Goal: Task Accomplishment & Management: Complete application form

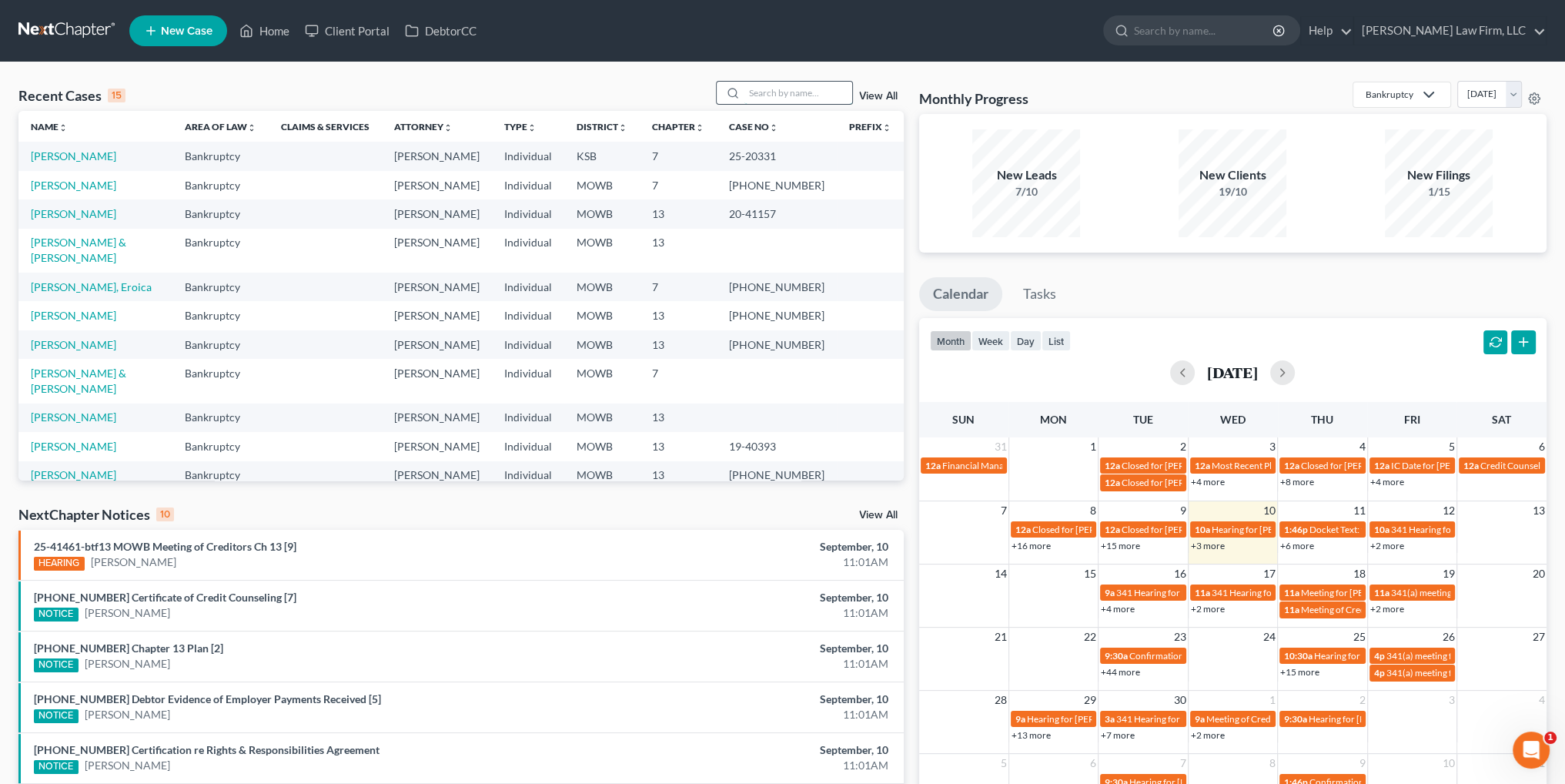
click at [768, 94] on input "search" at bounding box center [798, 92] width 108 height 22
click at [68, 468] on link "[PERSON_NAME]" at bounding box center [73, 474] width 85 height 13
select select "4"
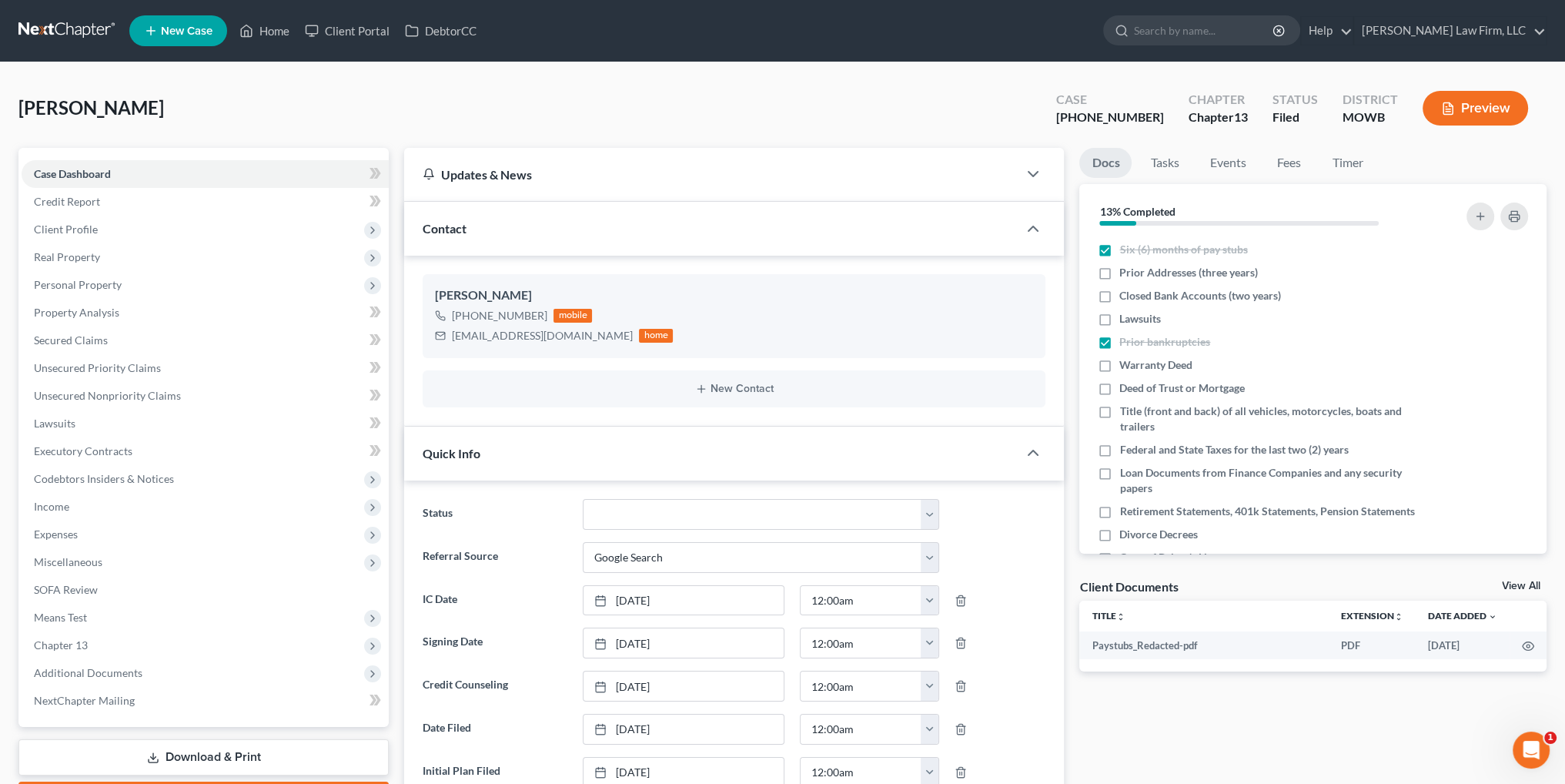
scroll to position [592, 0]
click at [68, 228] on span "Client Profile" at bounding box center [66, 229] width 64 height 13
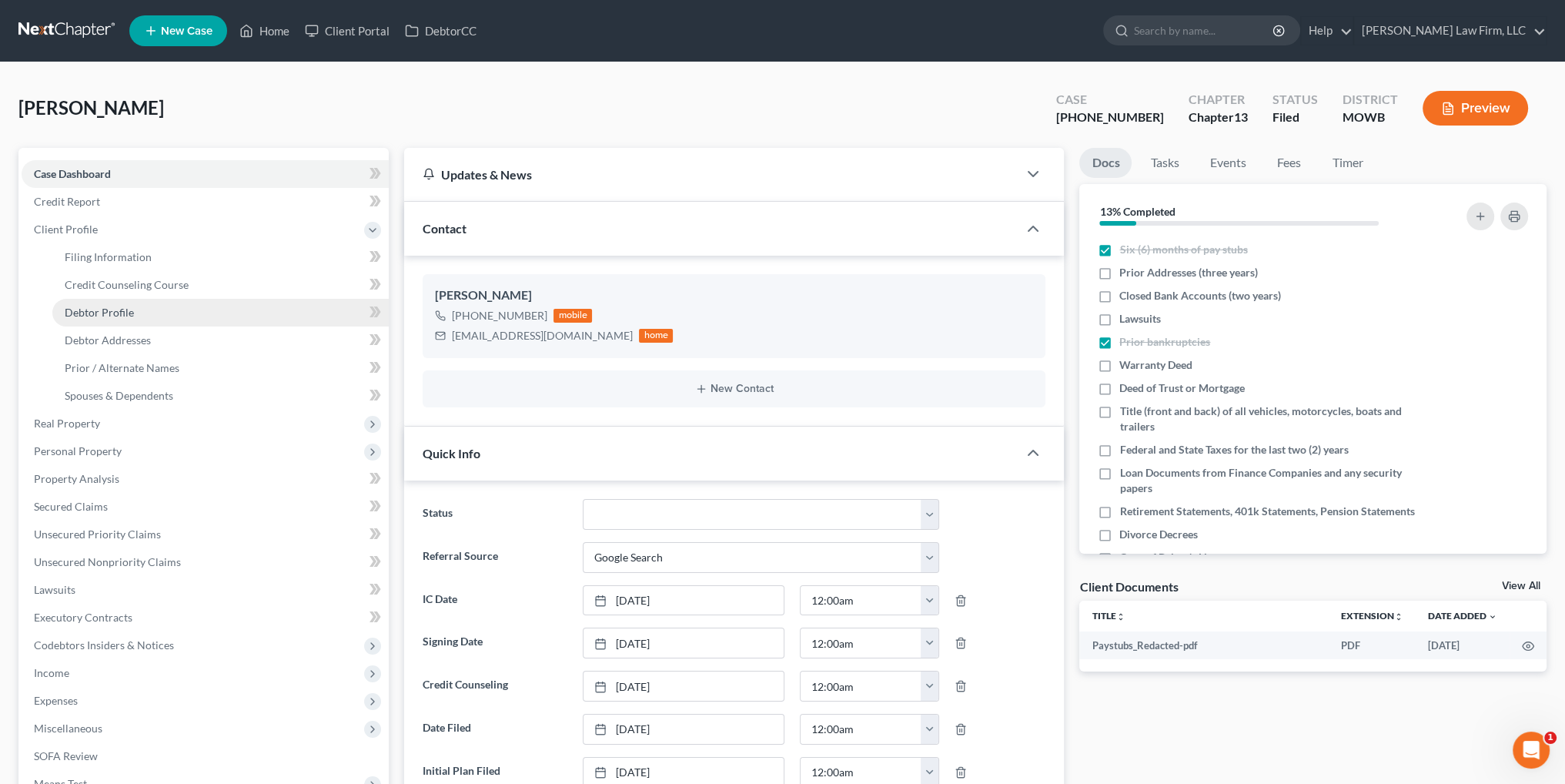
click at [109, 315] on span "Debtor Profile" at bounding box center [99, 311] width 69 height 13
select select "0"
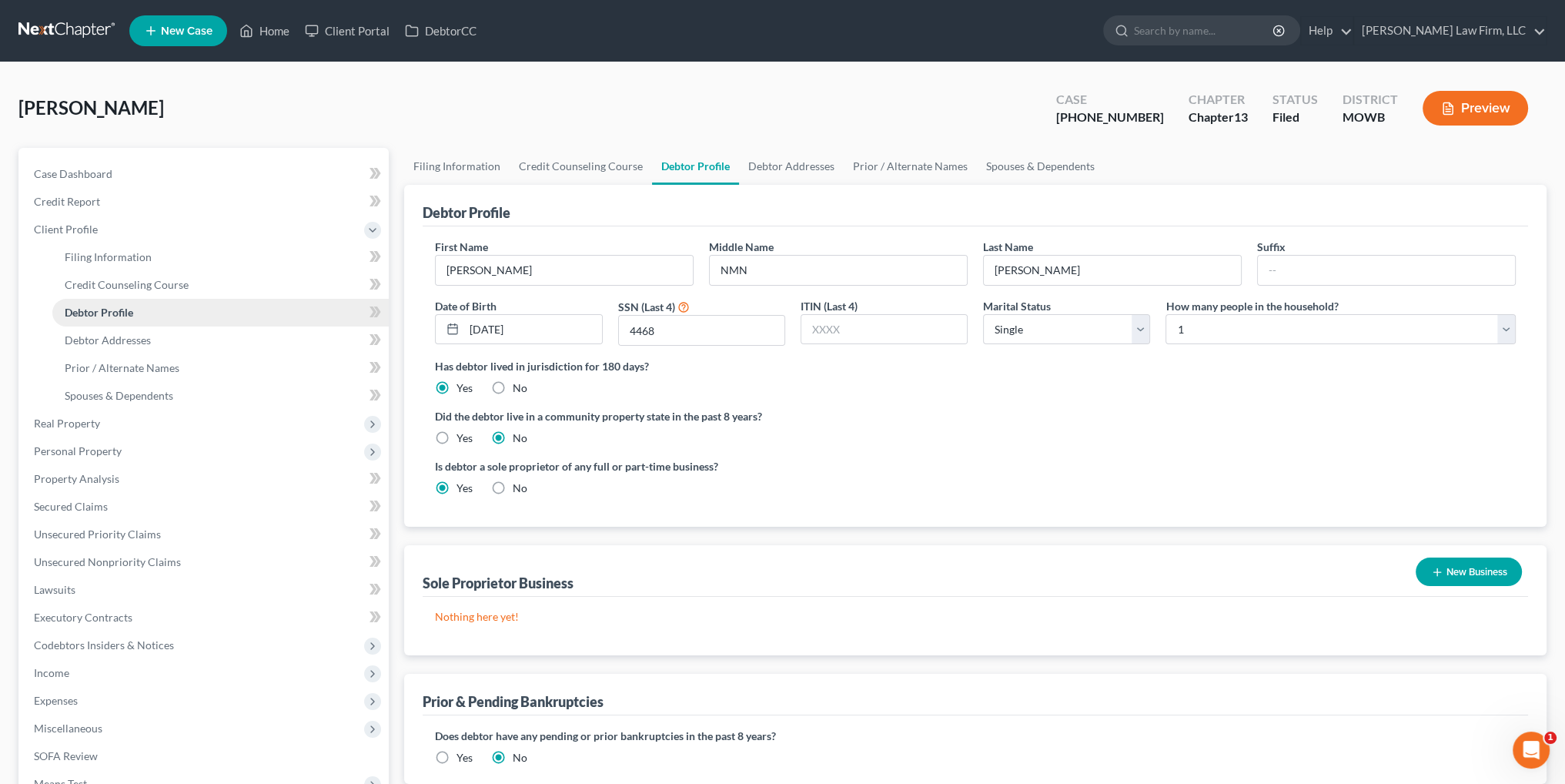
radio input "true"
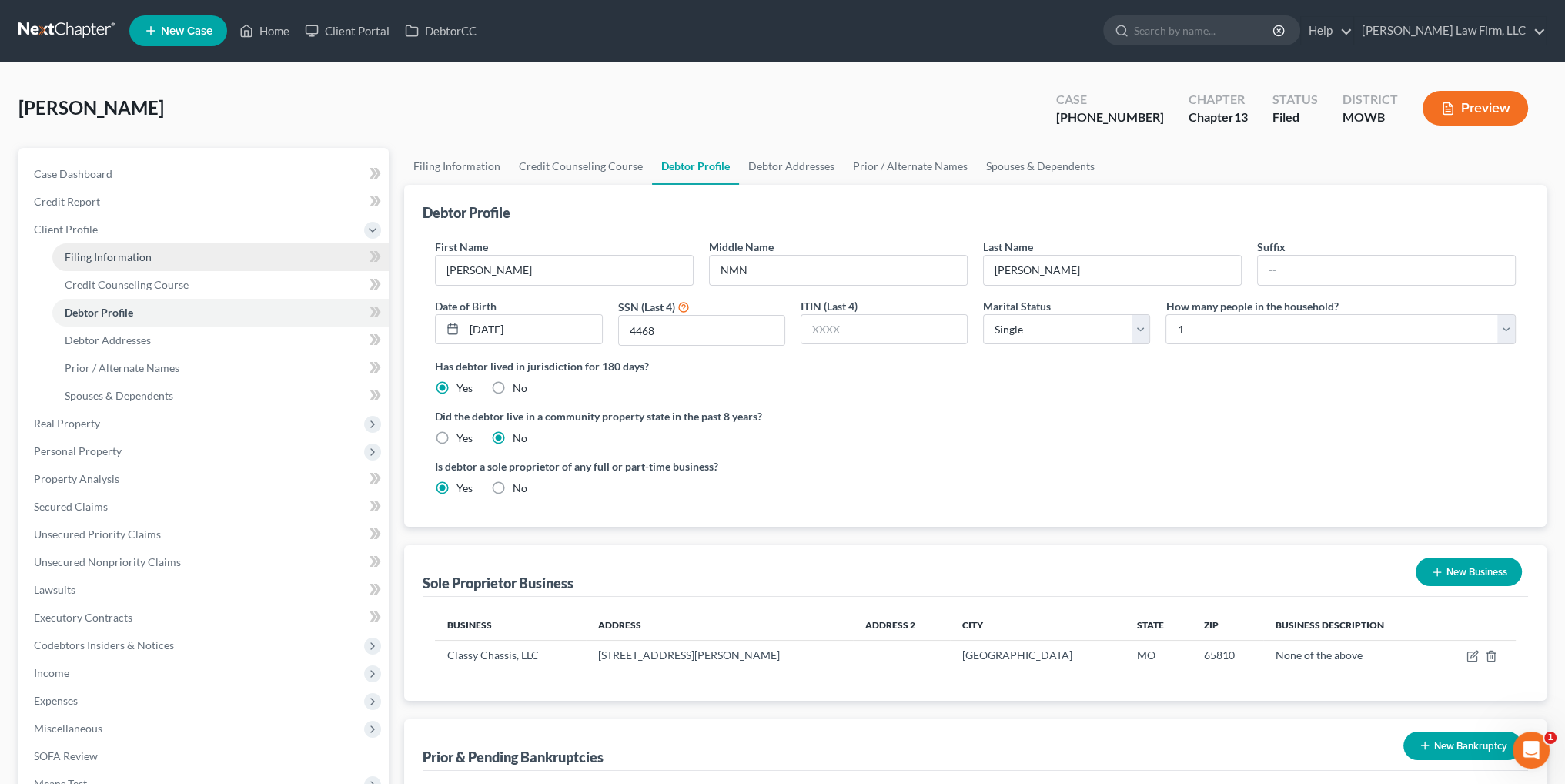
click at [116, 250] on span "Filing Information" at bounding box center [108, 256] width 87 height 13
select select "1"
select select "0"
select select "3"
select select "26"
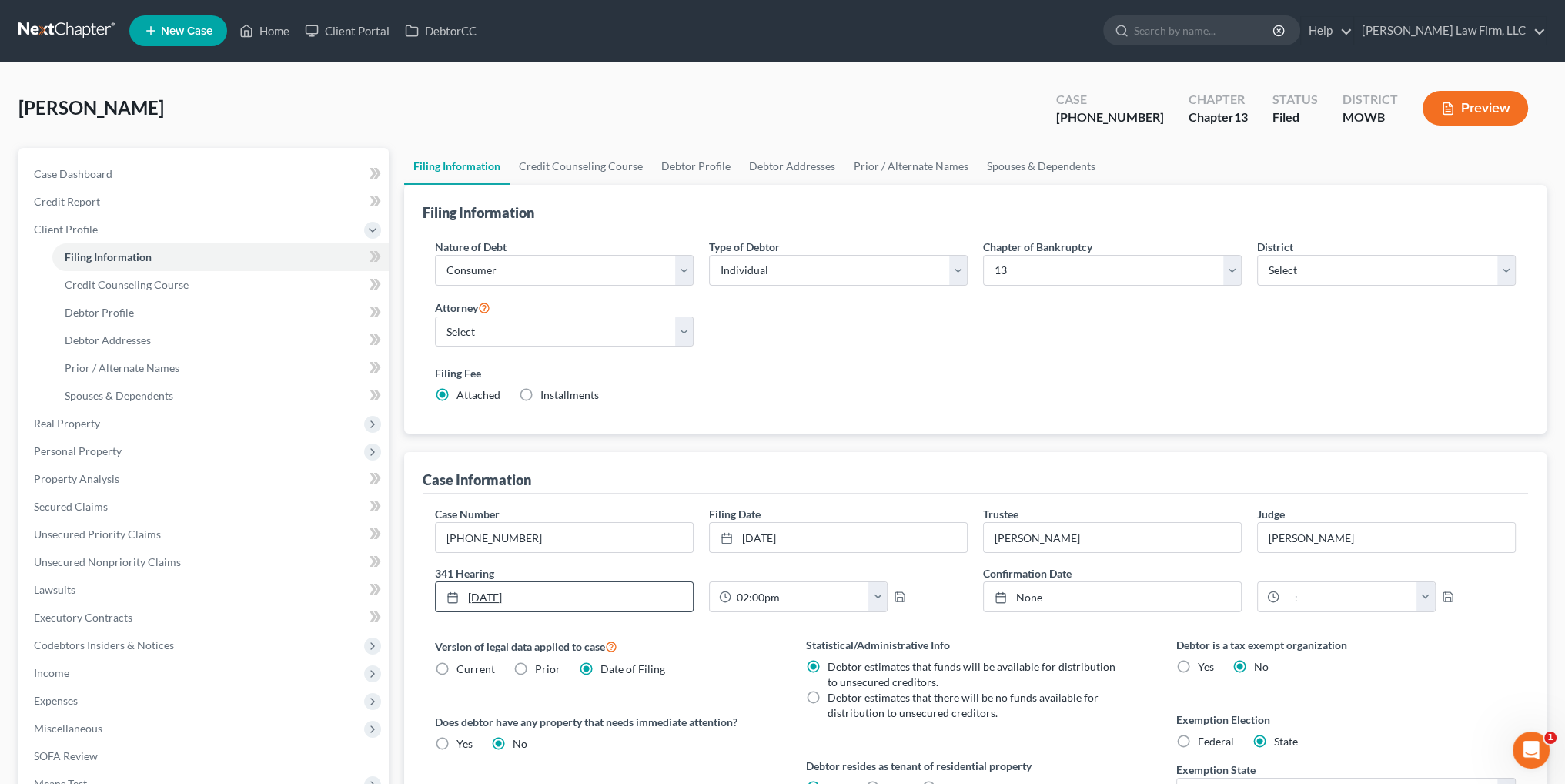
click at [535, 595] on link "[DATE]" at bounding box center [564, 596] width 257 height 29
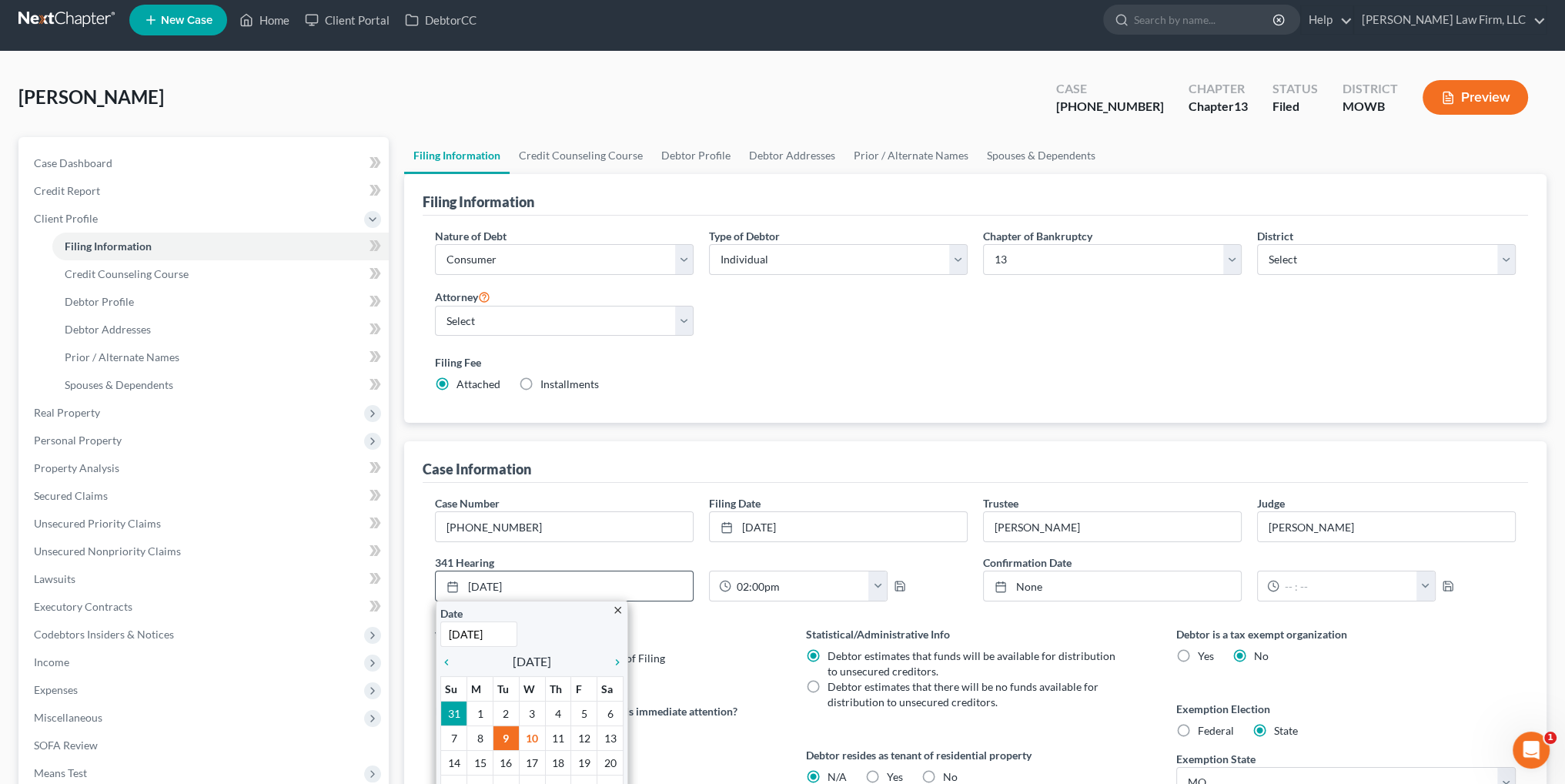
scroll to position [154, 0]
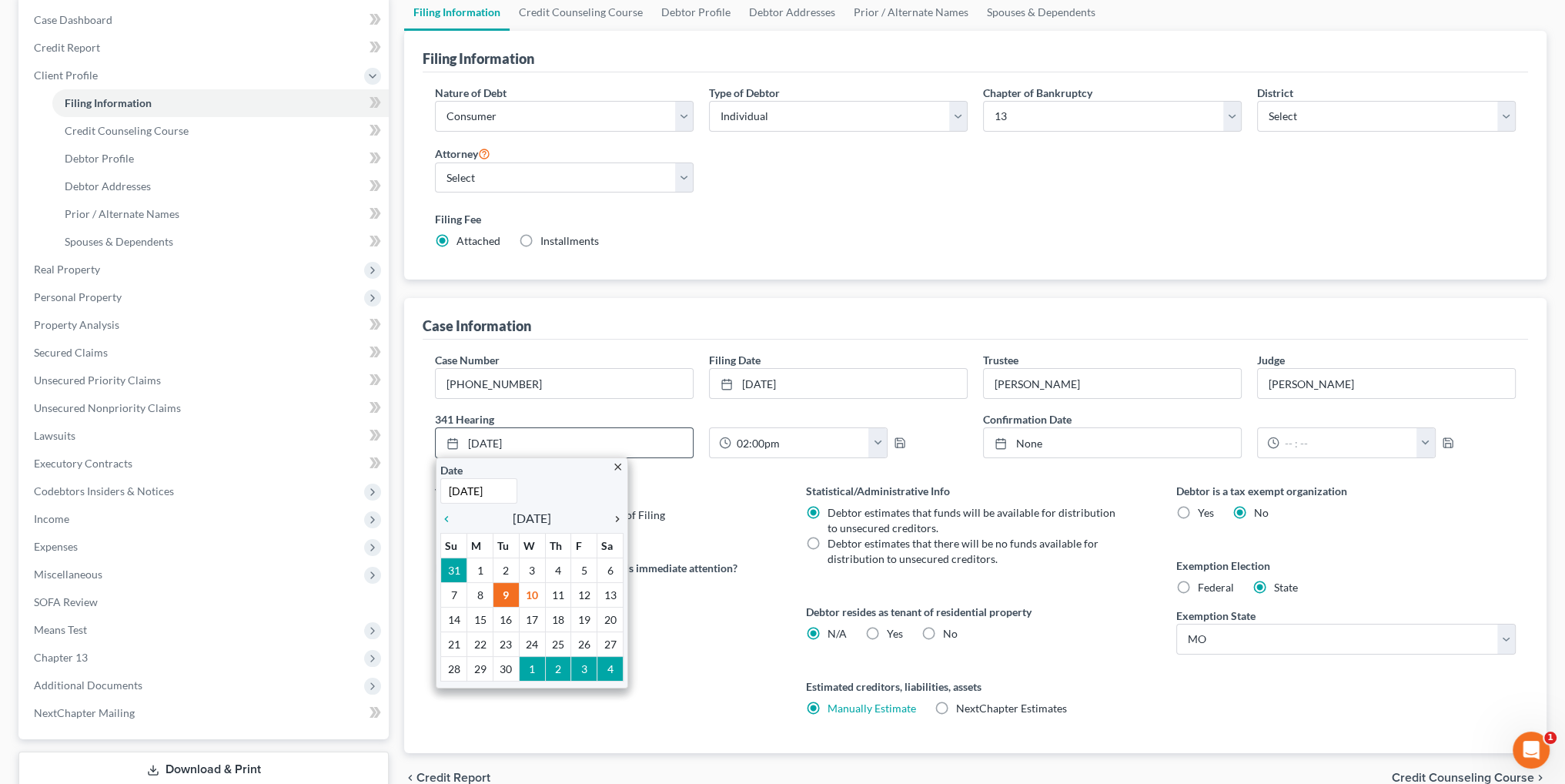
click at [616, 513] on icon "chevron_right" at bounding box center [613, 519] width 20 height 12
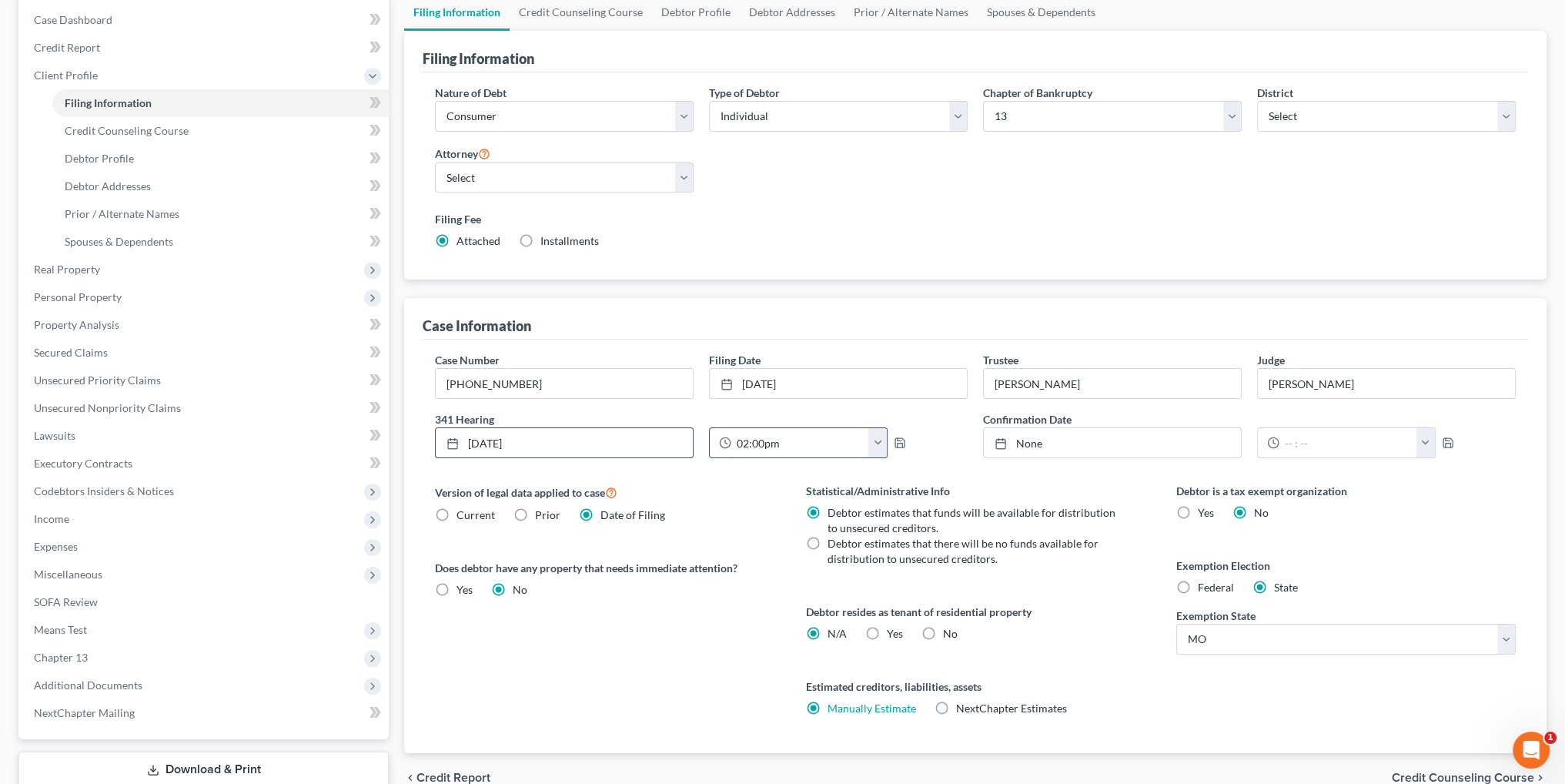
click at [743, 435] on input "02:00pm" at bounding box center [800, 442] width 138 height 29
type input "012:00pm"
click at [898, 440] on icon "button" at bounding box center [900, 443] width 12 height 12
click at [1323, 217] on label "Filing Fee" at bounding box center [975, 218] width 1081 height 16
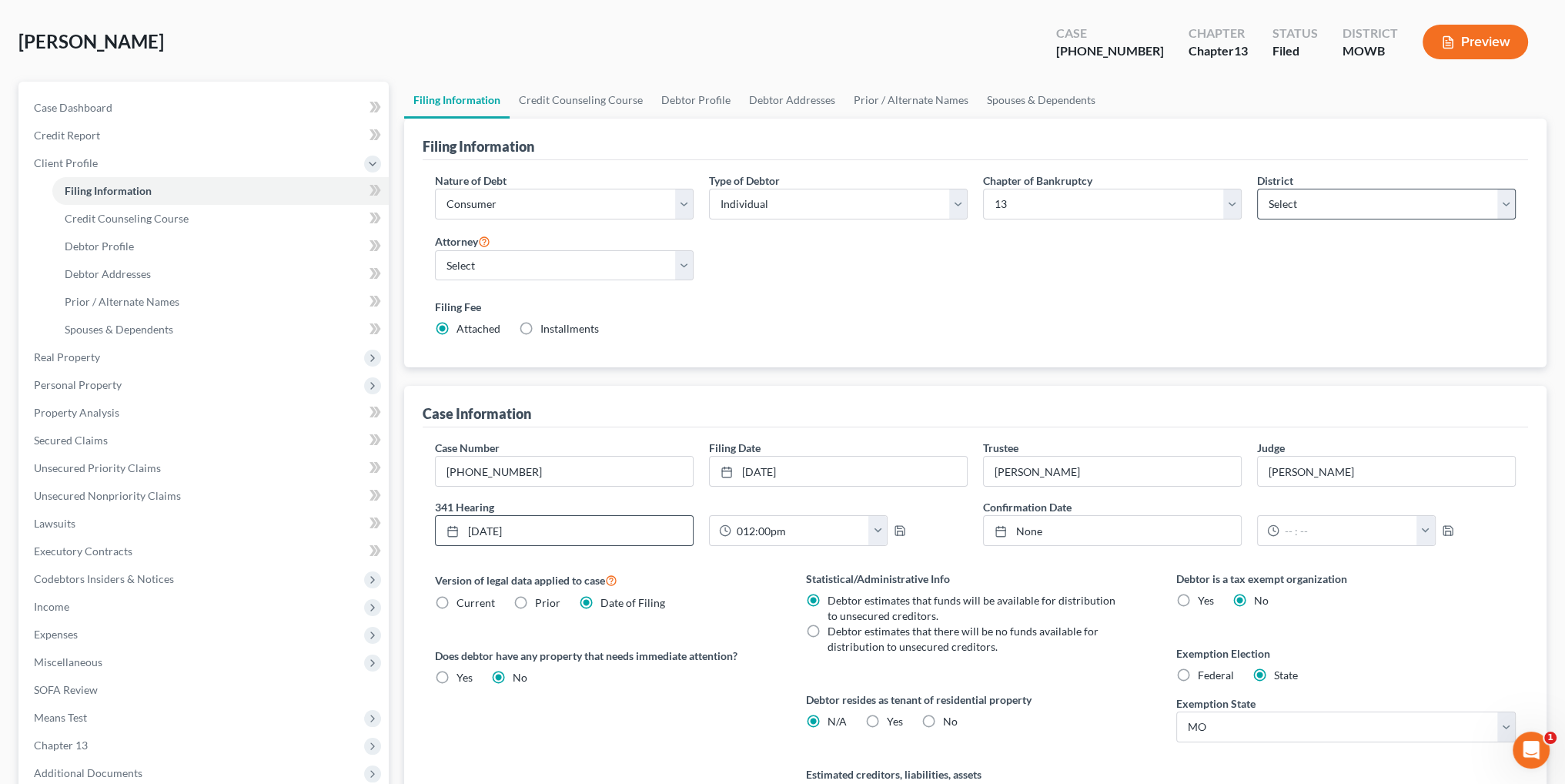
scroll to position [0, 0]
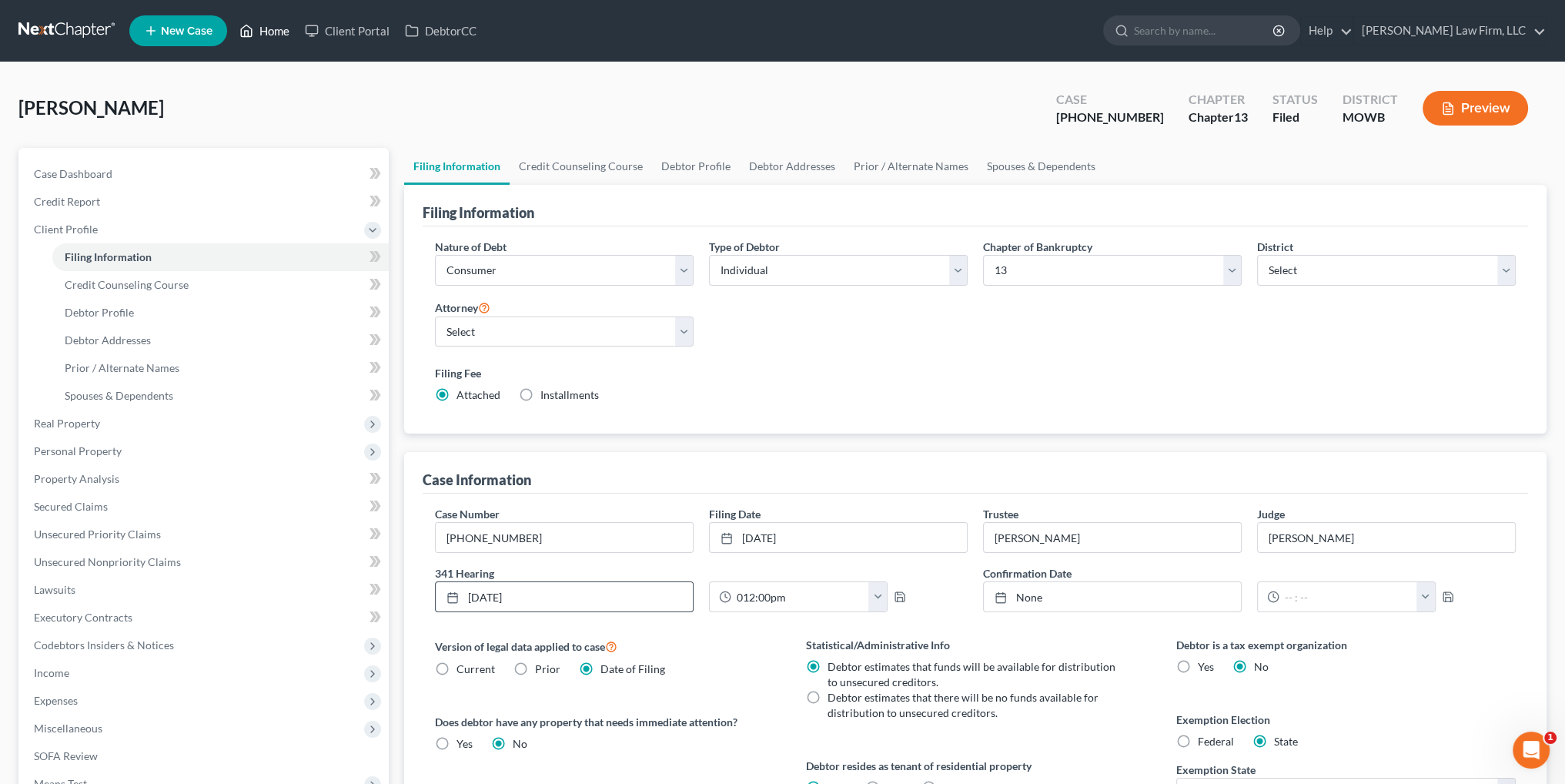
click at [268, 30] on link "Home" at bounding box center [264, 31] width 66 height 28
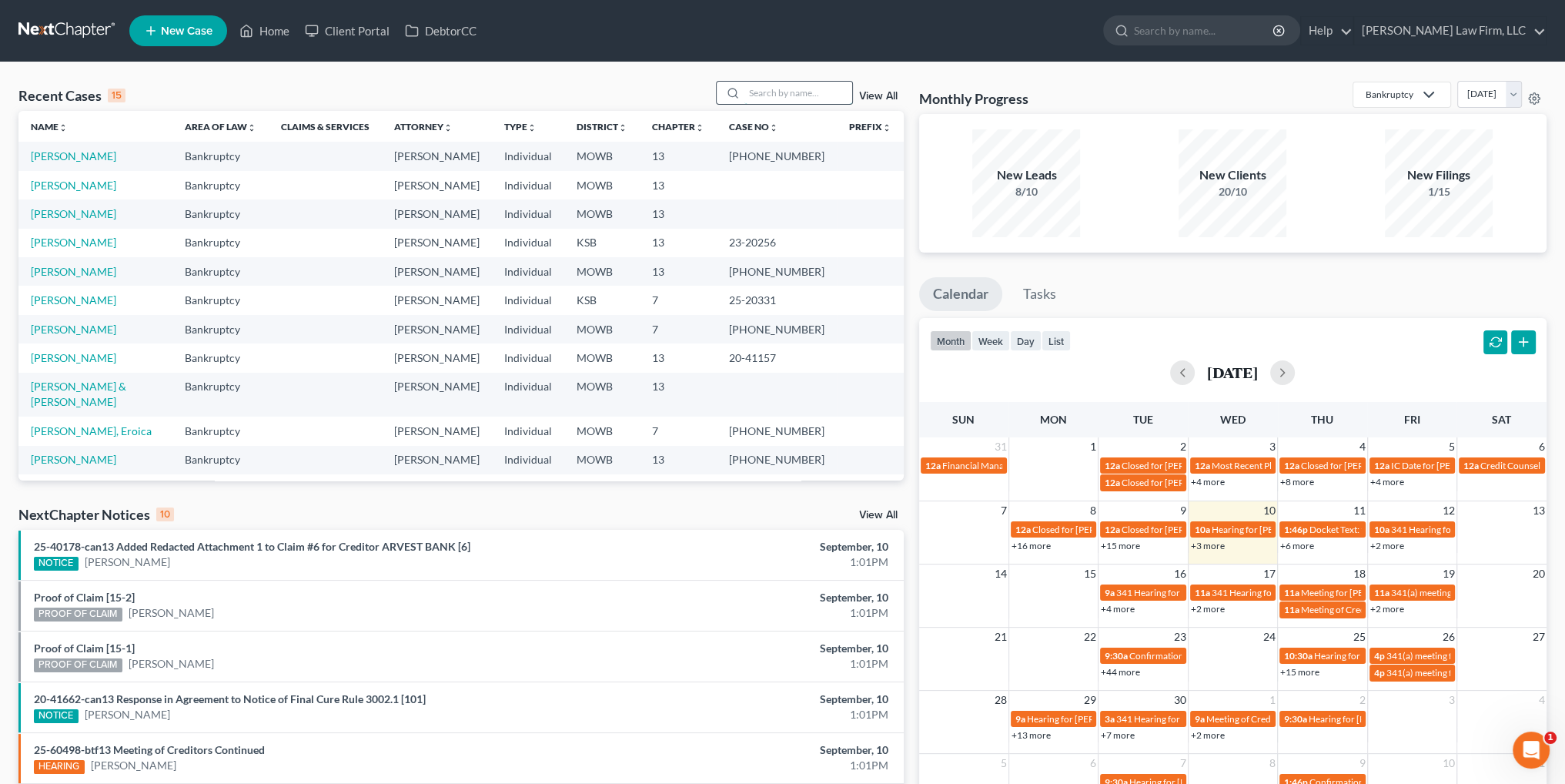
click at [801, 103] on input "search" at bounding box center [798, 92] width 108 height 22
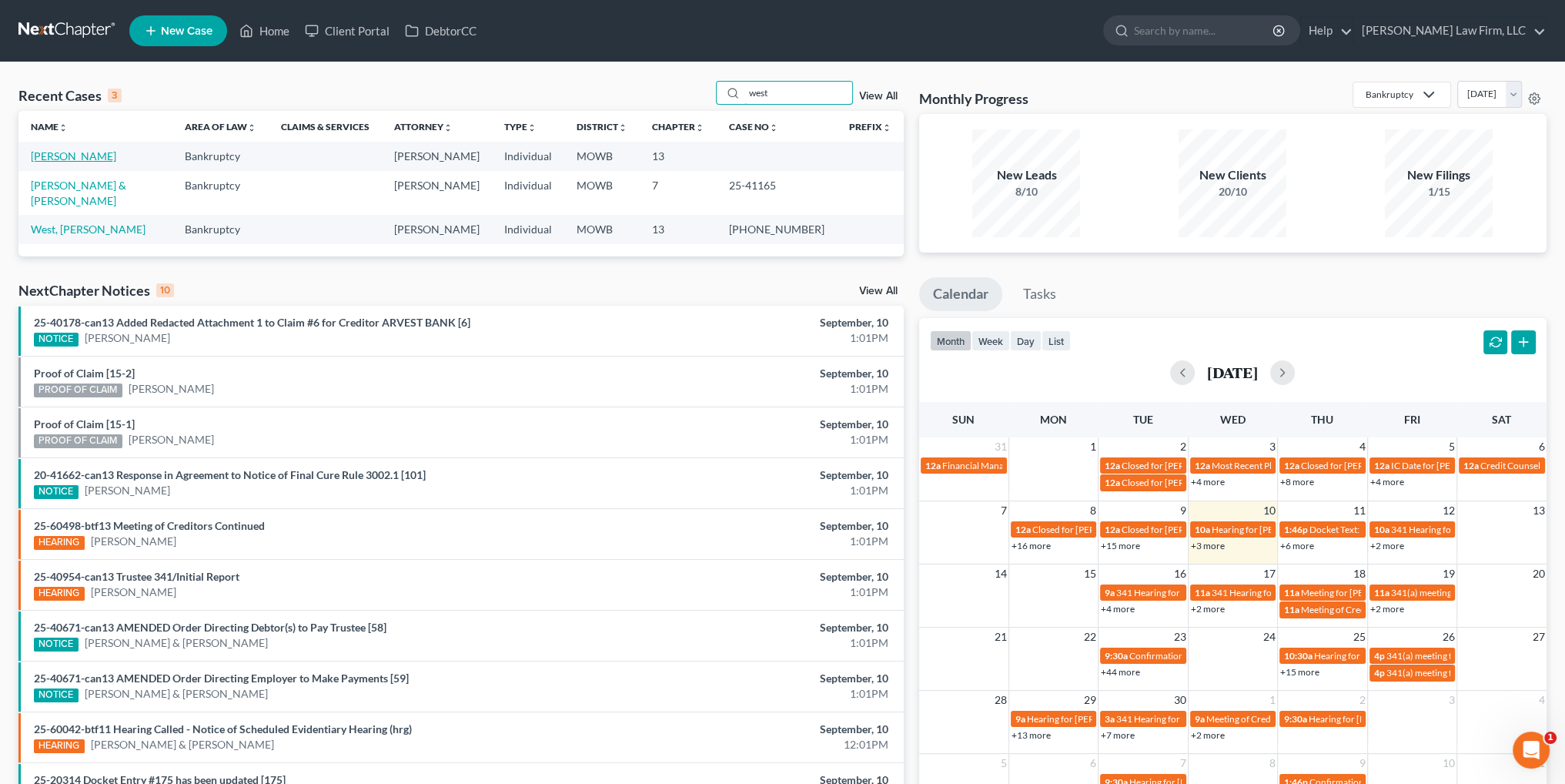
type input "west"
click at [65, 158] on link "[PERSON_NAME]" at bounding box center [73, 155] width 85 height 13
select select "2"
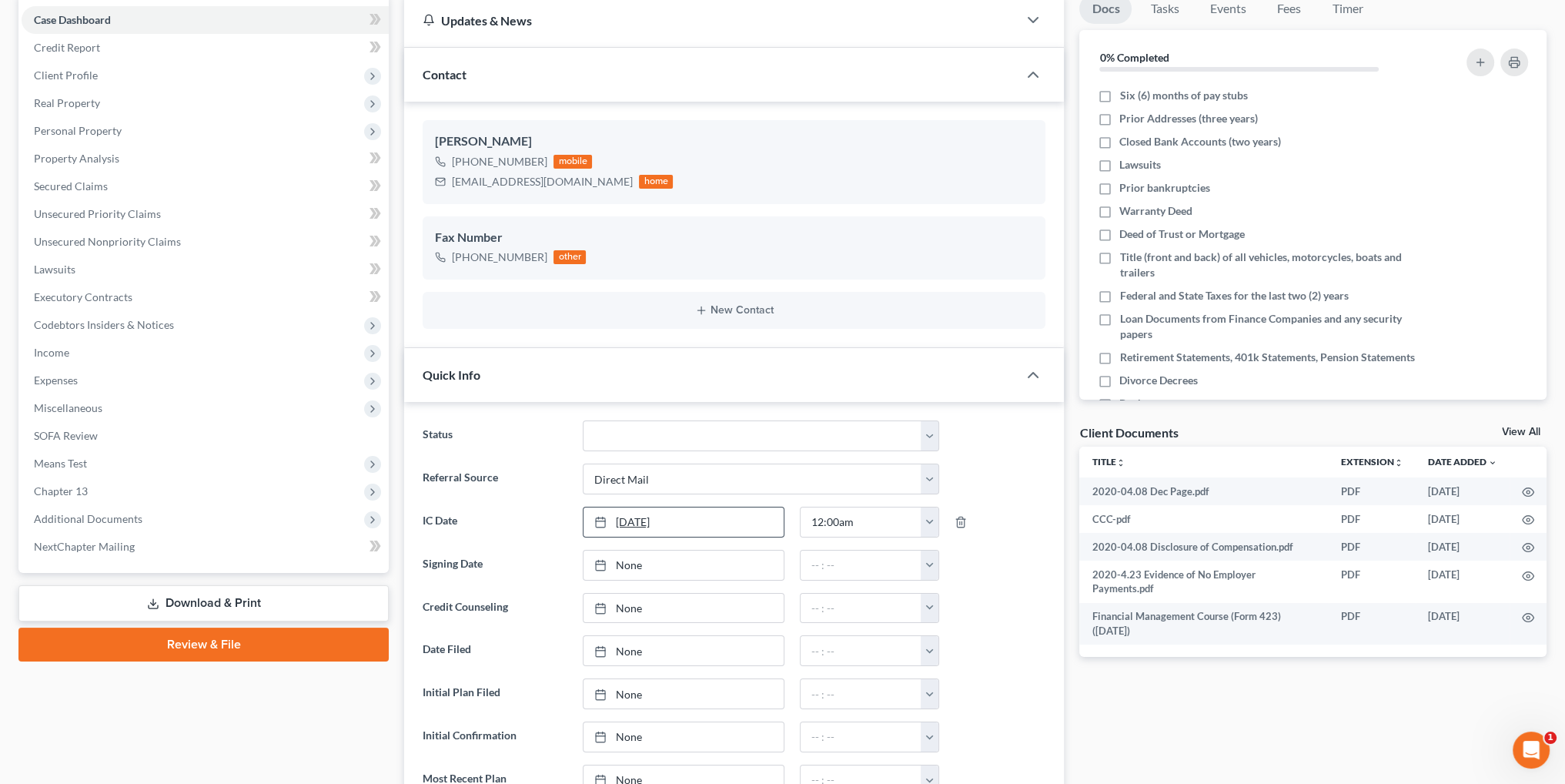
scroll to position [77, 0]
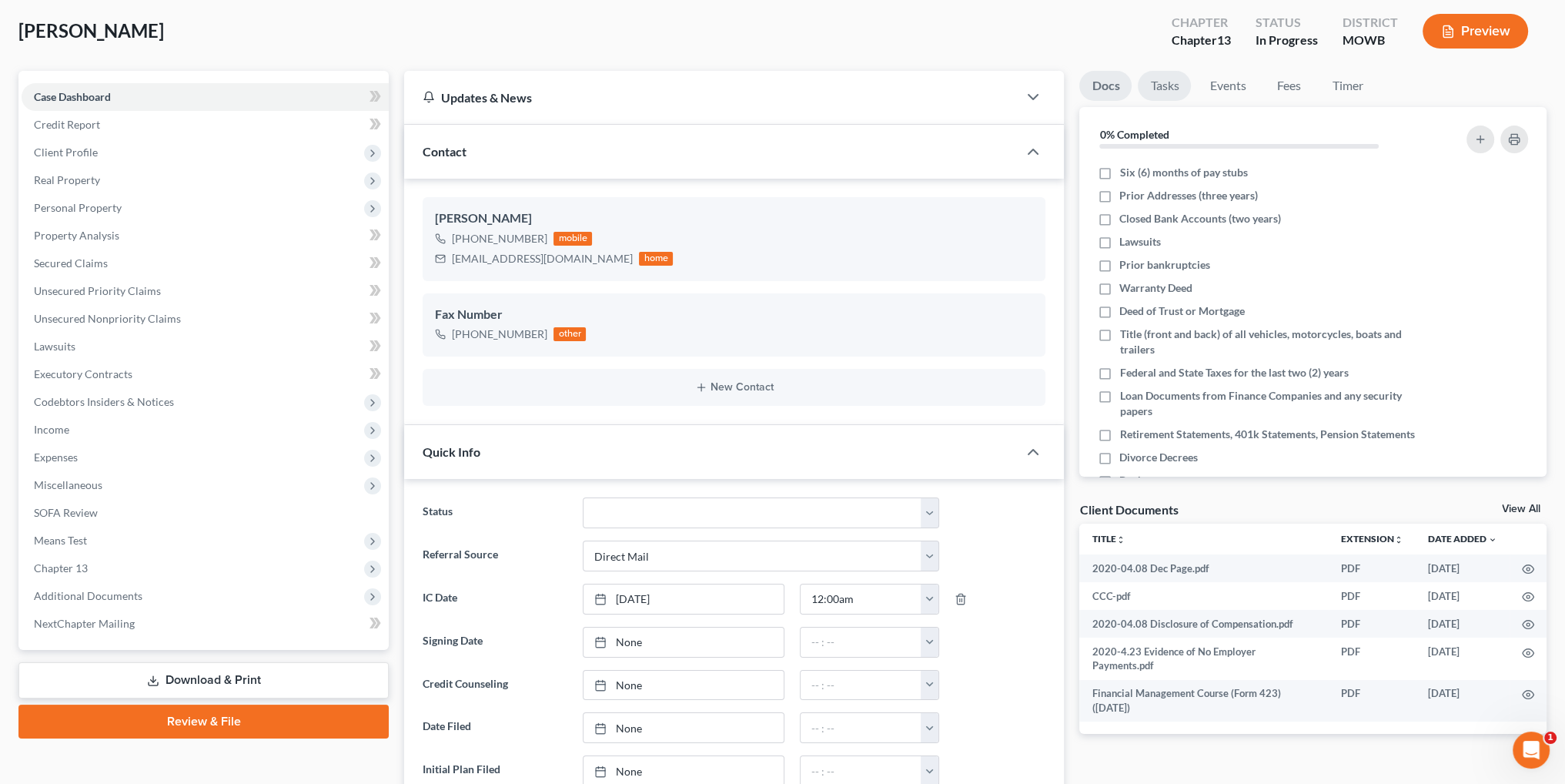
click at [1179, 83] on link "Tasks" at bounding box center [1164, 86] width 54 height 30
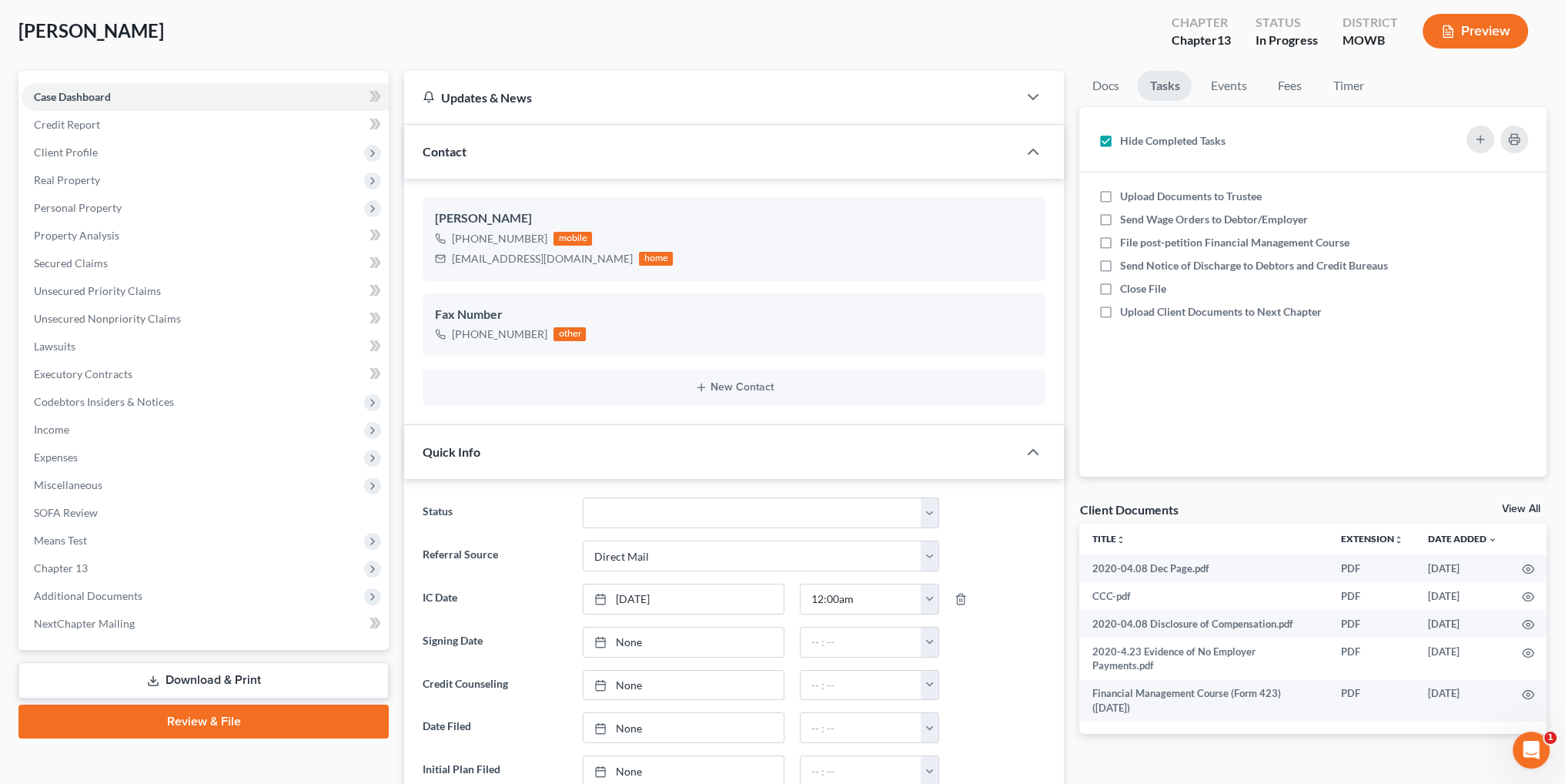
click at [1119, 142] on label "Hide Completed Tasks" at bounding box center [1172, 141] width 105 height 16
click at [1126, 142] on input "Hide Completed Tasks" at bounding box center [1130, 138] width 10 height 10
checkbox input "false"
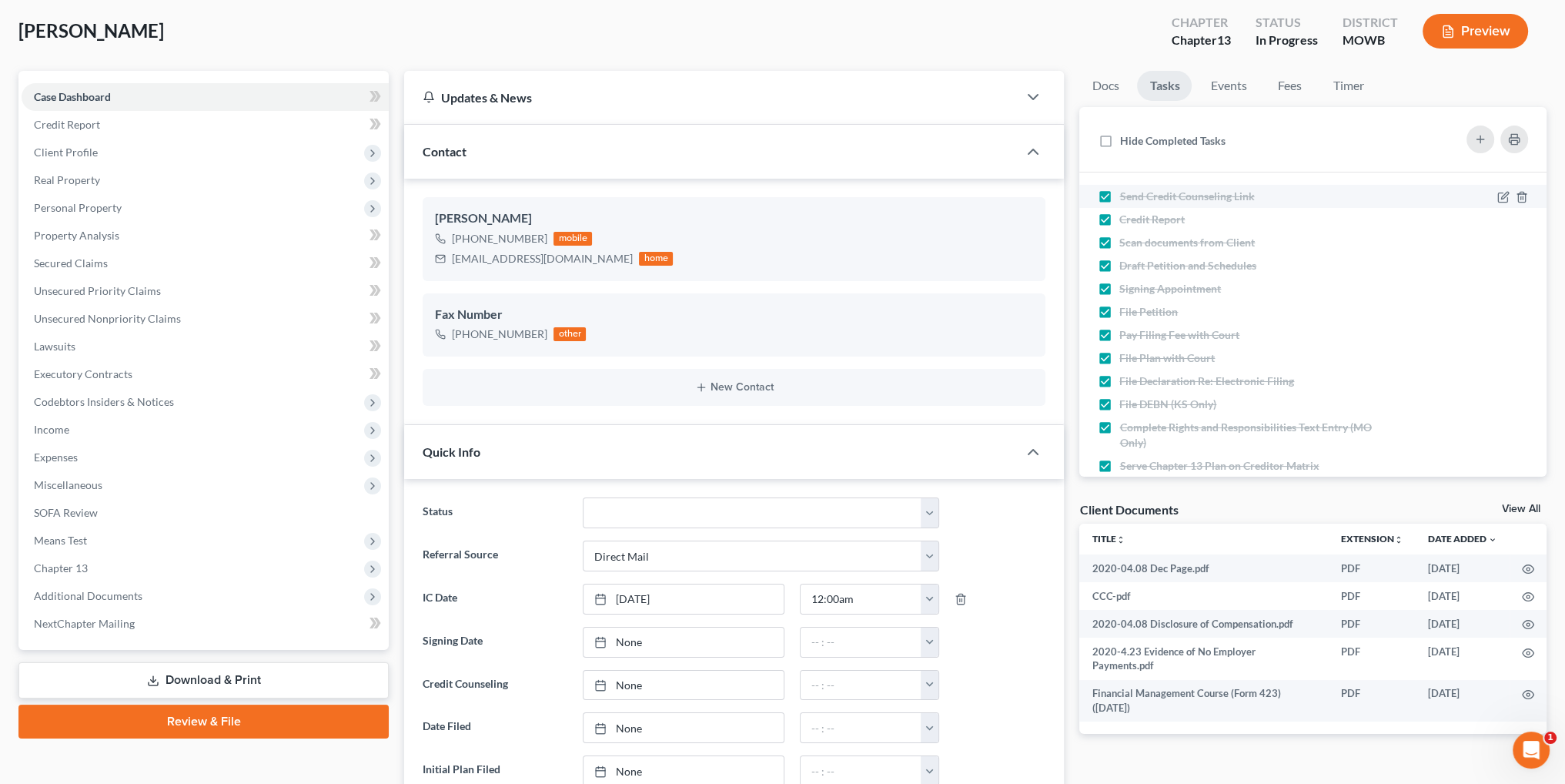
click at [1119, 195] on label "Send Credit Counseling Link" at bounding box center [1193, 196] width 147 height 16
click at [1126, 195] on input "Send Credit Counseling Link" at bounding box center [1130, 193] width 10 height 10
checkbox input "false"
click at [1119, 235] on label "Scan documents from Client" at bounding box center [1193, 243] width 148 height 16
click at [1126, 235] on input "Scan documents from Client" at bounding box center [1130, 239] width 10 height 10
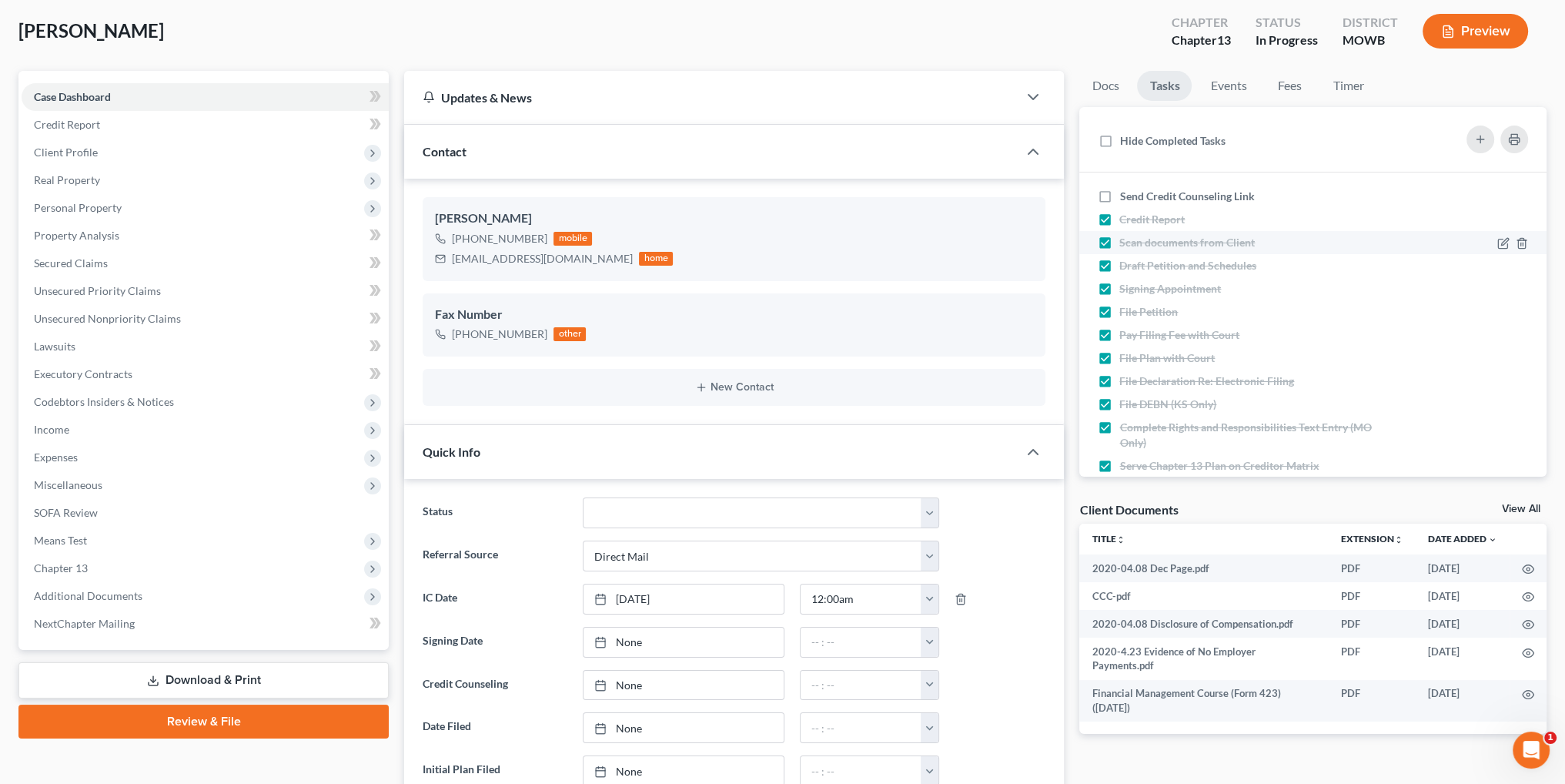
checkbox input "false"
click at [1119, 284] on label "Signing Appointment" at bounding box center [1176, 289] width 114 height 16
click at [1126, 284] on input "Signing Appointment" at bounding box center [1130, 285] width 10 height 10
checkbox input "false"
click at [1119, 311] on label "File Petition" at bounding box center [1154, 312] width 71 height 16
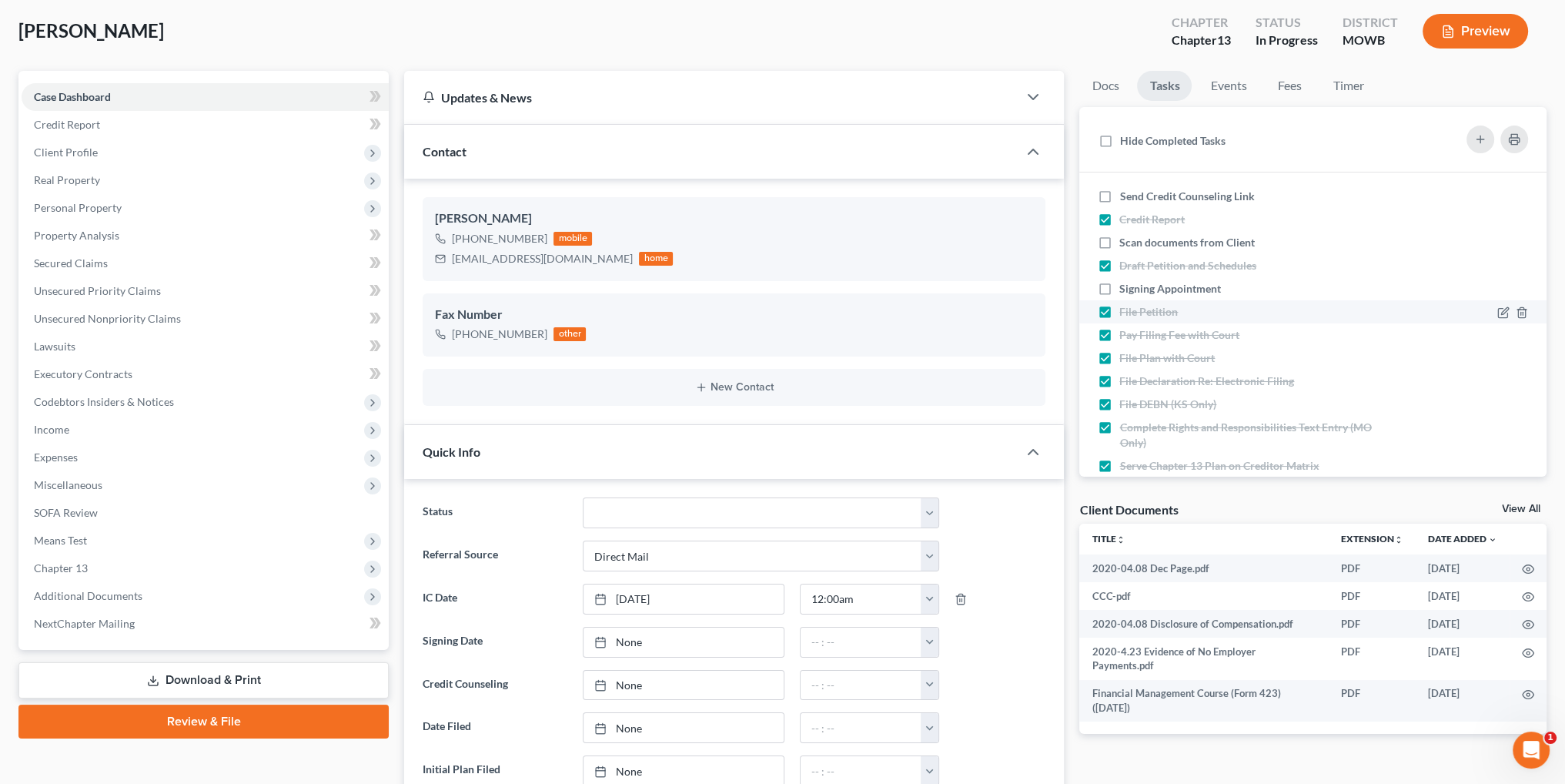
click at [1126, 311] on input "File Petition" at bounding box center [1130, 309] width 10 height 10
checkbox input "false"
click at [1119, 332] on label "Pay Filing Fee with Court" at bounding box center [1185, 335] width 132 height 16
click at [1126, 332] on input "Pay Filing Fee with Court" at bounding box center [1130, 331] width 10 height 10
checkbox input "false"
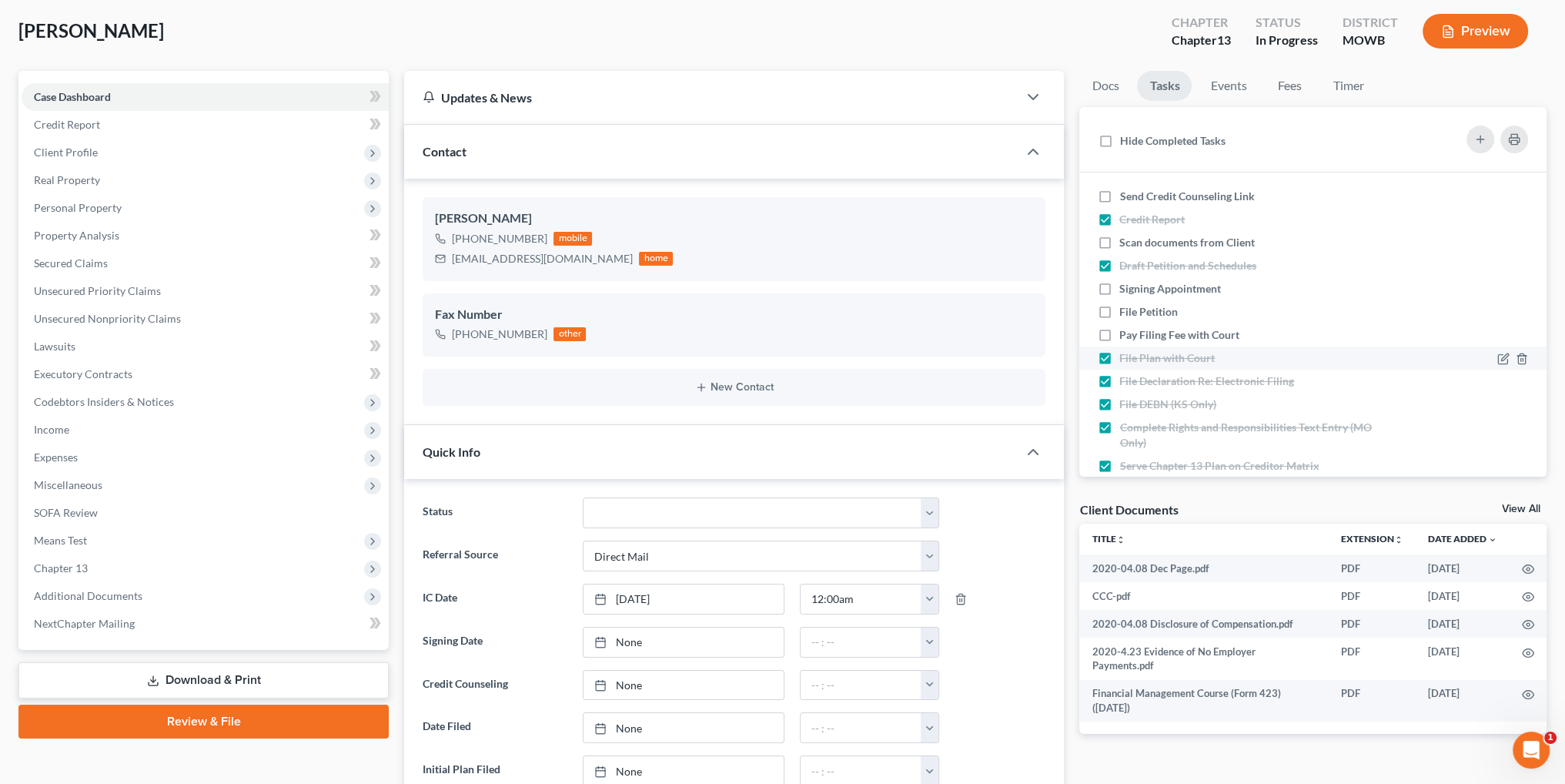
click at [1119, 355] on label "File Plan with Court" at bounding box center [1173, 358] width 108 height 16
click at [1126, 355] on input "File Plan with Court" at bounding box center [1130, 354] width 10 height 10
checkbox input "false"
click at [1119, 381] on label "File Declaration Re: Electronic Filing" at bounding box center [1212, 381] width 187 height 16
click at [1126, 381] on input "File Declaration Re: Electronic Filing" at bounding box center [1130, 378] width 10 height 10
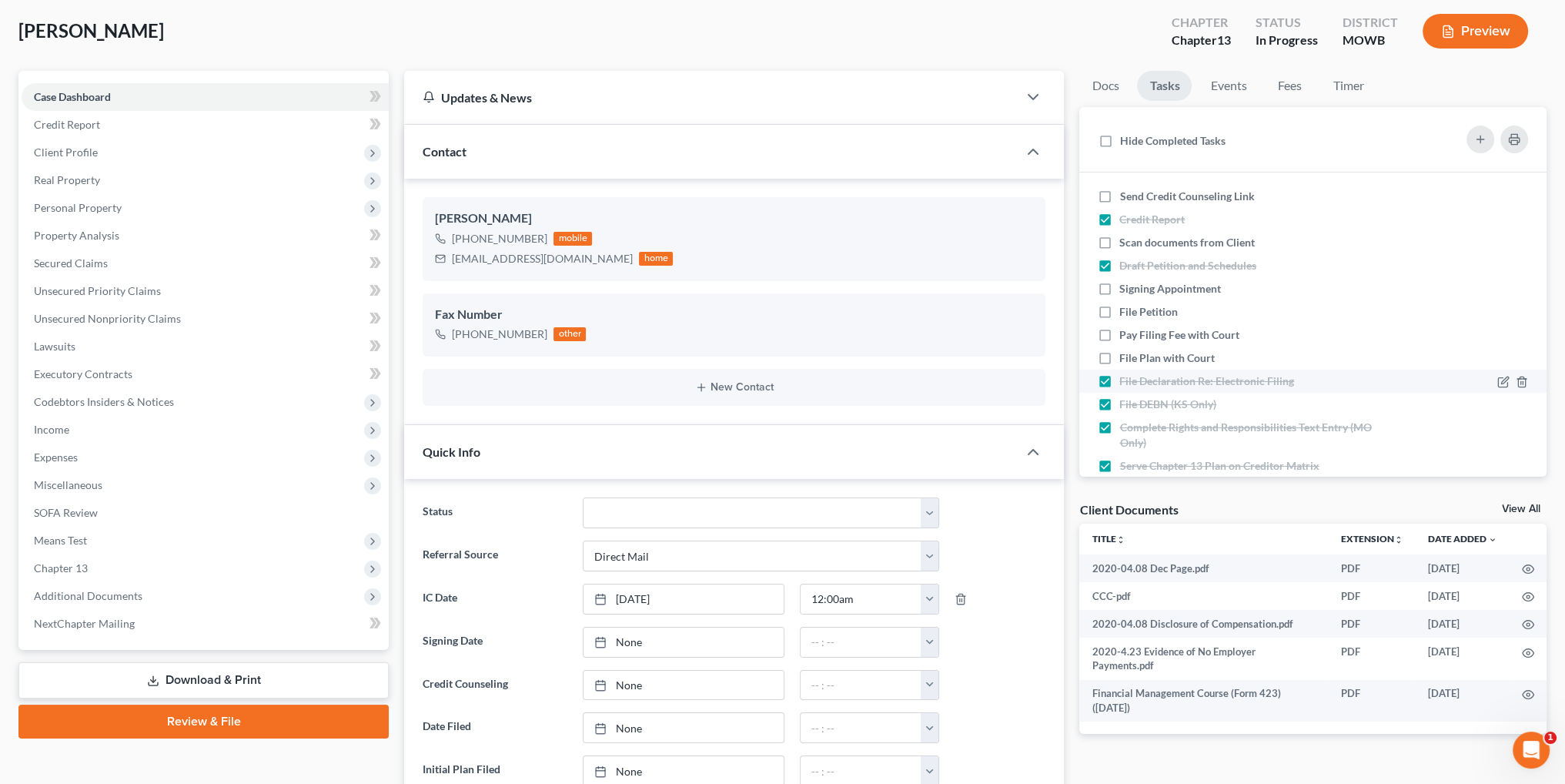
checkbox input "false"
click at [1119, 405] on label "File DEBN (KS Only)" at bounding box center [1174, 404] width 110 height 16
click at [1126, 405] on input "File DEBN (KS Only)" at bounding box center [1130, 401] width 10 height 10
checkbox input "false"
click at [1119, 466] on label "Serve Chapter 13 Plan on Creditor Matrix" at bounding box center [1225, 466] width 211 height 16
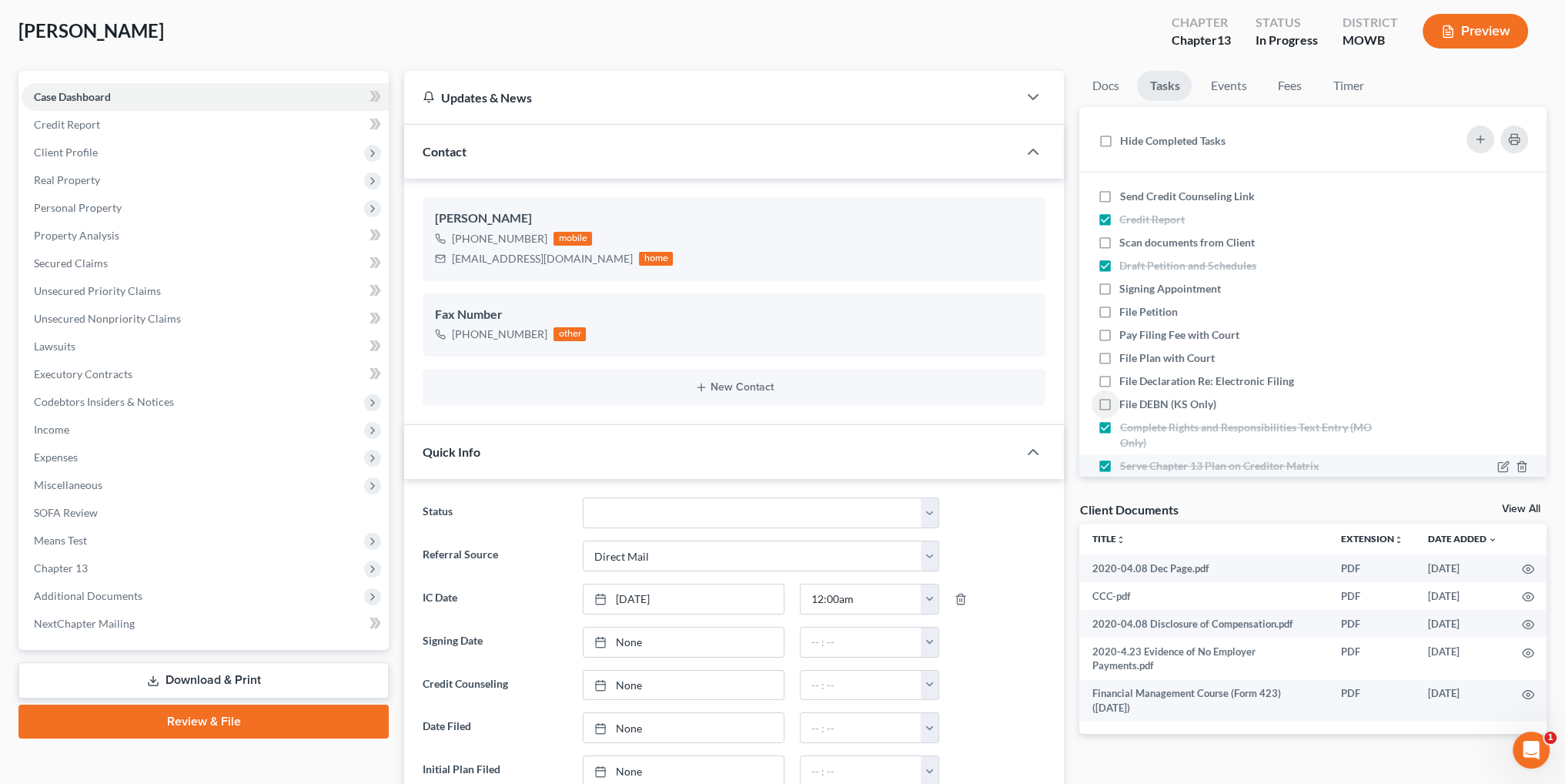
click at [1126, 466] on input "Serve Chapter 13 Plan on Creditor Matrix" at bounding box center [1130, 462] width 10 height 10
checkbox input "false"
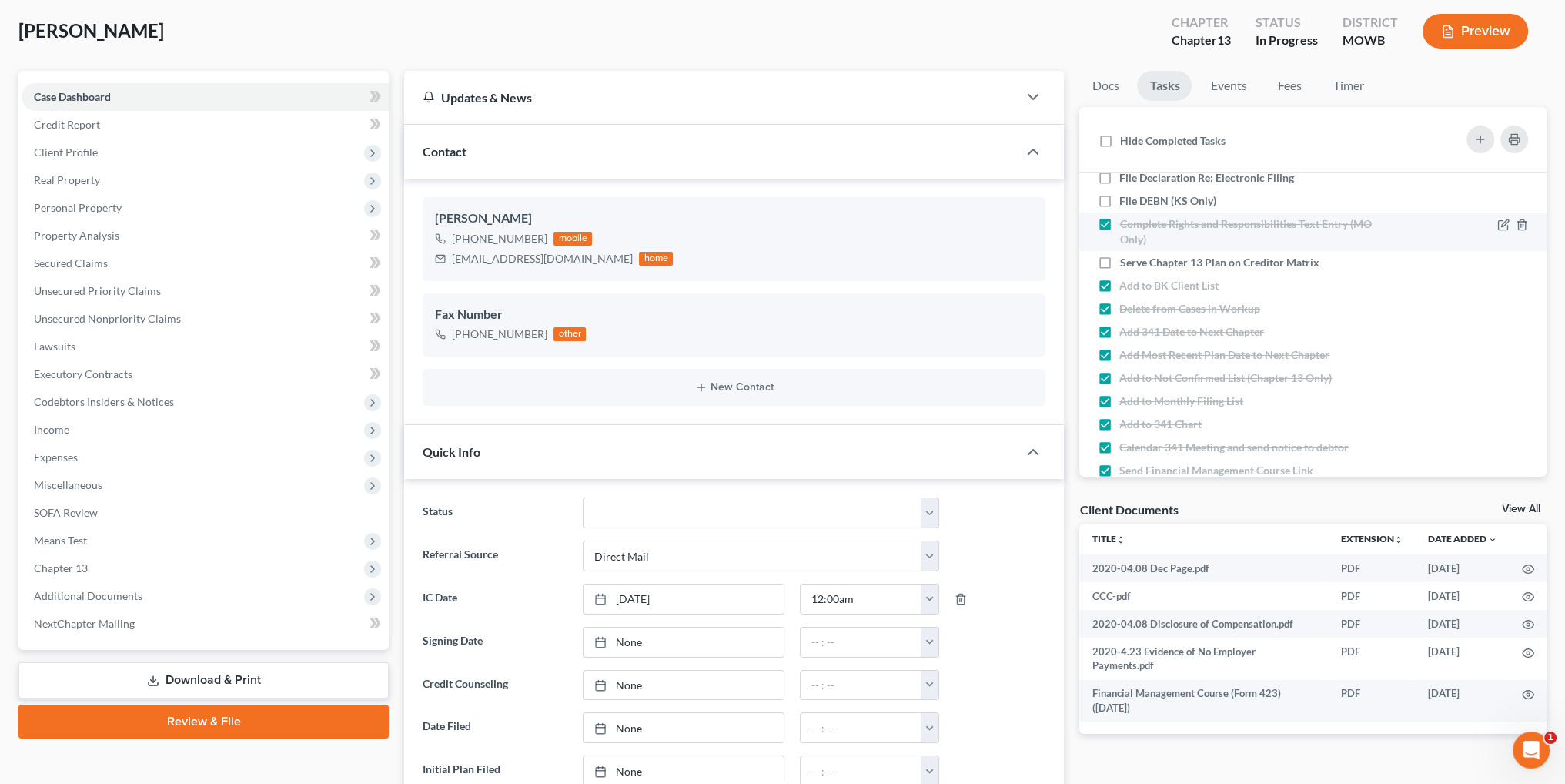
scroll to position [231, 0]
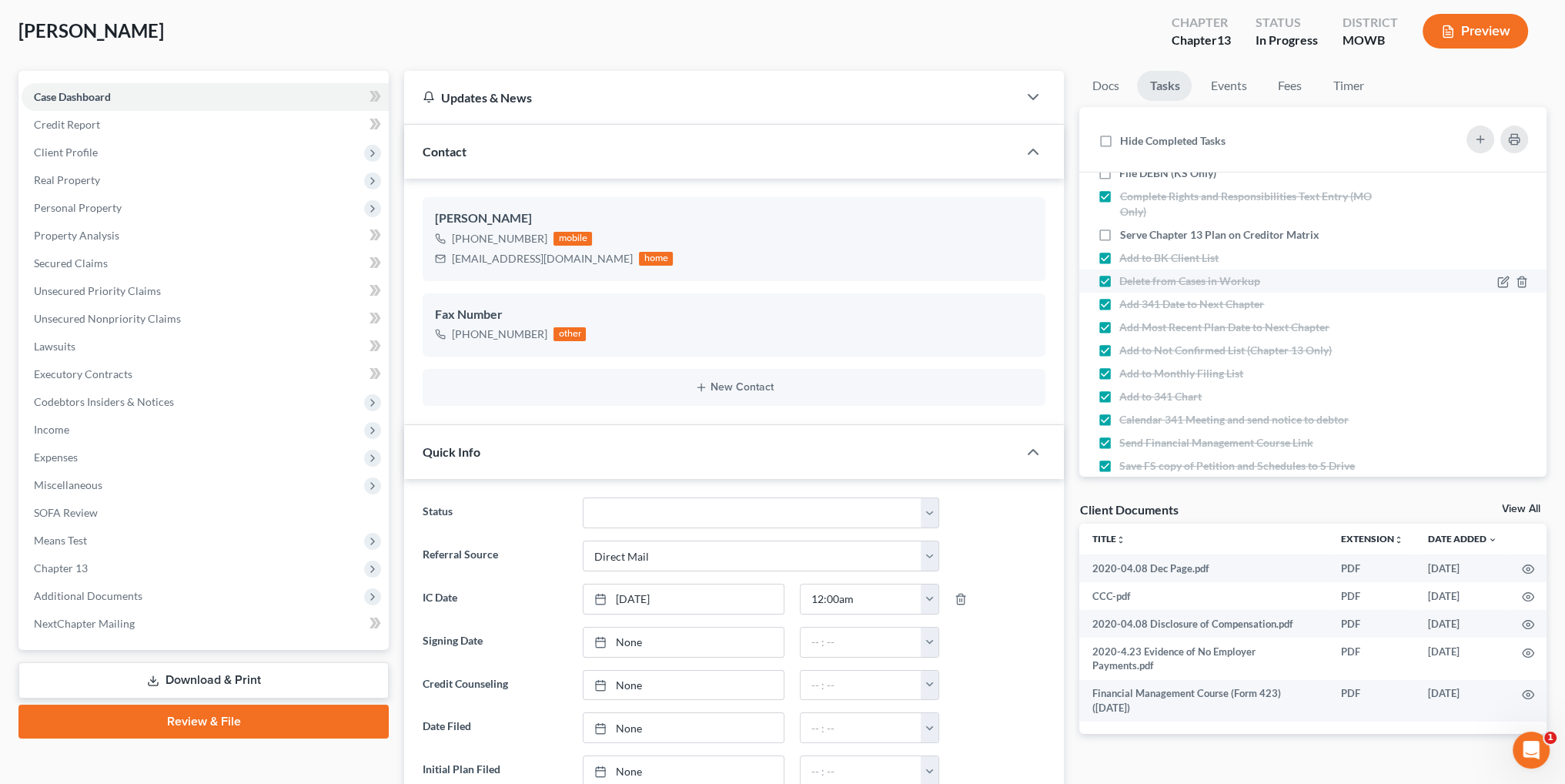
click at [1119, 278] on label "Delete from Cases in Workup" at bounding box center [1196, 282] width 154 height 16
click at [1126, 278] on input "Delete from Cases in Workup" at bounding box center [1130, 278] width 10 height 10
checkbox input "false"
click at [1119, 304] on label "Add 341 Date to Next Chapter" at bounding box center [1197, 304] width 157 height 16
click at [1126, 304] on input "Add 341 Date to Next Chapter" at bounding box center [1130, 301] width 10 height 10
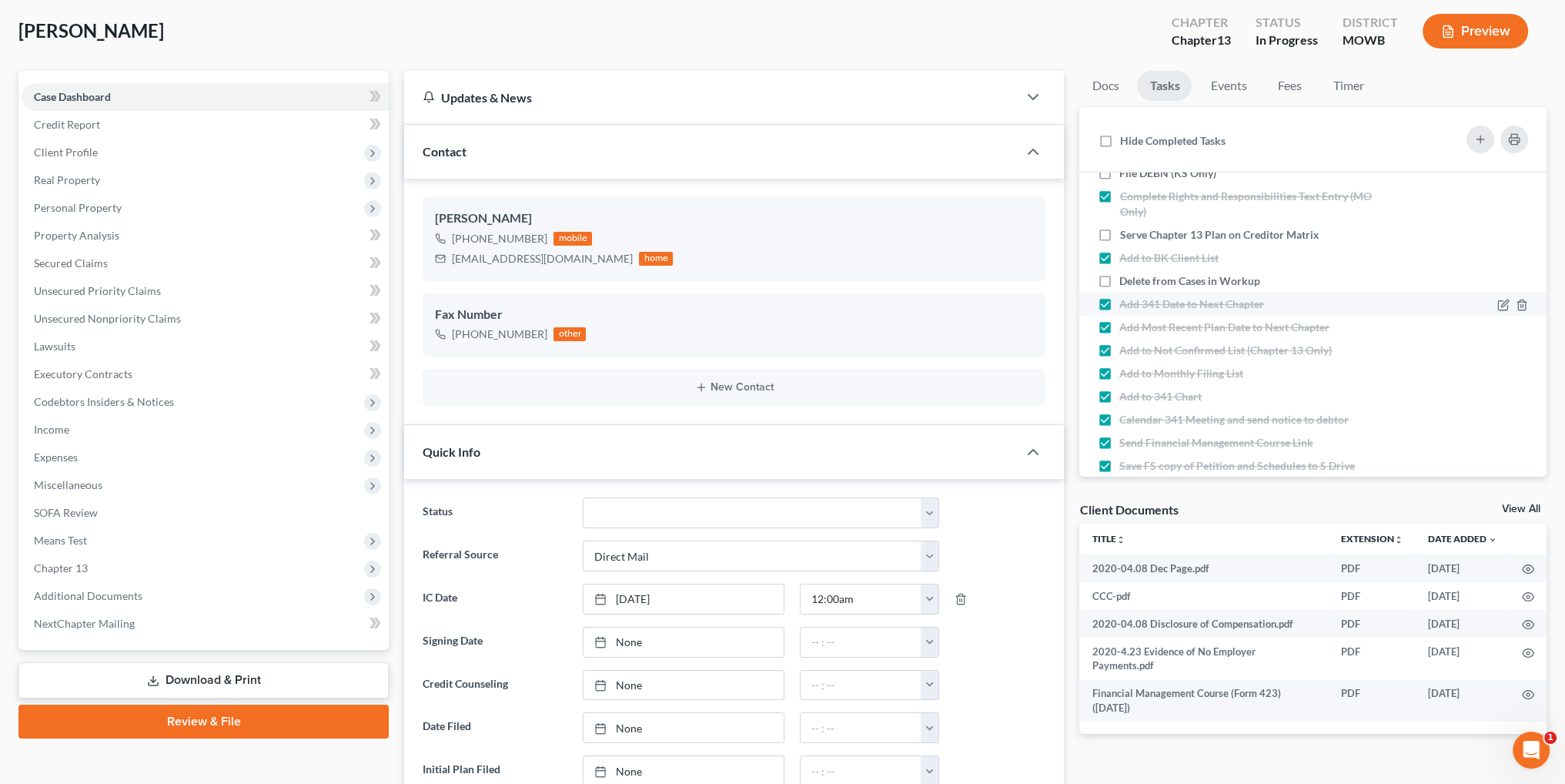
checkbox input "false"
click at [1119, 331] on label "Add Most Recent Plan Date to Next Chapter" at bounding box center [1231, 327] width 223 height 16
click at [1126, 330] on input "Add Most Recent Plan Date to Next Chapter" at bounding box center [1130, 324] width 10 height 10
checkbox input "false"
click at [1119, 352] on label "Add to Not Confirmed List (Chapter 13 Only)" at bounding box center [1232, 351] width 225 height 16
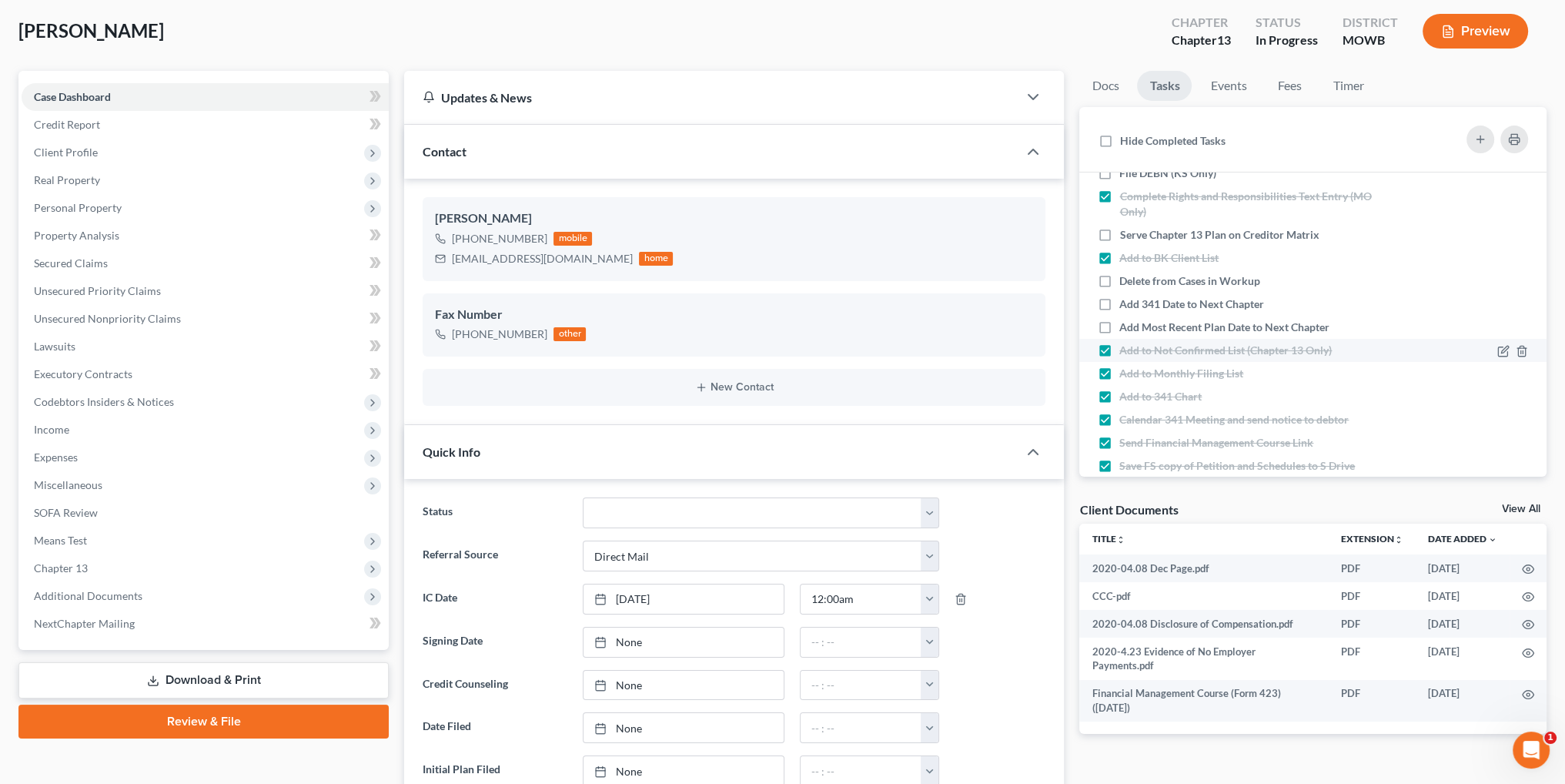
click at [1126, 352] on input "Add to Not Confirmed List (Chapter 13 Only)" at bounding box center [1130, 347] width 10 height 10
click at [1119, 352] on label "Add to Not Confirmed List (Chapter 13 Only)" at bounding box center [1232, 351] width 225 height 16
click at [1126, 352] on input "Add to Not Confirmed List (Chapter 13 Only)" at bounding box center [1130, 347] width 10 height 10
click at [1119, 352] on label "Add to Not Confirmed List (Chapter 13 Only)" at bounding box center [1232, 351] width 225 height 16
click at [1126, 352] on input "Add to Not Confirmed List (Chapter 13 Only)" at bounding box center [1130, 347] width 10 height 10
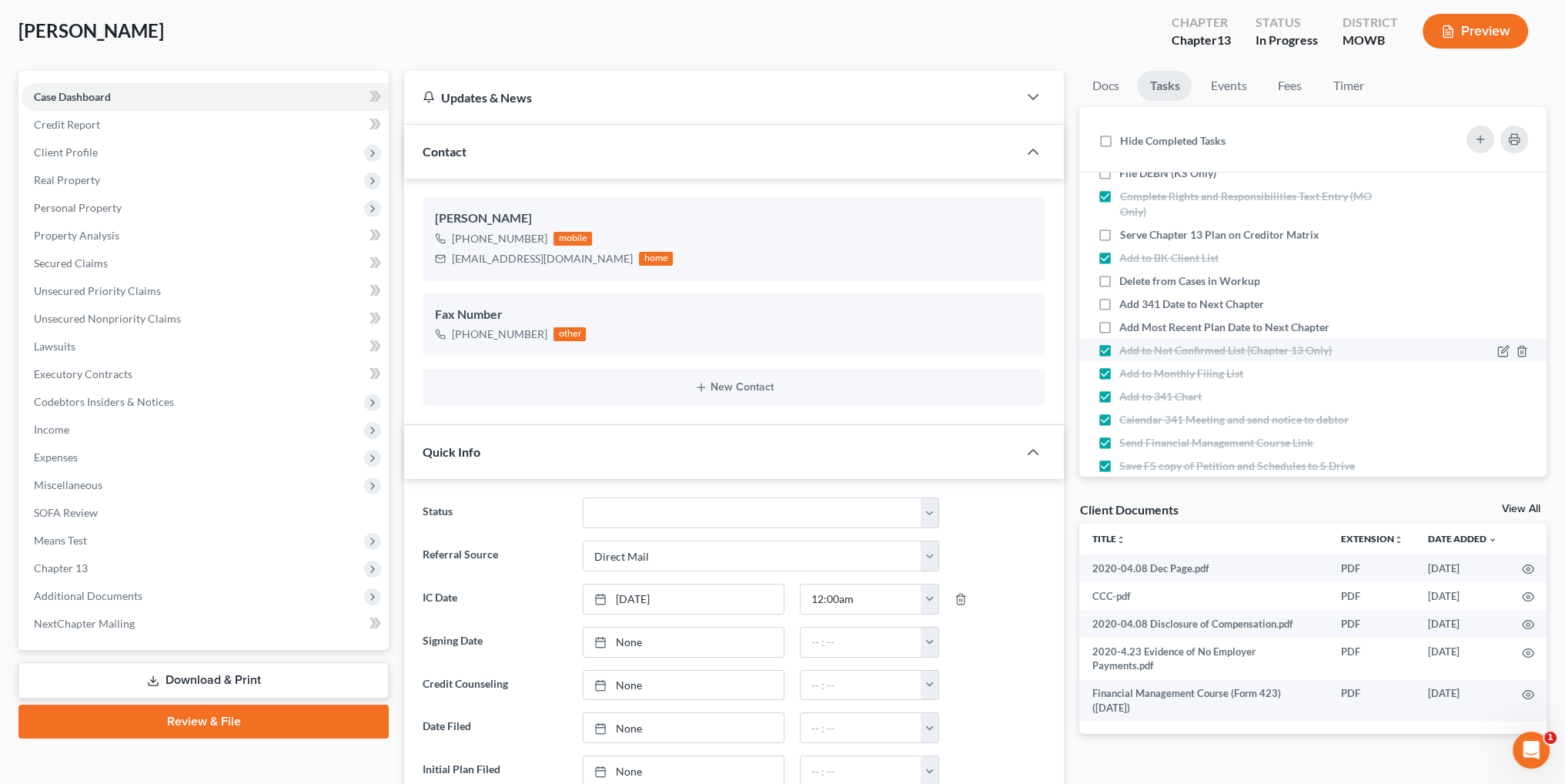
checkbox input "false"
click at [1119, 373] on label "Add to Monthly Filing List" at bounding box center [1187, 374] width 136 height 16
click at [1126, 373] on input "Add to Monthly Filing List" at bounding box center [1130, 370] width 10 height 10
checkbox input "false"
click at [1119, 394] on label "Add to 341 Chart" at bounding box center [1167, 396] width 95 height 16
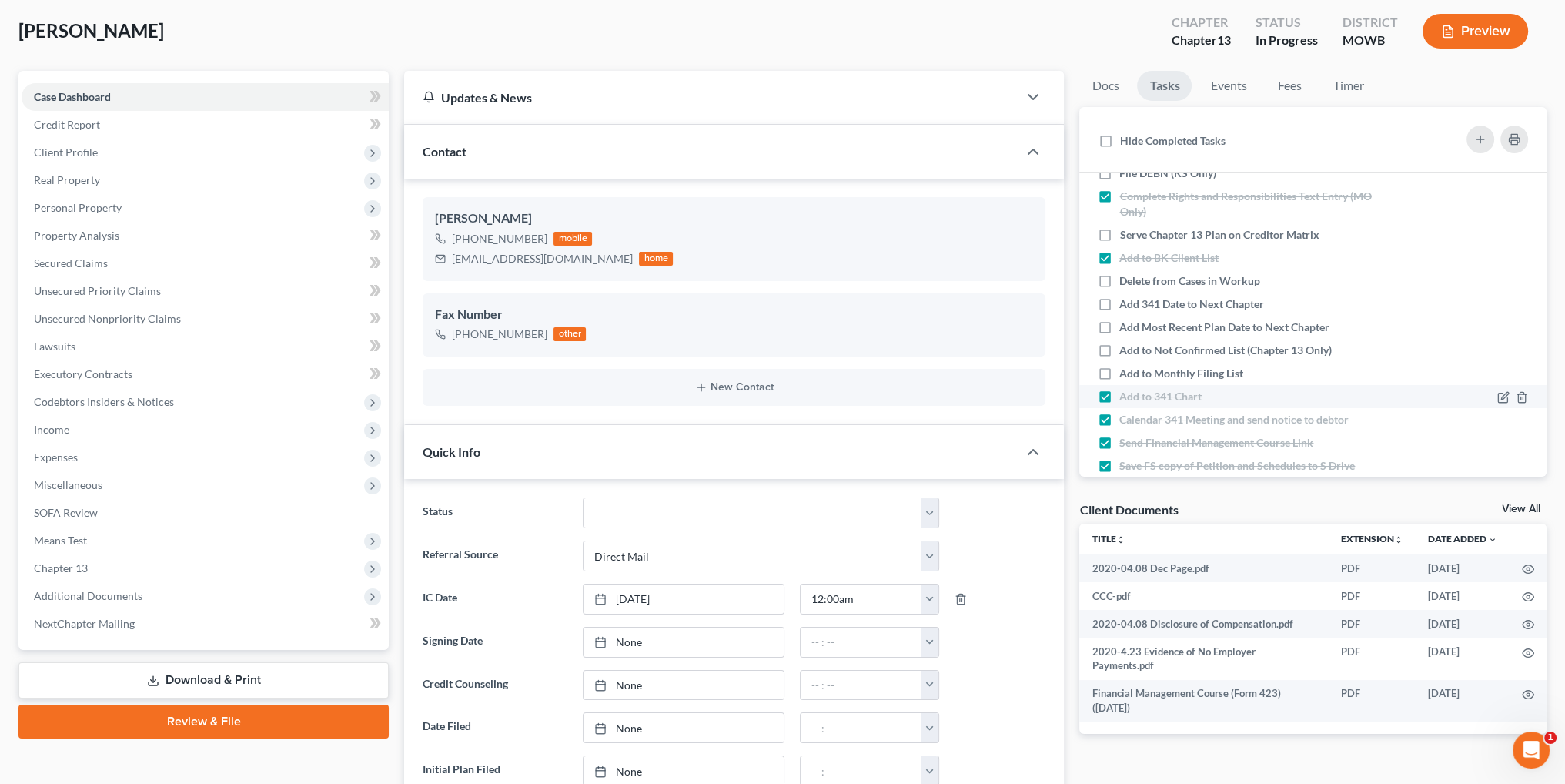
click at [1126, 394] on input "Add to 341 Chart" at bounding box center [1130, 393] width 10 height 10
checkbox input "false"
click at [1119, 417] on label "Calendar 341 Meeting and send notice to debtor" at bounding box center [1240, 420] width 242 height 16
click at [1126, 417] on input "Calendar 341 Meeting and send notice to debtor" at bounding box center [1130, 417] width 10 height 10
checkbox input "false"
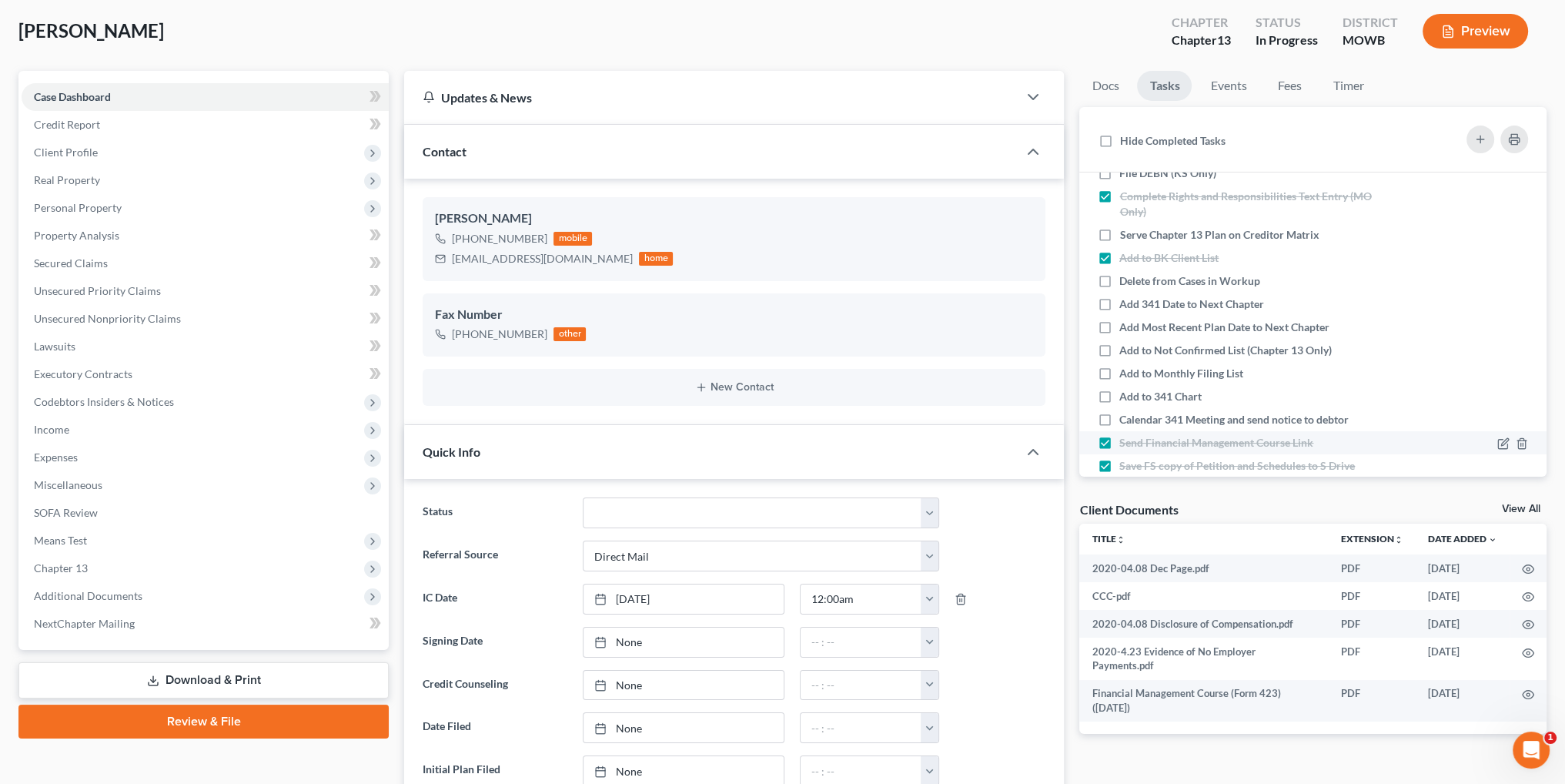
click at [1119, 435] on label "Send Financial Management Course Link" at bounding box center [1222, 443] width 206 height 16
click at [1126, 435] on input "Send Financial Management Course Link" at bounding box center [1130, 439] width 10 height 10
checkbox input "false"
click at [1119, 460] on label "Save FS copy of Petition and Schedules to S Drive" at bounding box center [1243, 466] width 248 height 16
click at [1126, 460] on input "Save FS copy of Petition and Schedules to S Drive" at bounding box center [1130, 462] width 10 height 10
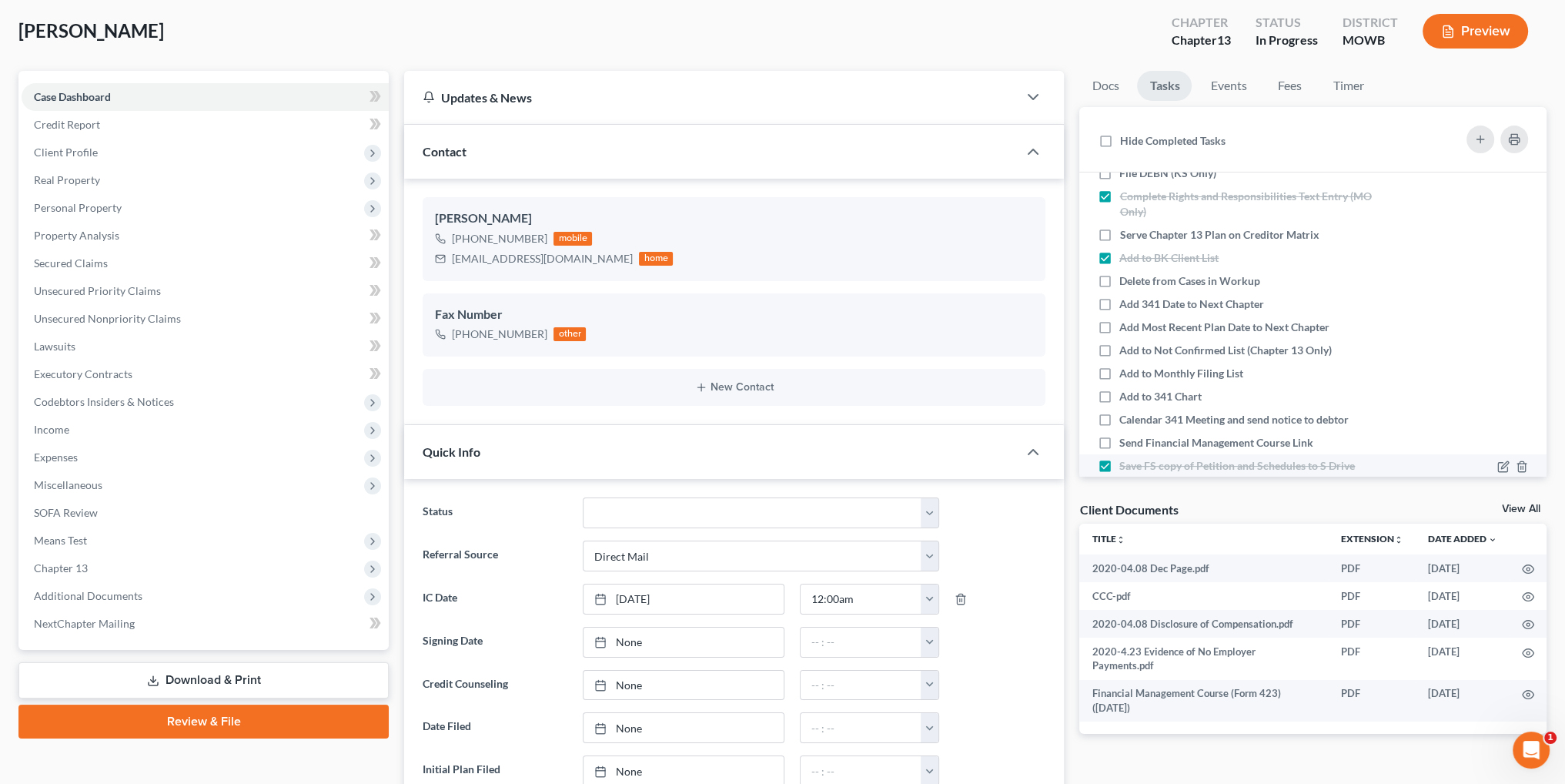
checkbox input "false"
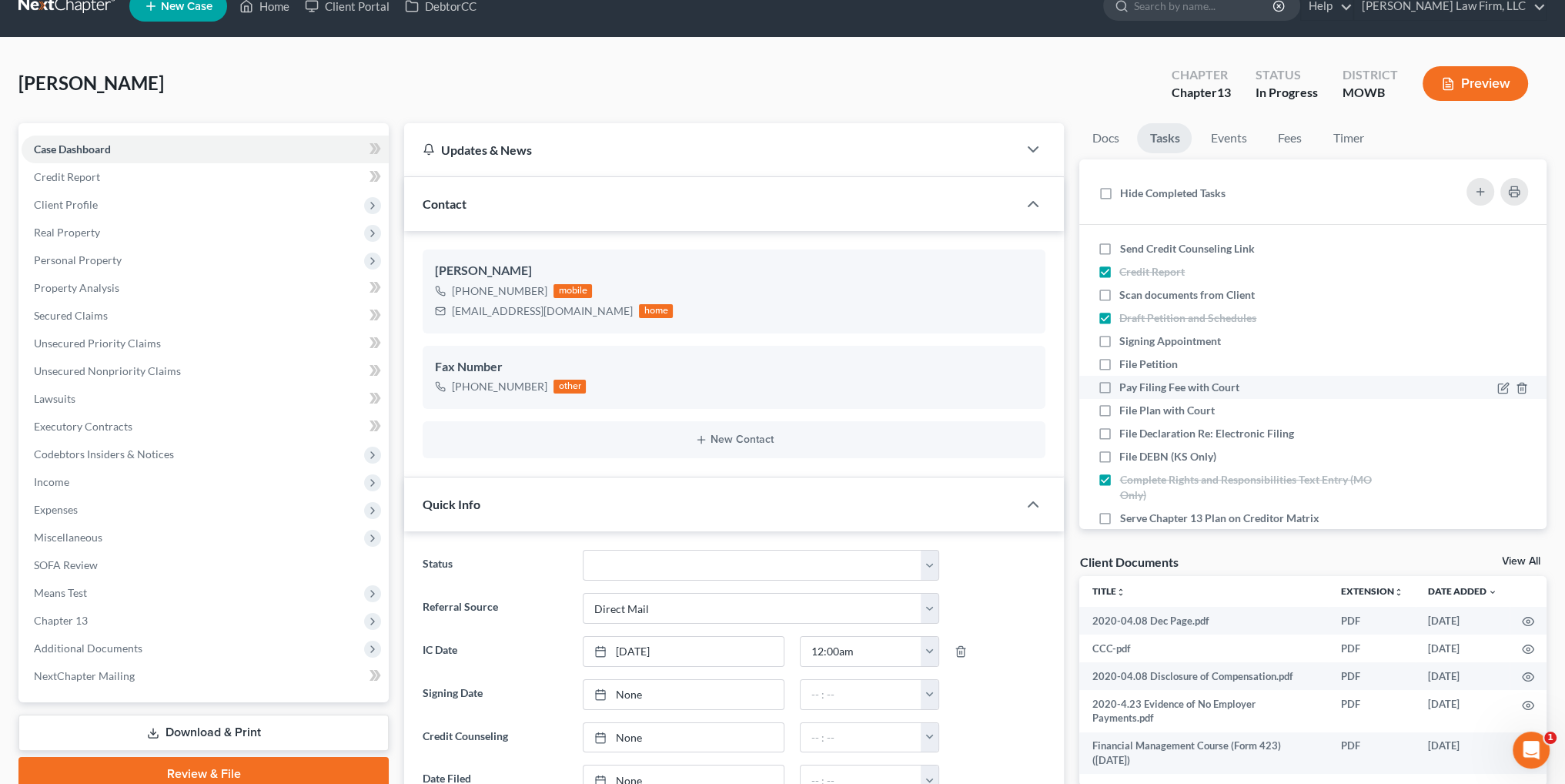
scroll to position [0, 0]
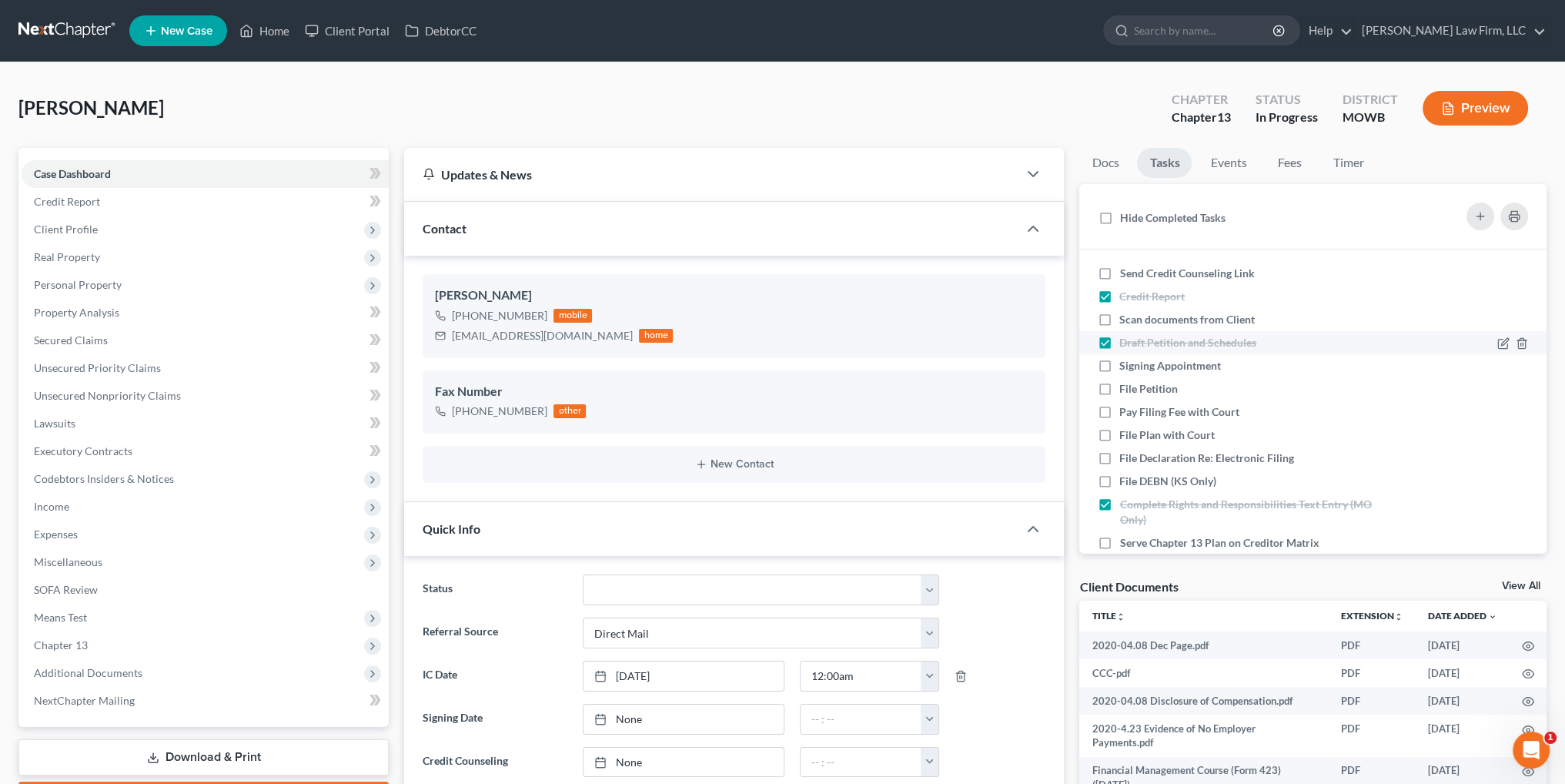
click at [1119, 343] on label "Draft Petition and Schedules" at bounding box center [1194, 343] width 149 height 16
click at [1126, 343] on input "Draft Petition and Schedules" at bounding box center [1130, 339] width 10 height 10
checkbox input "false"
click at [71, 670] on span "Additional Documents" at bounding box center [89, 672] width 109 height 13
click at [125, 727] on span "Client Document Storage" at bounding box center [125, 727] width 121 height 13
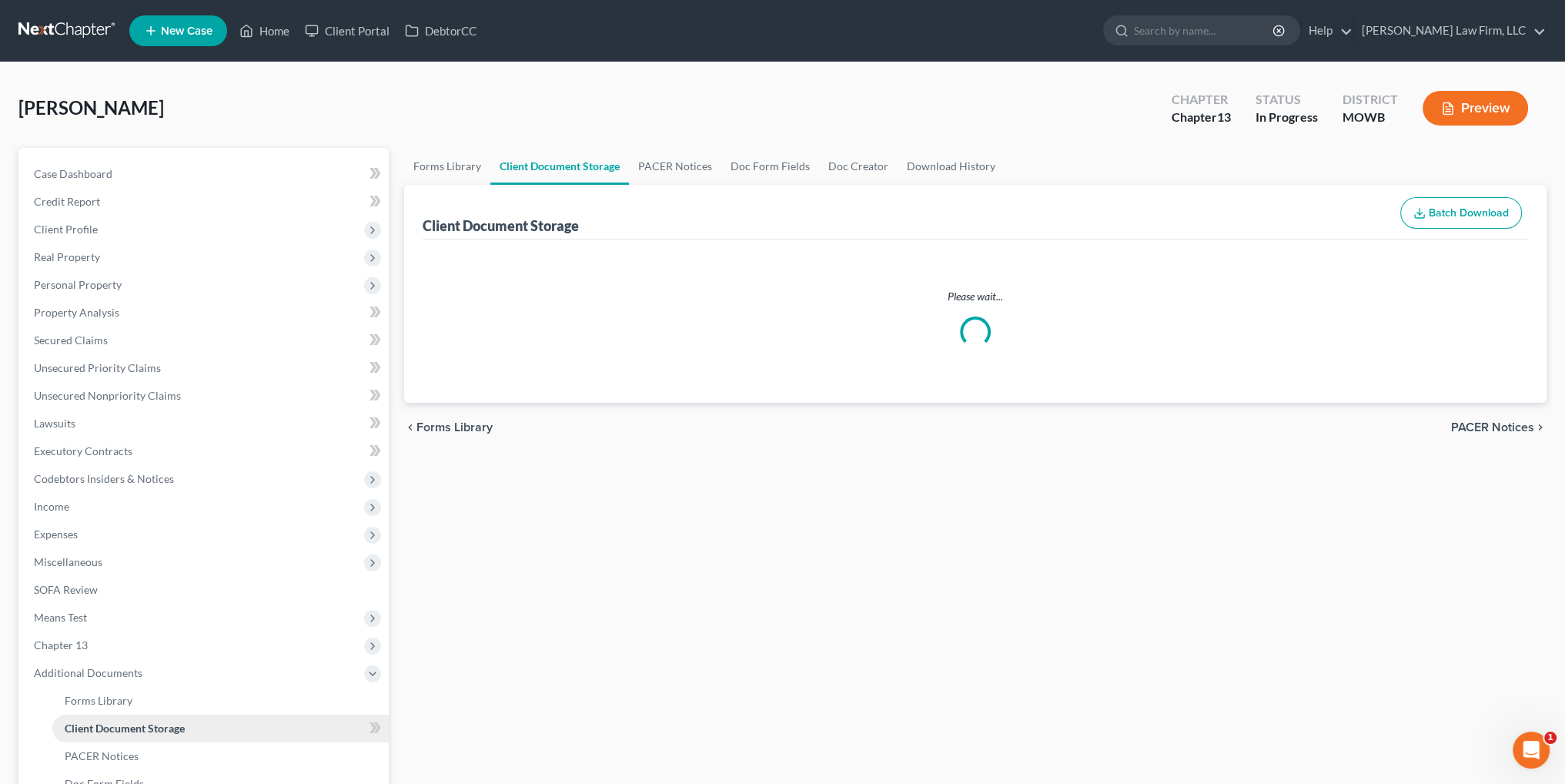
select select "5"
select select "24"
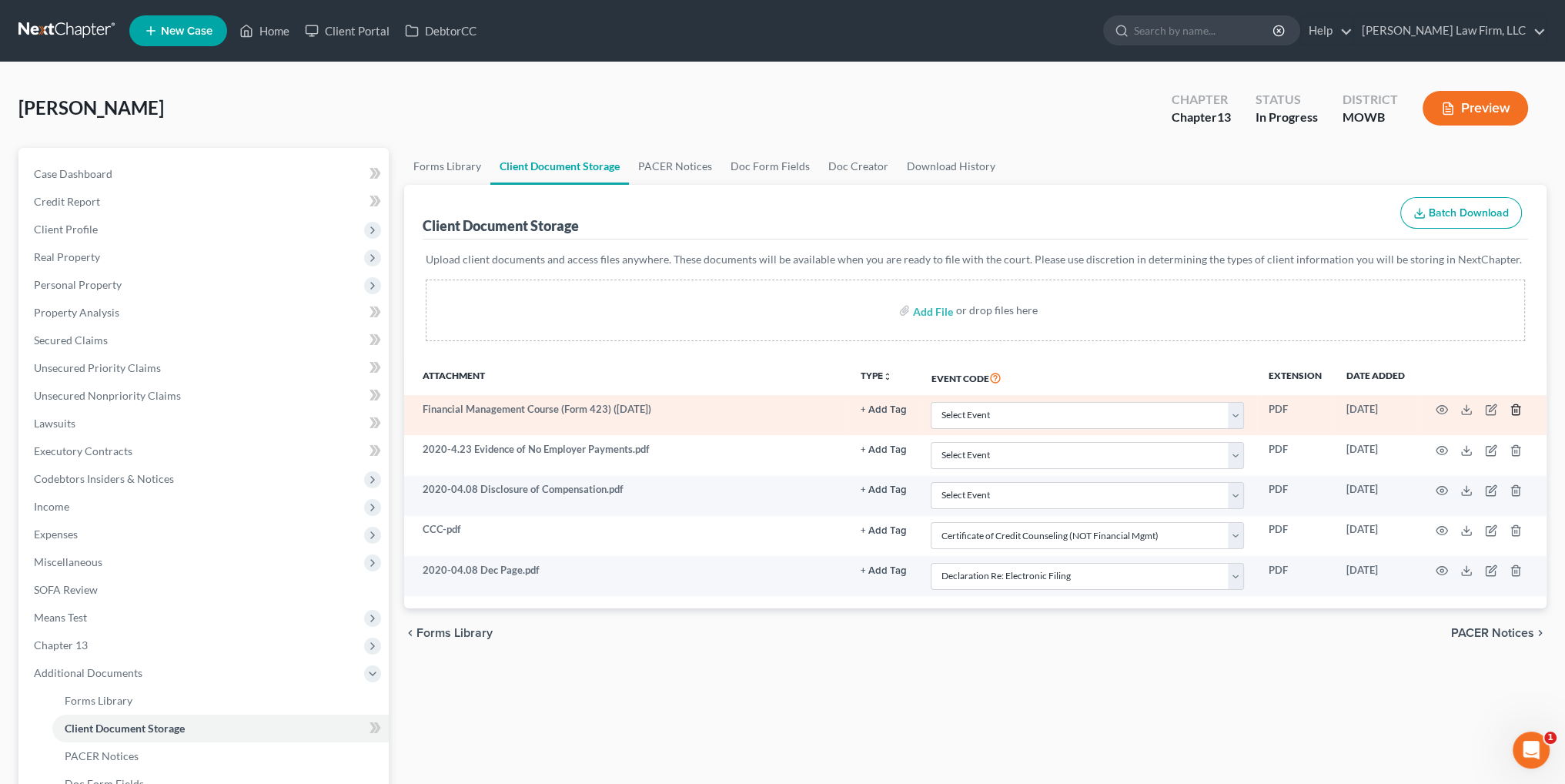
click at [1512, 410] on icon "button" at bounding box center [1516, 410] width 7 height 10
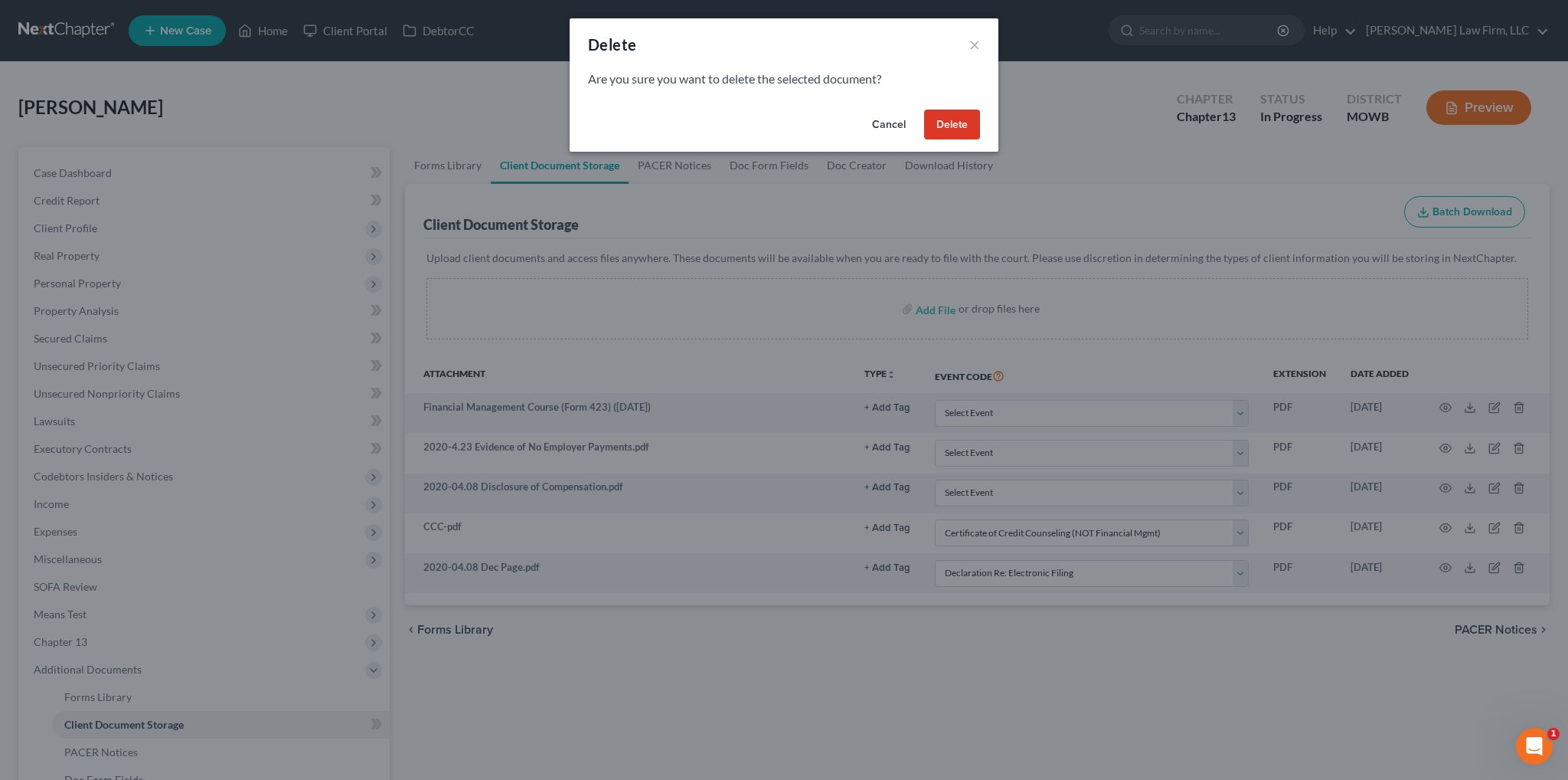
click at [959, 128] on button "Delete" at bounding box center [951, 125] width 56 height 31
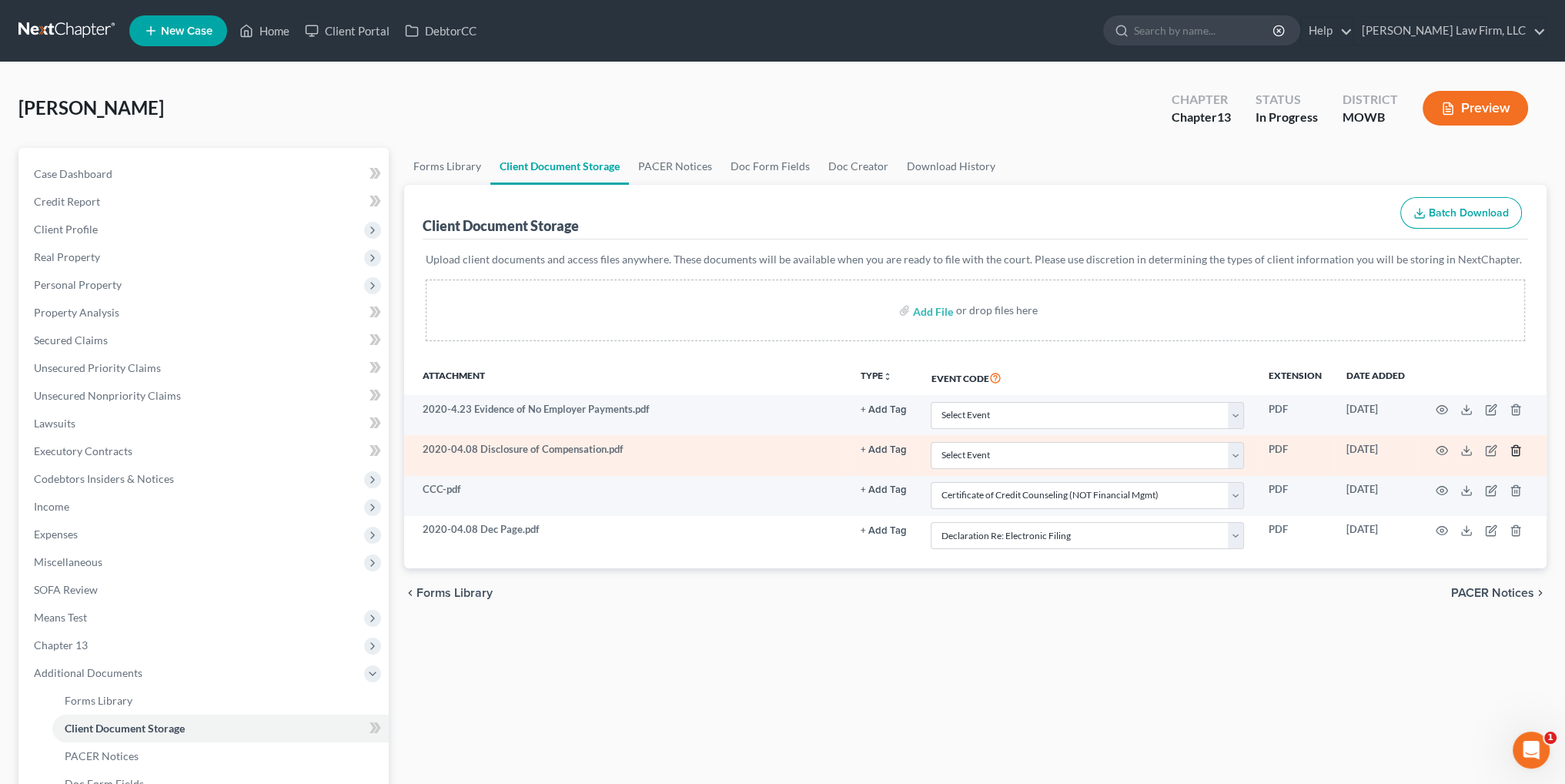
click at [1515, 447] on icon "button" at bounding box center [1516, 450] width 12 height 12
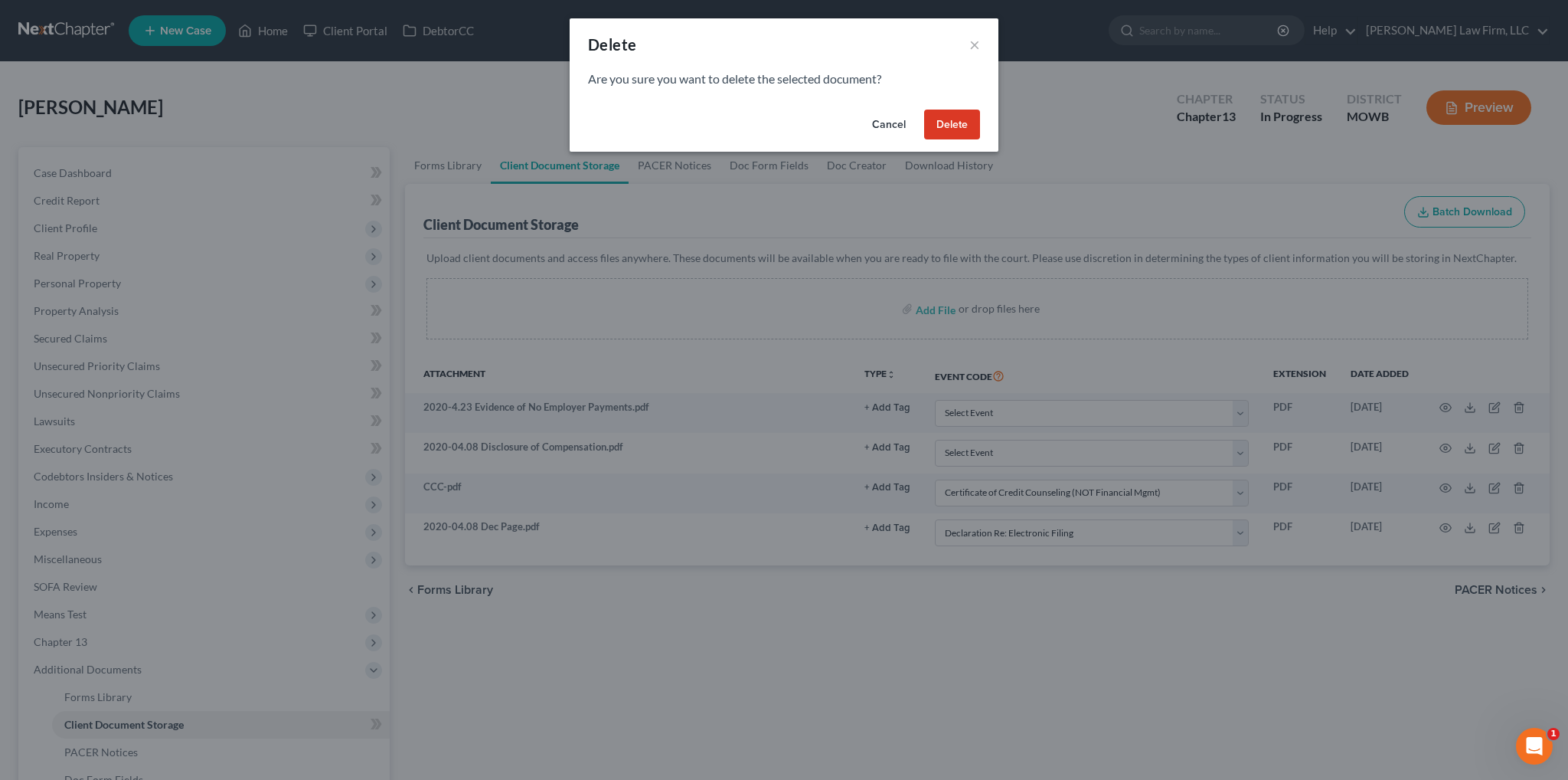
click at [948, 133] on button "Delete" at bounding box center [951, 125] width 56 height 31
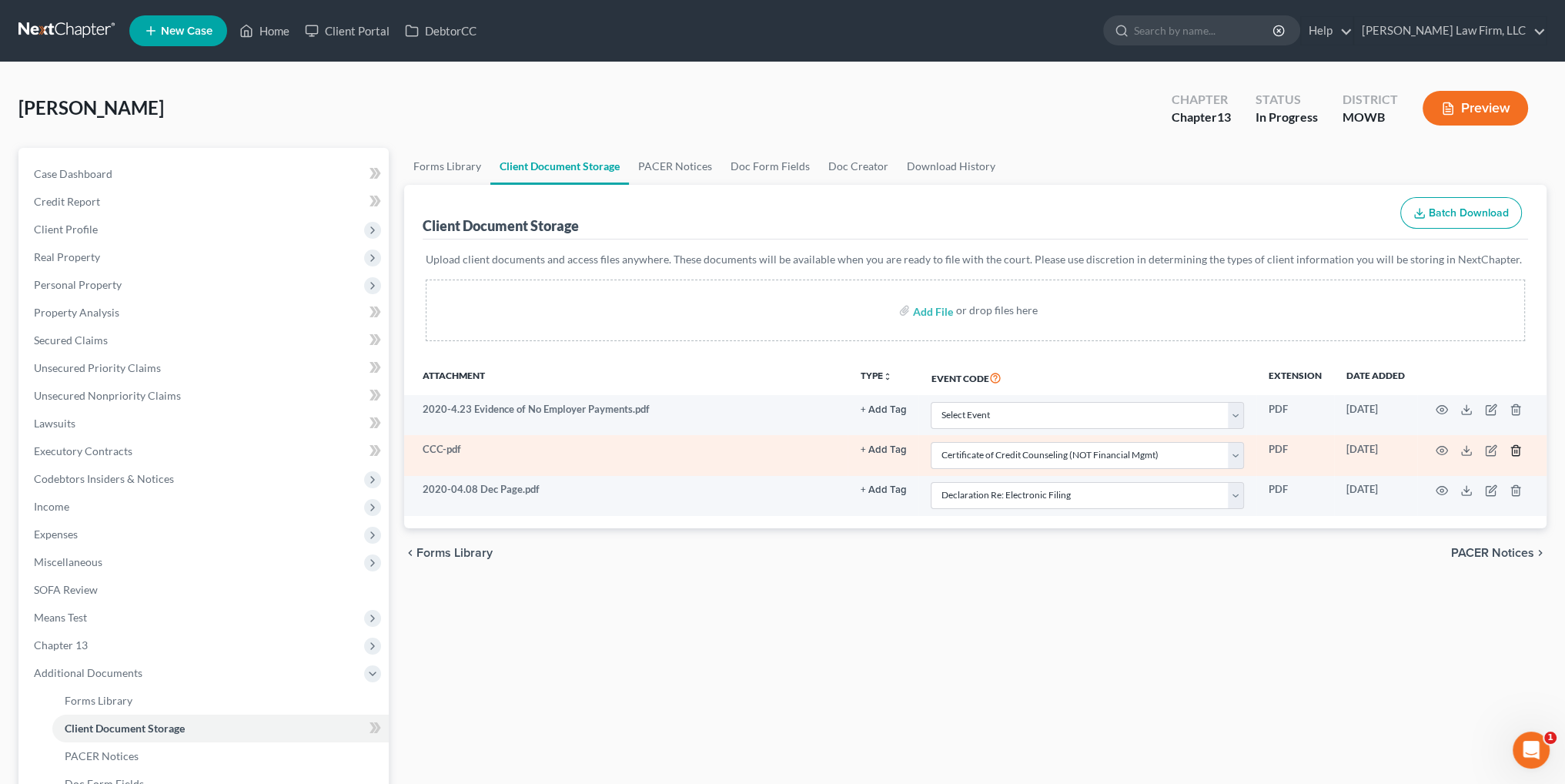
click at [1512, 447] on icon "button" at bounding box center [1516, 449] width 7 height 10
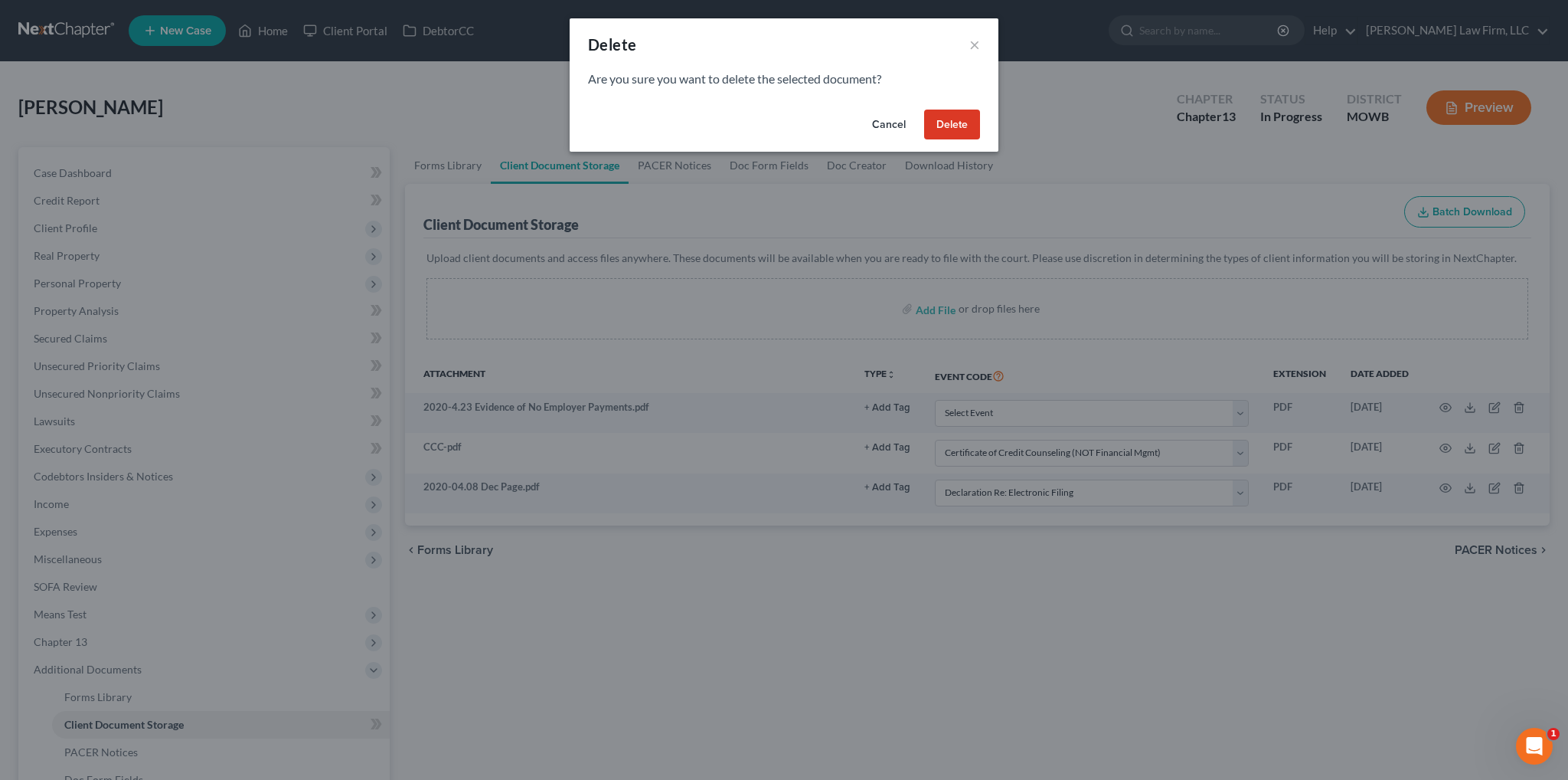
click at [944, 126] on button "Delete" at bounding box center [951, 125] width 56 height 31
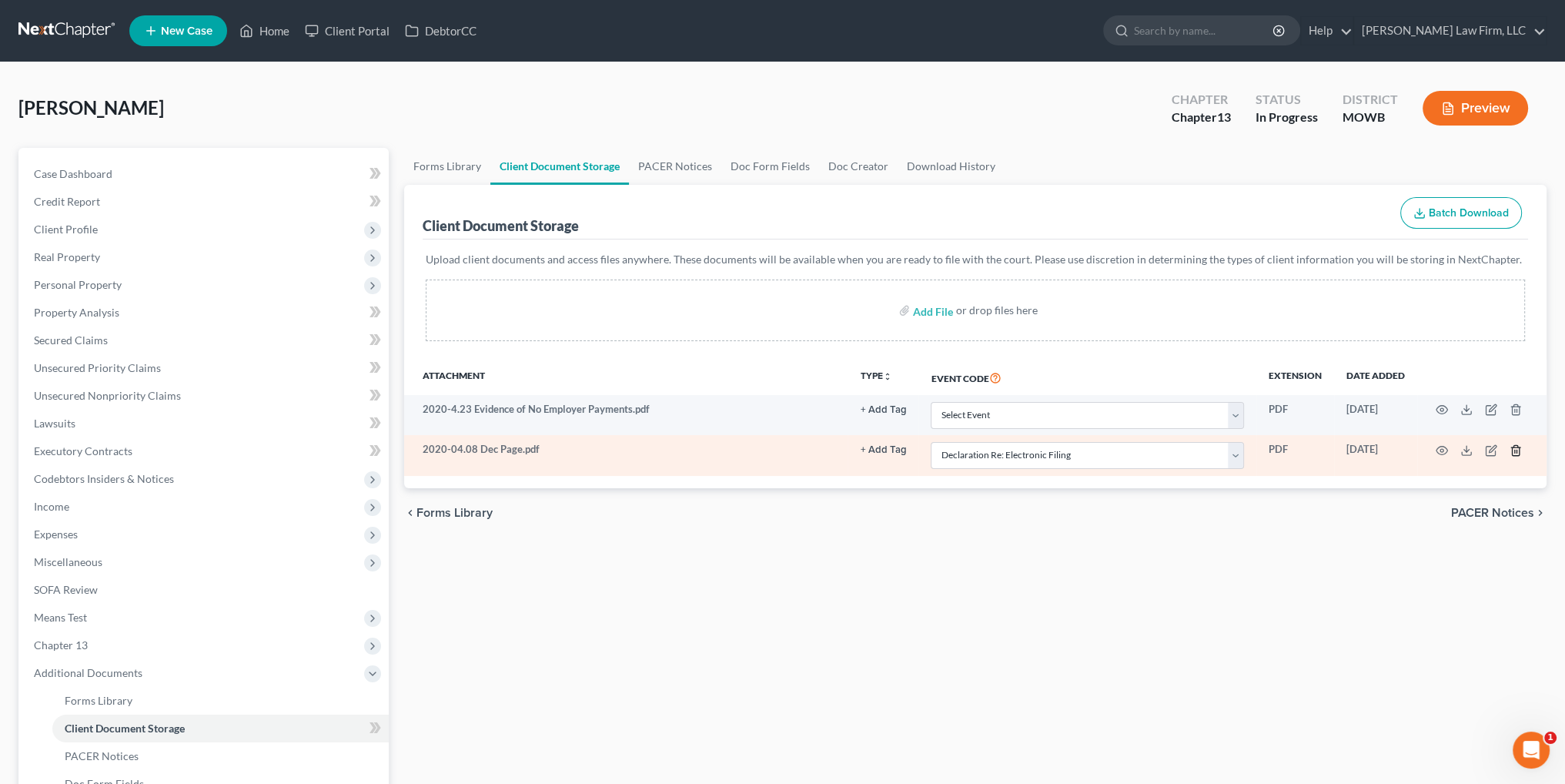
click at [1515, 447] on icon "button" at bounding box center [1516, 450] width 12 height 12
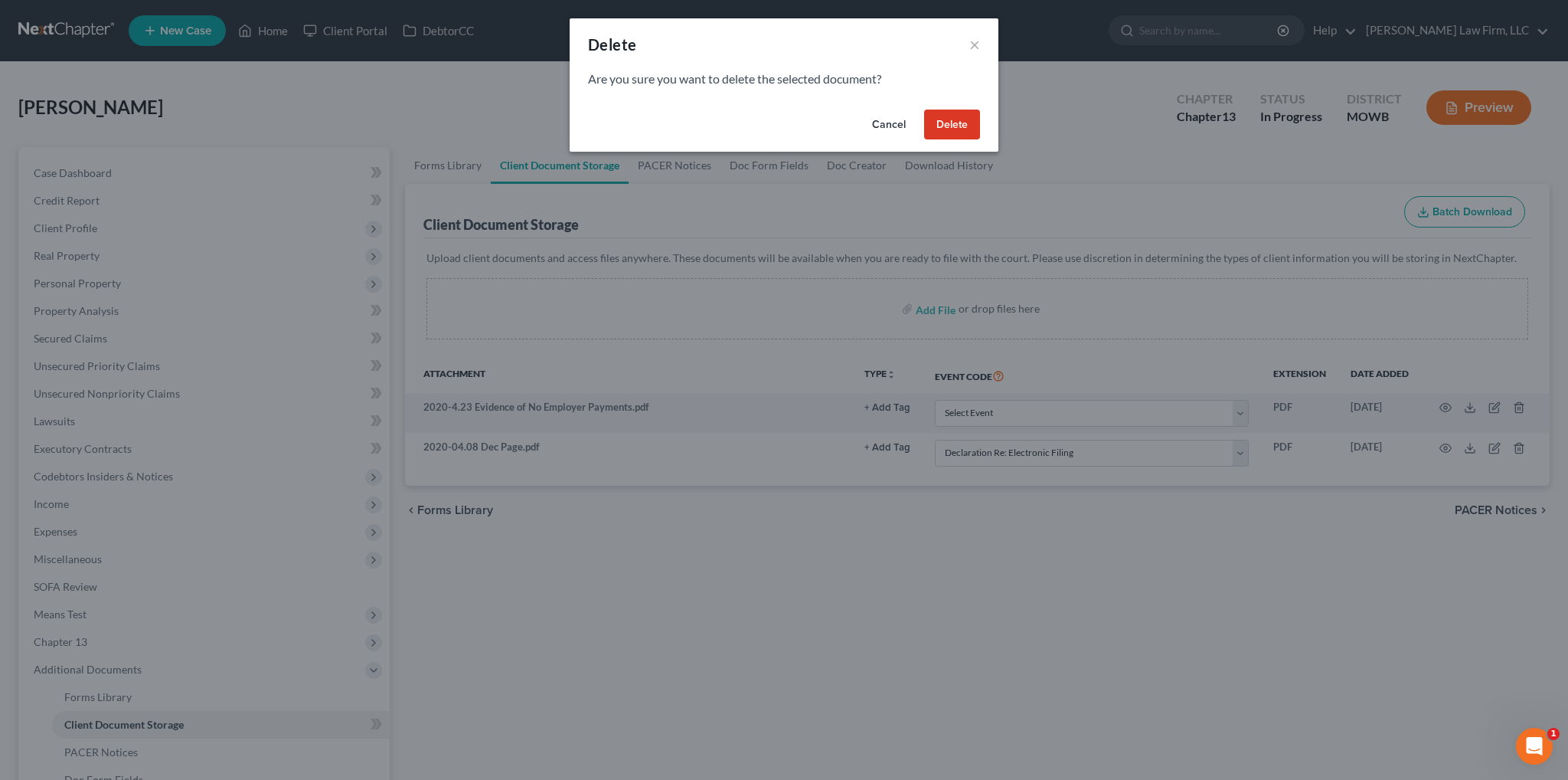
click at [961, 127] on button "Delete" at bounding box center [951, 125] width 56 height 31
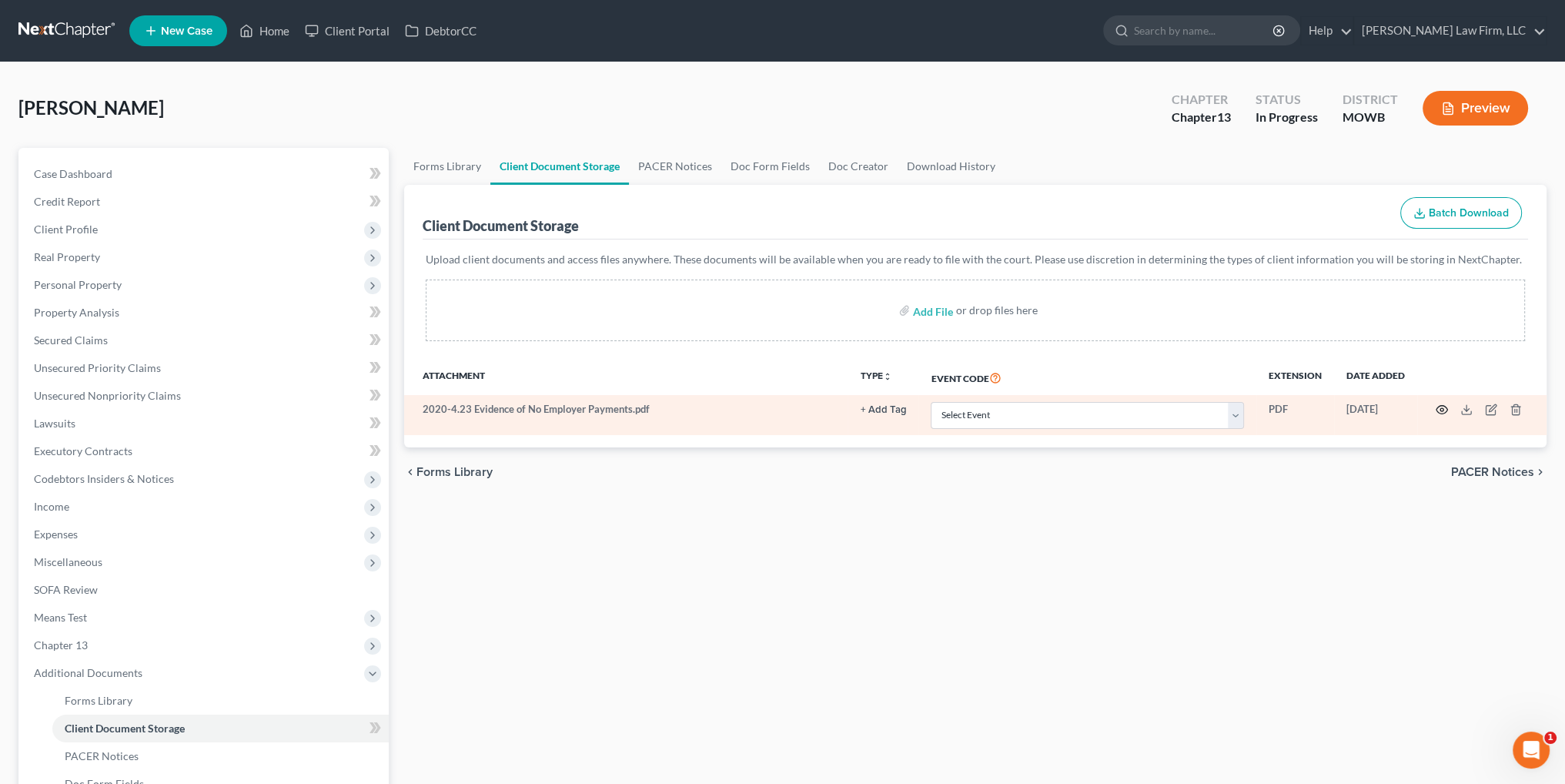
click at [1447, 410] on icon "button" at bounding box center [1442, 410] width 12 height 12
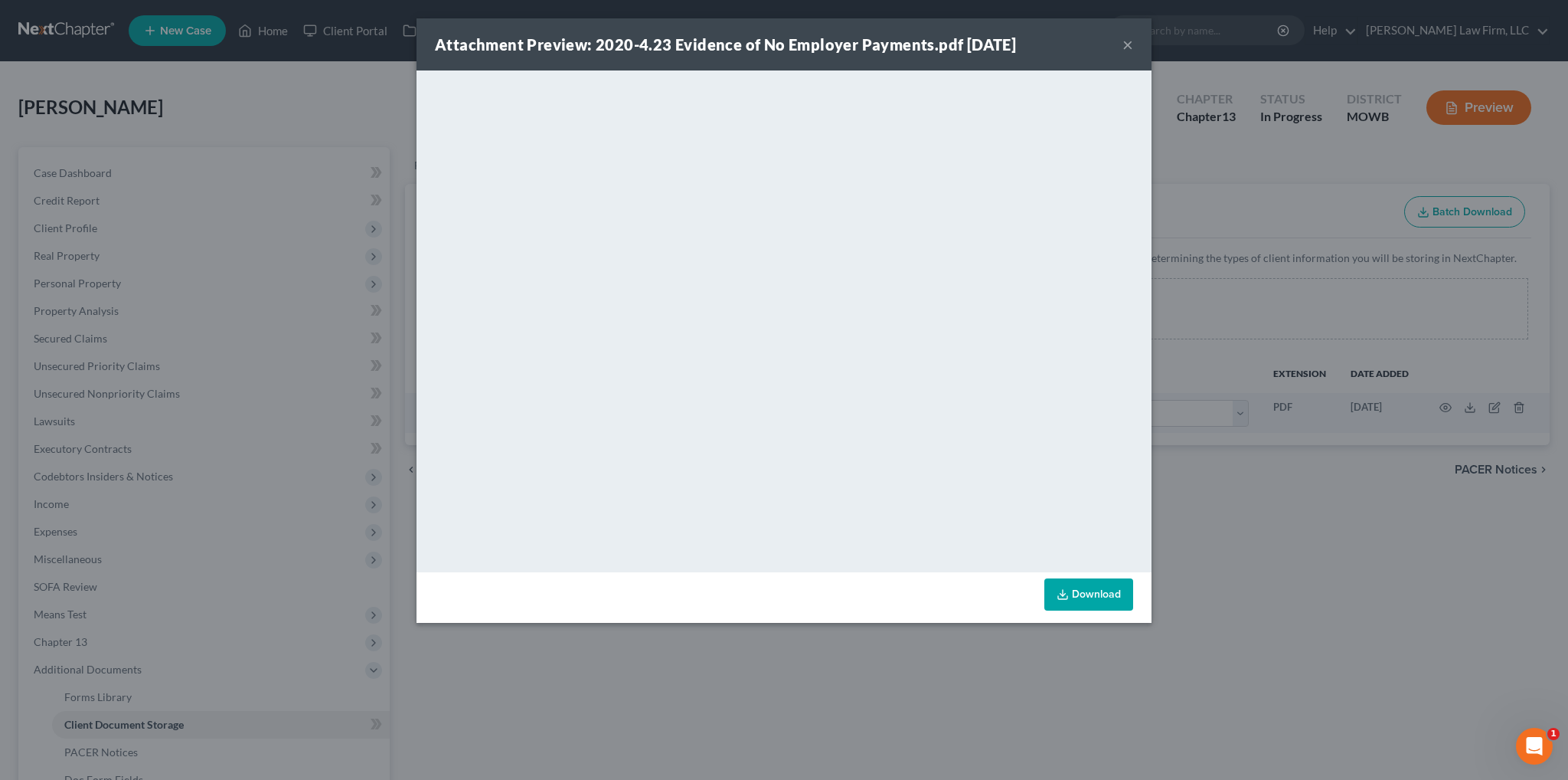
click at [1128, 43] on button "×" at bounding box center [1128, 44] width 10 height 18
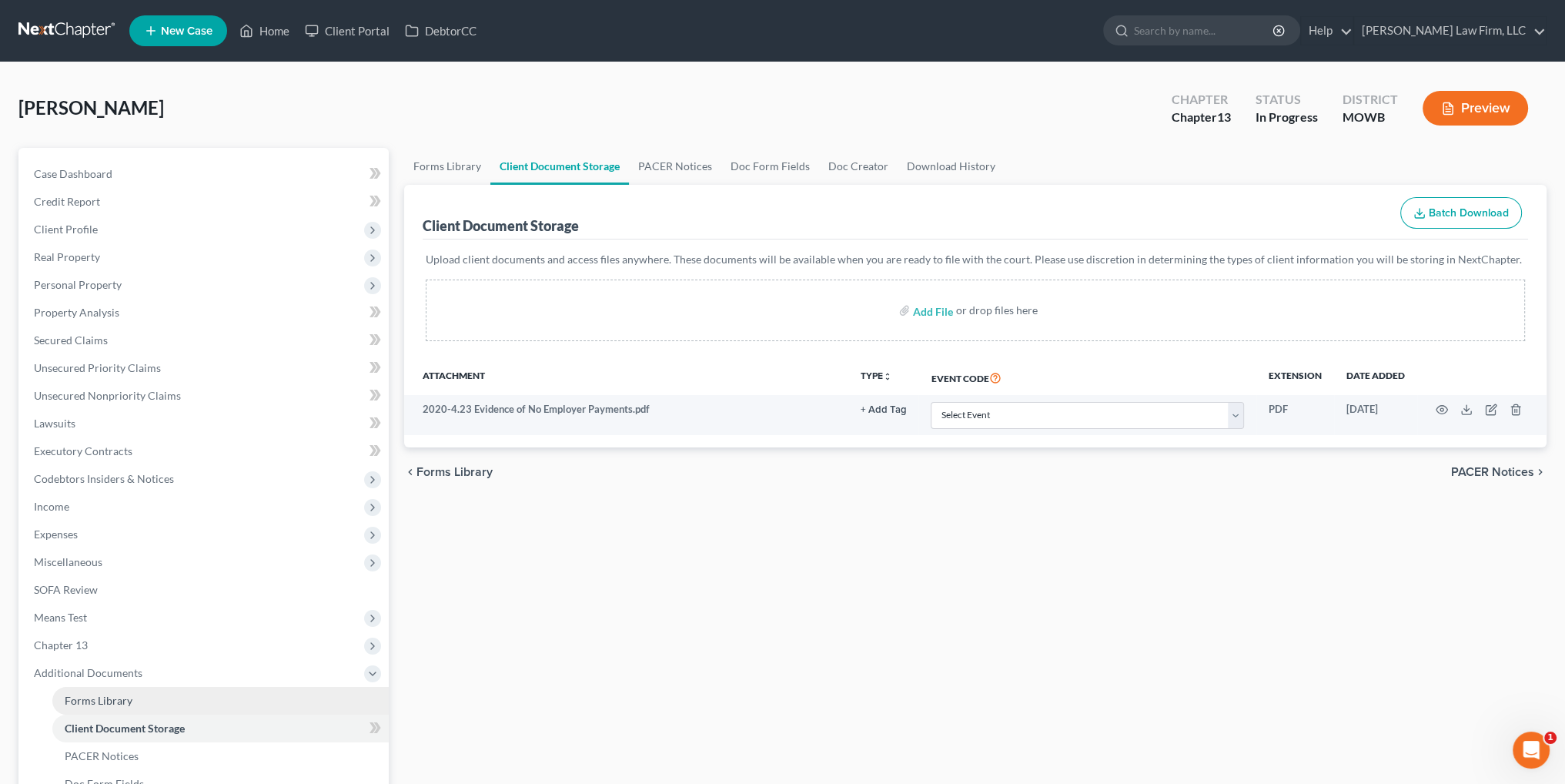
click at [92, 698] on span "Forms Library" at bounding box center [98, 700] width 68 height 13
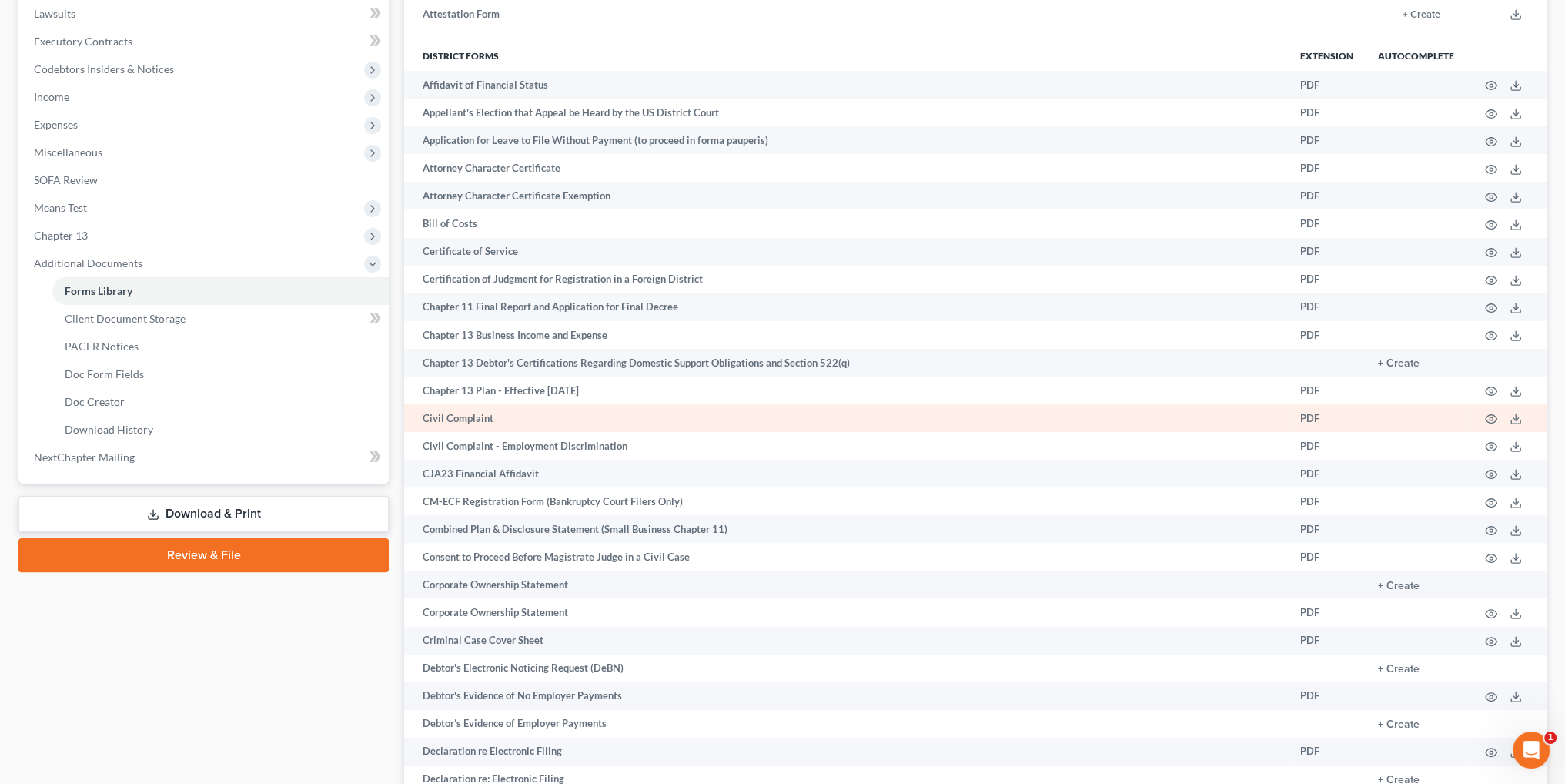
scroll to position [462, 0]
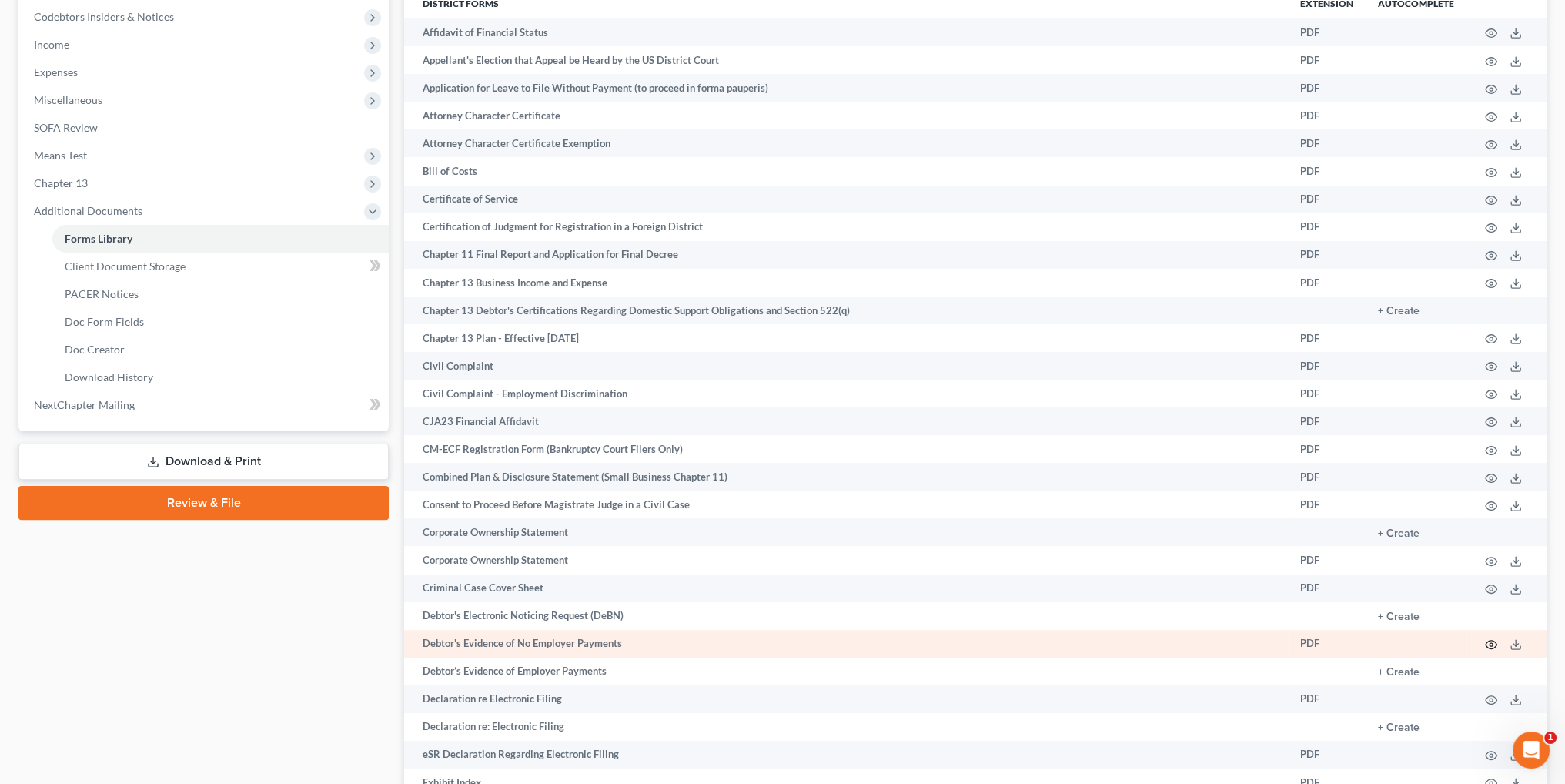
click at [1490, 646] on icon "button" at bounding box center [1491, 645] width 12 height 12
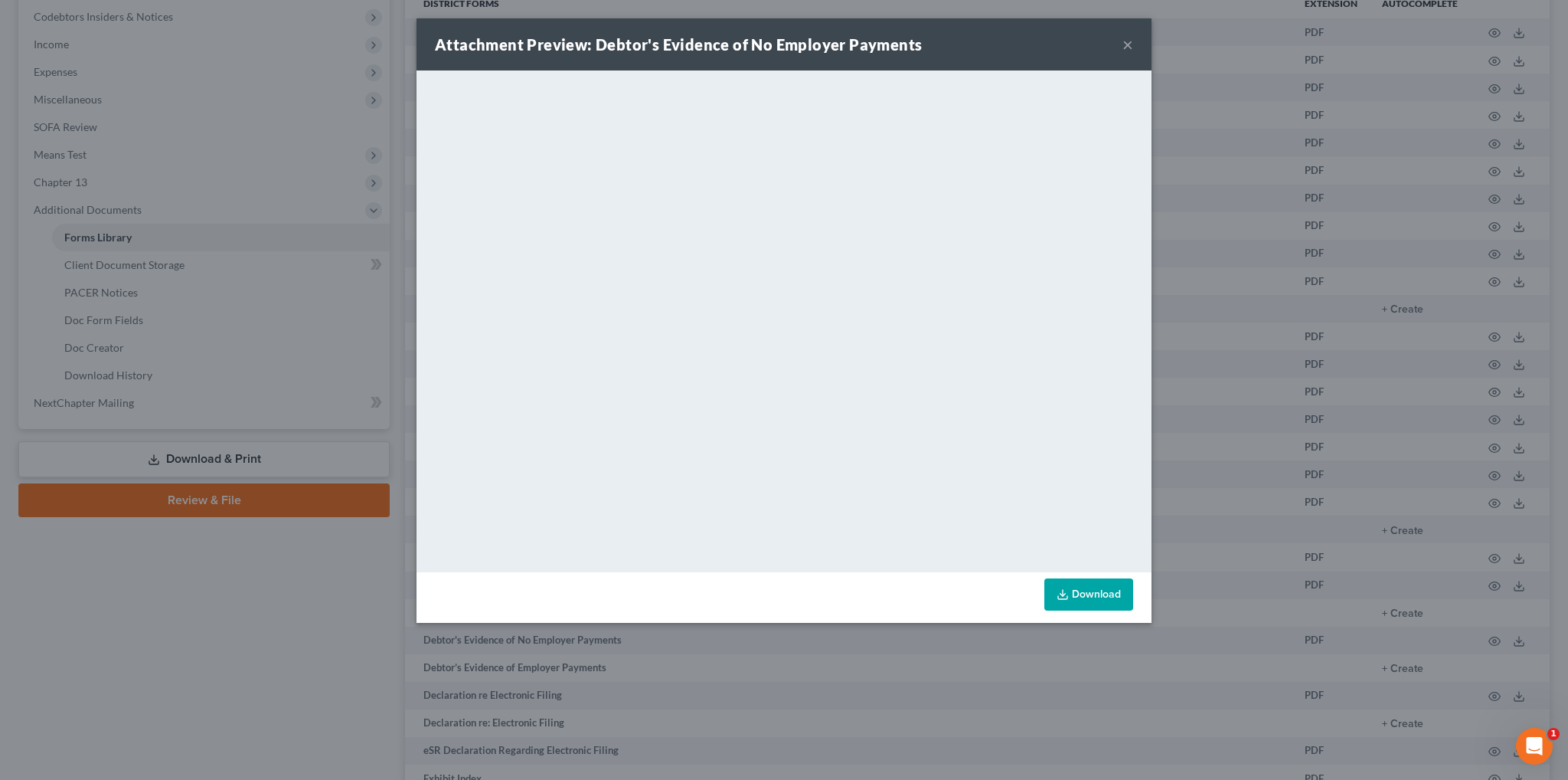
click at [1124, 44] on button "×" at bounding box center [1128, 44] width 10 height 18
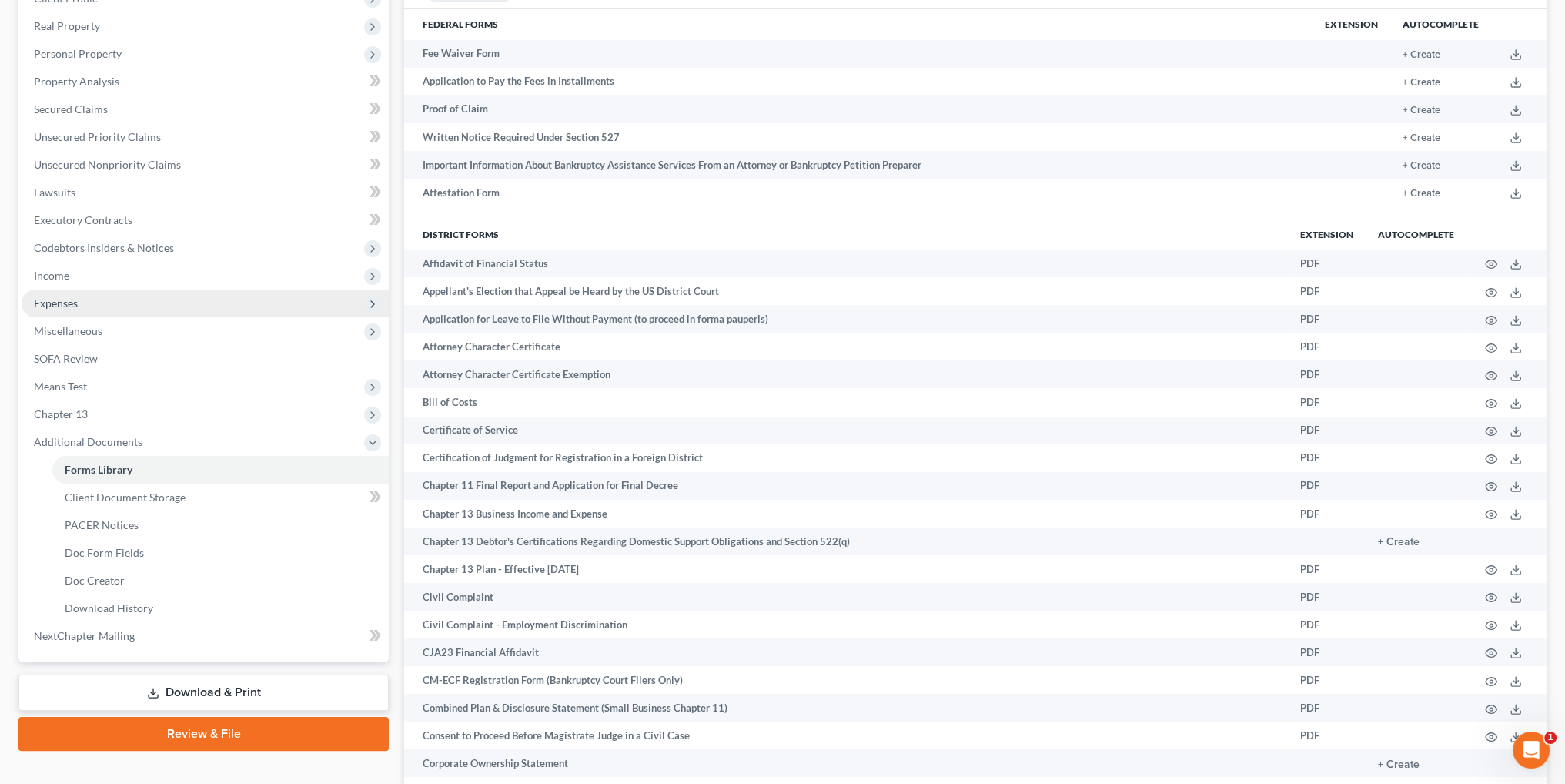
scroll to position [0, 0]
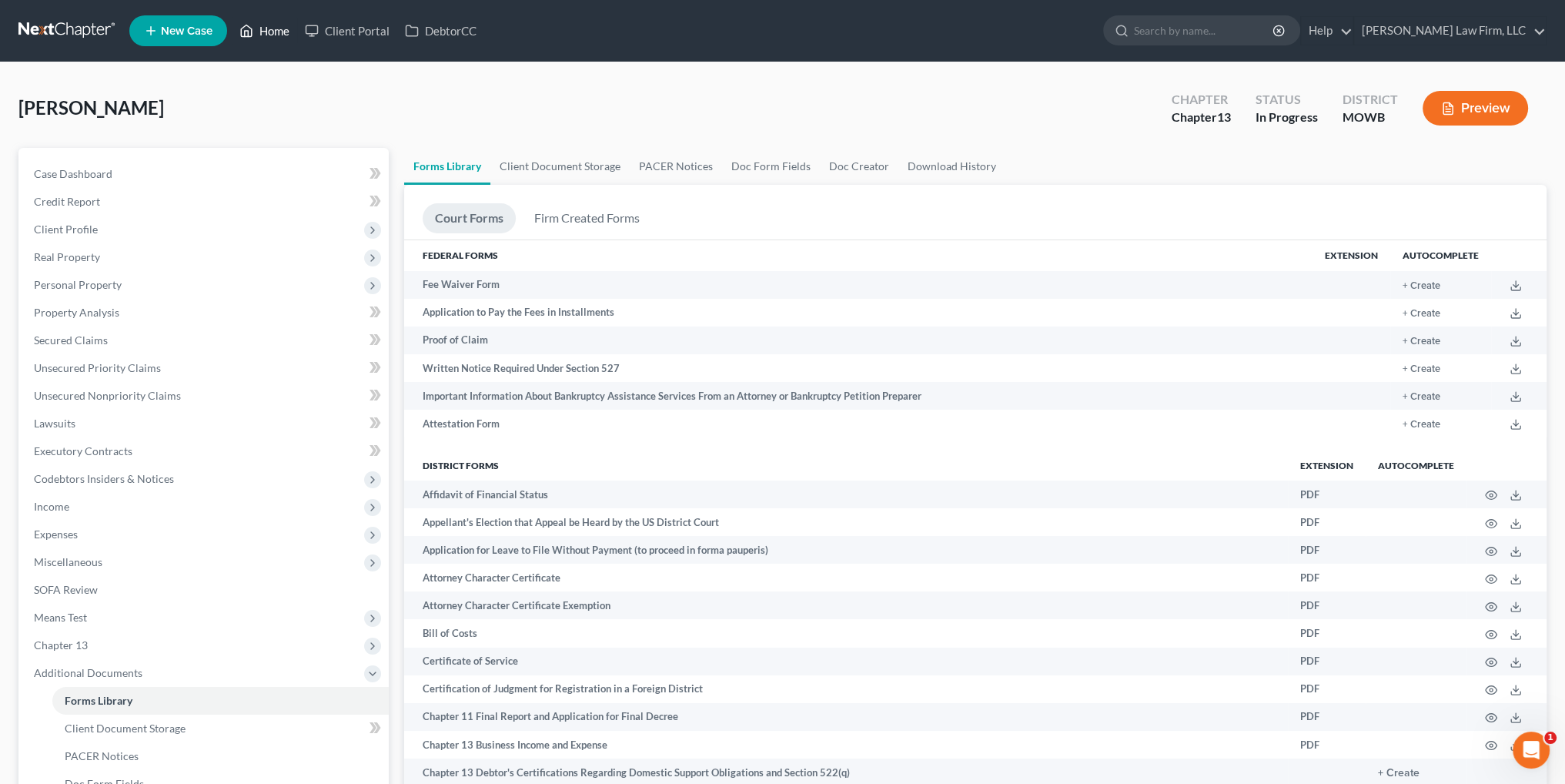
click at [266, 26] on link "Home" at bounding box center [264, 31] width 66 height 28
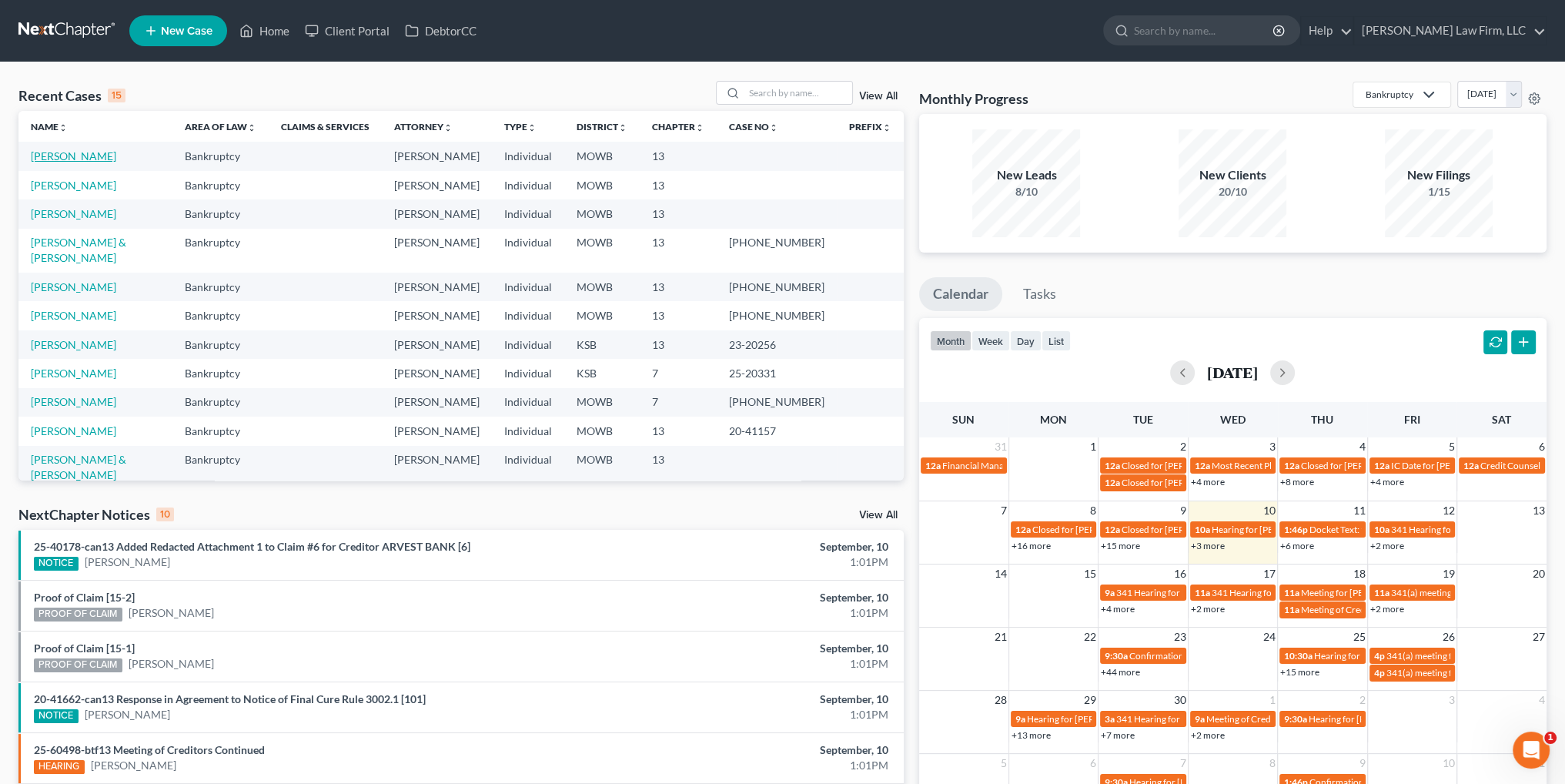
click at [59, 153] on link "[PERSON_NAME]" at bounding box center [73, 155] width 85 height 13
select select "4"
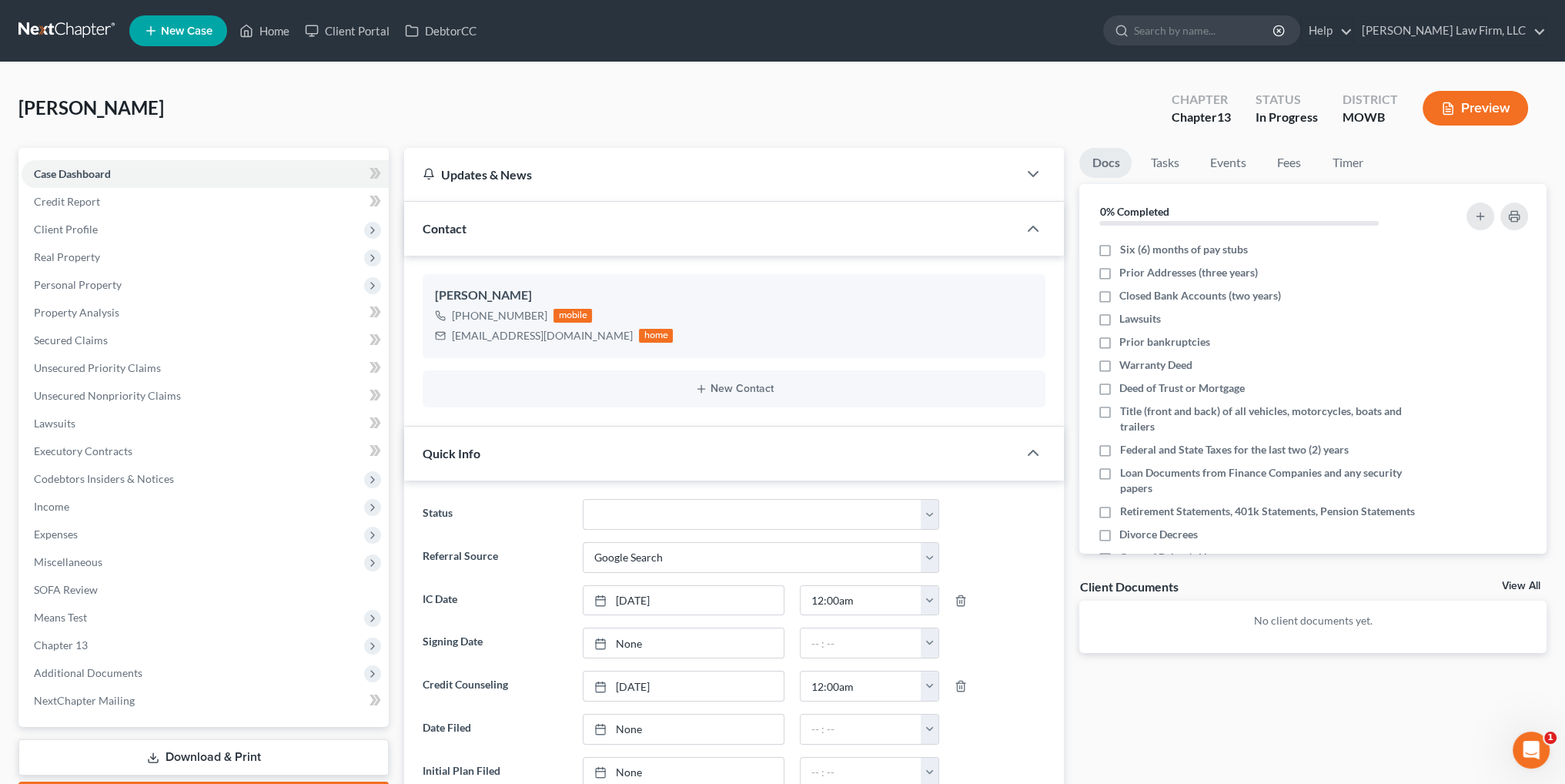
click at [204, 752] on link "Download & Print" at bounding box center [204, 757] width 370 height 36
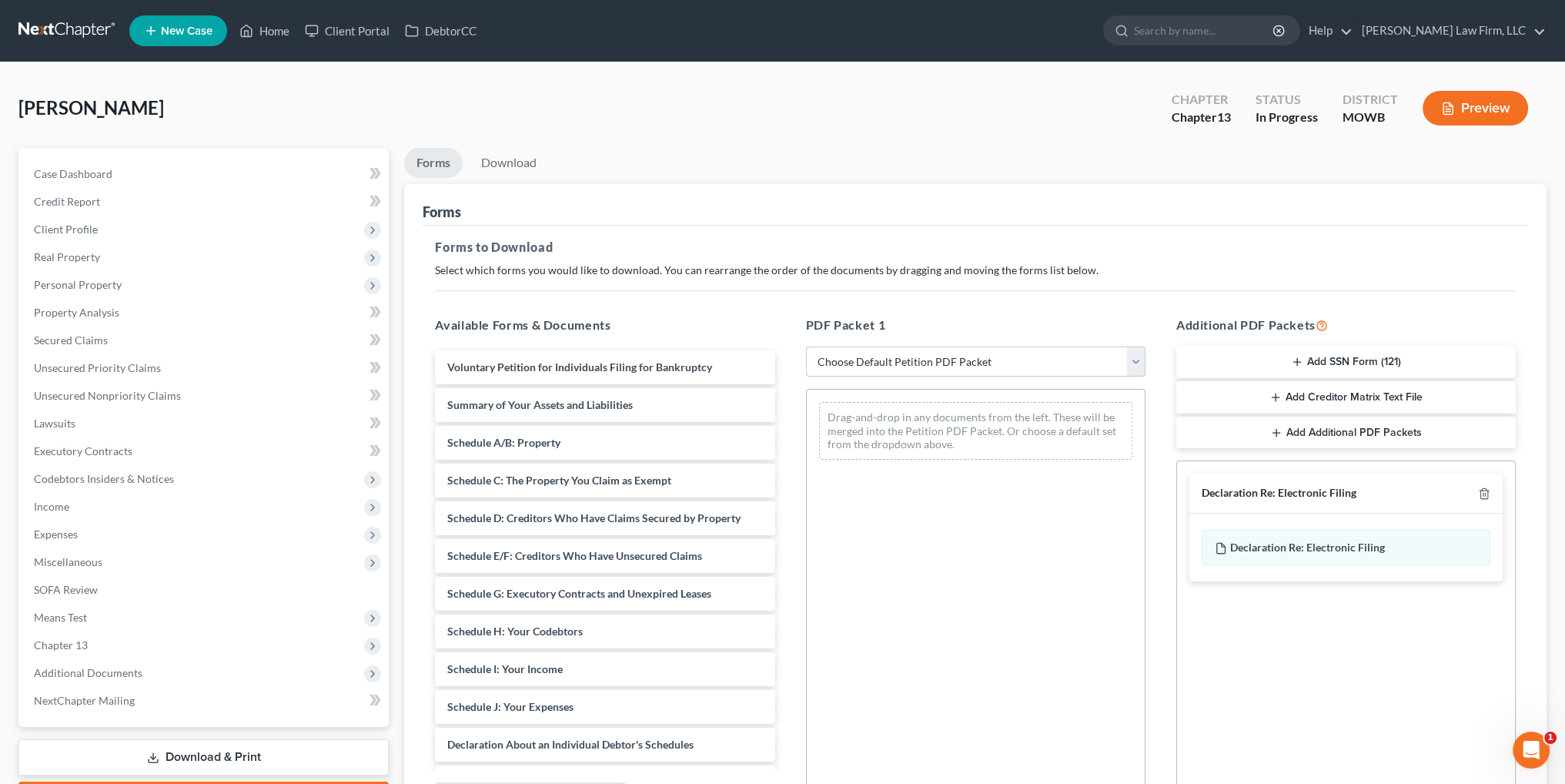
click at [856, 346] on select "Choose Default Petition PDF Packet Complete Bankruptcy Petition (all forms and …" at bounding box center [975, 361] width 339 height 31
select select "0"
click at [806, 346] on select "Choose Default Petition PDF Packet Complete Bankruptcy Petition (all forms and …" at bounding box center [975, 361] width 339 height 31
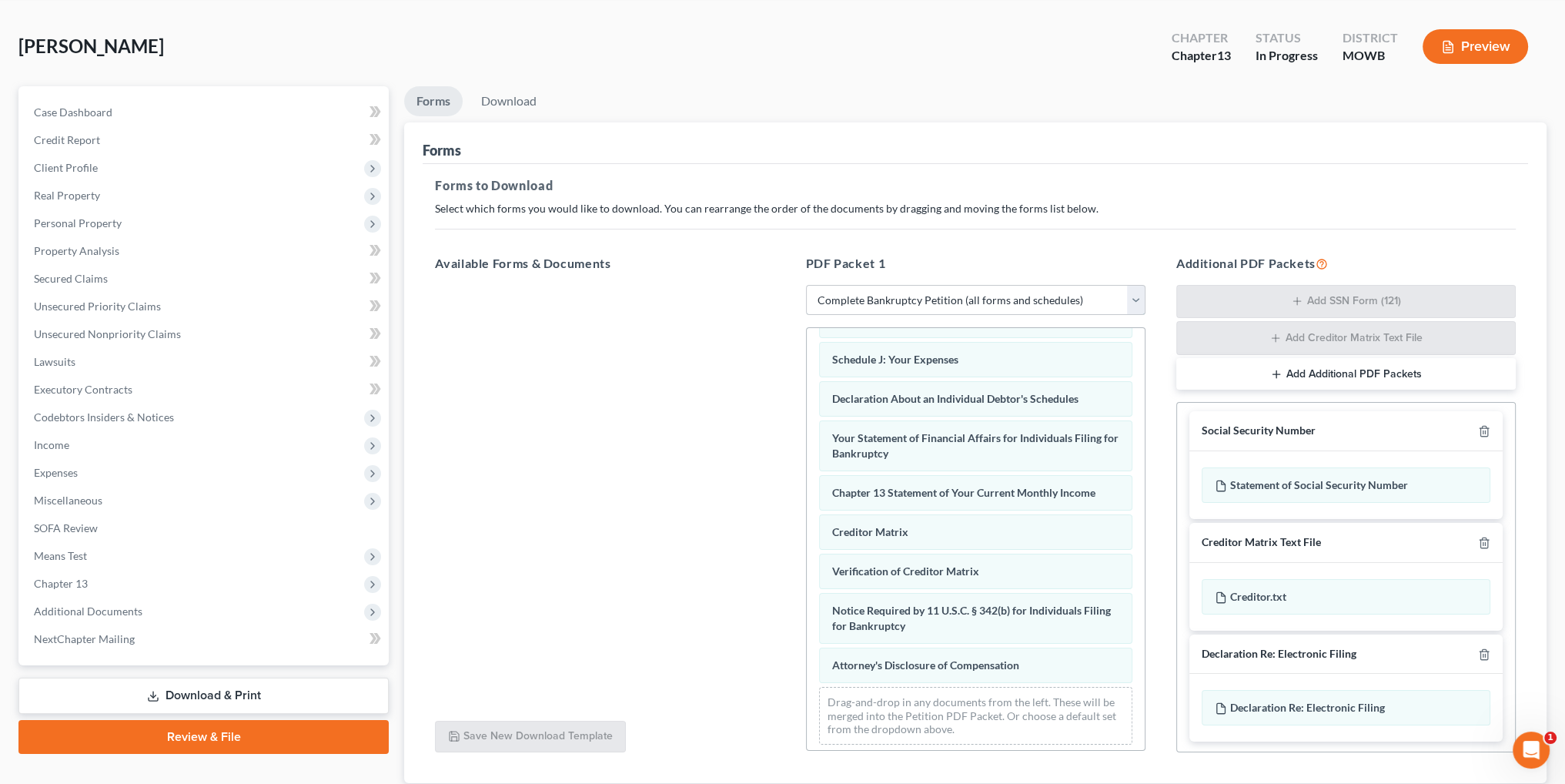
scroll to position [167, 0]
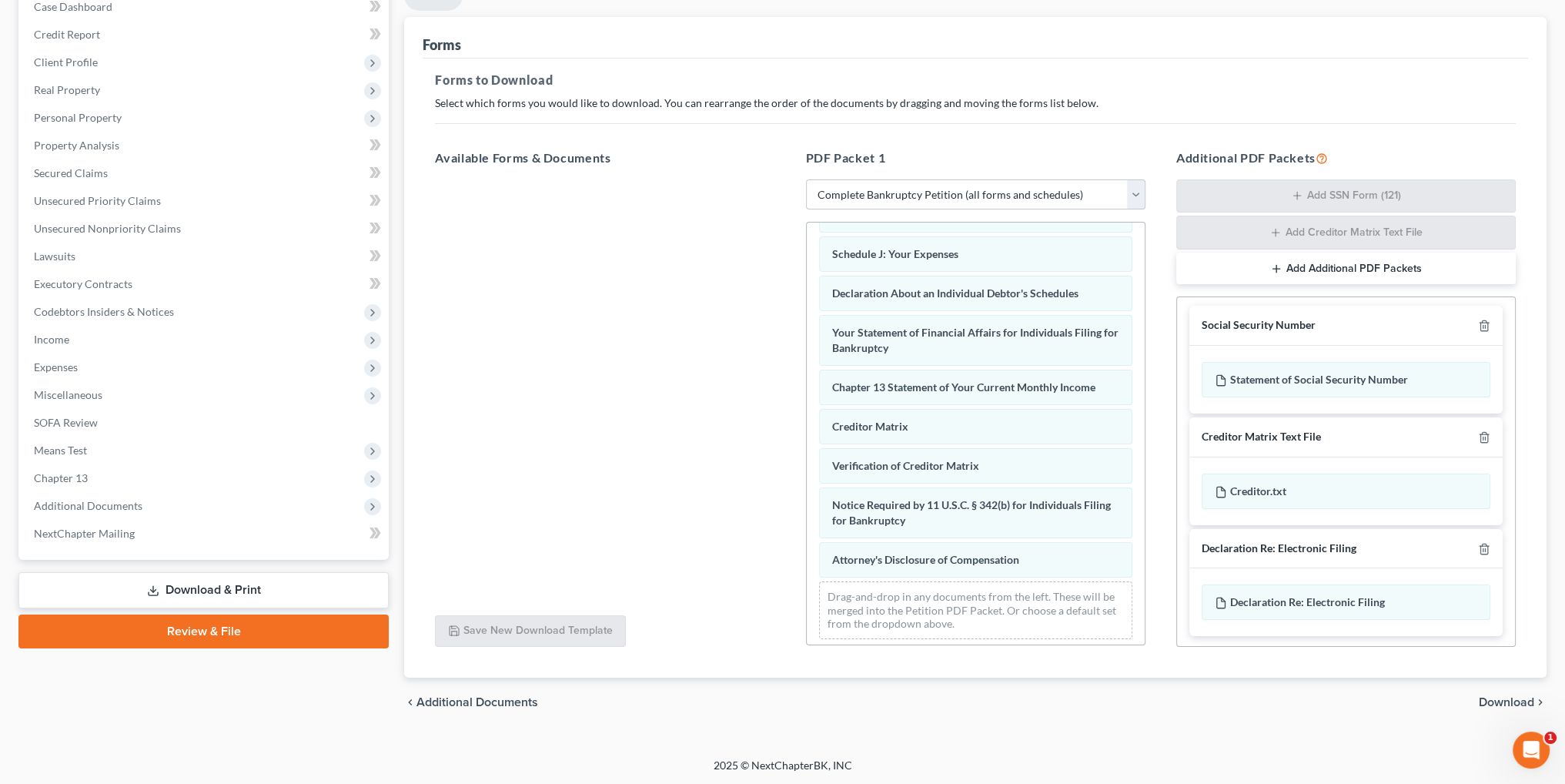
click at [1503, 701] on span "Download" at bounding box center [1506, 702] width 55 height 12
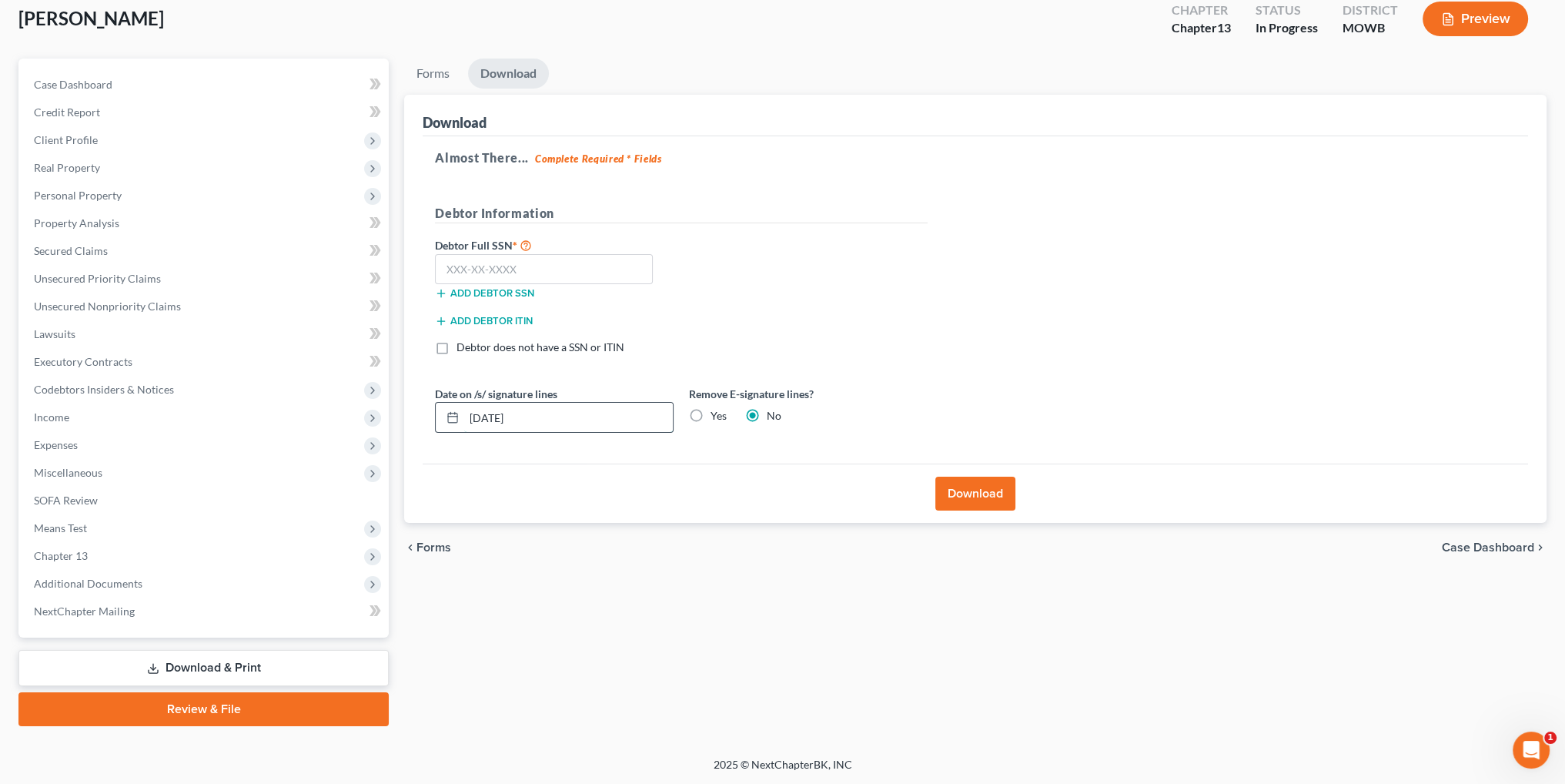
click at [552, 416] on input "[DATE]" at bounding box center [568, 417] width 209 height 29
drag, startPoint x: 552, startPoint y: 416, endPoint x: 461, endPoint y: 416, distance: 91.0
click at [461, 416] on div "[DATE]" at bounding box center [554, 417] width 239 height 31
click at [711, 413] on label "Yes" at bounding box center [718, 416] width 16 height 16
click at [717, 413] on input "Yes" at bounding box center [721, 412] width 10 height 10
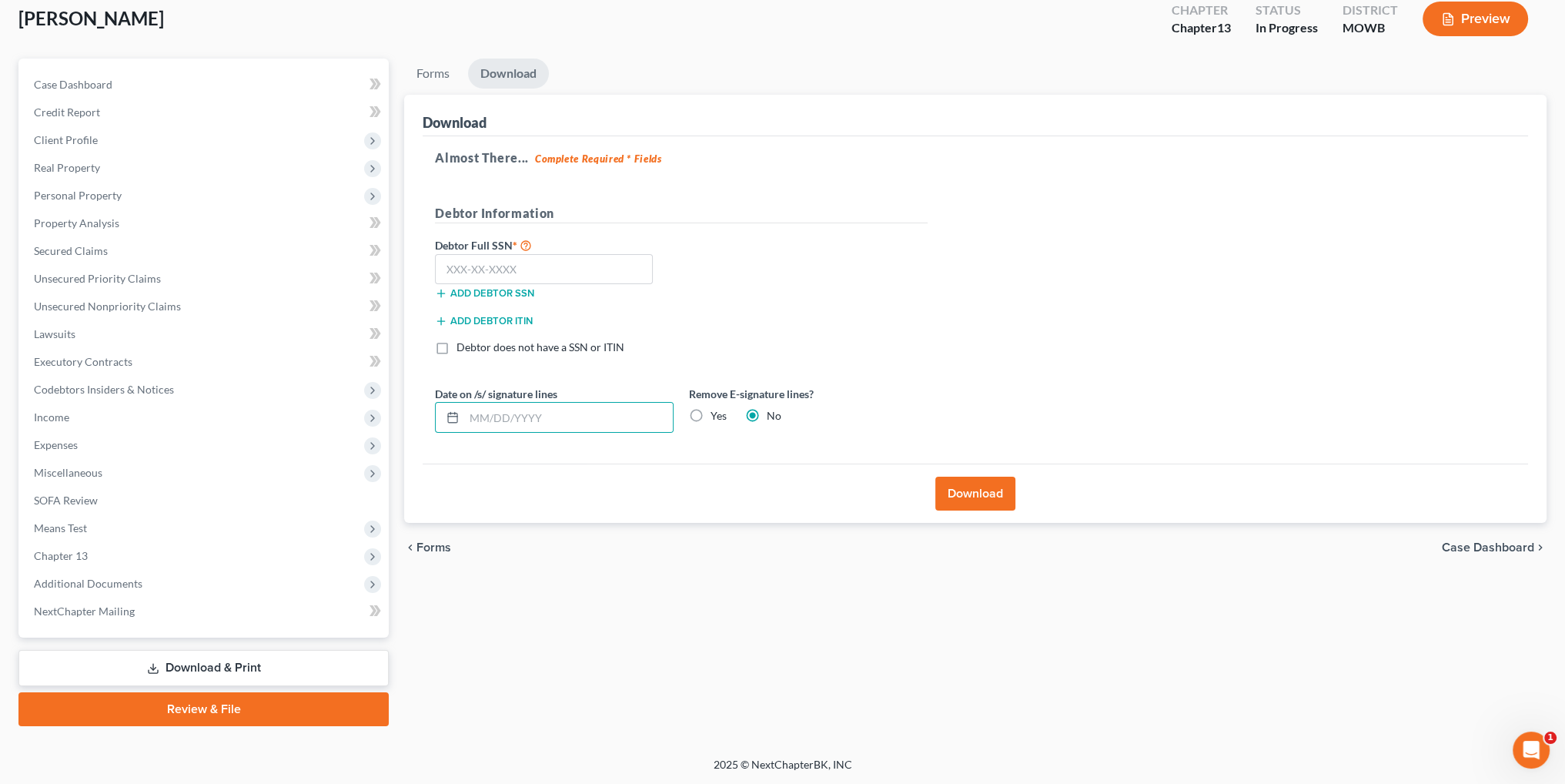
radio input "true"
radio input "false"
click at [533, 268] on input "text" at bounding box center [544, 269] width 218 height 31
type input "462-29-6085"
click at [971, 491] on button "Download" at bounding box center [975, 493] width 80 height 34
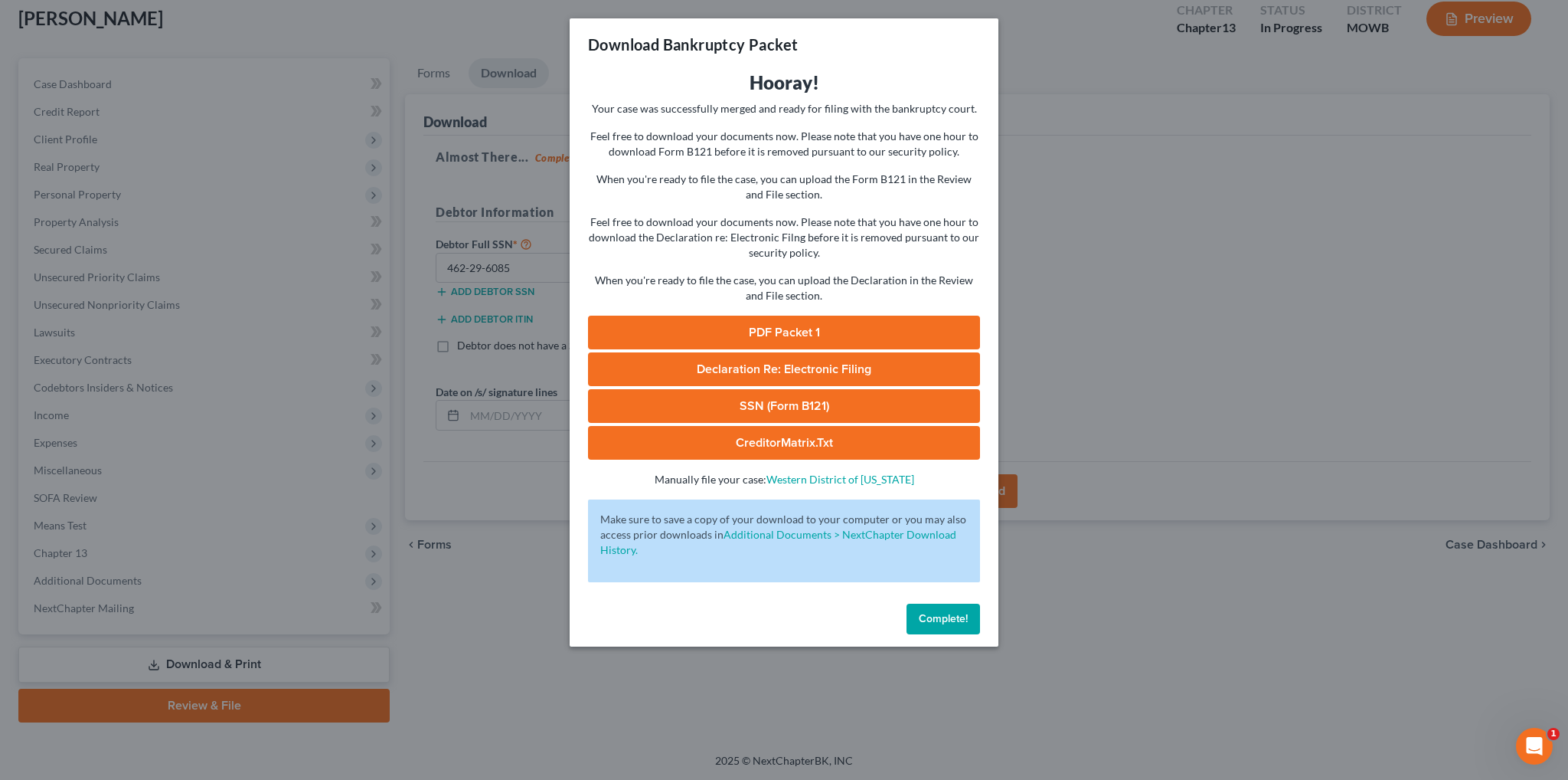
click at [766, 332] on link "PDF Packet 1" at bounding box center [783, 332] width 392 height 34
click at [746, 366] on span "Declaration Re: Electronic Filing" at bounding box center [784, 369] width 174 height 16
click at [948, 615] on span "Complete!" at bounding box center [943, 618] width 49 height 13
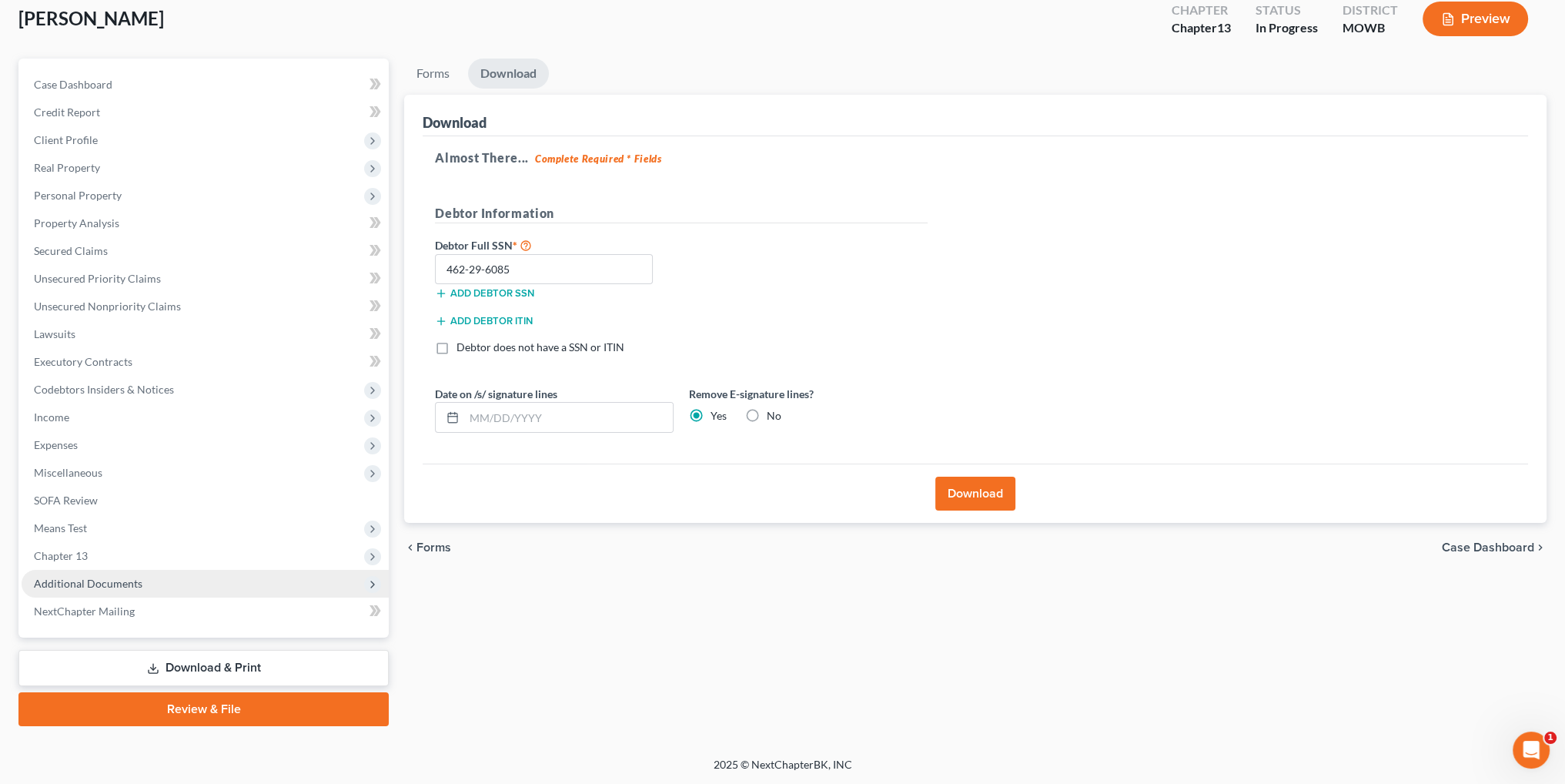
click at [81, 582] on span "Additional Documents" at bounding box center [89, 582] width 109 height 13
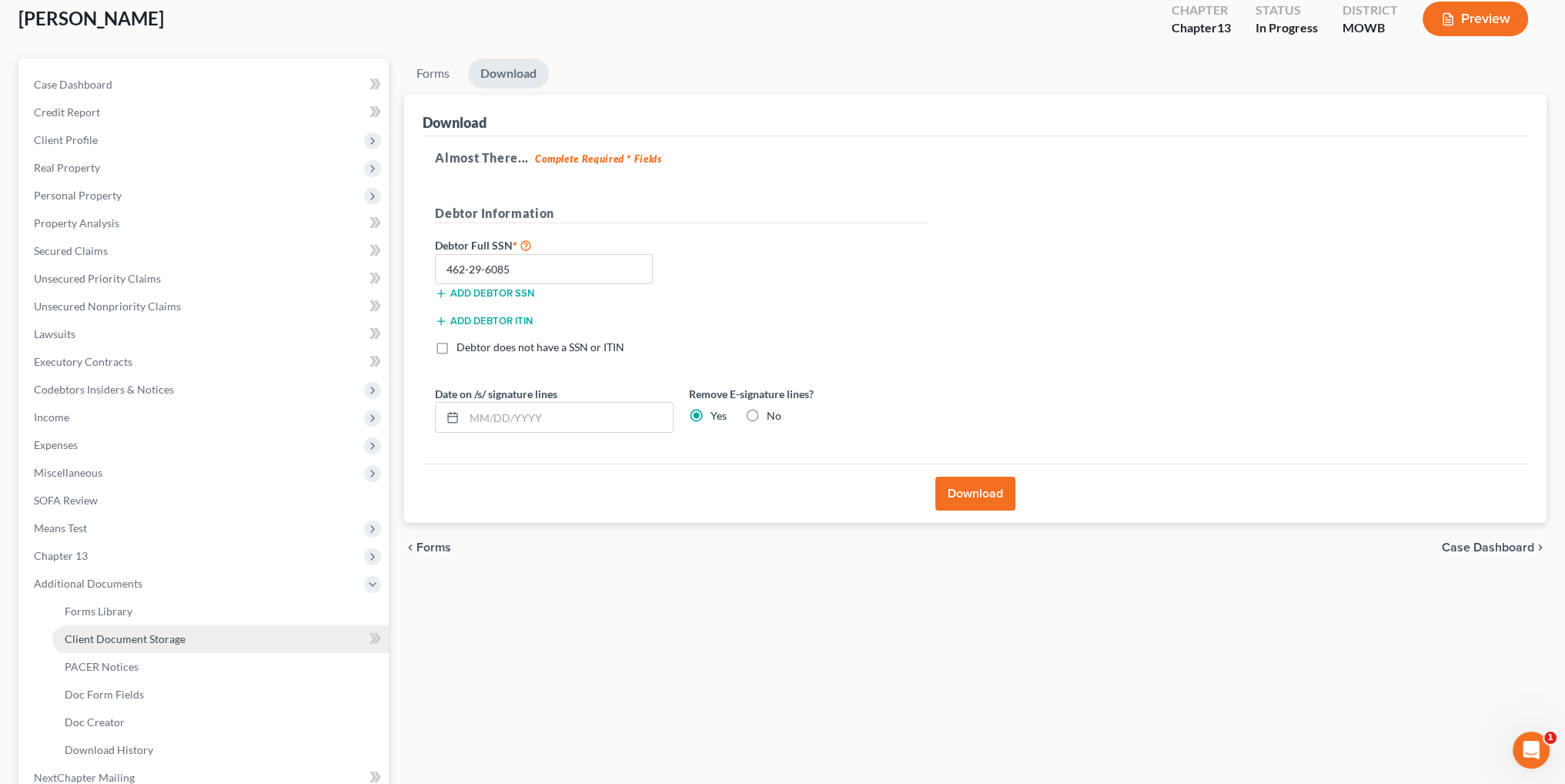
click at [111, 639] on span "Client Document Storage" at bounding box center [125, 638] width 121 height 13
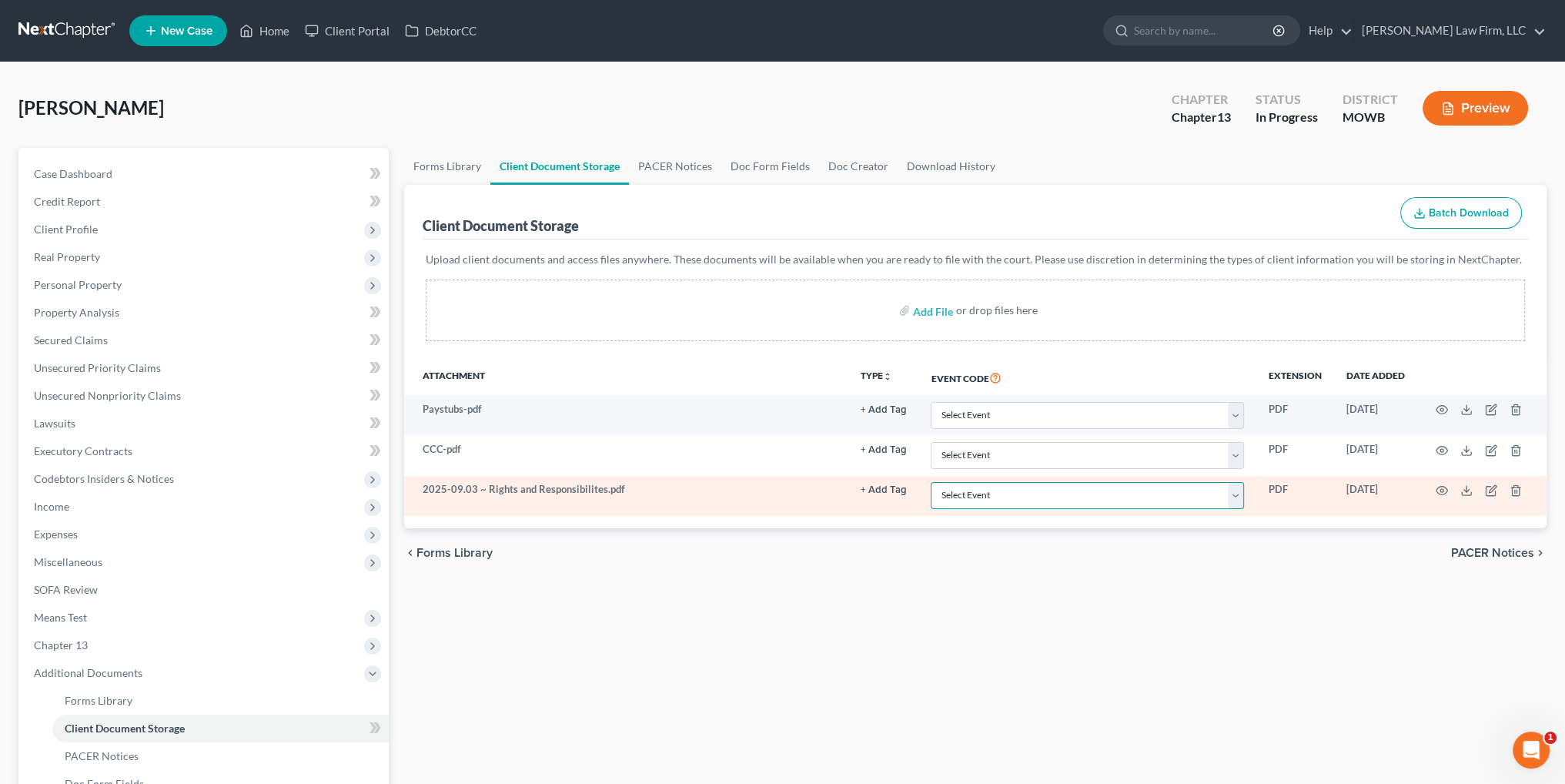
click at [1235, 495] on select "Select Event 20 Largest Unsecured Creditors Affidavit re: NO Tax Returns Amende…" at bounding box center [1087, 495] width 313 height 27
select select "9"
click at [931, 481] on select "Select Event 20 Largest Unsecured Creditors Affidavit re: NO Tax Returns Amende…" at bounding box center [1087, 495] width 313 height 27
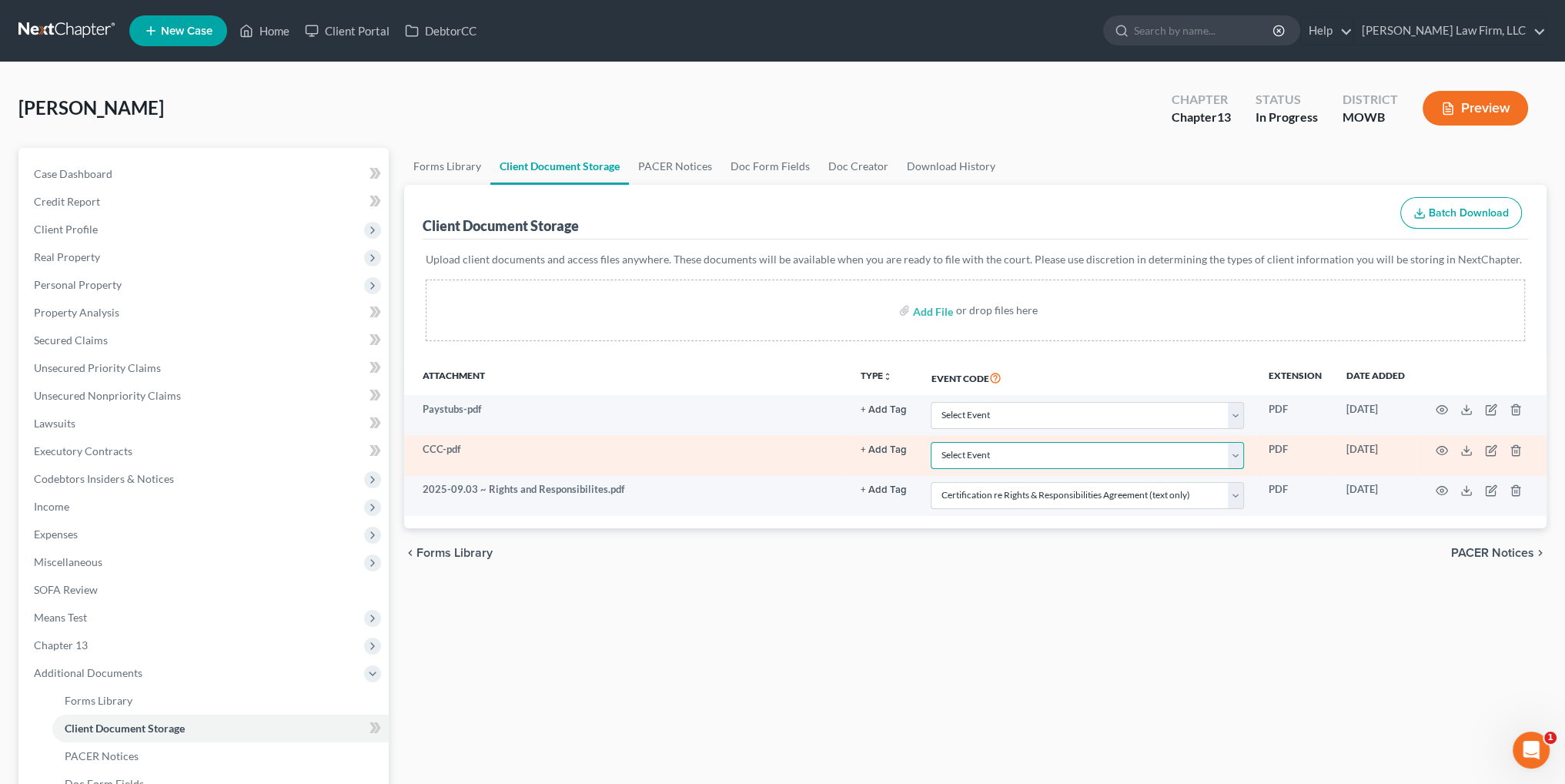
click at [979, 448] on select "Select Event 20 Largest Unsecured Creditors Affidavit re: NO Tax Returns Amende…" at bounding box center [1087, 455] width 313 height 27
select select "5"
click at [931, 442] on select "Select Event 20 Largest Unsecured Creditors Affidavit re: NO Tax Returns Amende…" at bounding box center [1087, 455] width 313 height 27
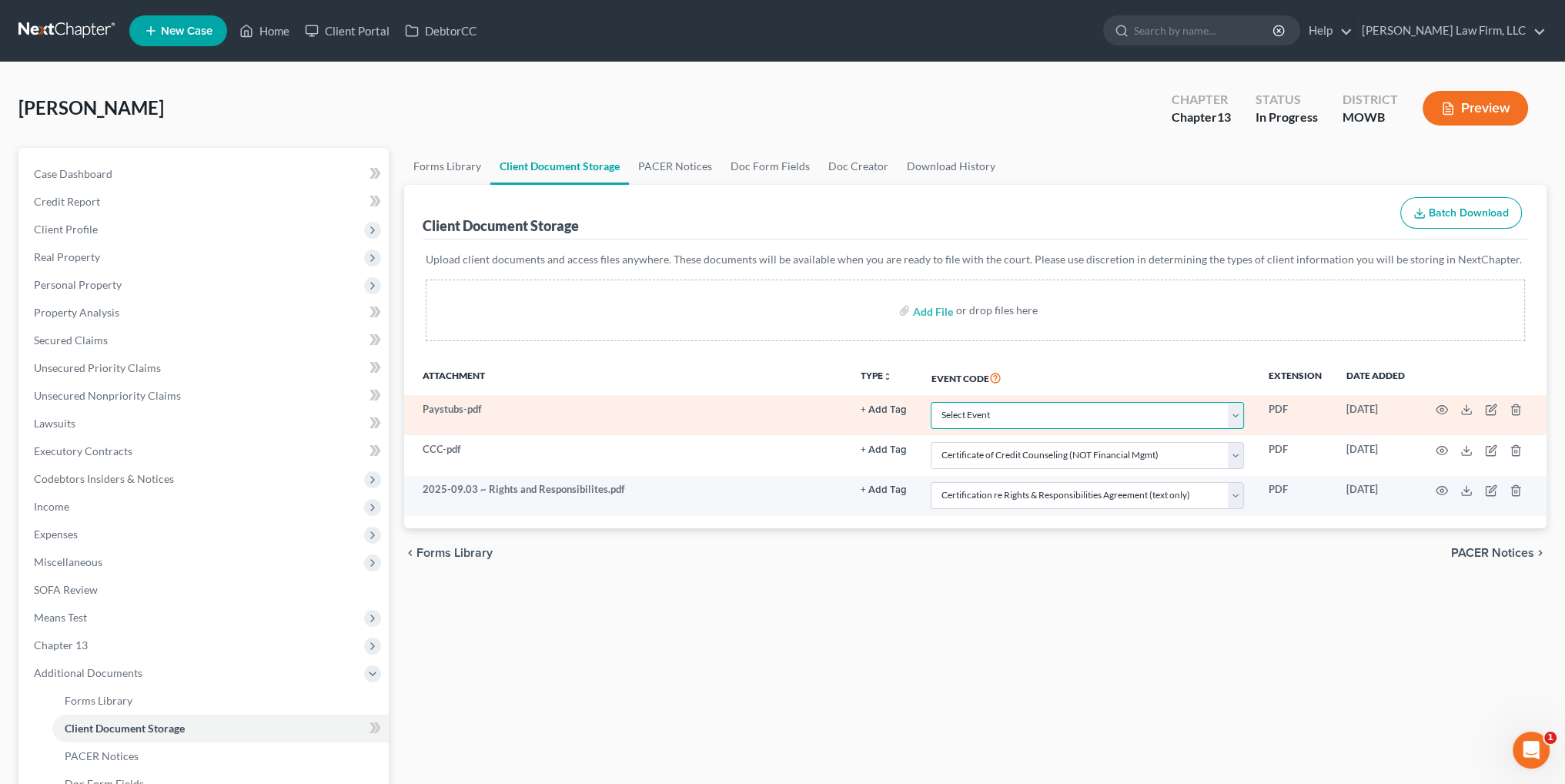
click at [1007, 413] on select "Select Event 20 Largest Unsecured Creditors Affidavit re: NO Tax Returns Amende…" at bounding box center [1087, 415] width 313 height 27
select select "21"
click at [931, 402] on select "Select Event 20 Largest Unsecured Creditors Affidavit re: NO Tax Returns Amende…" at bounding box center [1087, 415] width 313 height 27
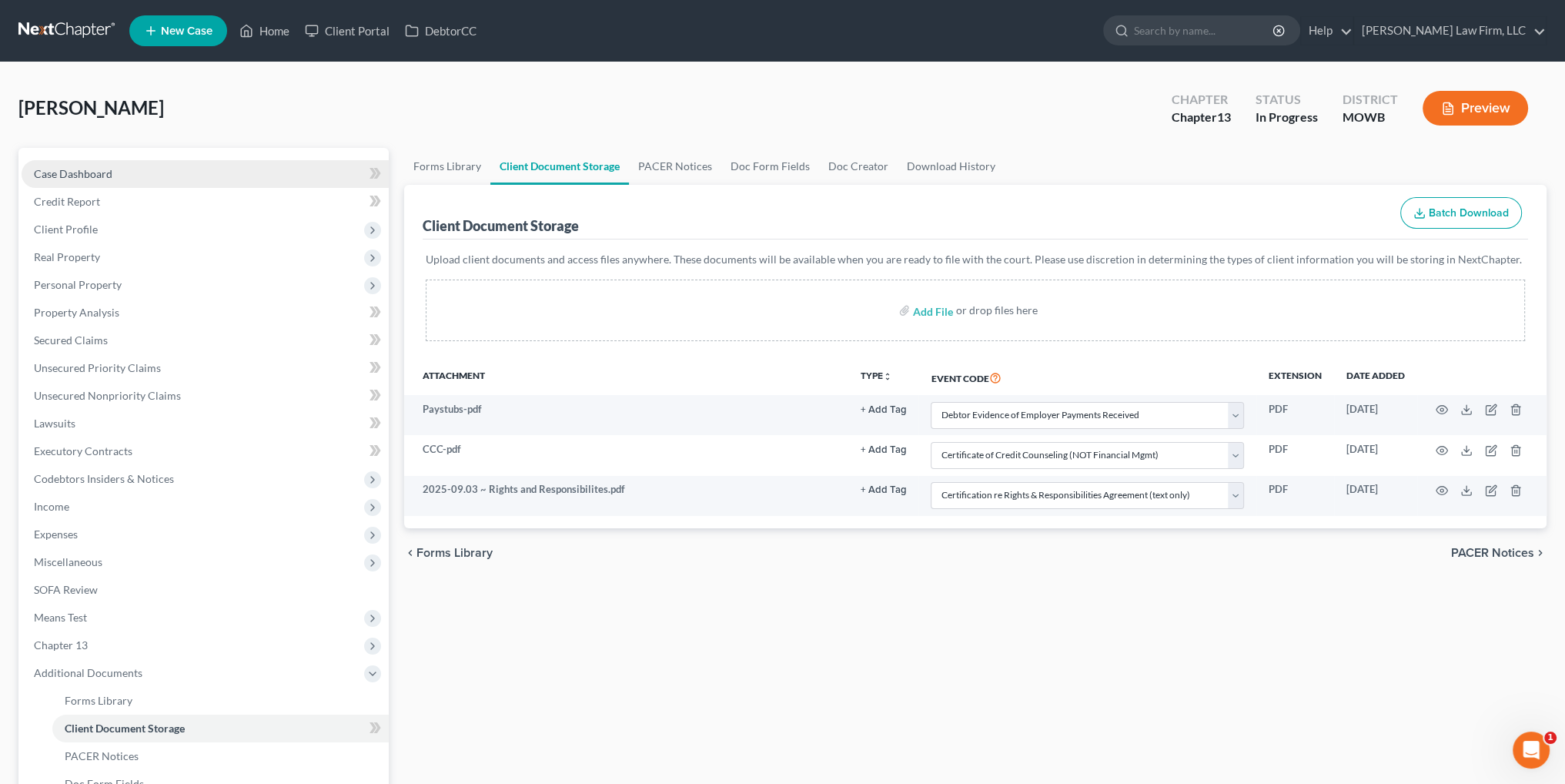
click at [62, 179] on span "Case Dashboard" at bounding box center [74, 173] width 79 height 13
select select "4"
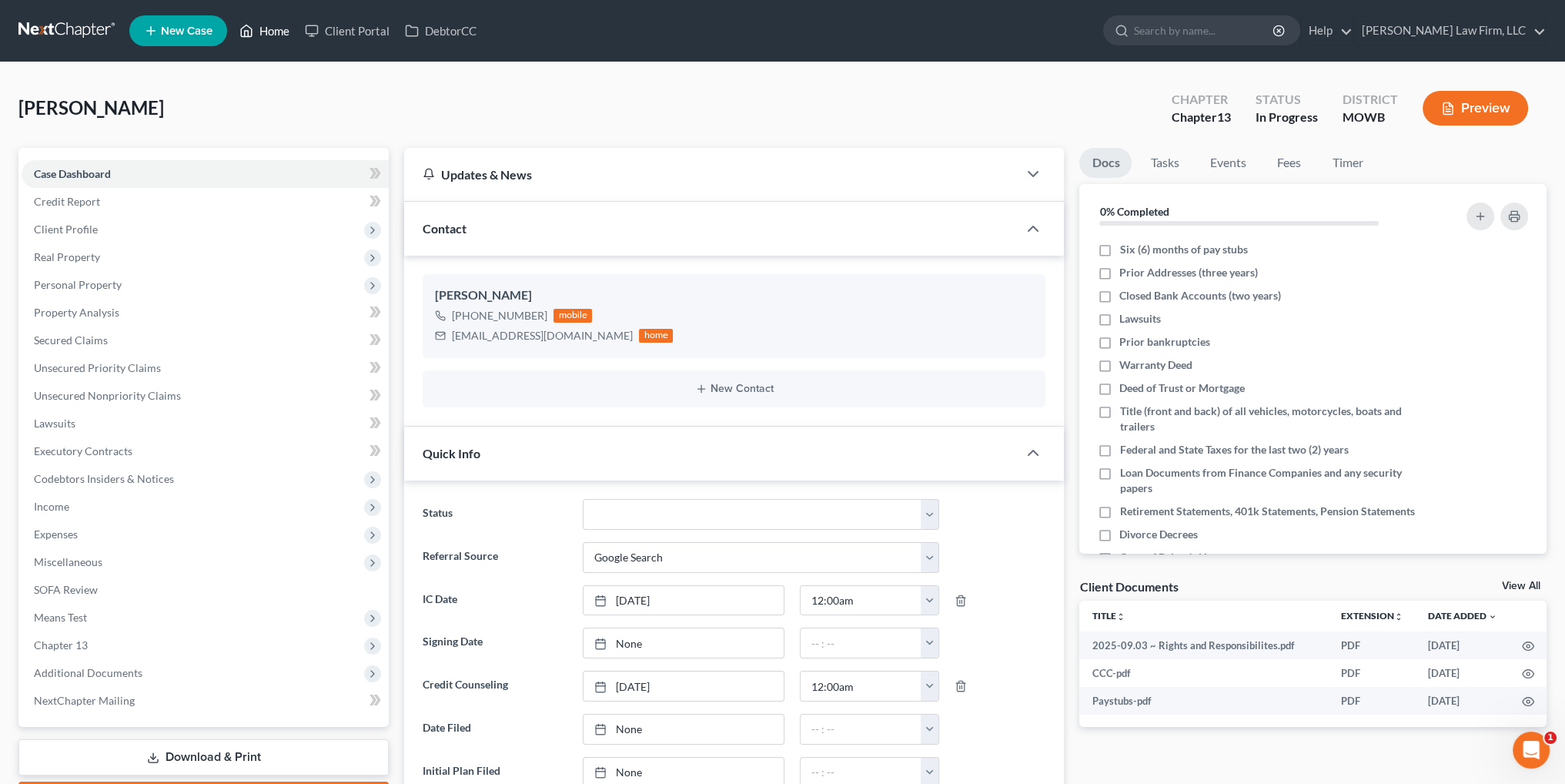
click at [268, 28] on link "Home" at bounding box center [264, 31] width 66 height 28
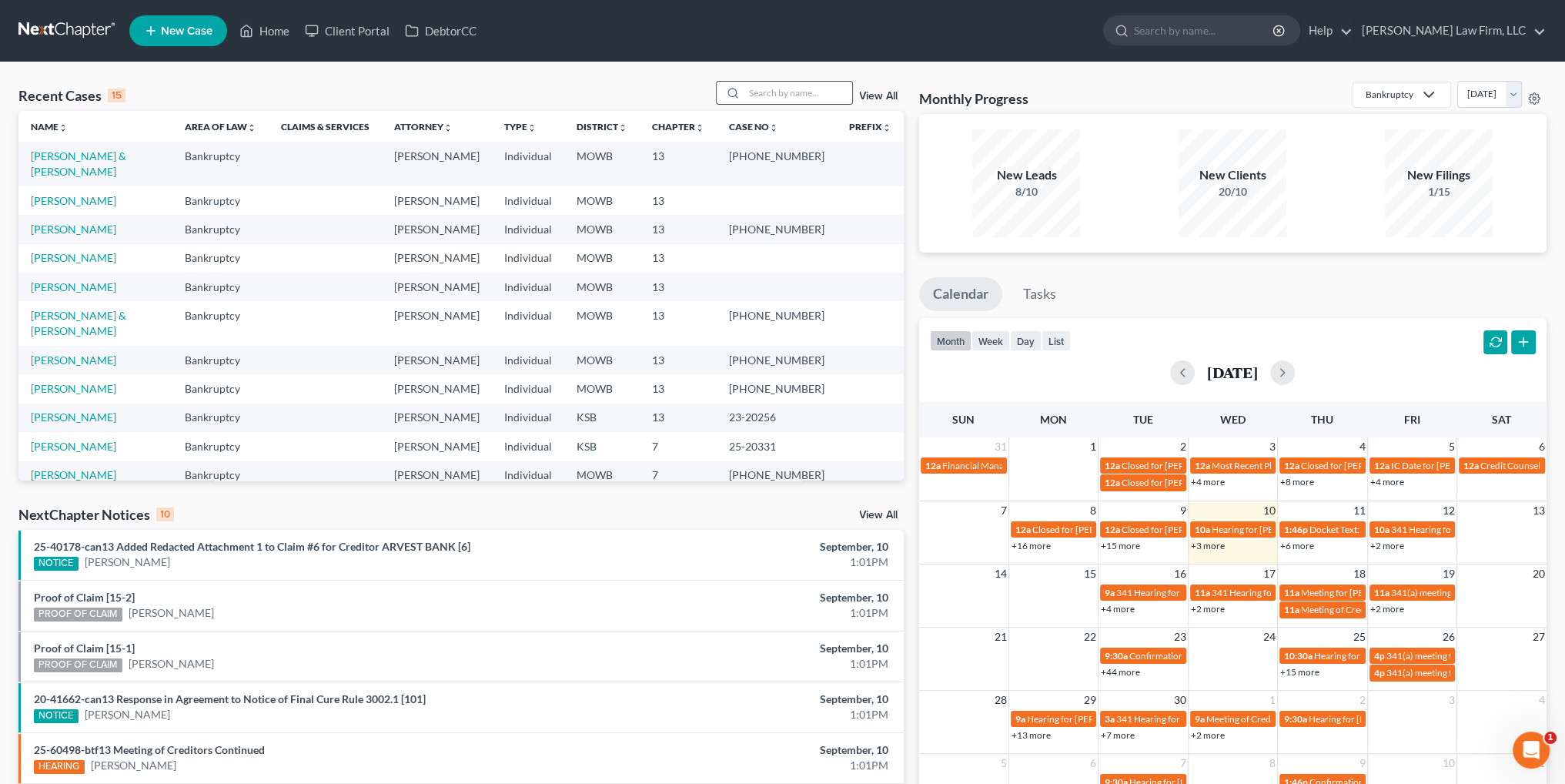
click at [784, 81] on div at bounding box center [784, 92] width 137 height 24
click at [788, 87] on input "search" at bounding box center [798, 92] width 108 height 22
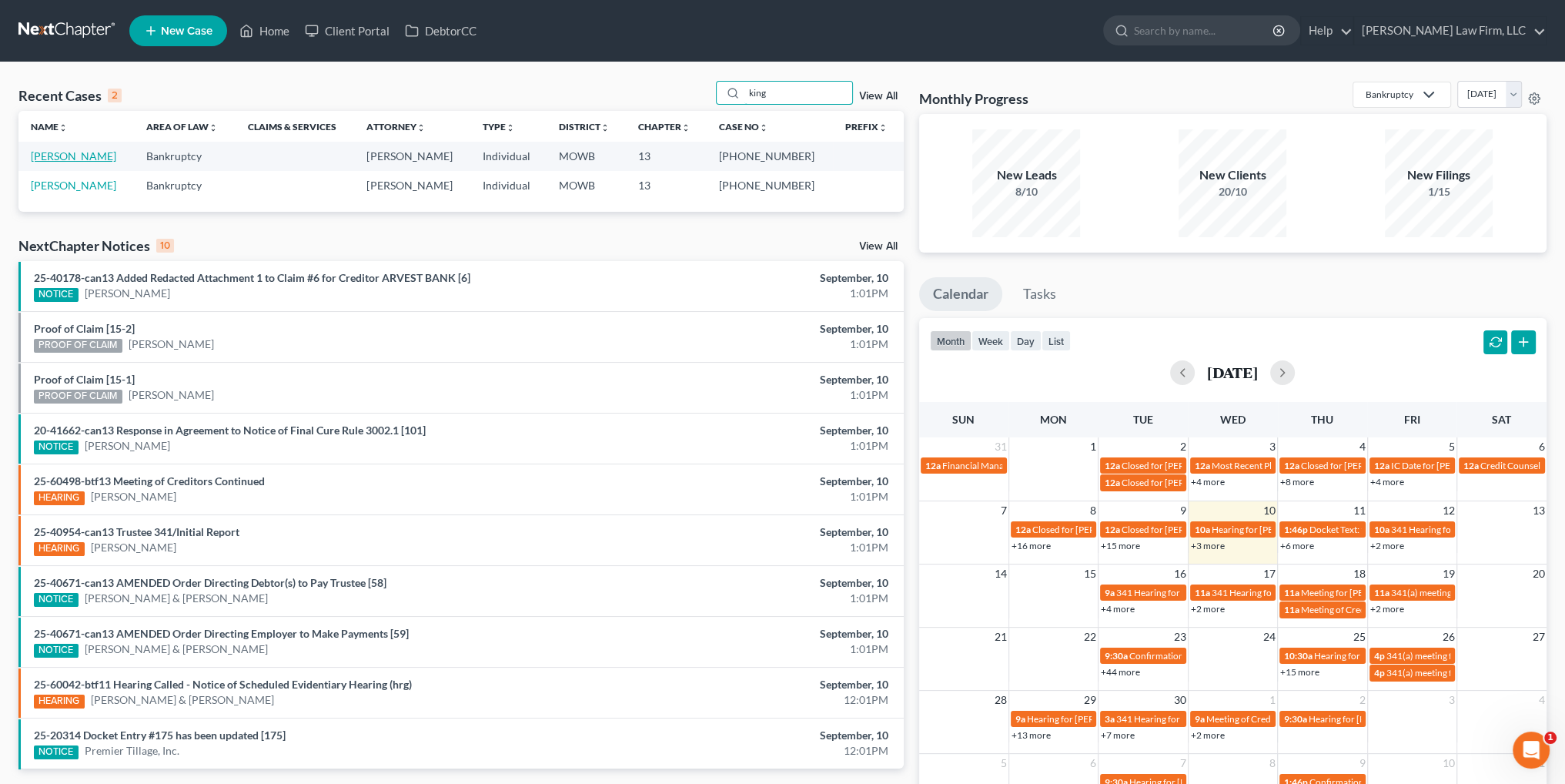
type input "king"
click at [68, 152] on link "[PERSON_NAME]" at bounding box center [73, 155] width 85 height 13
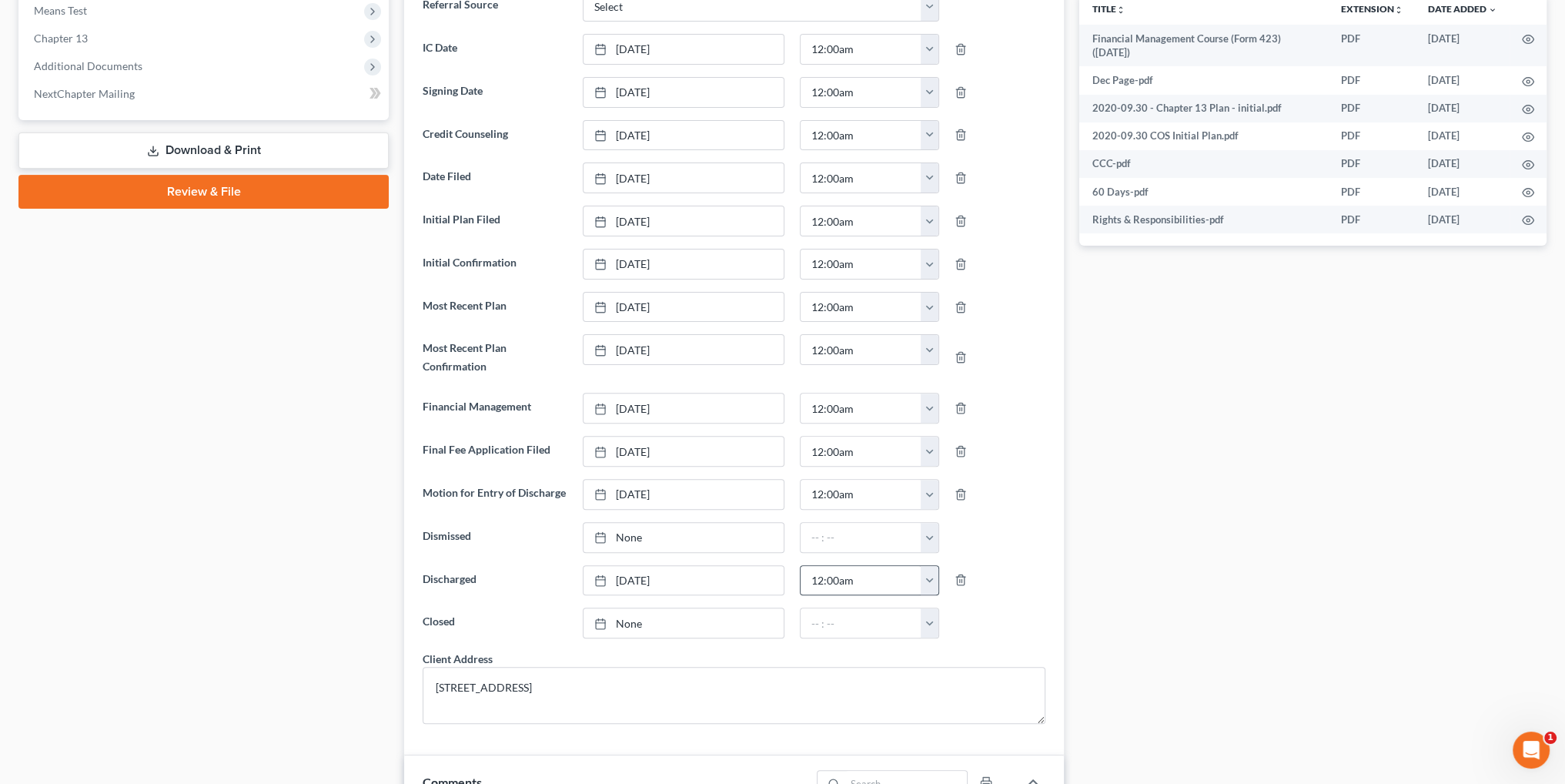
scroll to position [616, 0]
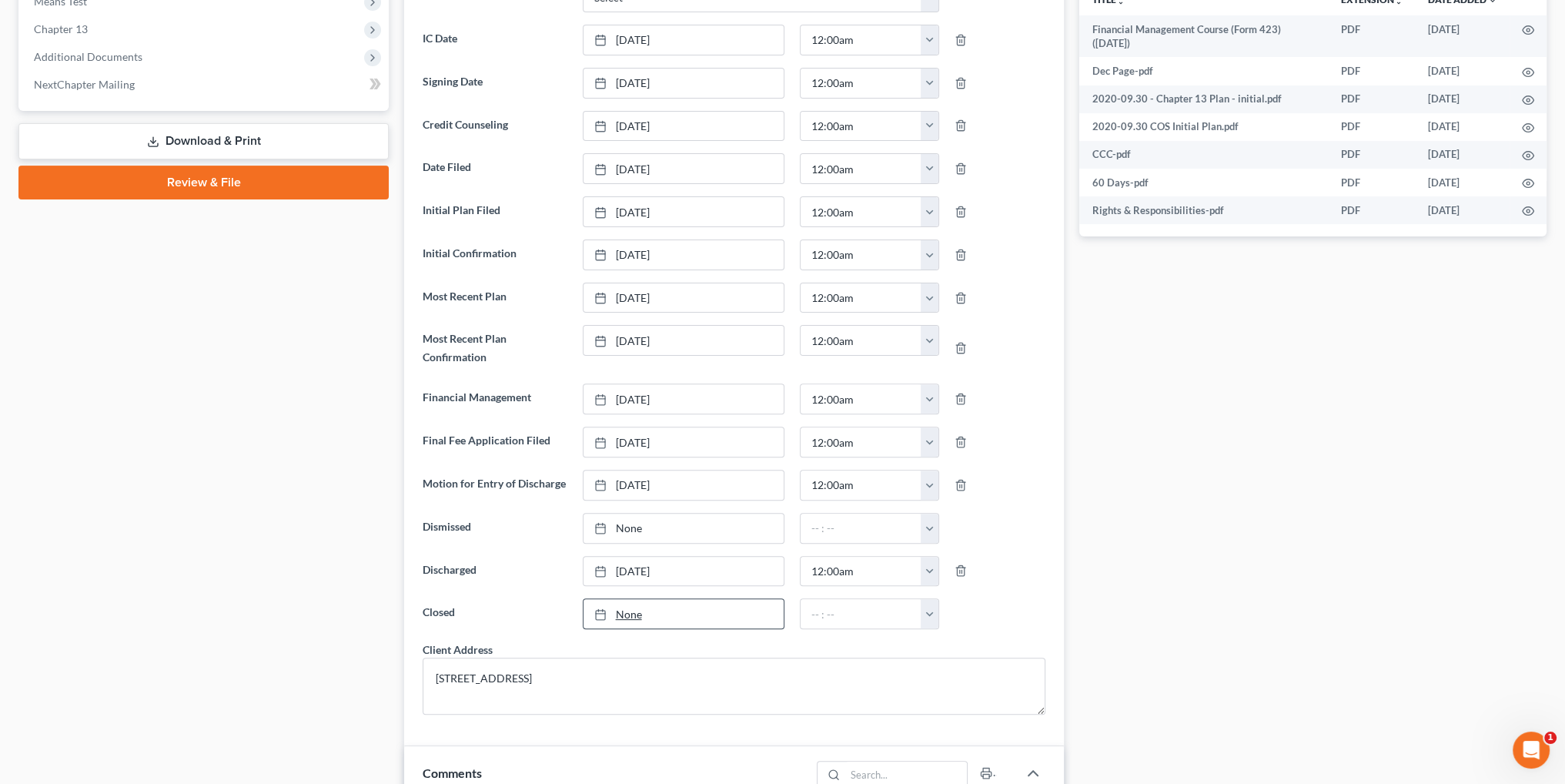
type input "[DATE]"
click at [632, 604] on link "[DATE]" at bounding box center [683, 613] width 200 height 29
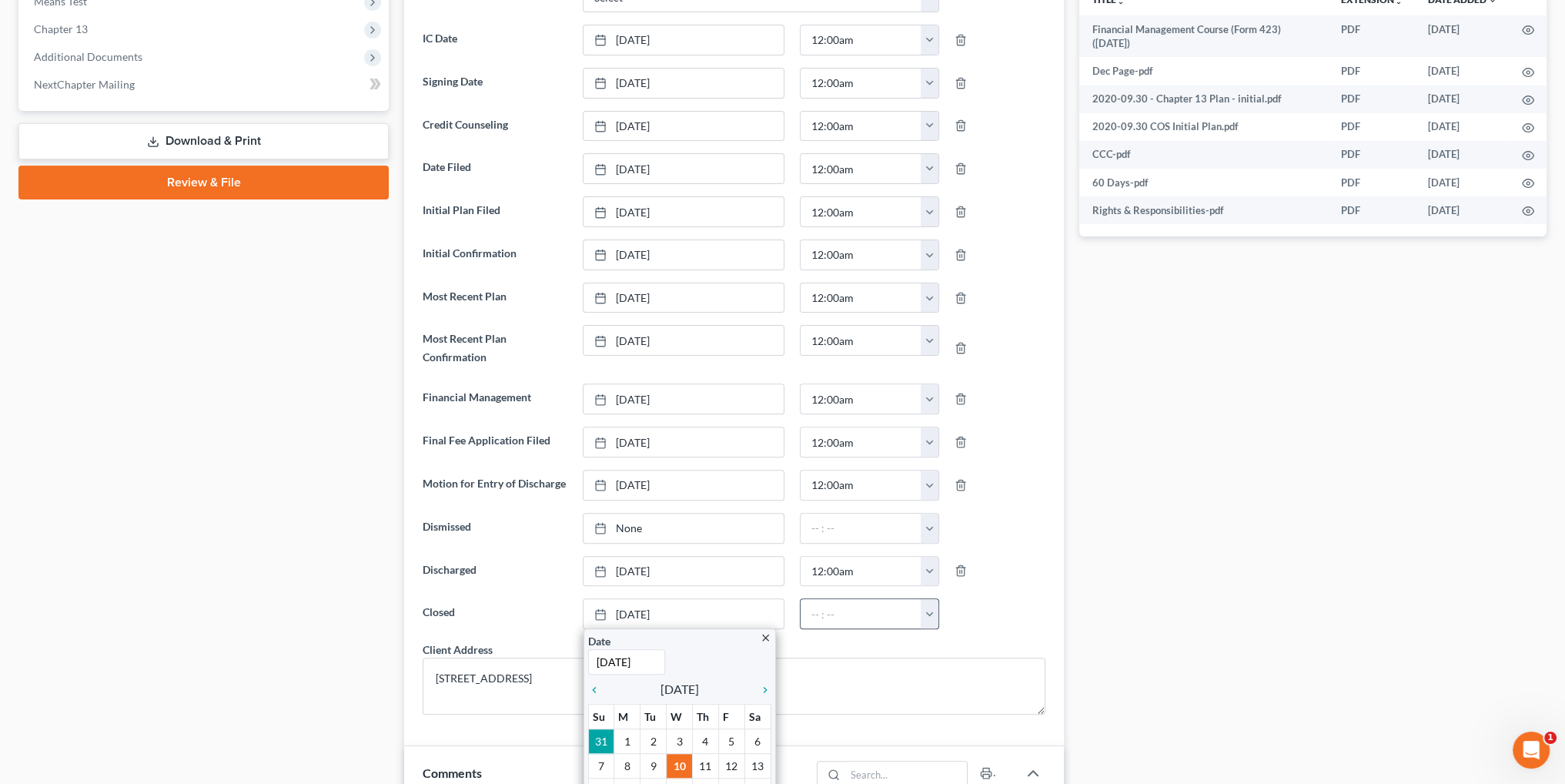
click at [928, 603] on button "button" at bounding box center [930, 613] width 18 height 29
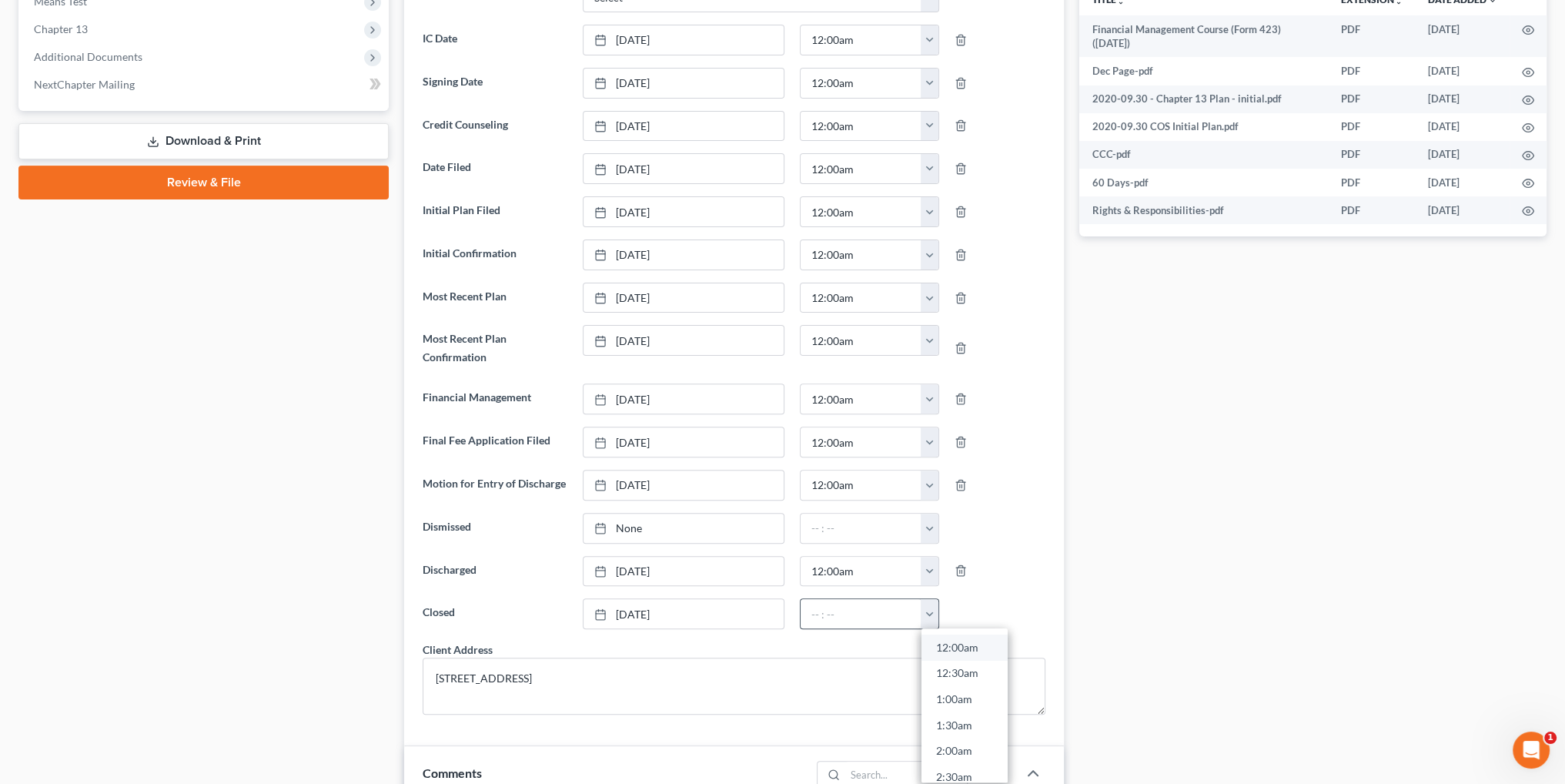
click at [947, 638] on link "12:00am" at bounding box center [965, 647] width 86 height 26
type input "12:00am"
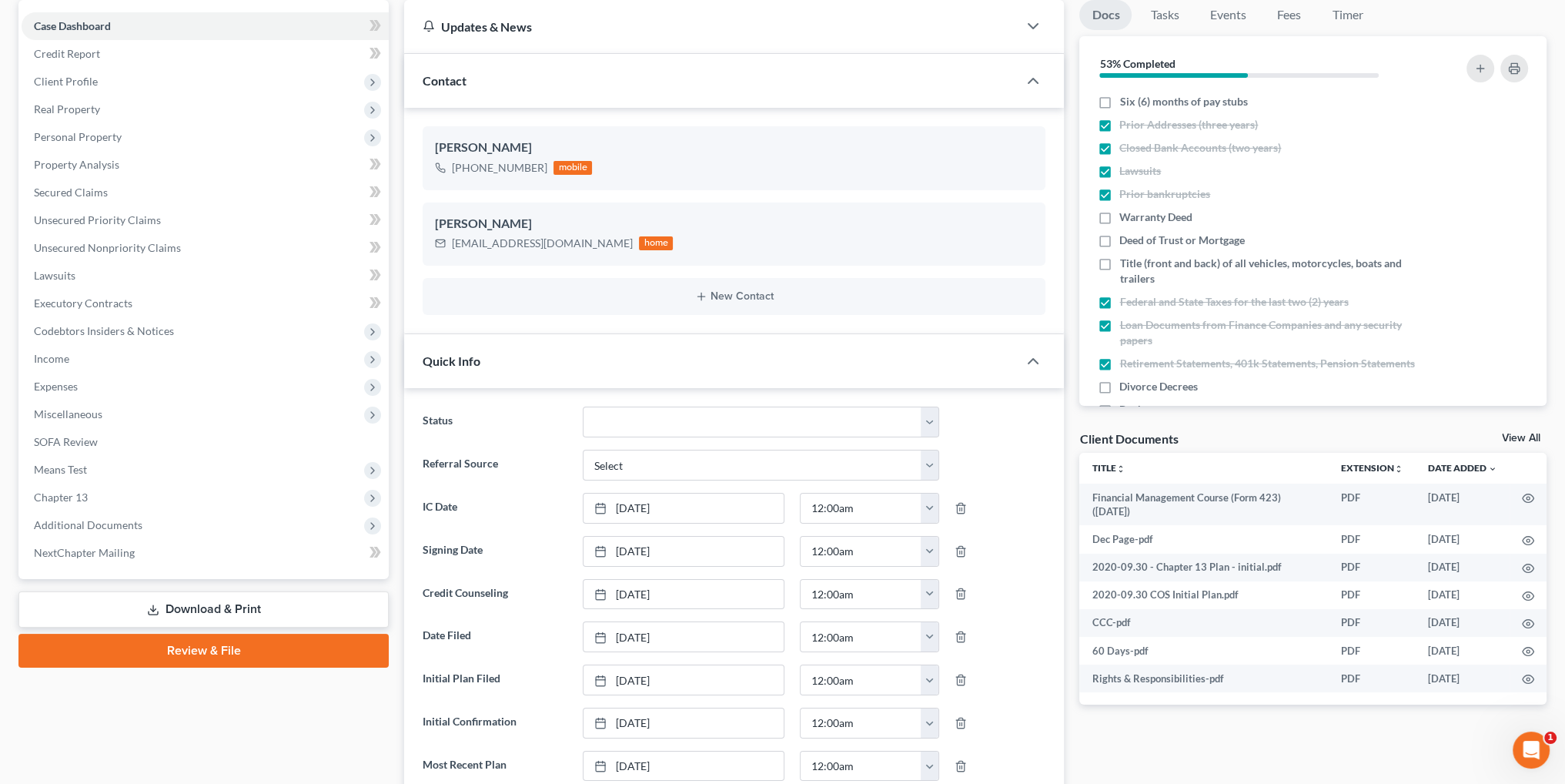
scroll to position [0, 0]
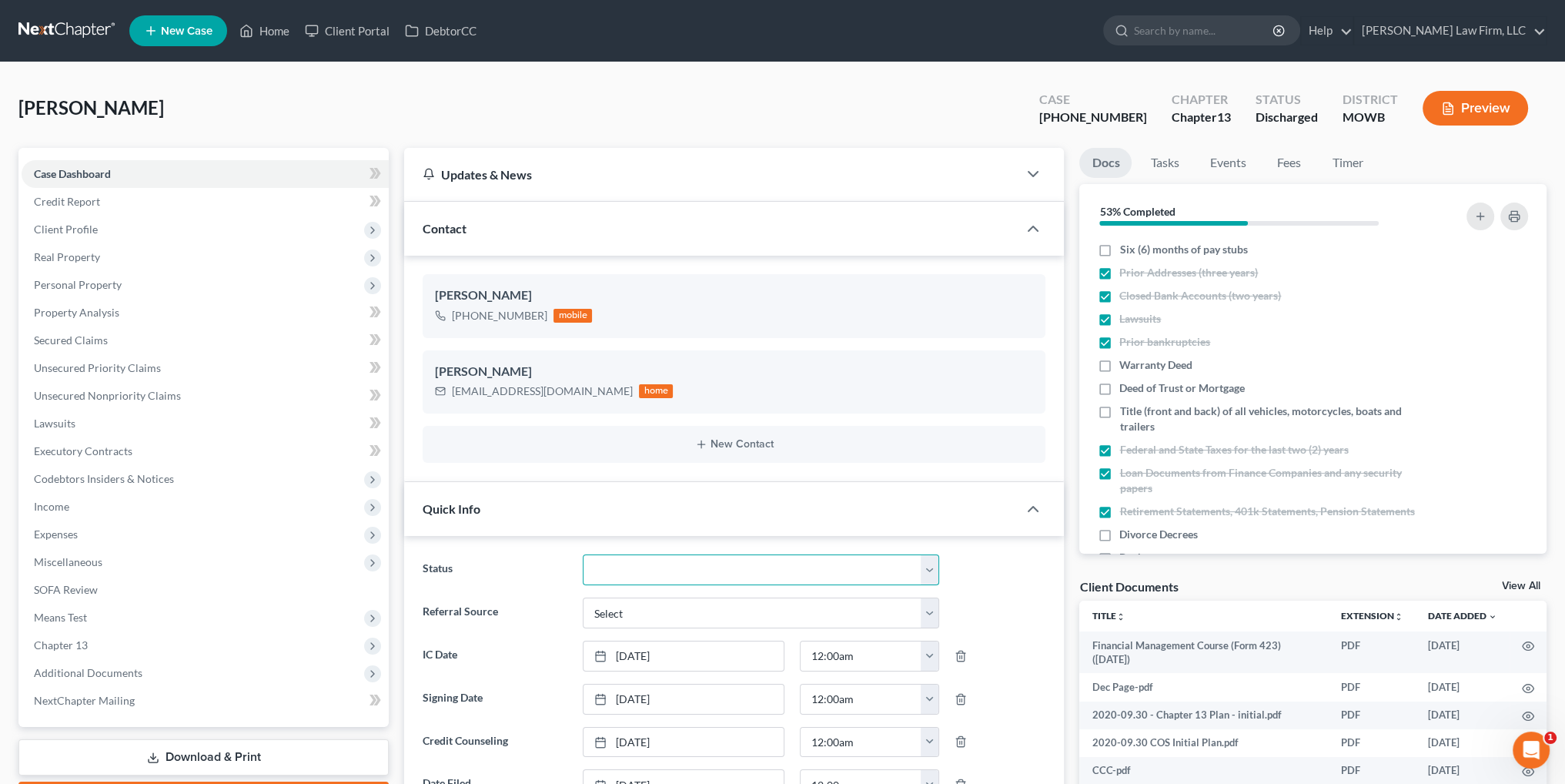
click at [642, 581] on select "Closed Discharged Dismissed Filed In Progress Lead Lost Lead Ready to File To R…" at bounding box center [761, 569] width 357 height 31
select select "0"
click at [582, 554] on select "Closed Discharged Dismissed Filed In Progress Lead Lost Lead Ready to File To R…" at bounding box center [761, 569] width 357 height 31
click at [259, 27] on link "Home" at bounding box center [264, 31] width 66 height 28
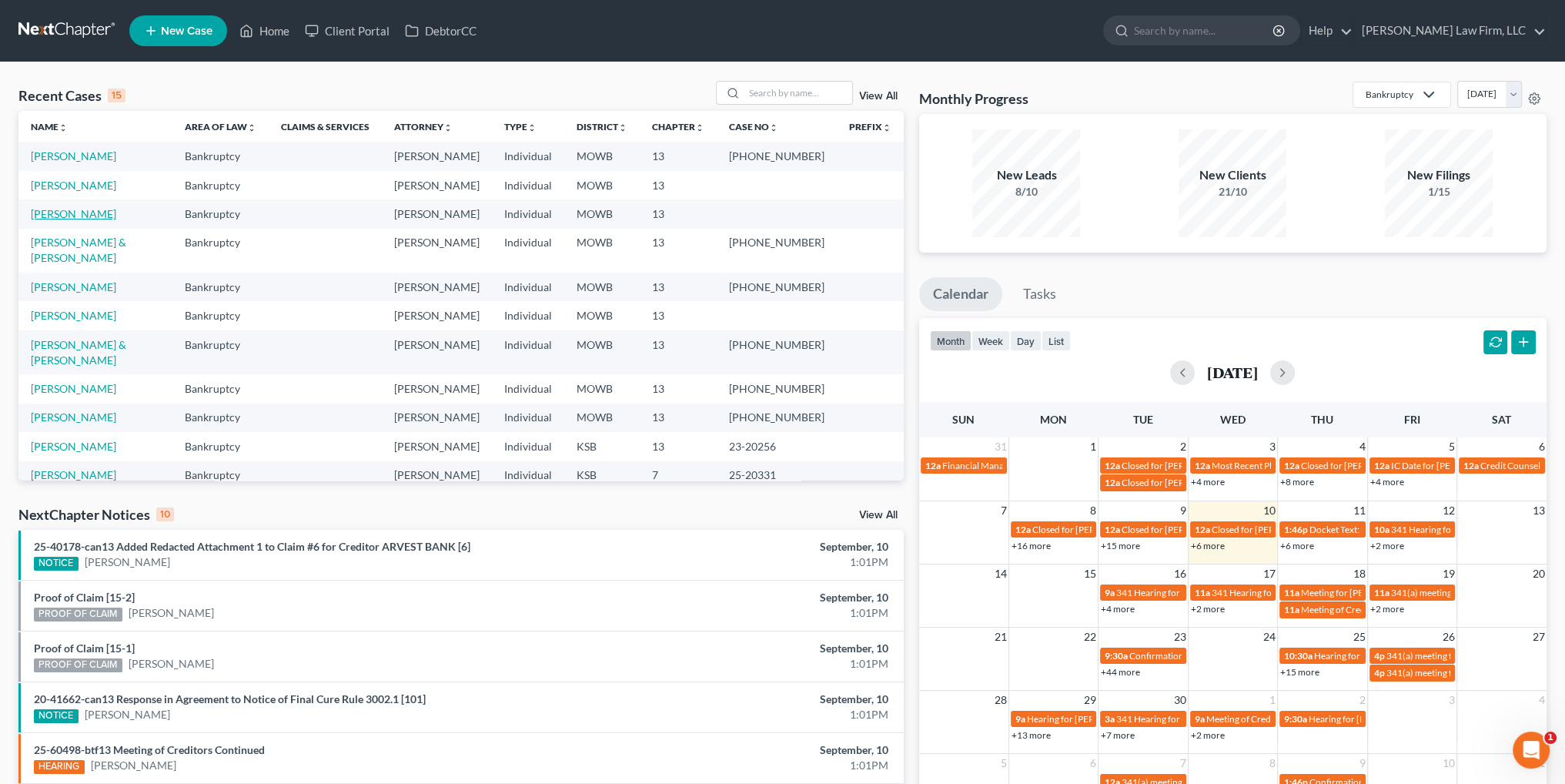
click at [79, 220] on link "[PERSON_NAME]" at bounding box center [73, 213] width 85 height 13
select select "4"
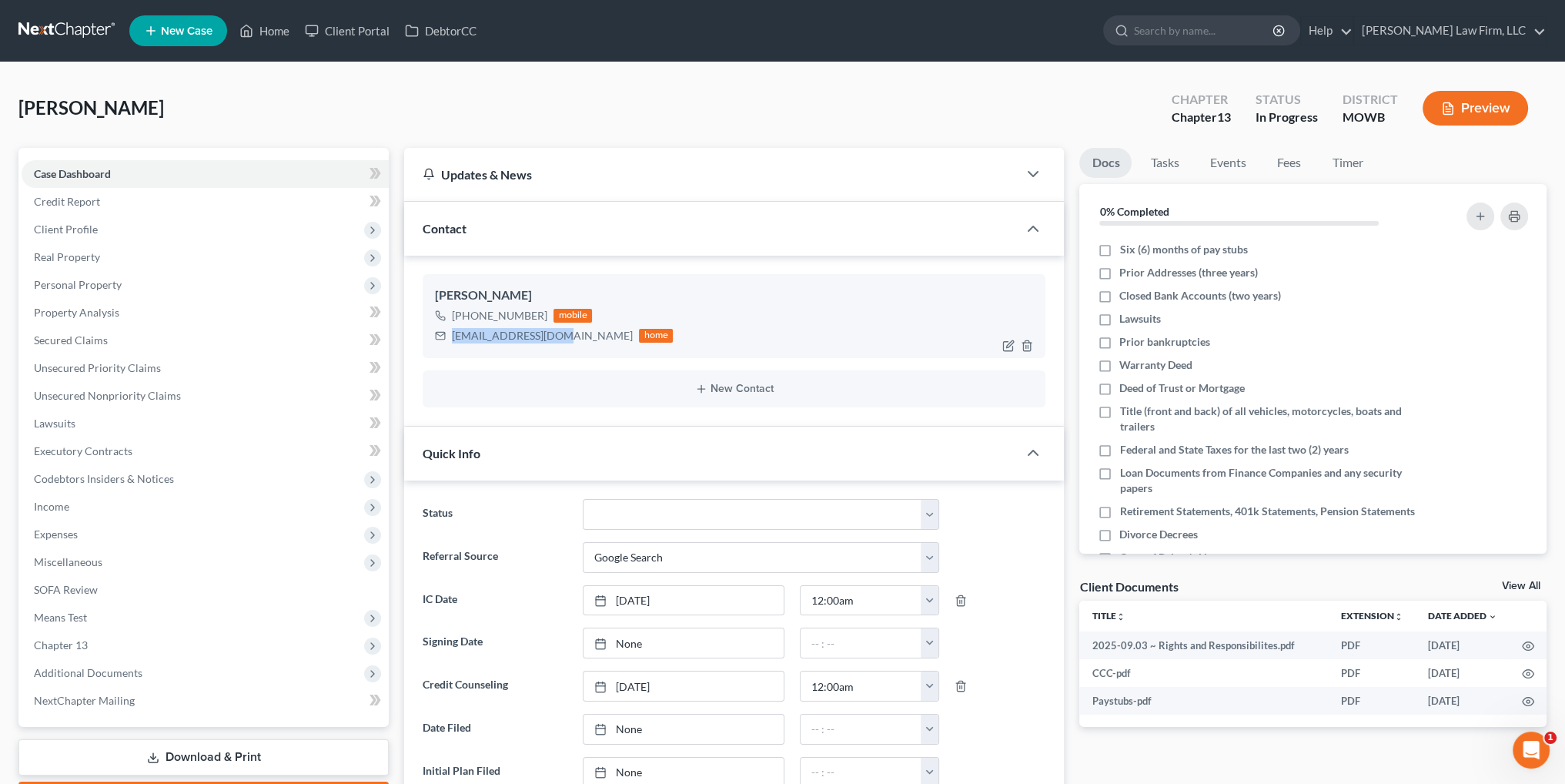
drag, startPoint x: 563, startPoint y: 337, endPoint x: 452, endPoint y: 343, distance: 111.2
click at [452, 343] on div "[EMAIL_ADDRESS][DOMAIN_NAME] home" at bounding box center [554, 335] width 238 height 20
copy div "[EMAIL_ADDRESS][DOMAIN_NAME]"
click at [261, 32] on link "Home" at bounding box center [264, 31] width 66 height 28
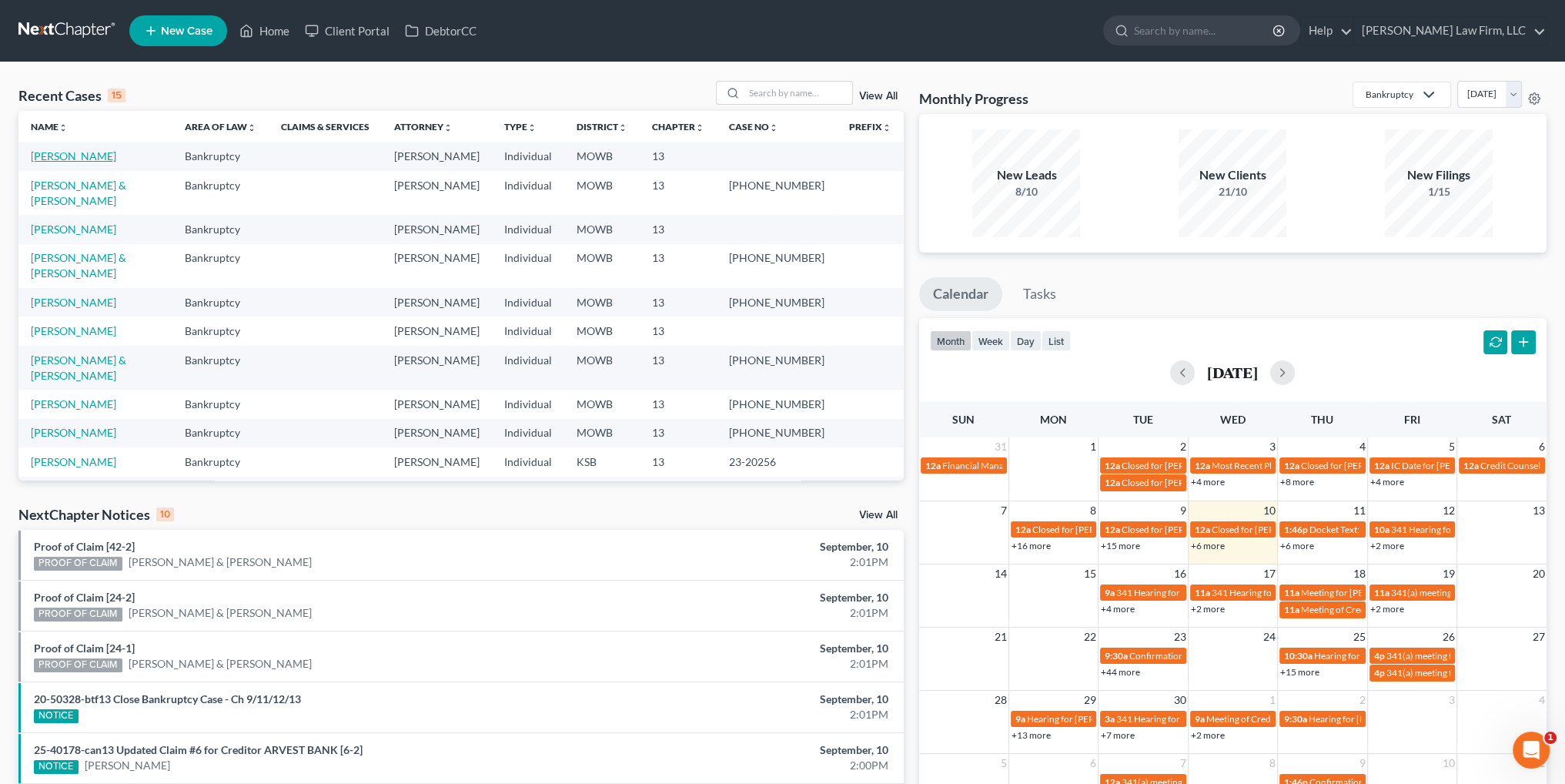
click at [54, 158] on link "[PERSON_NAME]" at bounding box center [73, 155] width 85 height 13
select select "4"
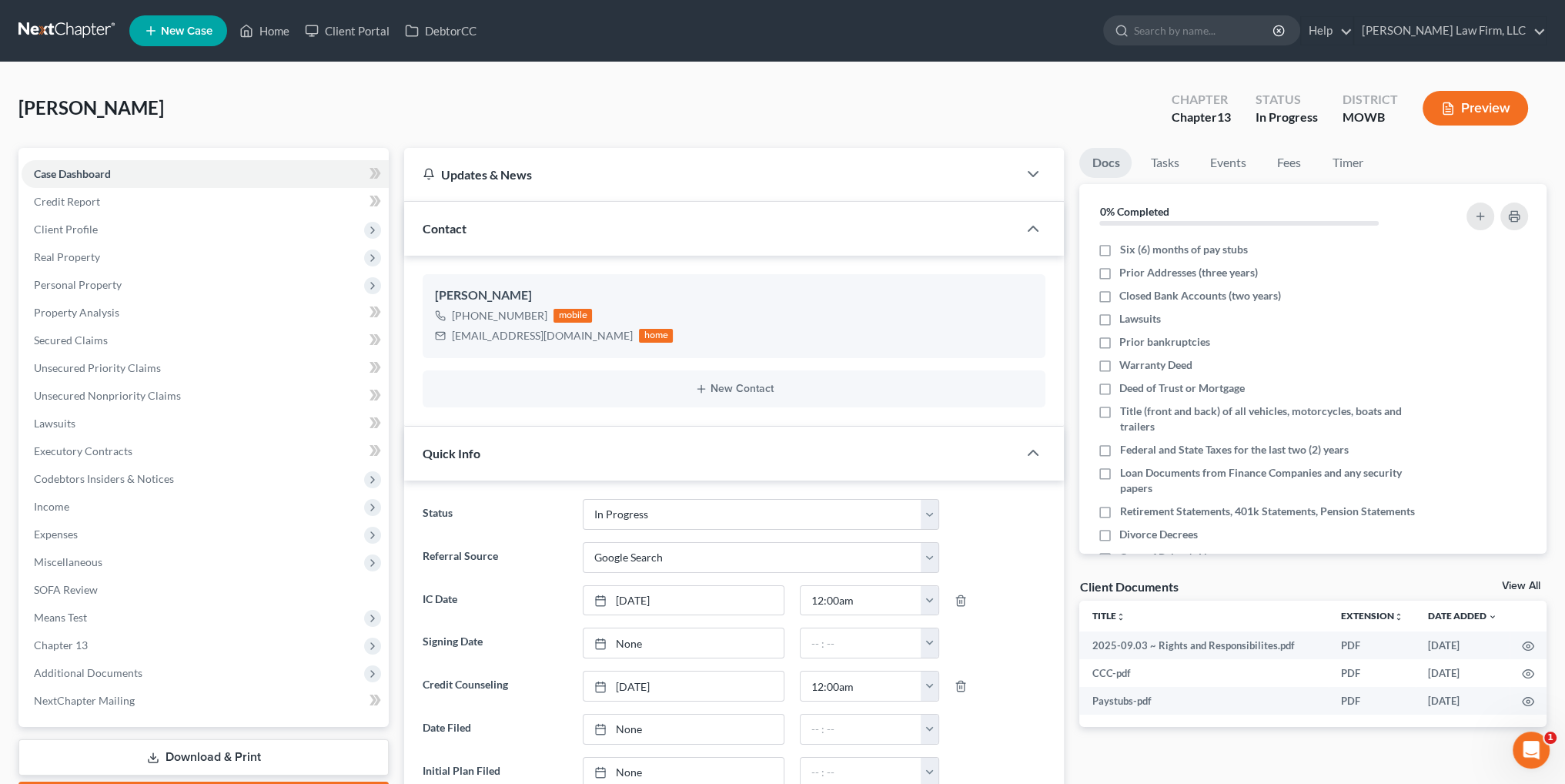
click at [182, 752] on link "Download & Print" at bounding box center [204, 757] width 370 height 36
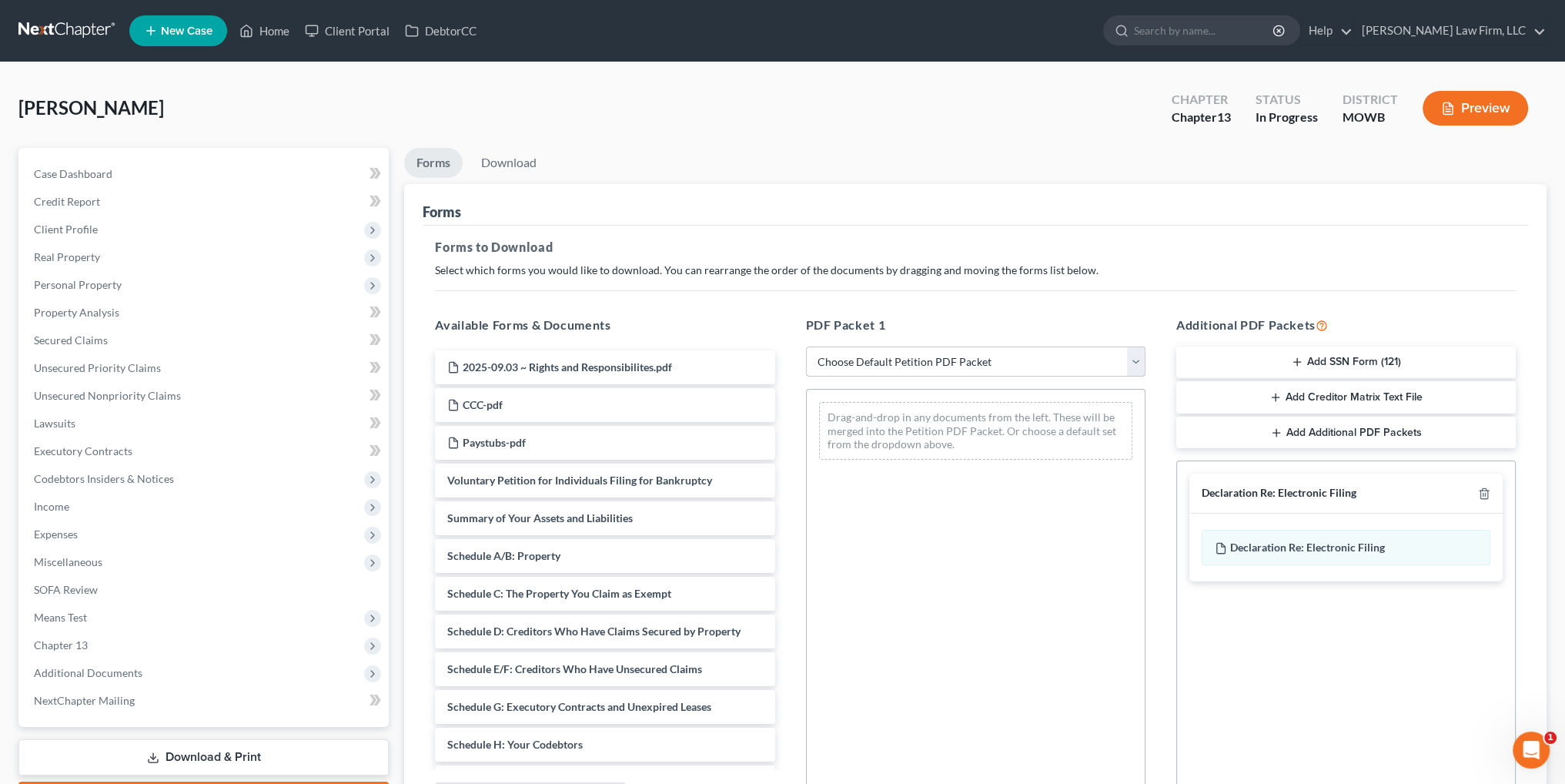
click at [869, 356] on select "Choose Default Petition PDF Packet Complete Bankruptcy Petition (all forms and …" at bounding box center [975, 361] width 339 height 31
select select "0"
click at [806, 346] on select "Choose Default Petition PDF Packet Complete Bankruptcy Petition (all forms and …" at bounding box center [975, 361] width 339 height 31
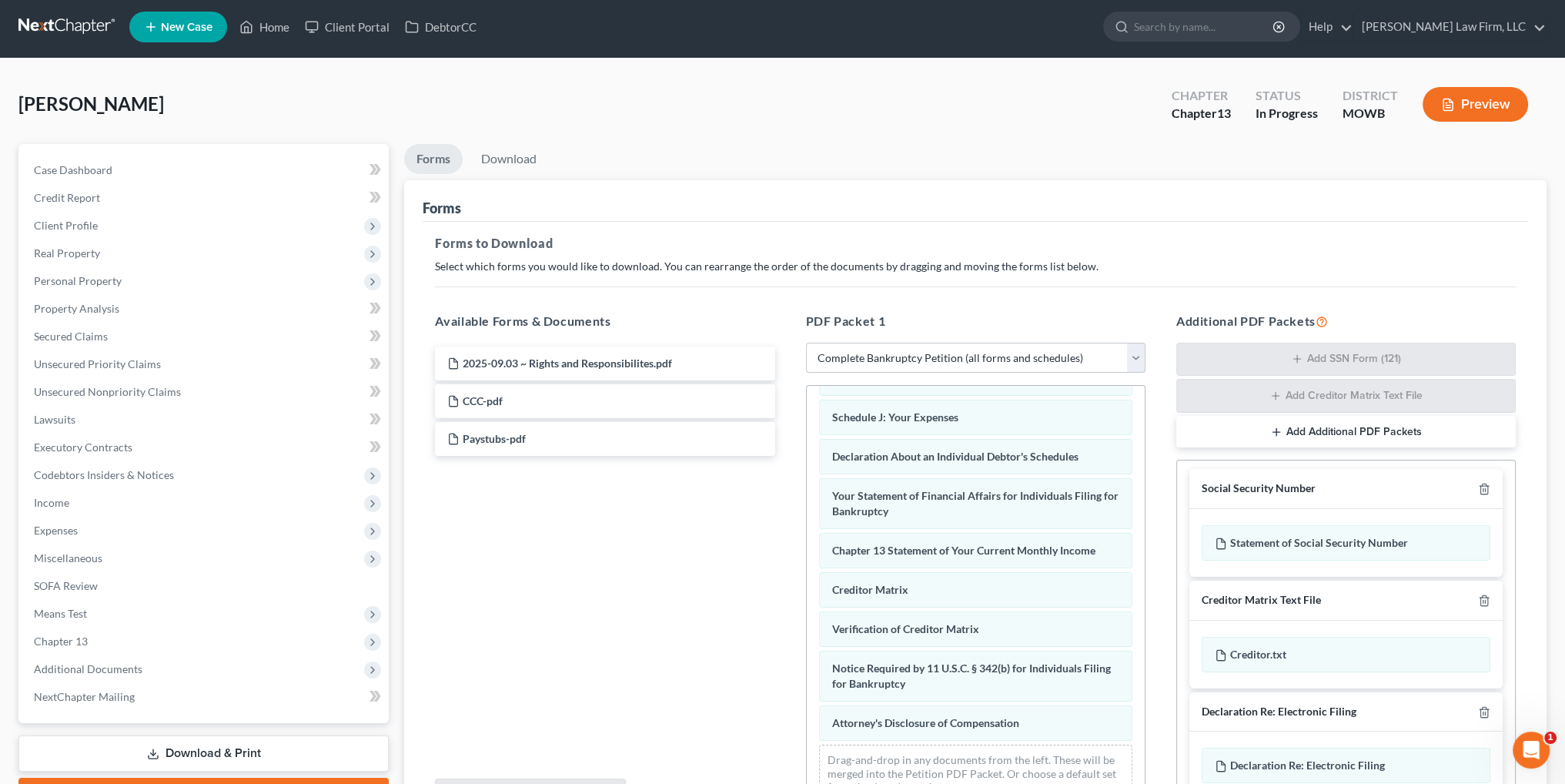
scroll to position [167, 0]
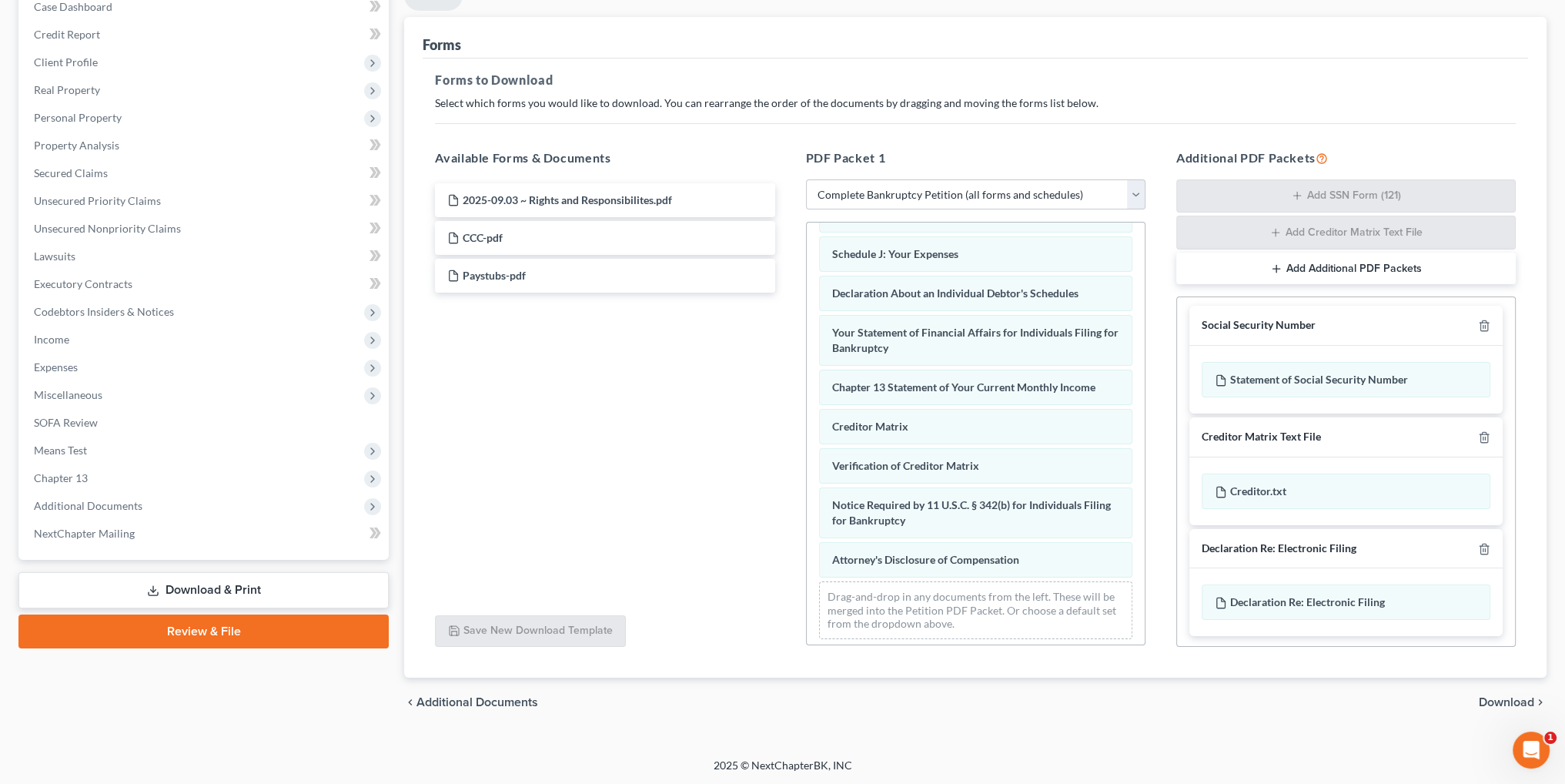
click at [1492, 696] on span "Download" at bounding box center [1506, 702] width 55 height 12
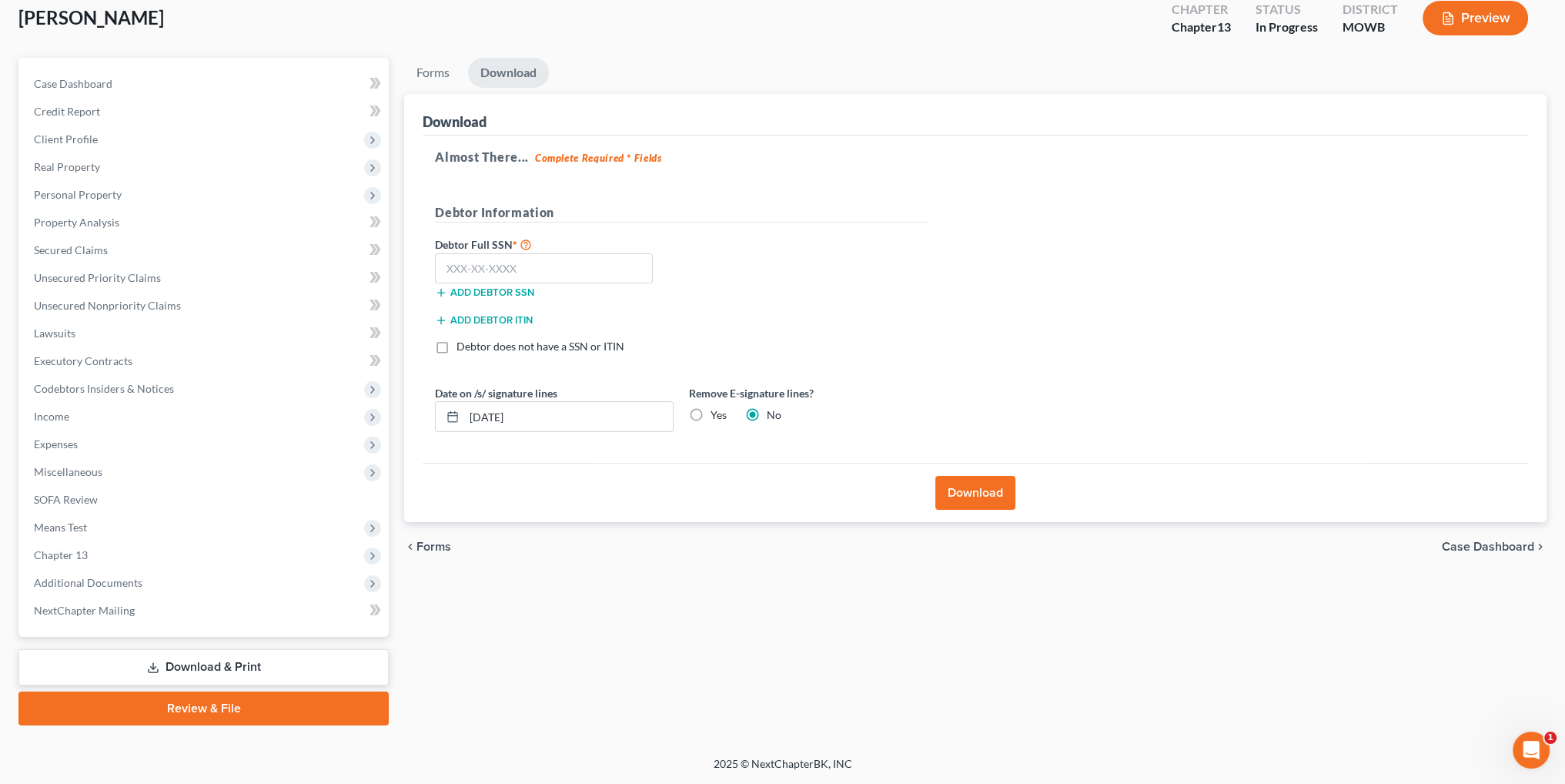
scroll to position [89, 0]
drag, startPoint x: 591, startPoint y: 417, endPoint x: 450, endPoint y: 417, distance: 141.0
click at [450, 417] on div "[DATE]" at bounding box center [554, 417] width 239 height 31
click at [711, 417] on label "Yes" at bounding box center [718, 416] width 16 height 16
click at [717, 417] on input "Yes" at bounding box center [721, 412] width 10 height 10
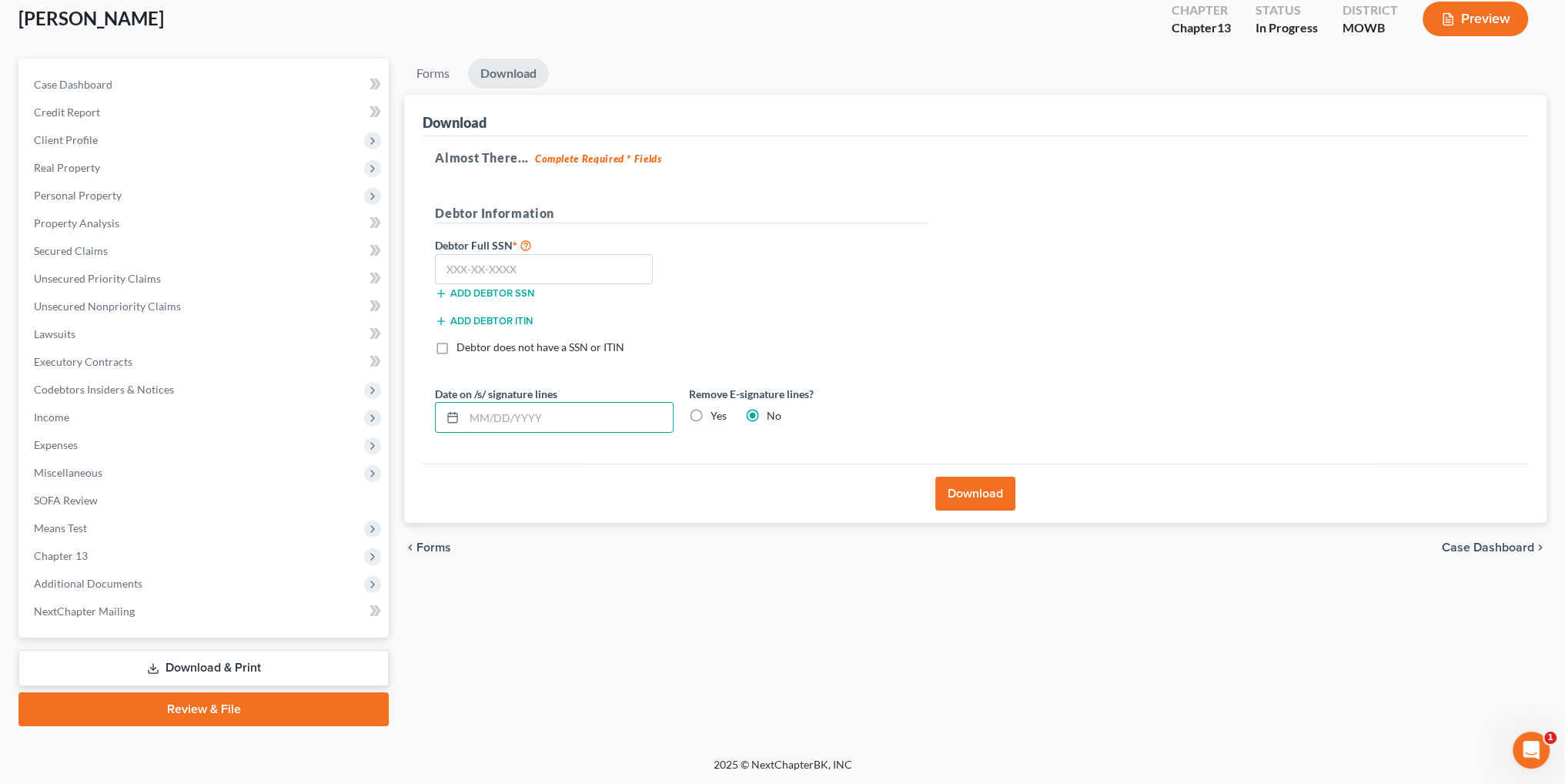
radio input "true"
radio input "false"
click at [502, 271] on input "text" at bounding box center [544, 269] width 218 height 31
type input "462-29-6085"
click at [980, 491] on button "Download" at bounding box center [975, 493] width 80 height 34
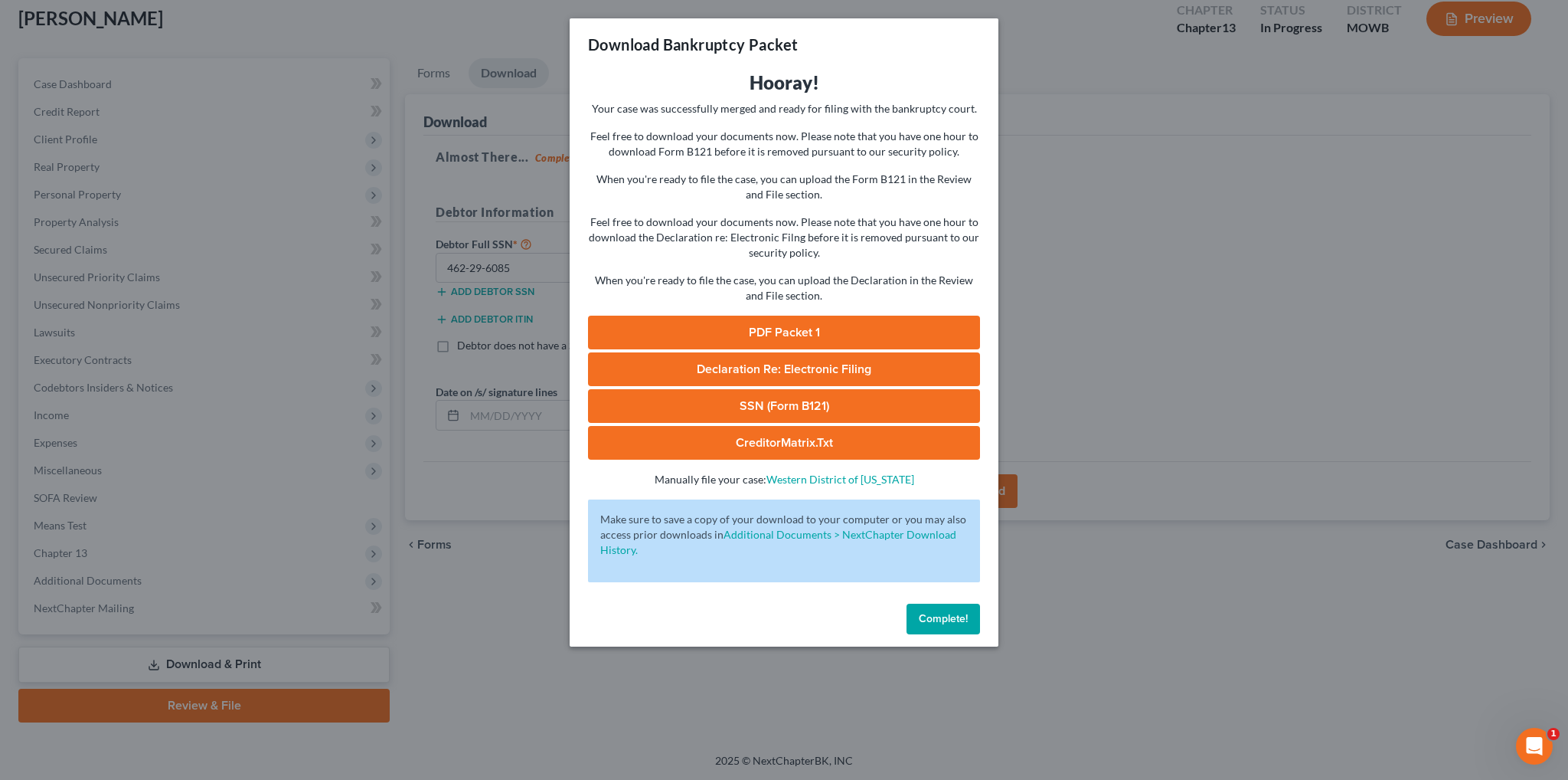
click at [793, 332] on link "PDF Packet 1" at bounding box center [783, 332] width 392 height 34
click at [934, 624] on span "Complete!" at bounding box center [943, 618] width 49 height 13
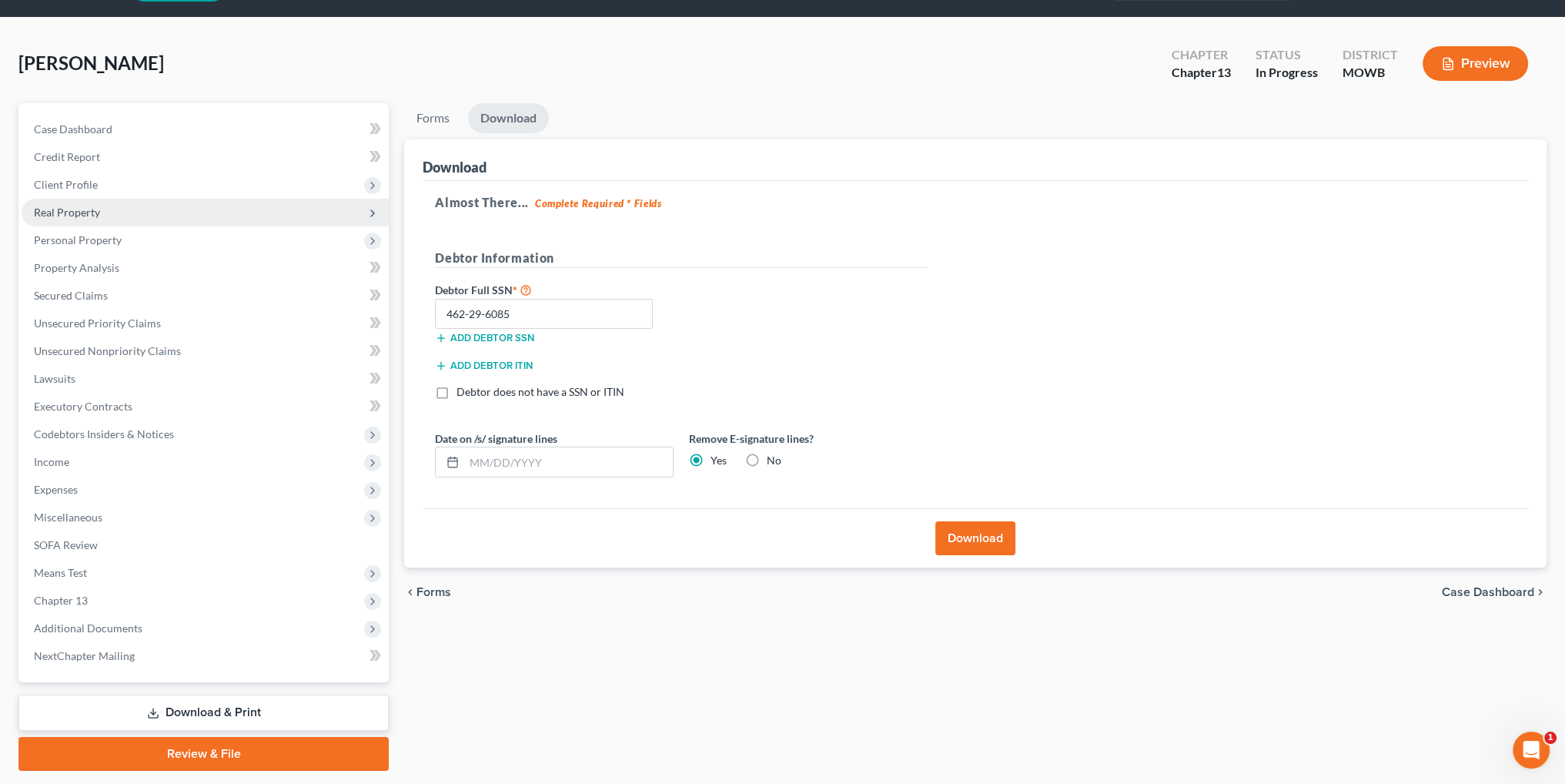
scroll to position [0, 0]
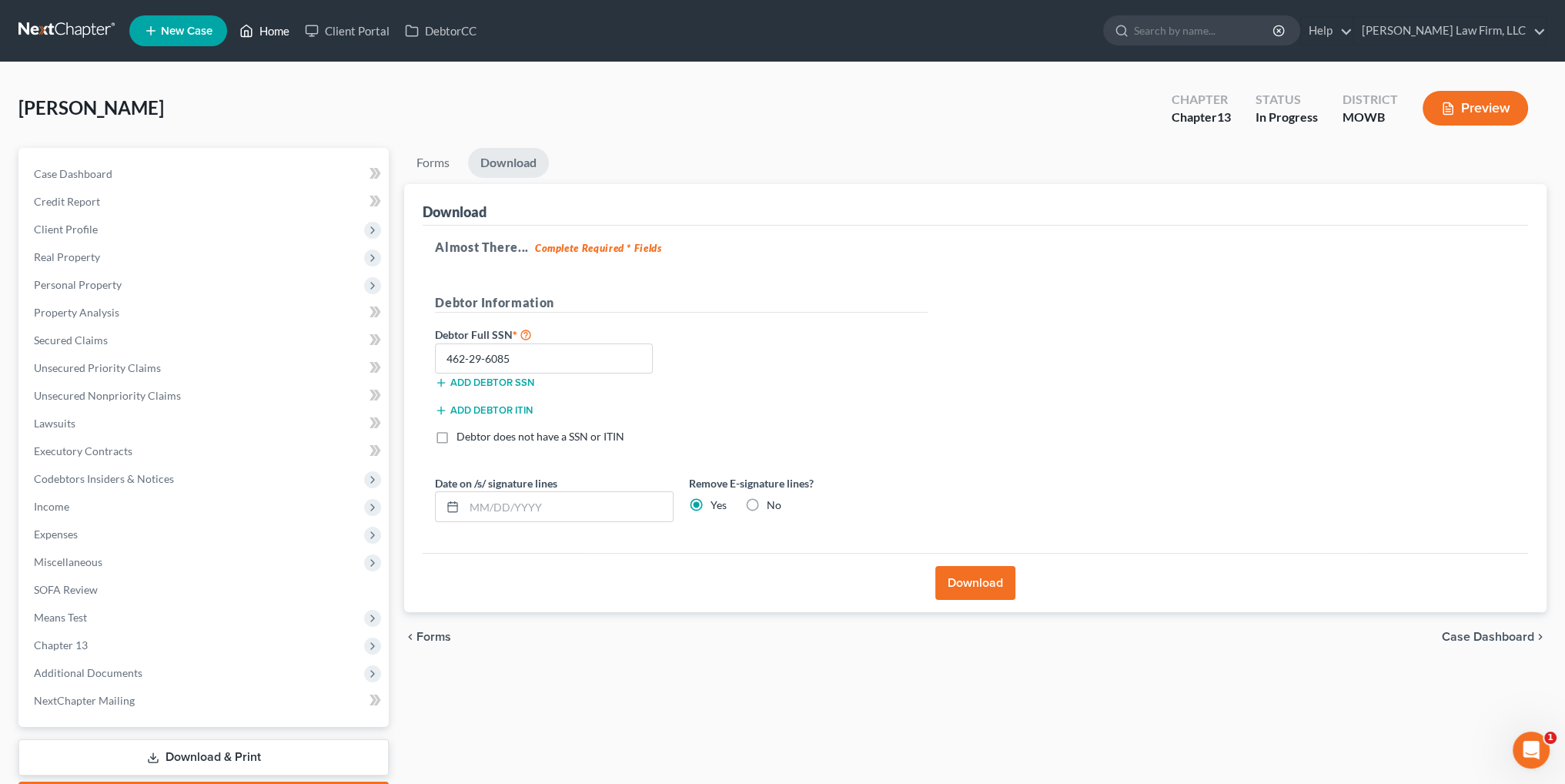
click at [261, 32] on link "Home" at bounding box center [264, 31] width 66 height 28
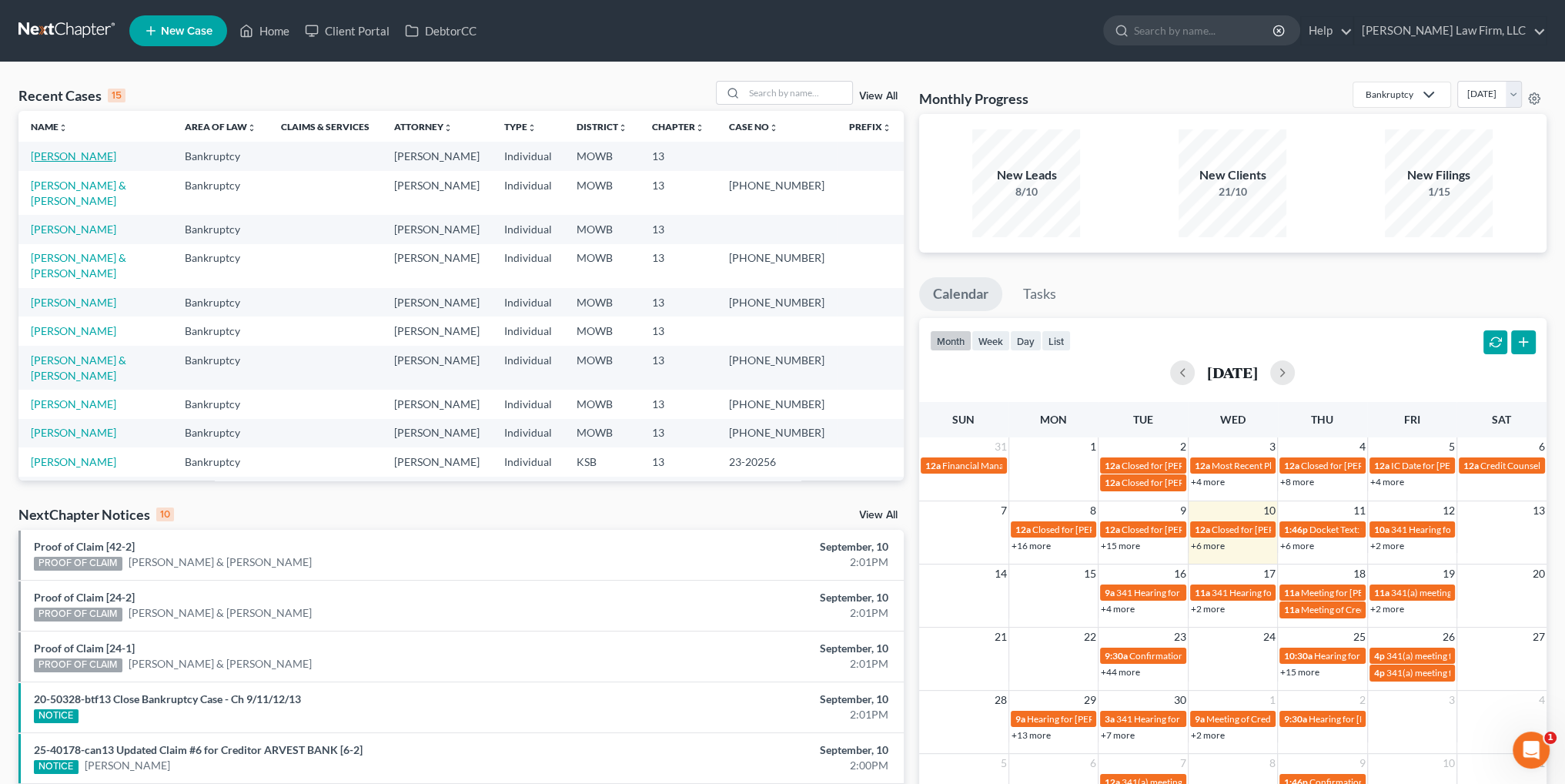
click at [70, 159] on link "[PERSON_NAME]" at bounding box center [73, 155] width 85 height 13
select select "4"
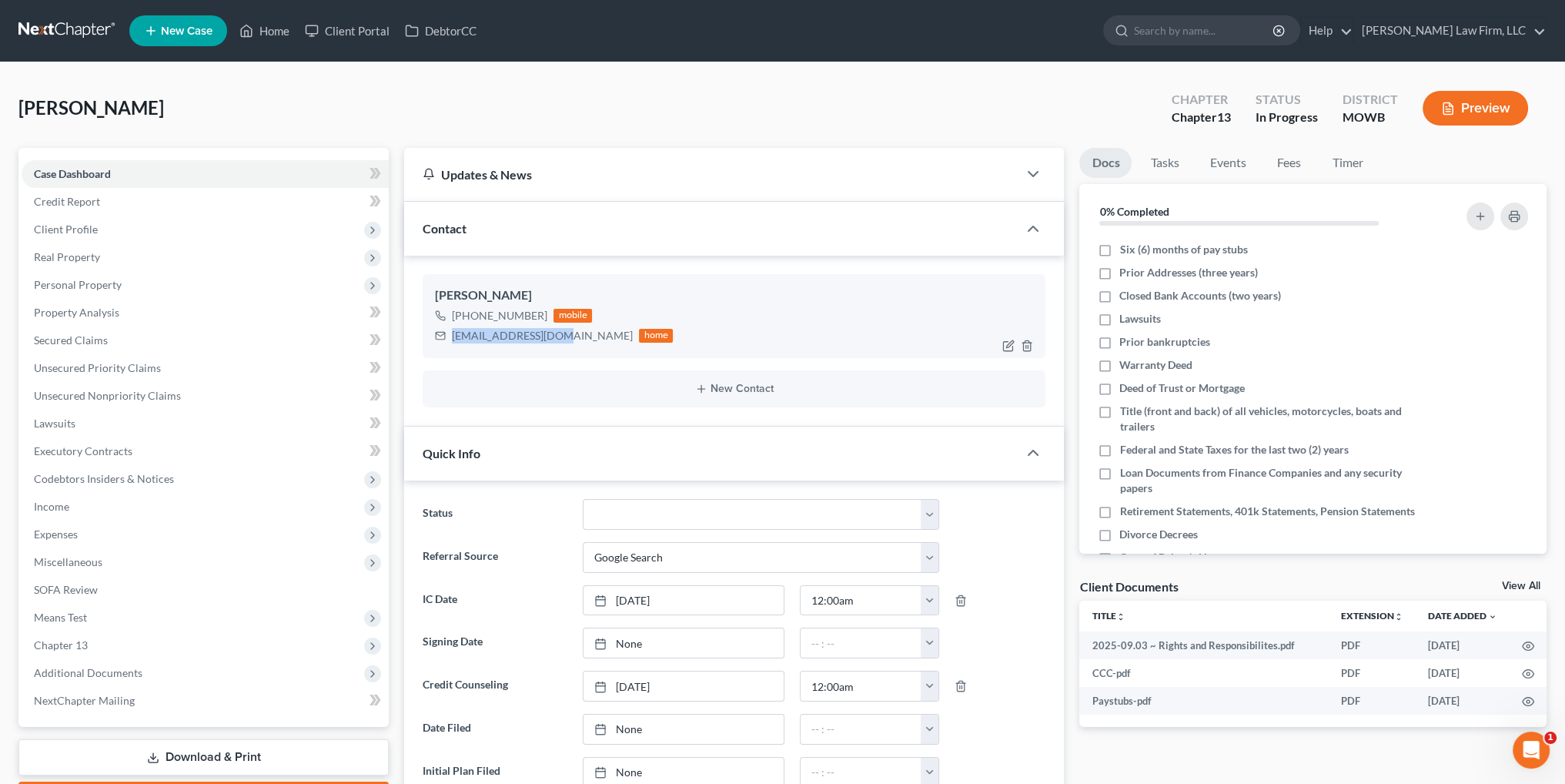
drag, startPoint x: 563, startPoint y: 339, endPoint x: 450, endPoint y: 339, distance: 113.0
click at [450, 339] on div "[EMAIL_ADDRESS][DOMAIN_NAME] home" at bounding box center [554, 335] width 238 height 20
copy div "[EMAIL_ADDRESS][DOMAIN_NAME]"
drag, startPoint x: 267, startPoint y: 23, endPoint x: 379, endPoint y: 1, distance: 114.1
click at [267, 23] on link "Home" at bounding box center [264, 31] width 66 height 28
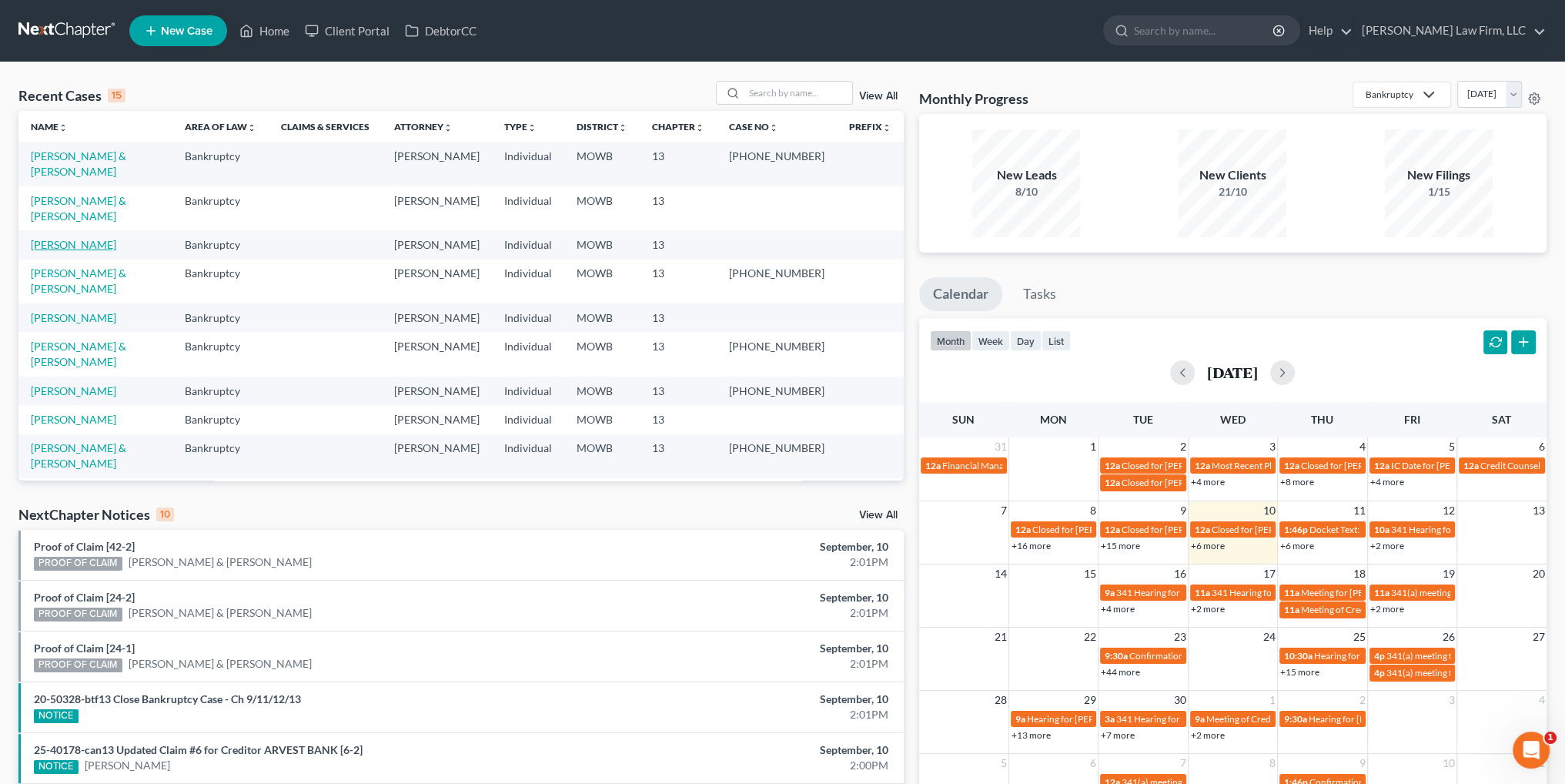
click at [59, 238] on link "[PERSON_NAME]" at bounding box center [73, 244] width 85 height 13
select select "4"
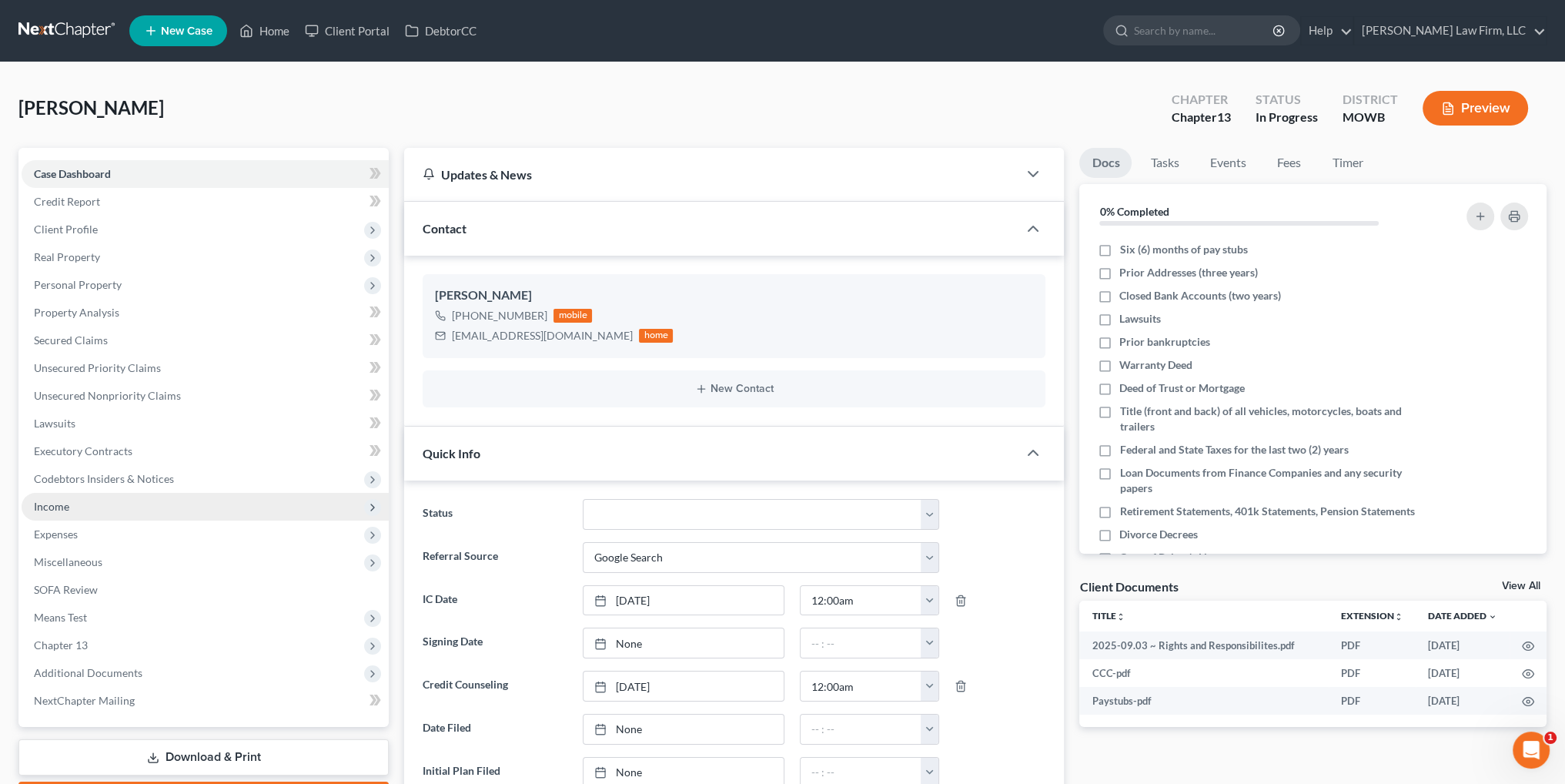
click at [53, 513] on span "Income" at bounding box center [205, 507] width 368 height 28
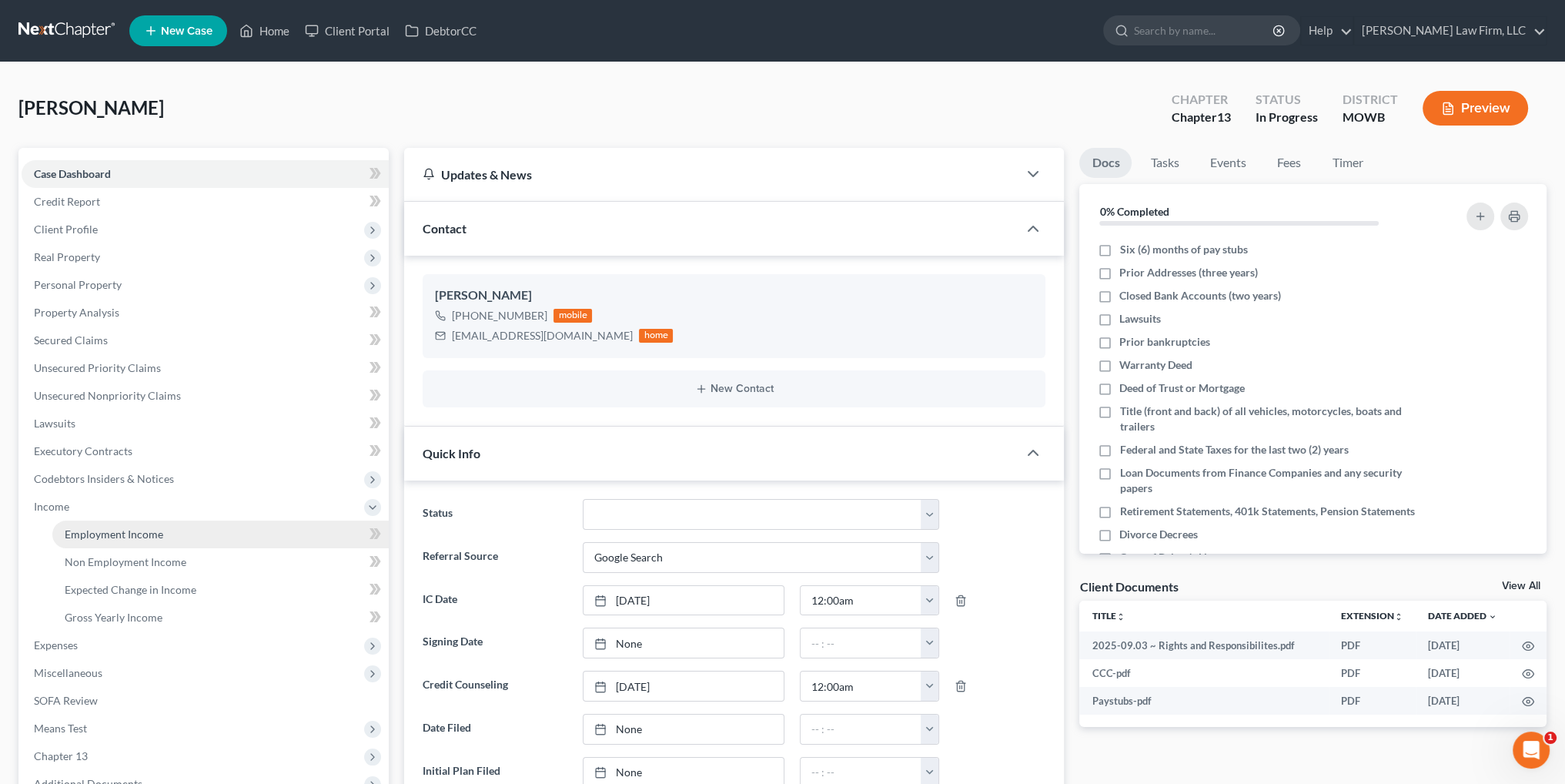
click at [132, 533] on span "Employment Income" at bounding box center [114, 533] width 98 height 13
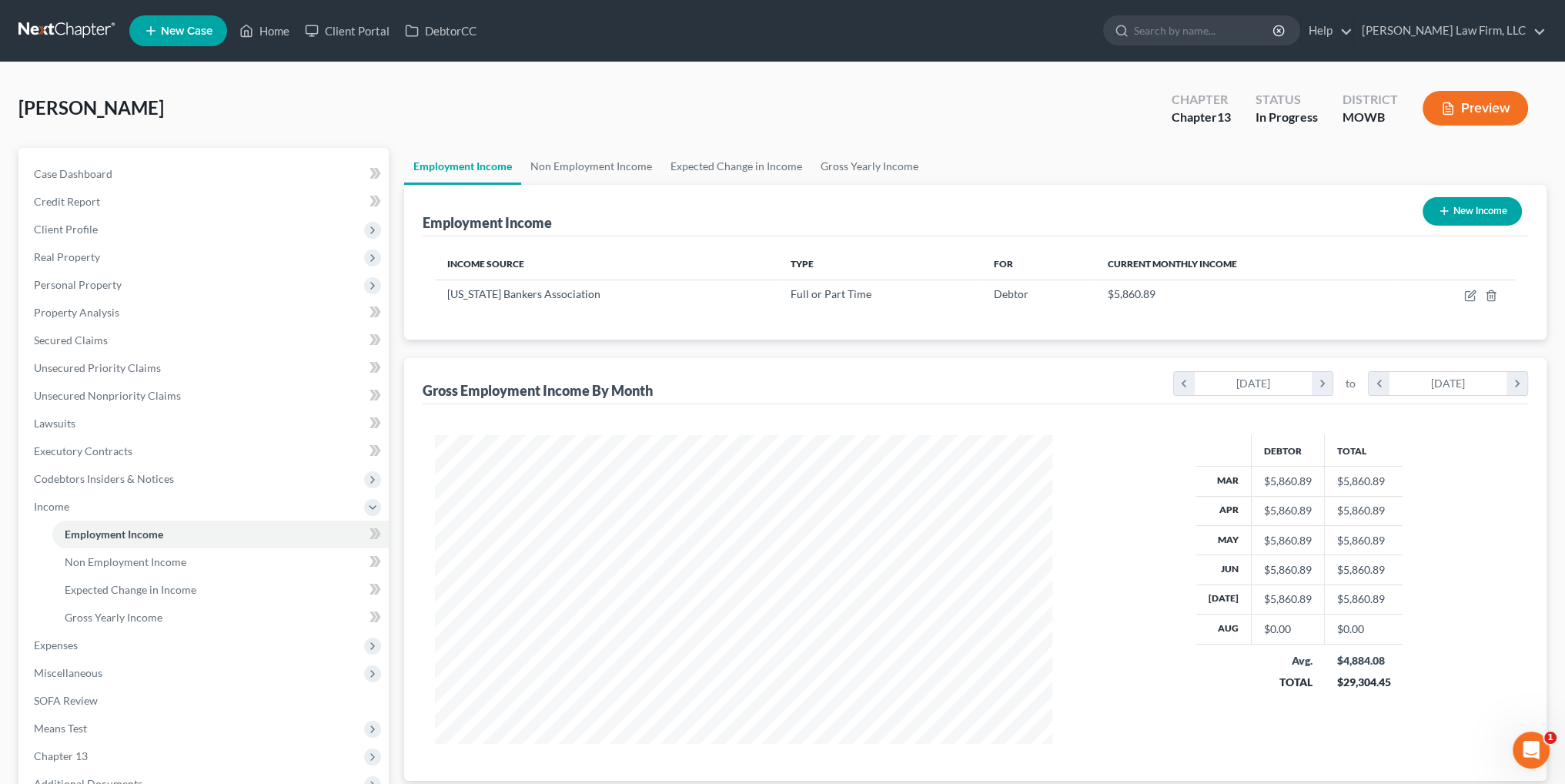
scroll to position [309, 647]
click at [267, 32] on link "Home" at bounding box center [264, 31] width 66 height 28
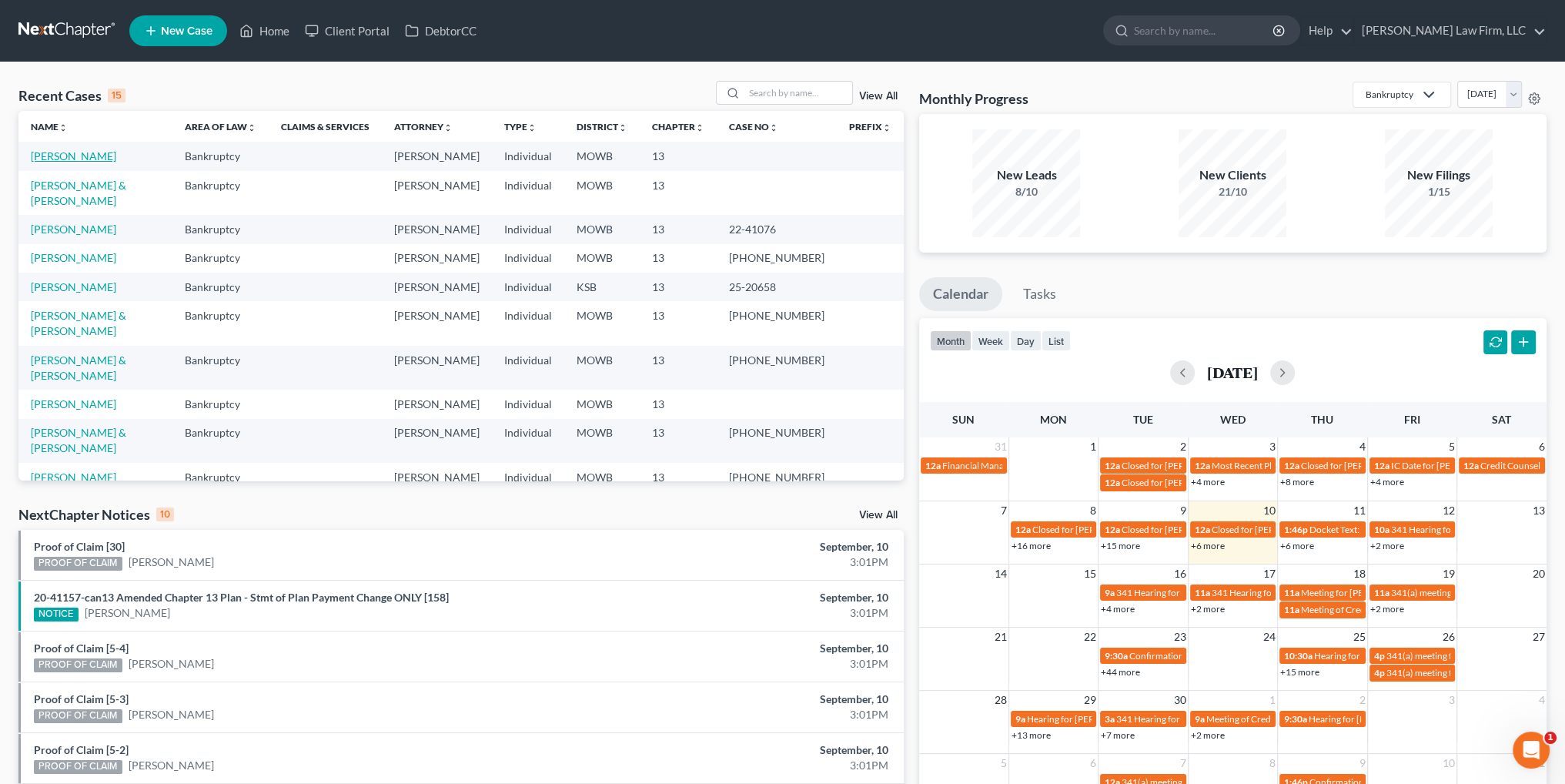
click at [53, 157] on link "[PERSON_NAME]" at bounding box center [73, 155] width 85 height 13
select select "4"
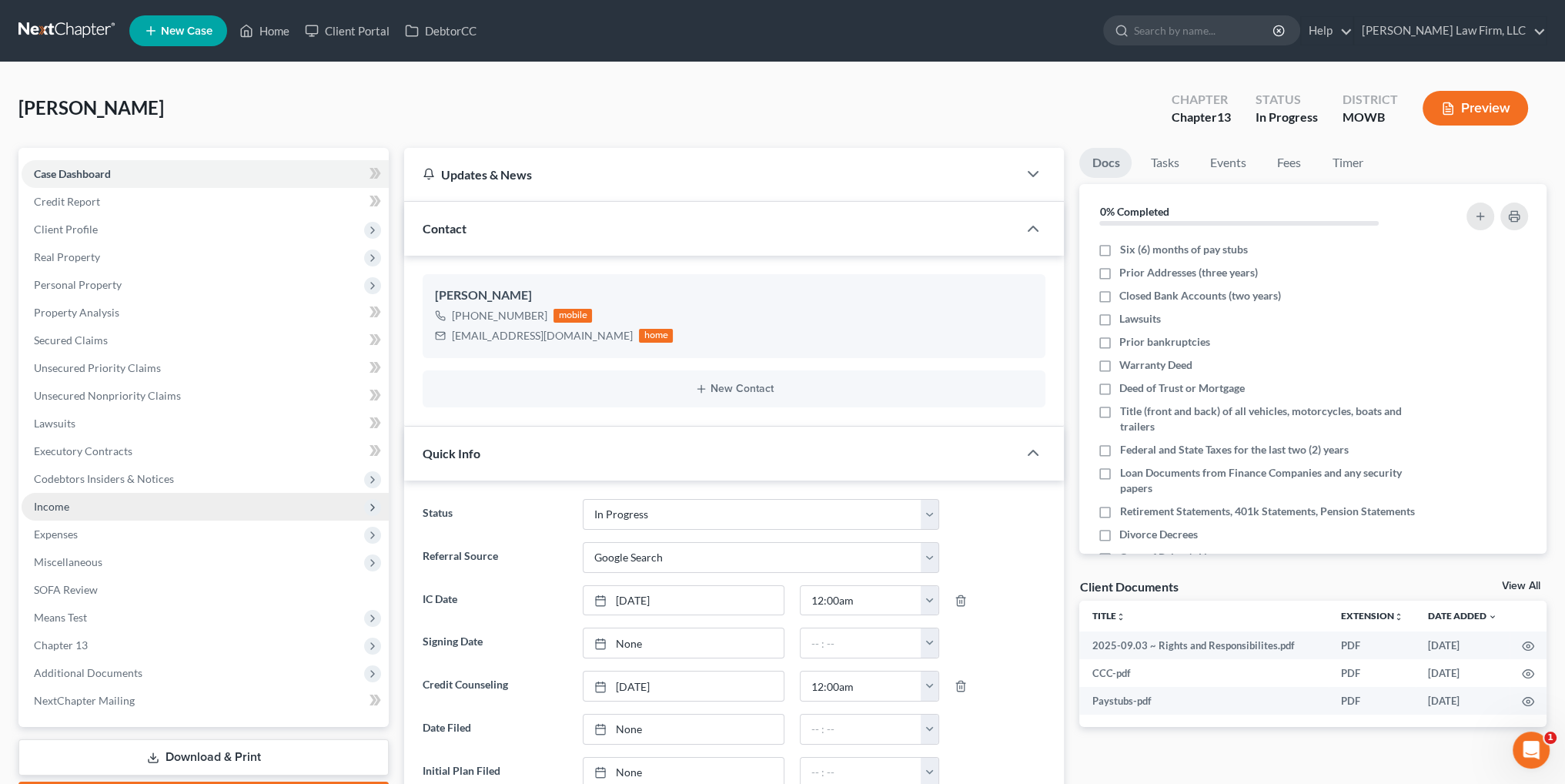
scroll to position [1275, 0]
click at [60, 509] on span "Income" at bounding box center [52, 506] width 35 height 13
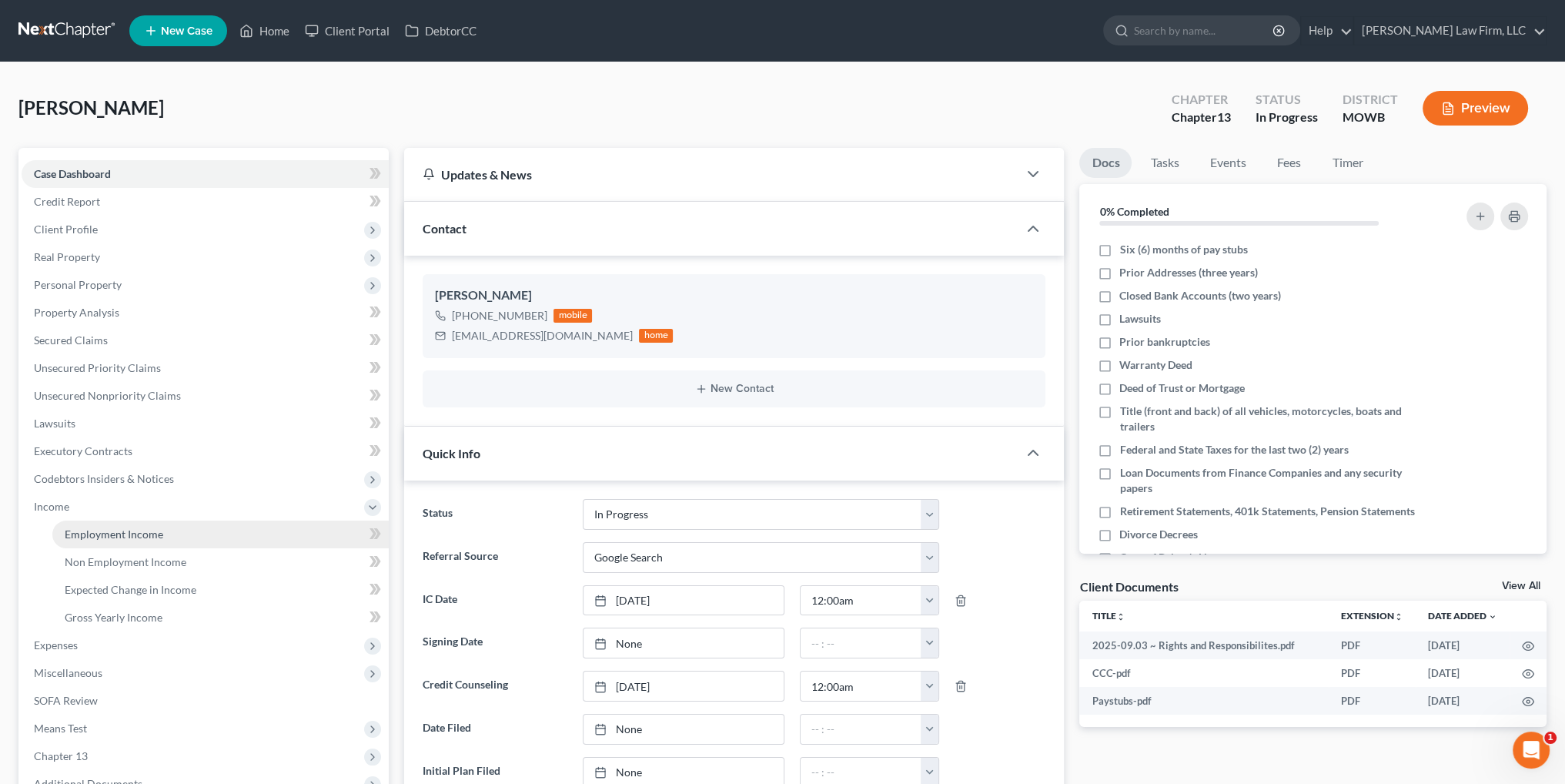
click at [117, 530] on span "Employment Income" at bounding box center [114, 533] width 98 height 13
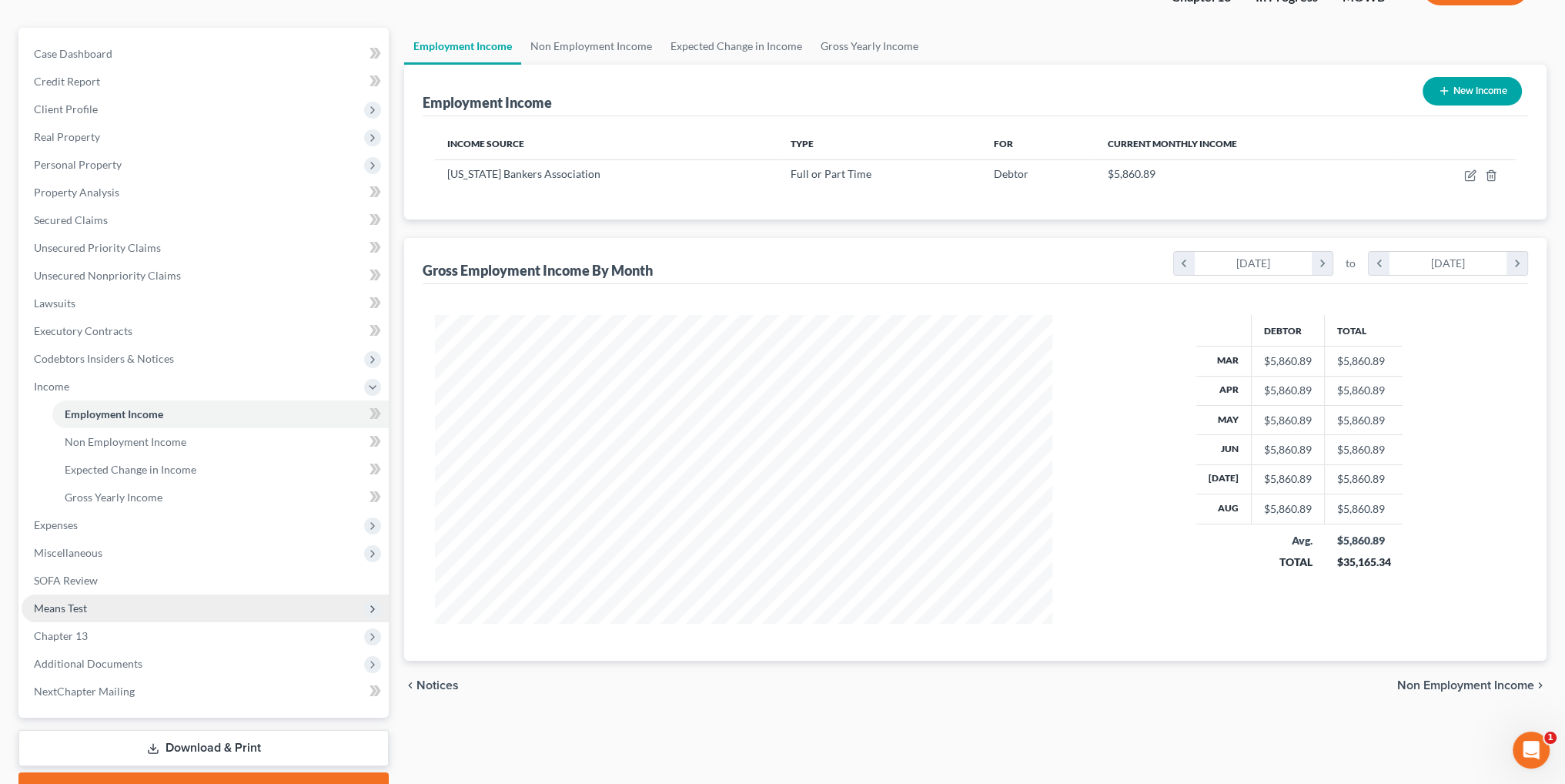
scroll to position [200, 0]
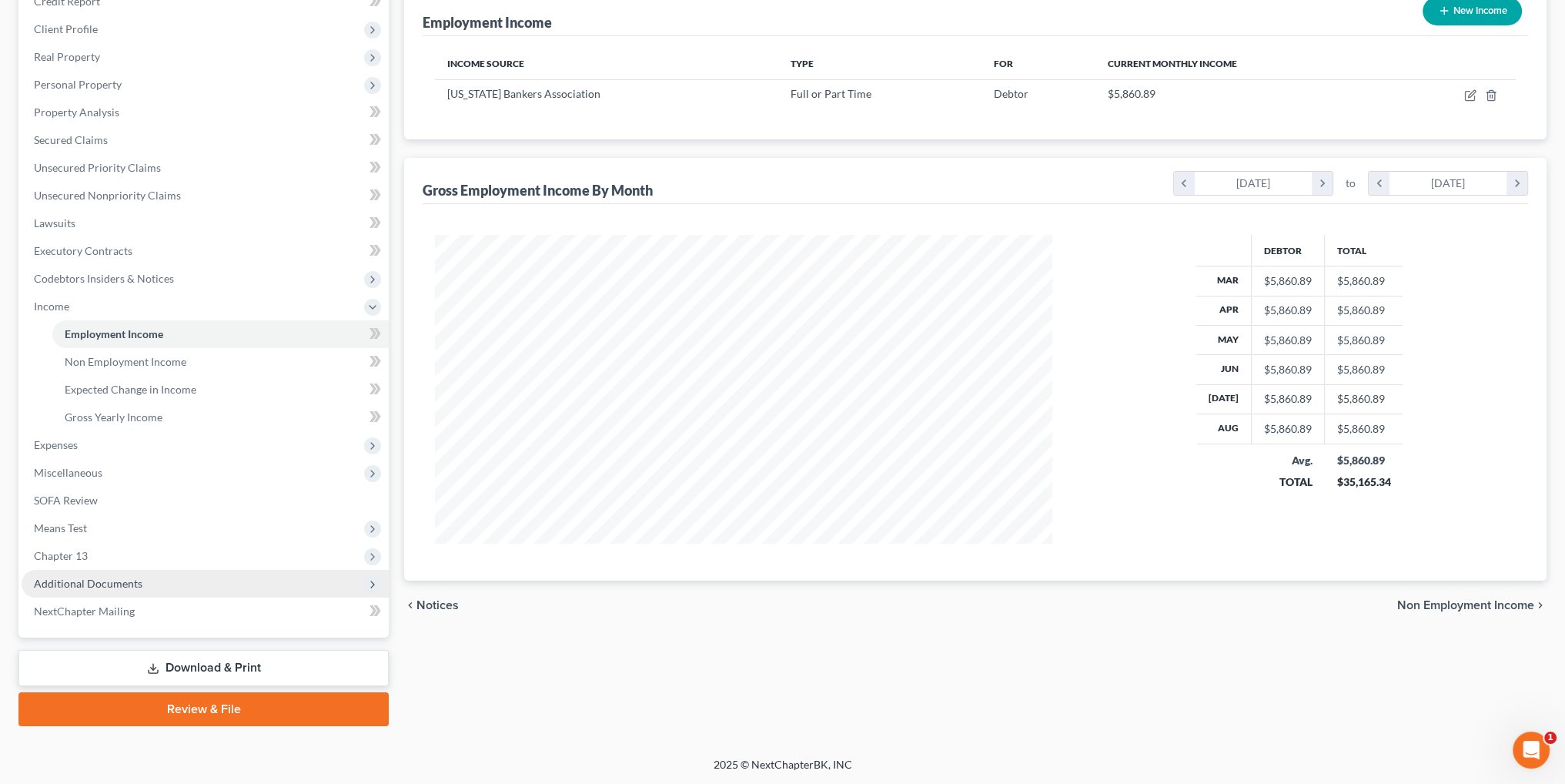
click at [98, 584] on span "Additional Documents" at bounding box center [89, 582] width 109 height 13
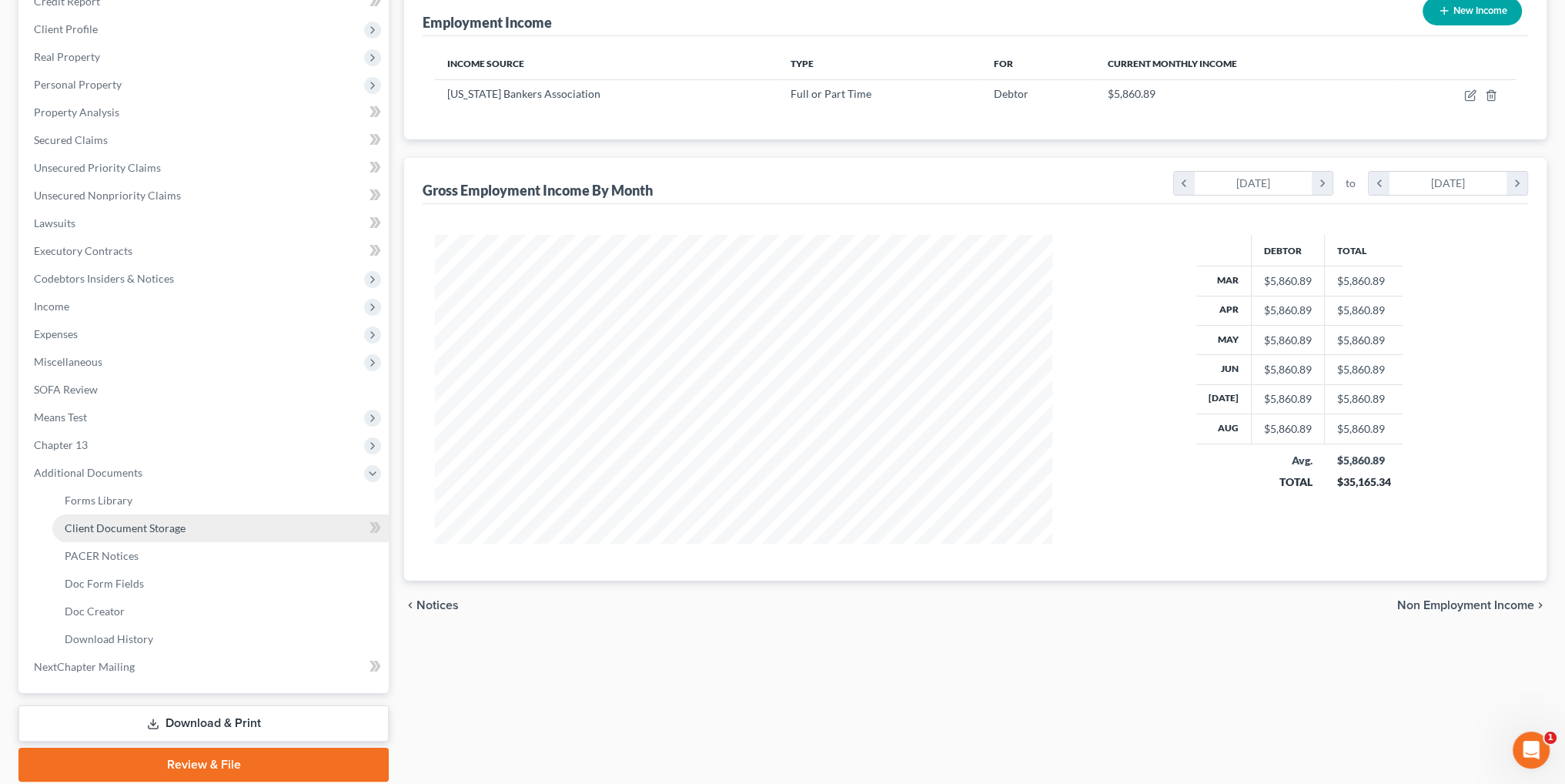
click at [124, 528] on span "Client Document Storage" at bounding box center [125, 527] width 121 height 13
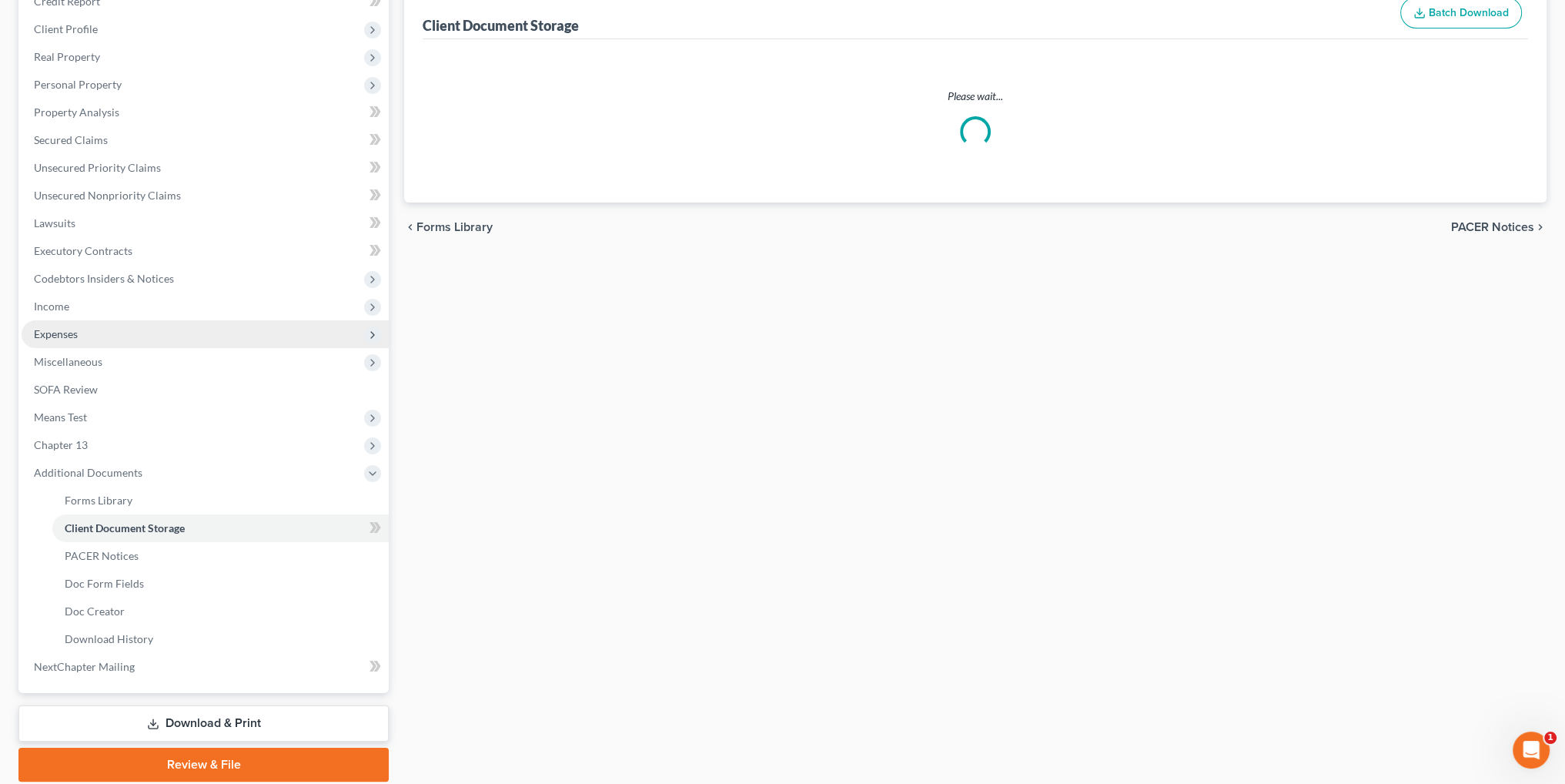
scroll to position [51, 0]
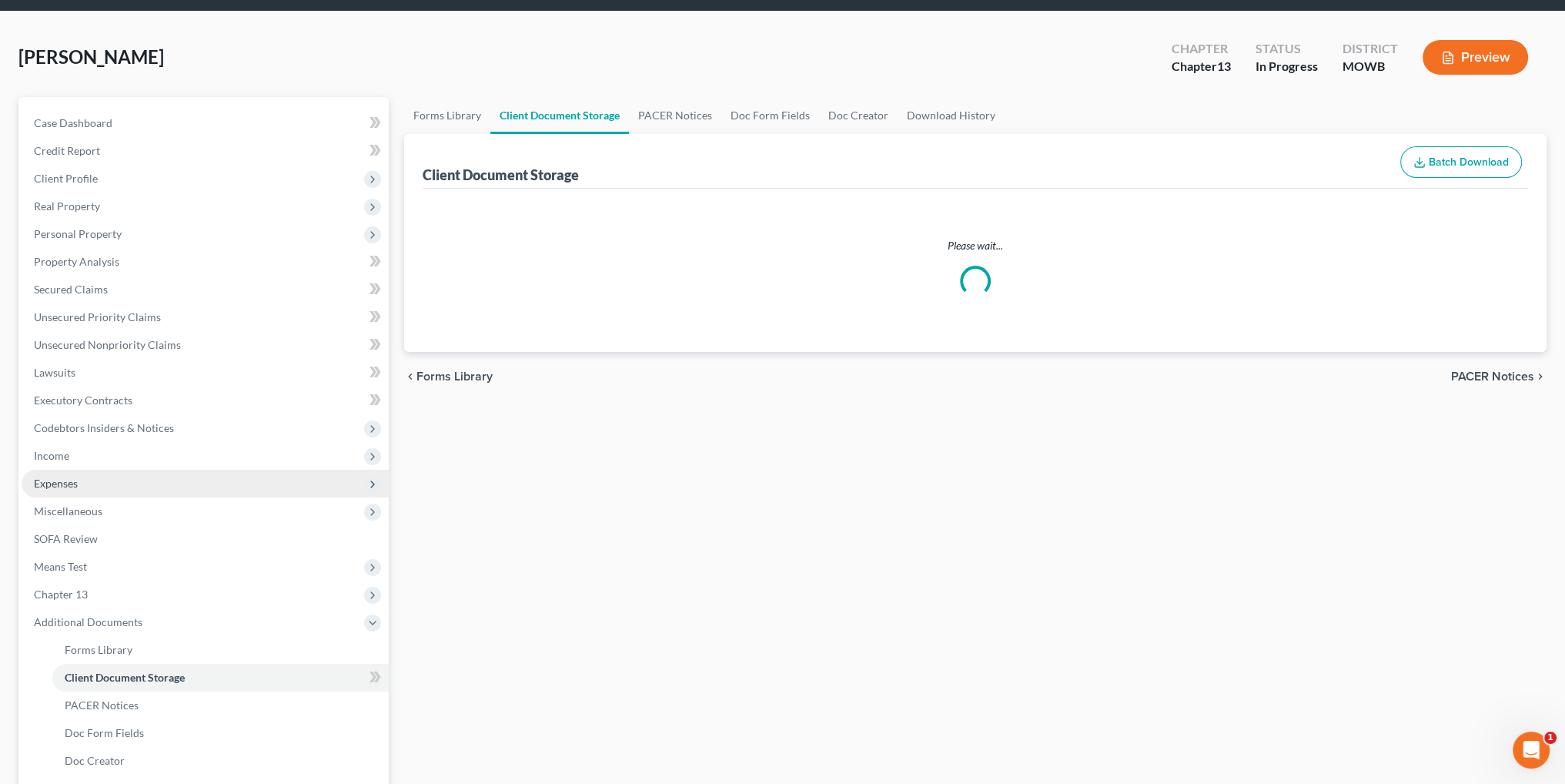
select select "21"
select select "5"
select select "9"
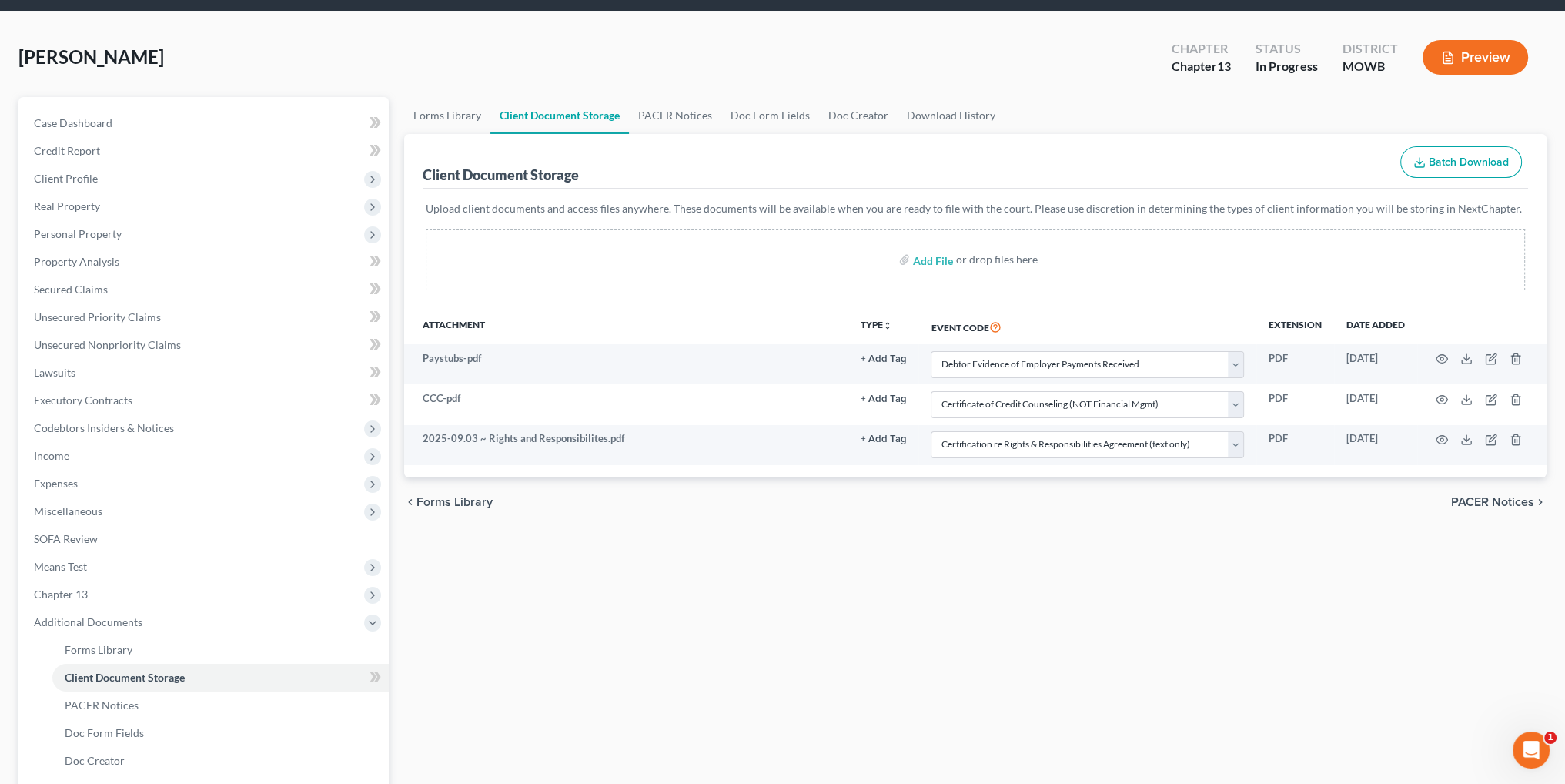
scroll to position [0, 0]
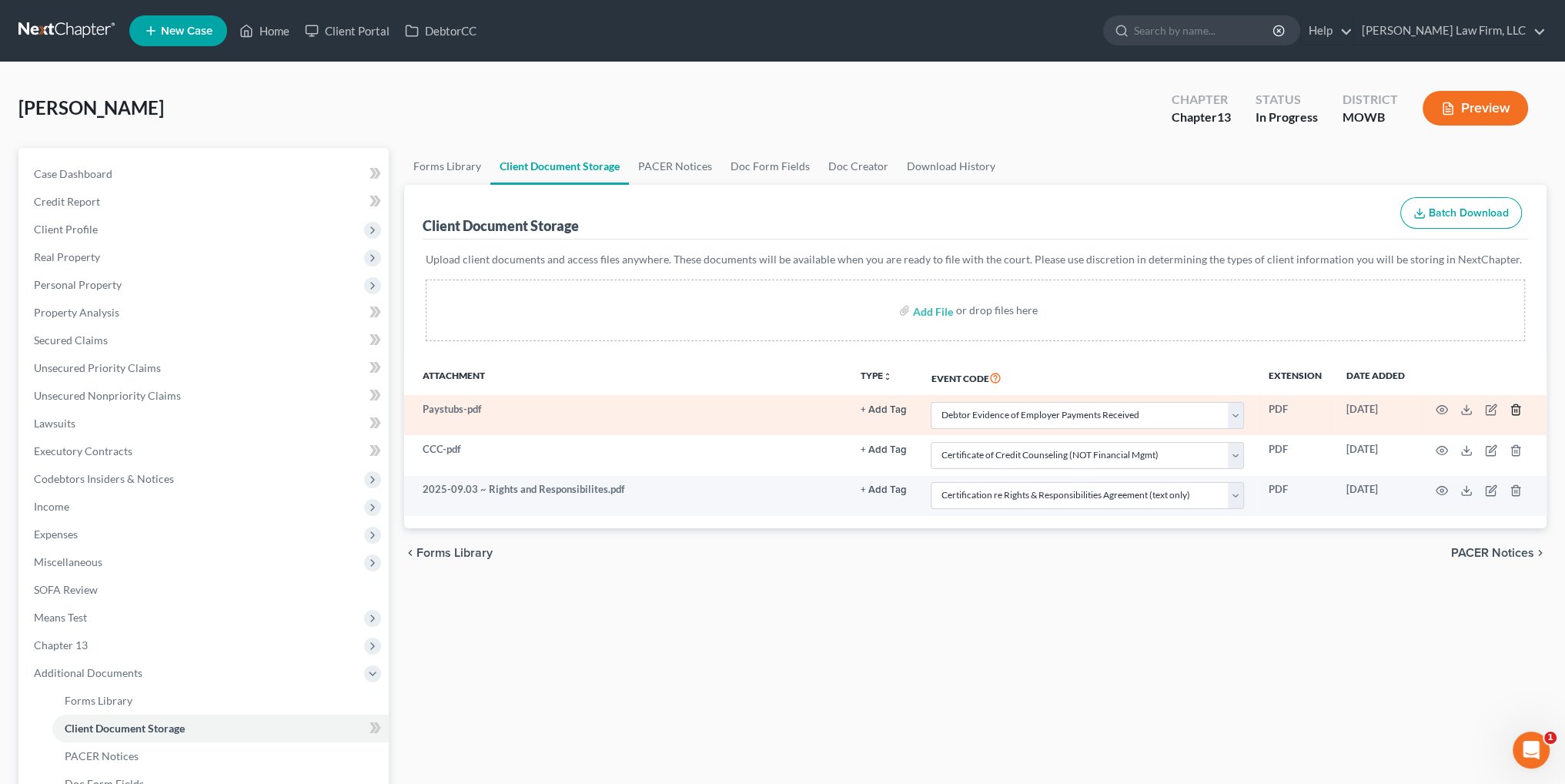
click at [1518, 410] on icon "button" at bounding box center [1516, 410] width 12 height 12
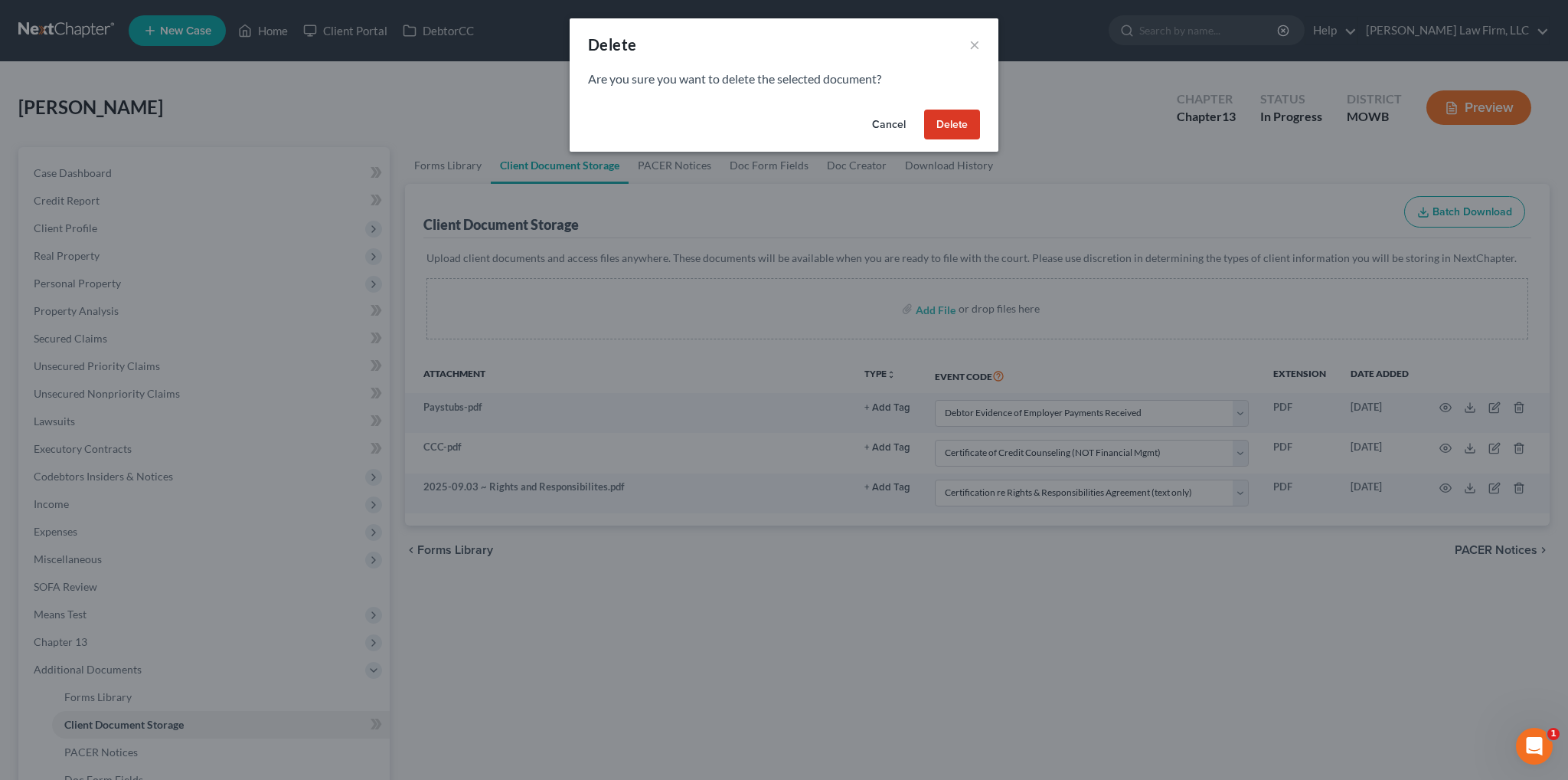
click at [955, 115] on button "Delete" at bounding box center [951, 125] width 56 height 31
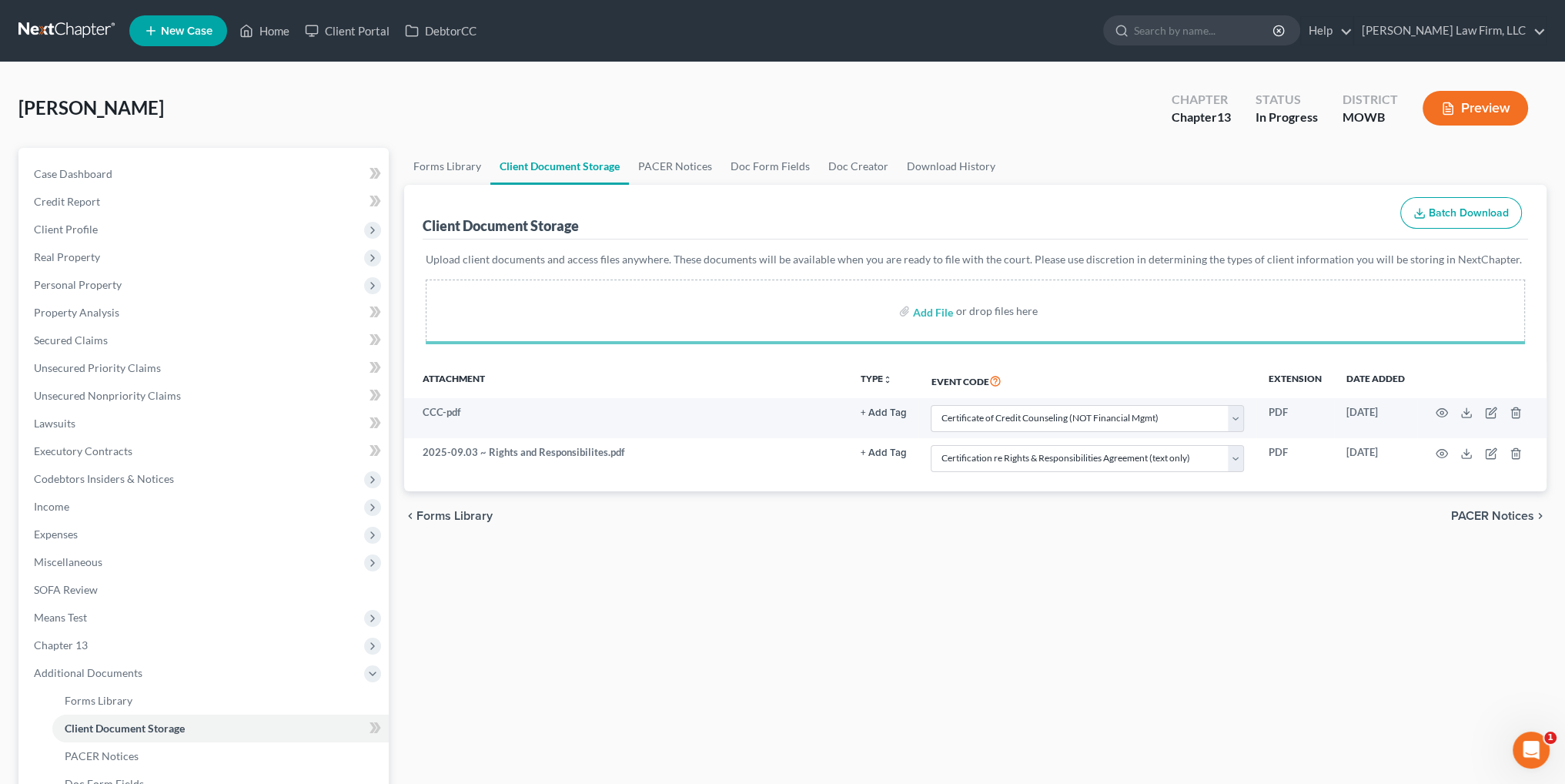
select select "5"
select select "9"
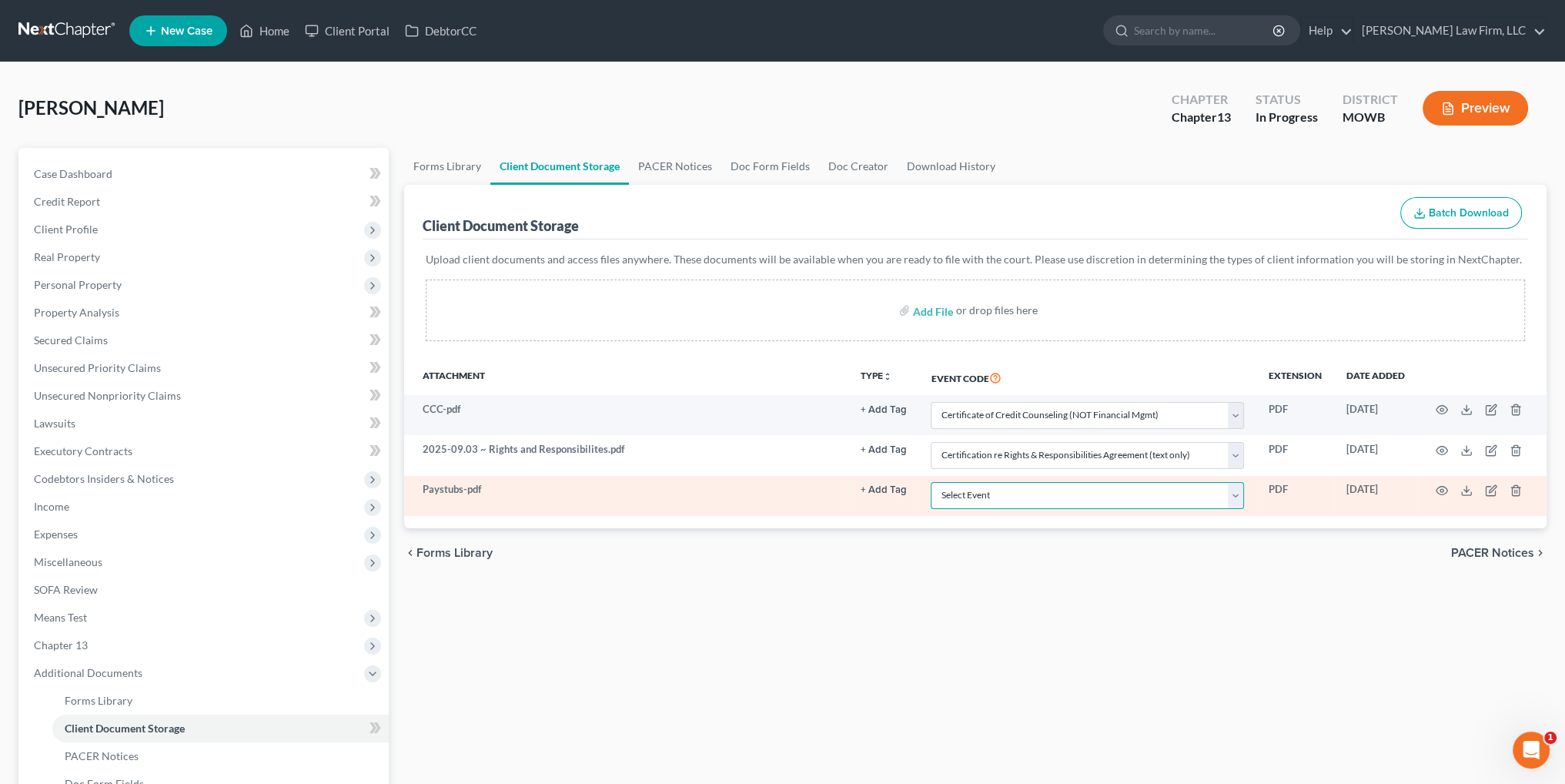
click at [974, 491] on select "Select Event 20 Largest Unsecured Creditors Affidavit re: NO Tax Returns Amende…" at bounding box center [1087, 495] width 313 height 27
select select "21"
click at [931, 481] on select "Select Event 20 Largest Unsecured Creditors Affidavit re: NO Tax Returns Amende…" at bounding box center [1087, 495] width 313 height 27
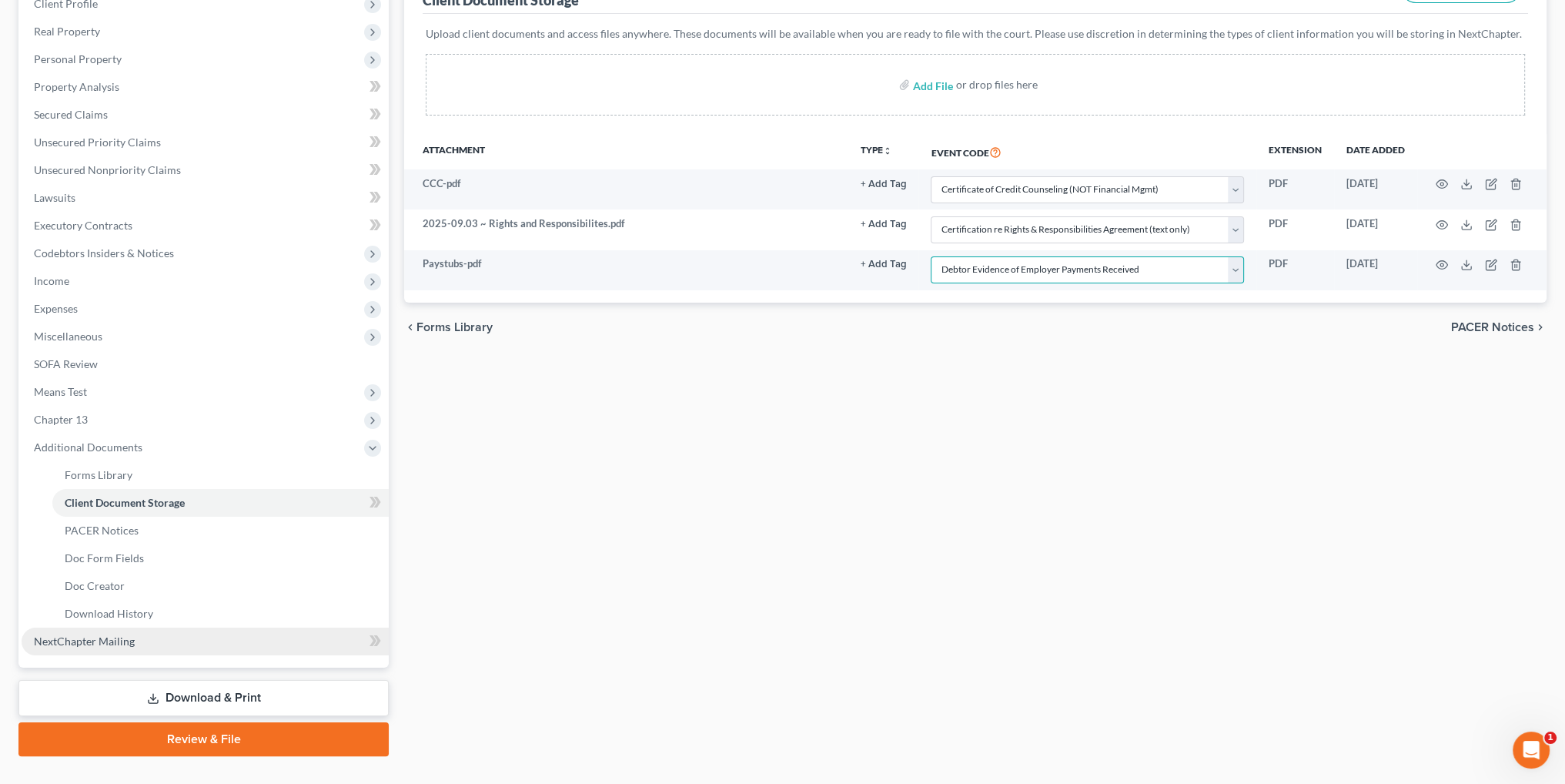
scroll to position [255, 0]
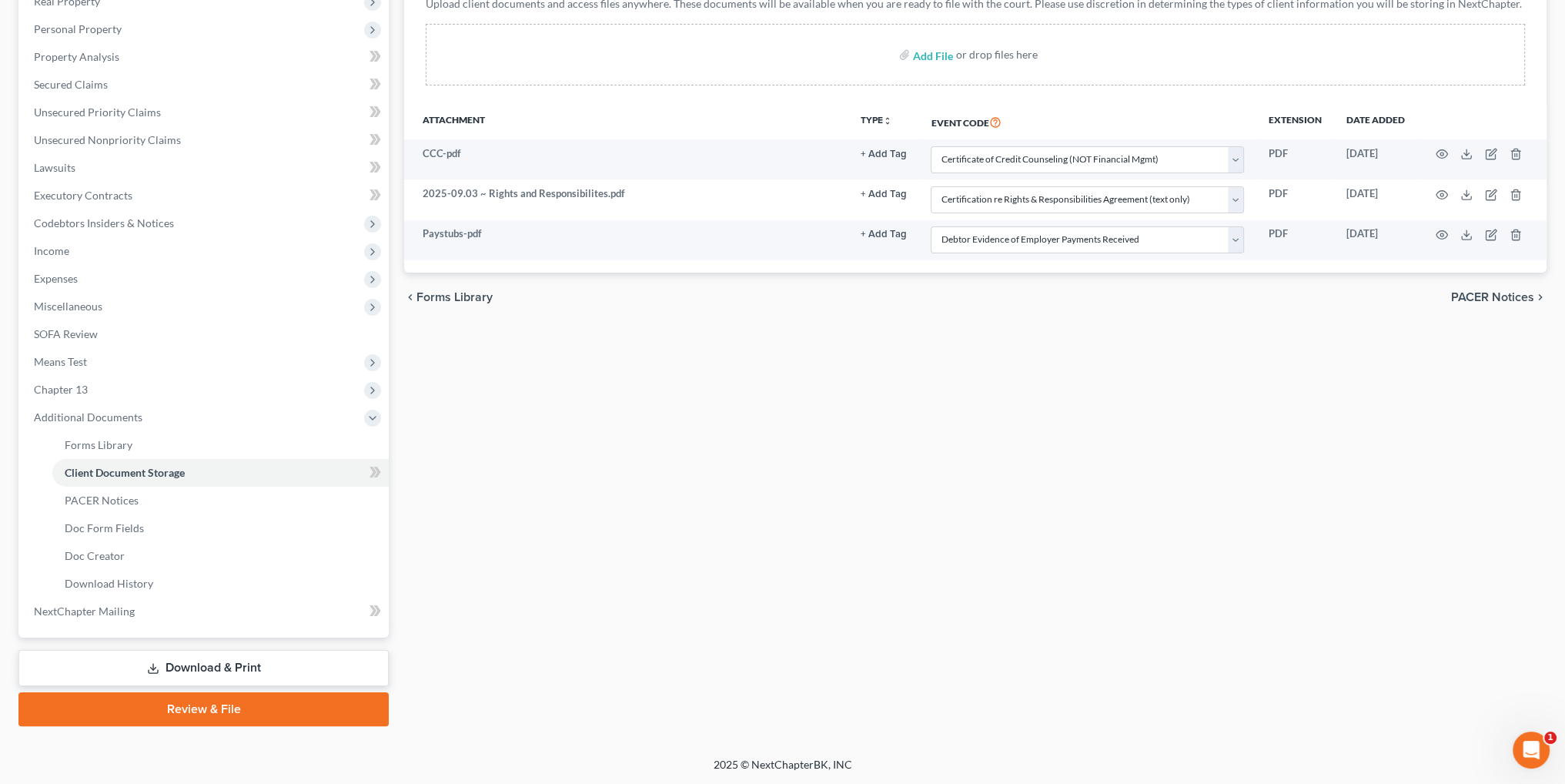
click at [168, 665] on link "Download & Print" at bounding box center [204, 667] width 370 height 36
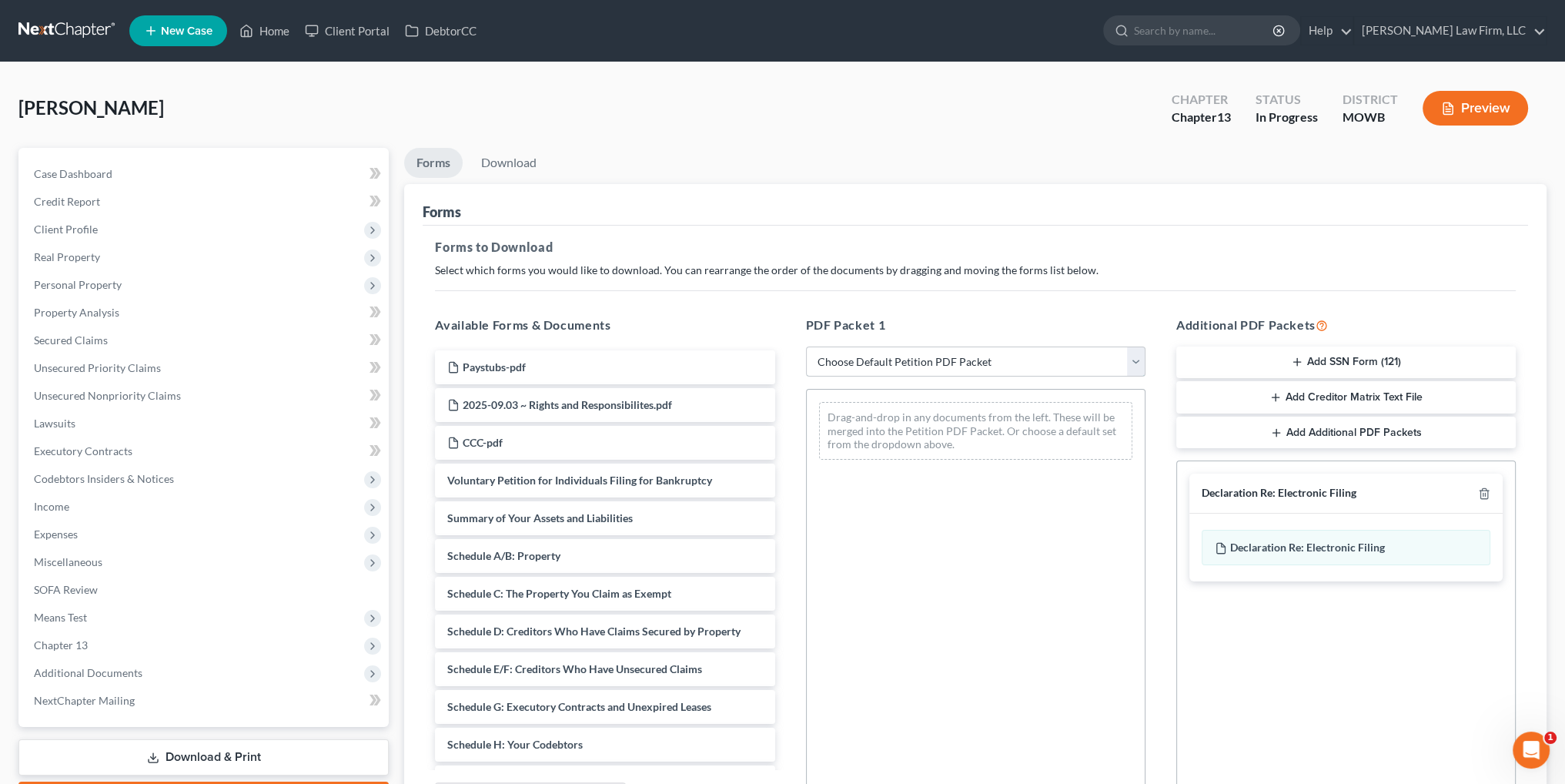
click at [911, 356] on select "Choose Default Petition PDF Packet Complete Bankruptcy Petition (all forms and …" at bounding box center [975, 361] width 339 height 31
select select "0"
click at [806, 346] on select "Choose Default Petition PDF Packet Complete Bankruptcy Petition (all forms and …" at bounding box center [975, 361] width 339 height 31
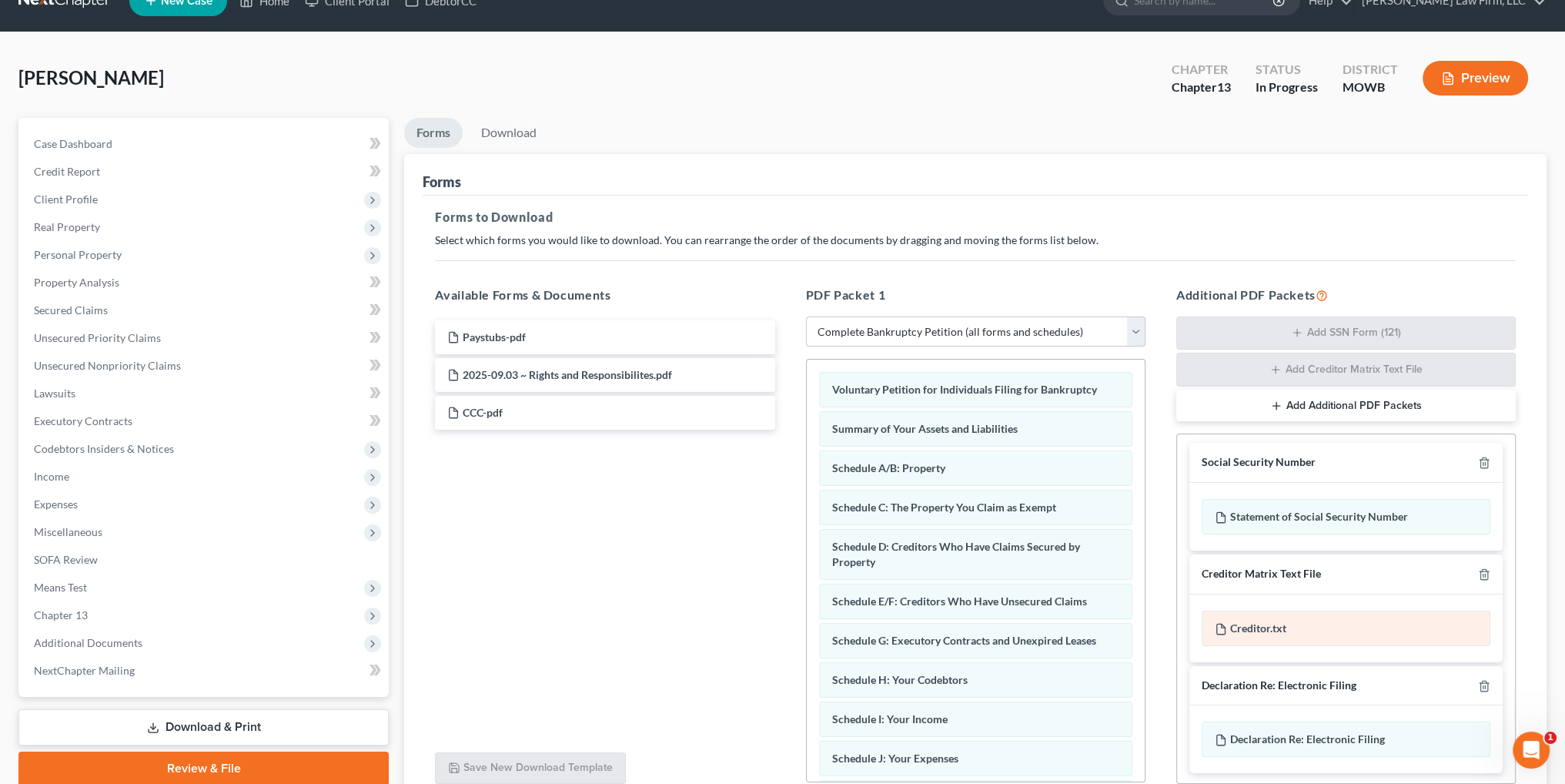
scroll to position [77, 0]
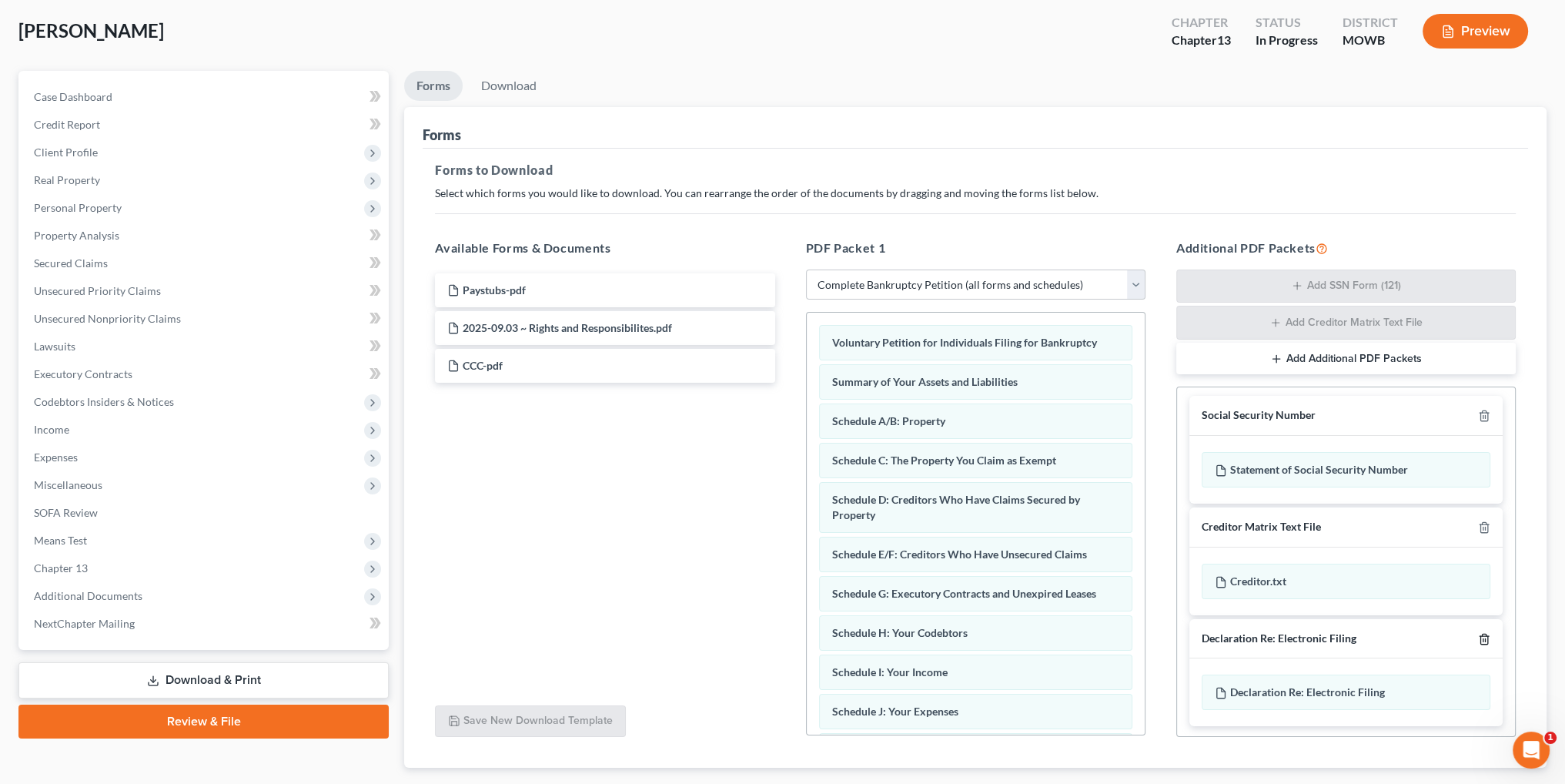
click at [1478, 632] on icon "button" at bounding box center [1484, 638] width 12 height 12
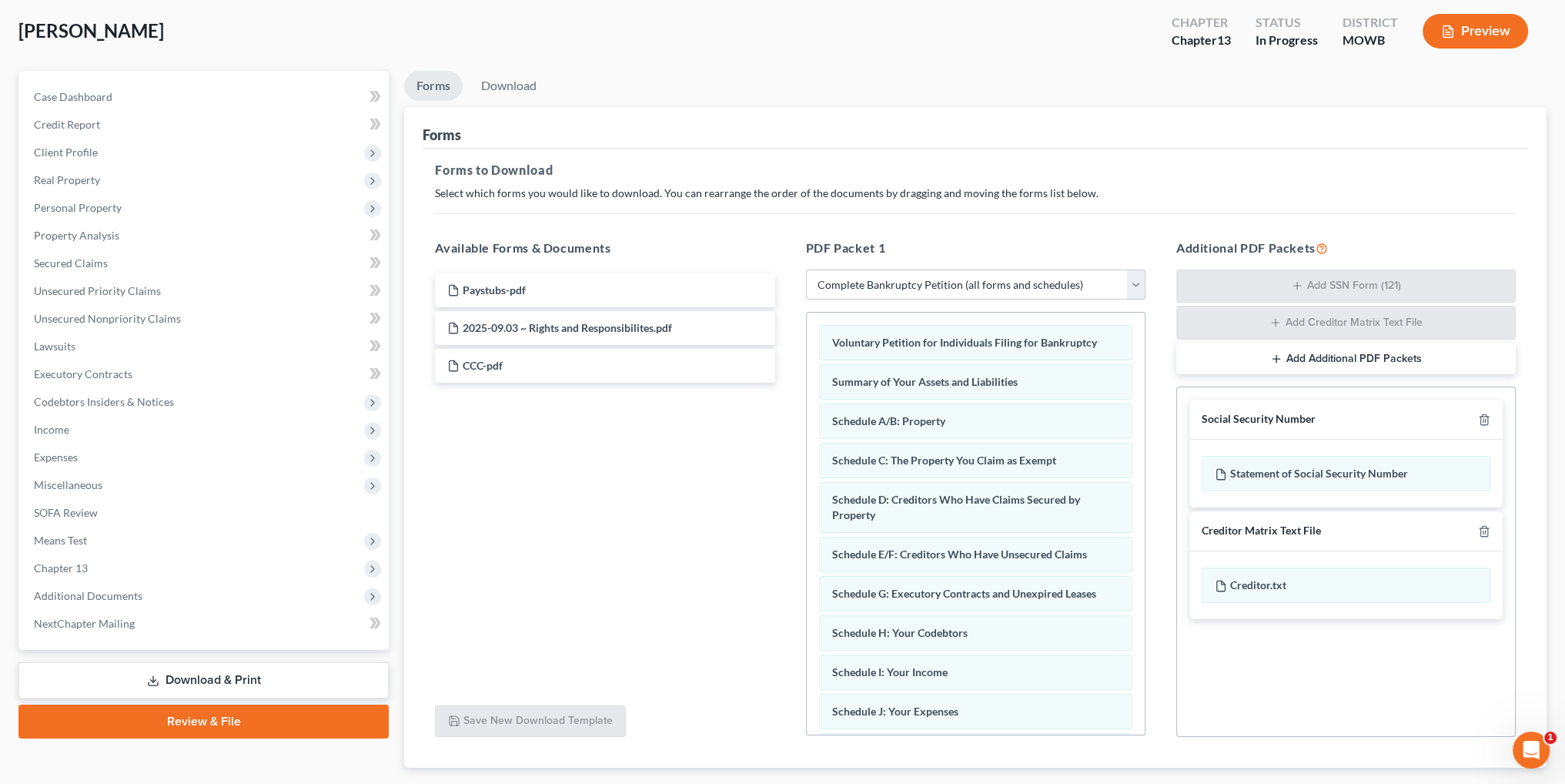
scroll to position [0, 0]
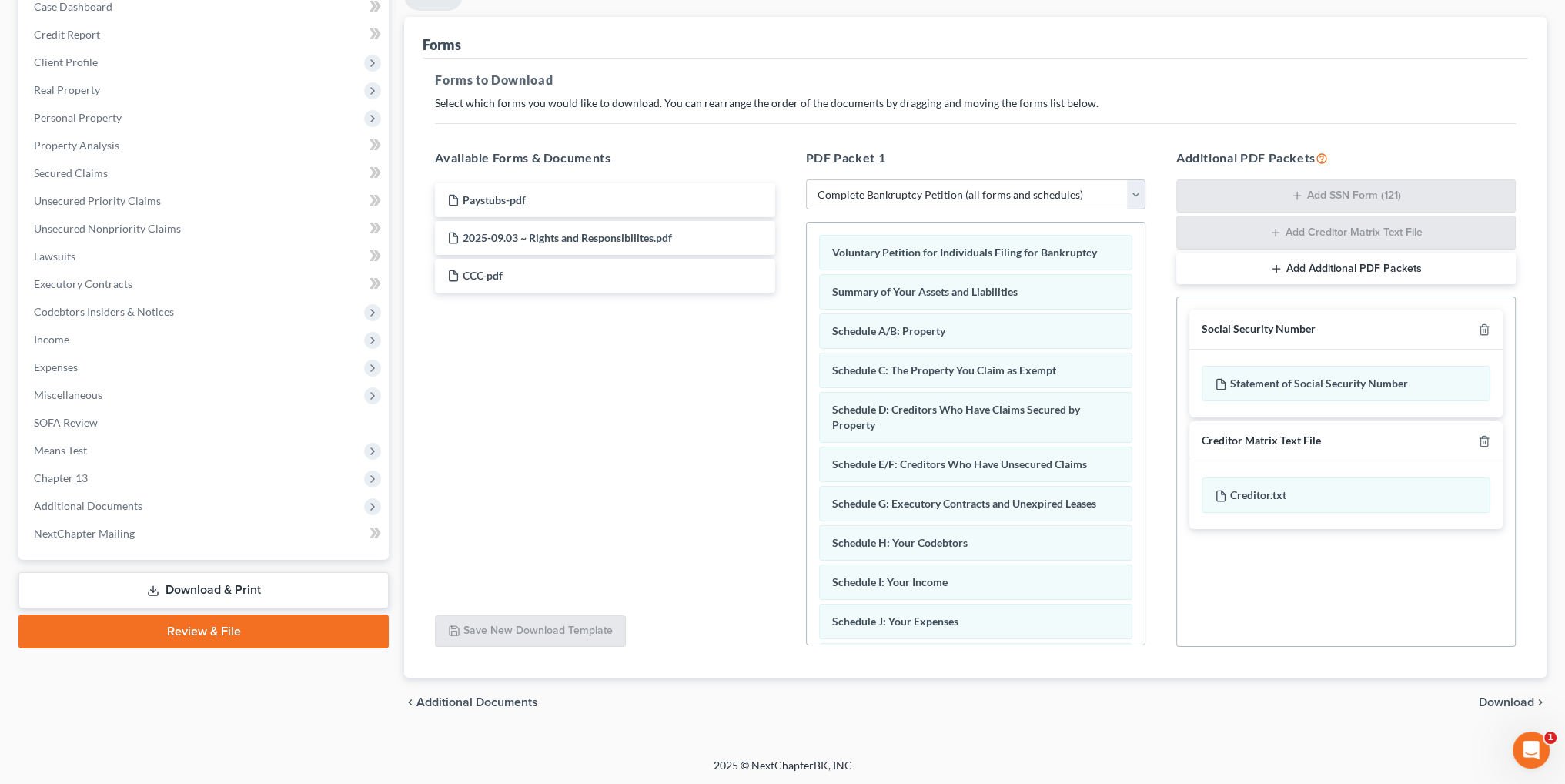
click at [1483, 695] on span "Download" at bounding box center [1506, 702] width 55 height 12
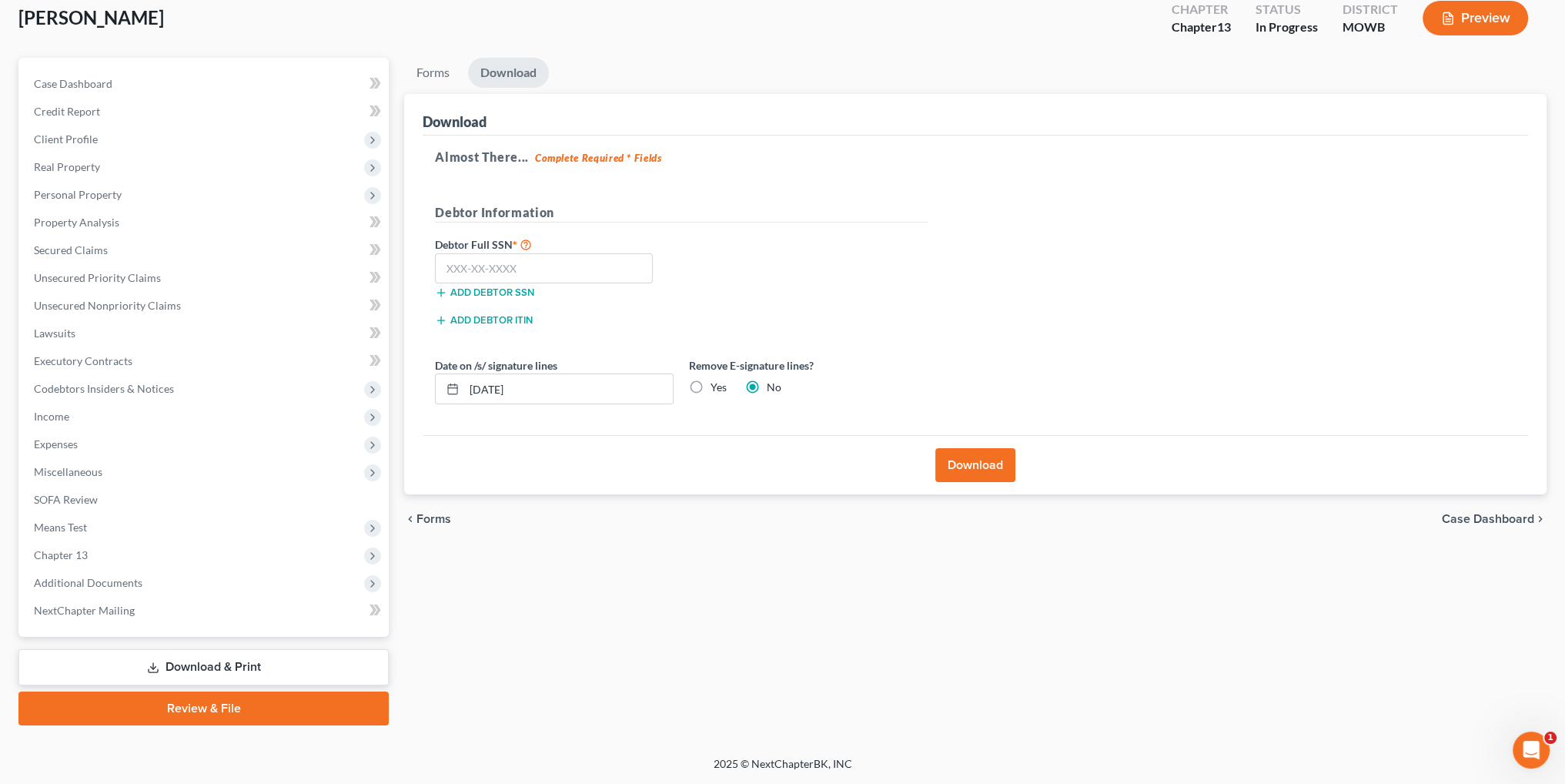
scroll to position [89, 0]
drag, startPoint x: 507, startPoint y: 386, endPoint x: 398, endPoint y: 385, distance: 109.0
click at [398, 385] on div "Forms Download Forms Forms to Download Select which forms you would like to dow…" at bounding box center [975, 392] width 1158 height 667
click at [711, 387] on label "Yes" at bounding box center [718, 388] width 16 height 16
click at [717, 387] on input "Yes" at bounding box center [721, 385] width 10 height 10
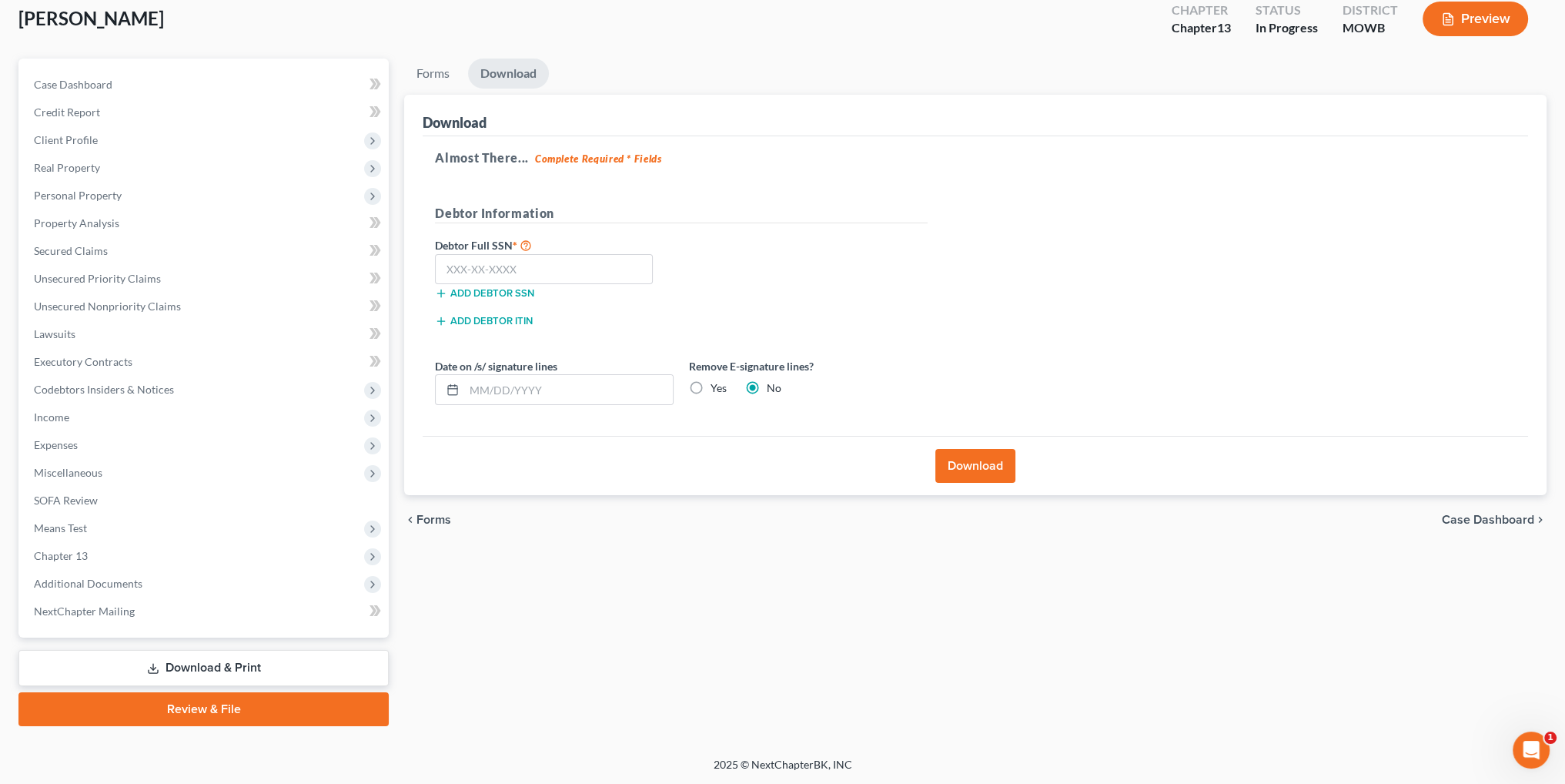
radio input "true"
radio input "false"
click at [513, 266] on input "text" at bounding box center [544, 269] width 218 height 31
type input "462-29-6085"
click at [974, 475] on button "Download" at bounding box center [975, 466] width 80 height 34
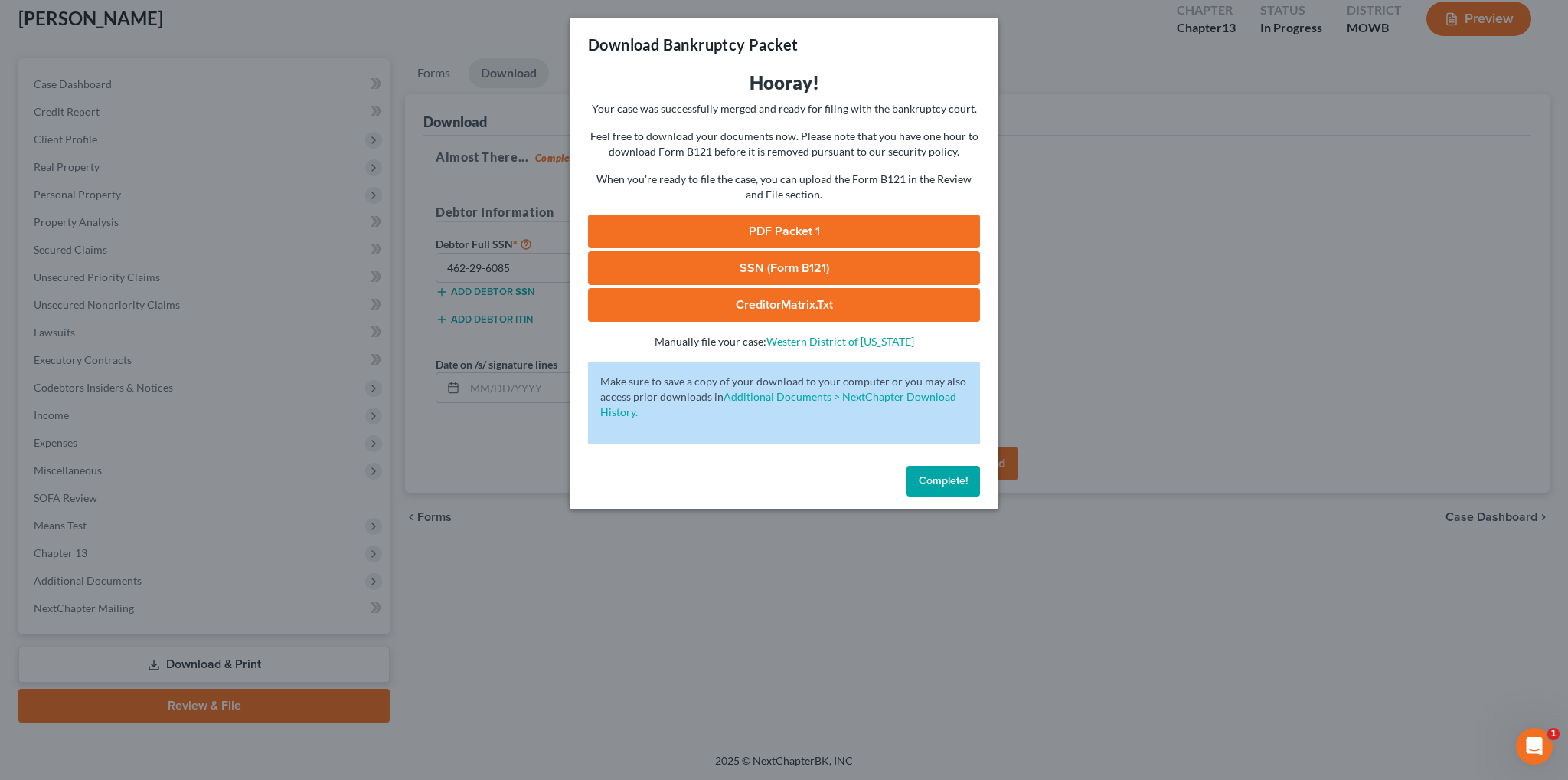
click at [772, 231] on link "PDF Packet 1" at bounding box center [783, 231] width 392 height 34
click at [934, 482] on span "Complete!" at bounding box center [943, 480] width 49 height 13
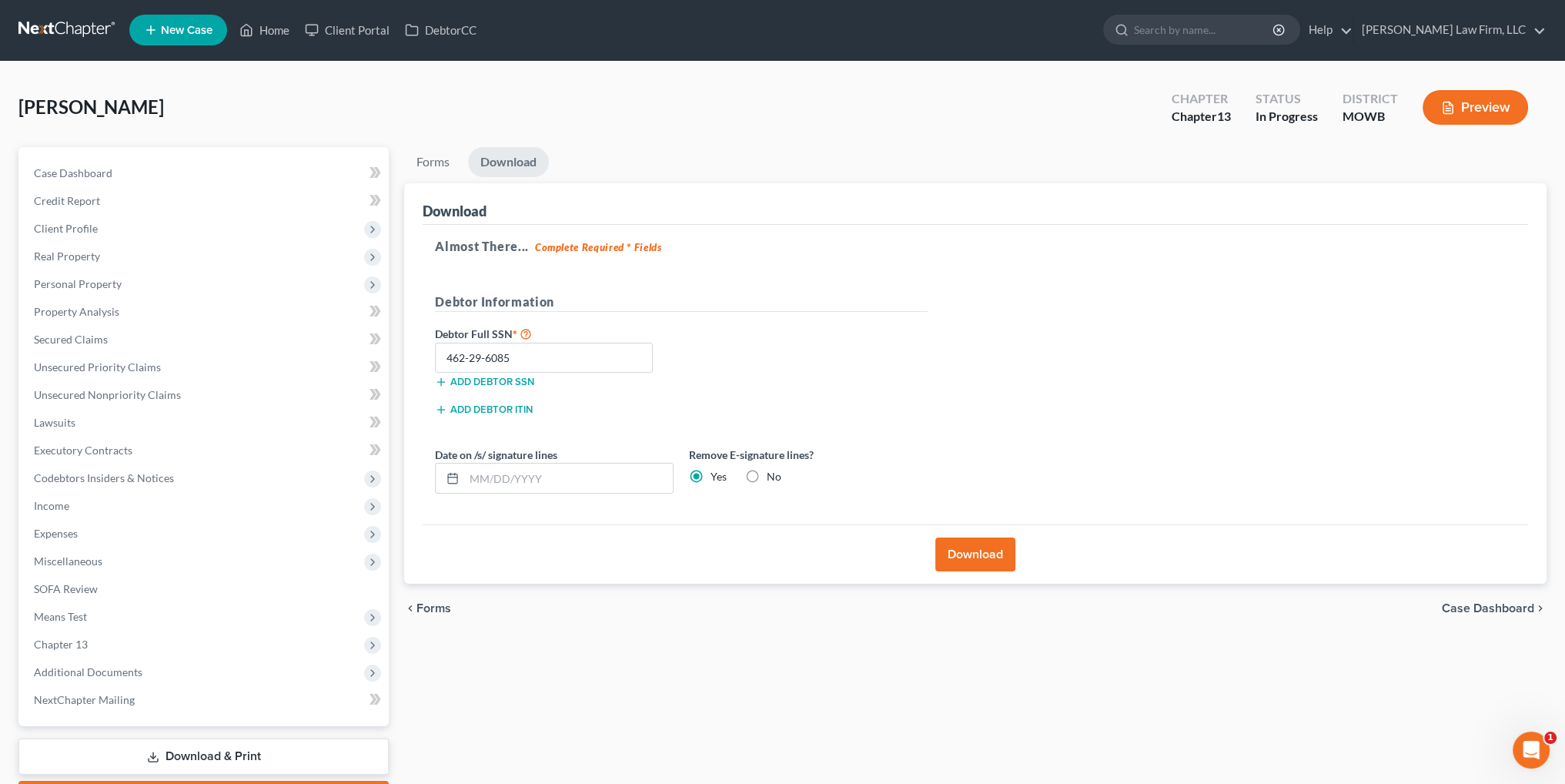
scroll to position [0, 0]
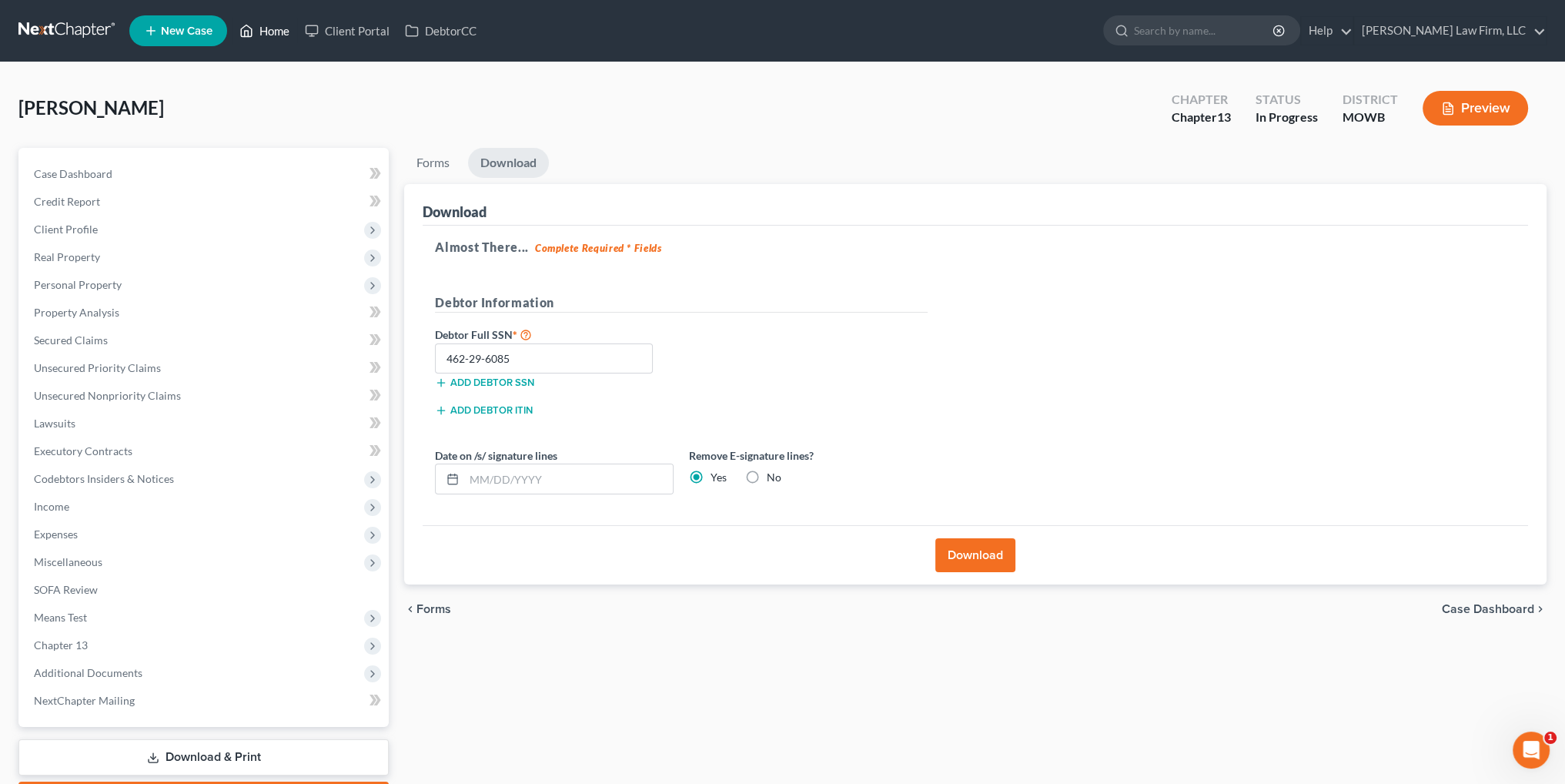
click at [258, 27] on link "Home" at bounding box center [264, 31] width 66 height 28
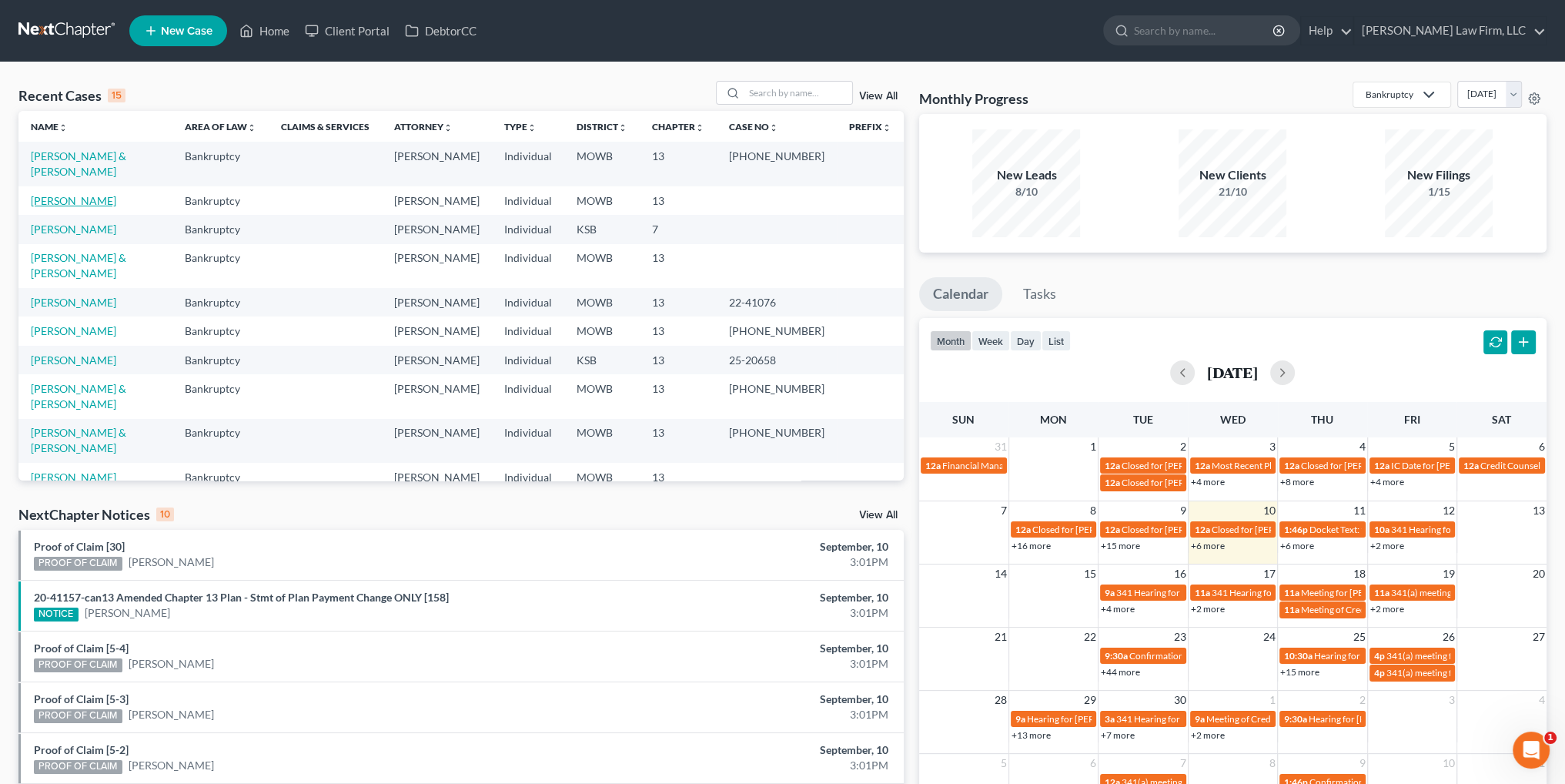
click at [73, 194] on link "[PERSON_NAME]" at bounding box center [73, 200] width 85 height 13
select select "4"
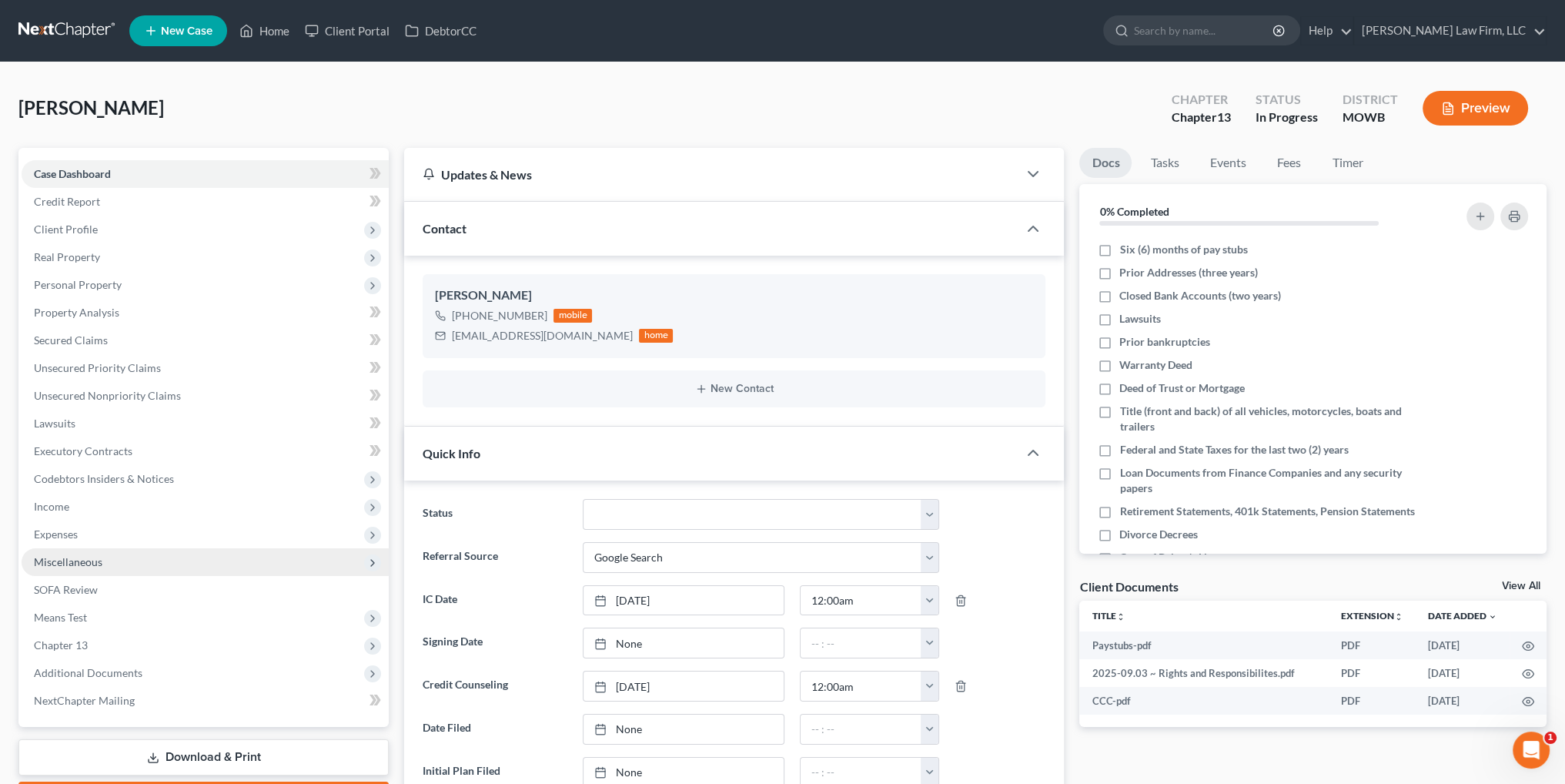
scroll to position [1869, 0]
click at [78, 674] on span "Additional Documents" at bounding box center [89, 672] width 109 height 13
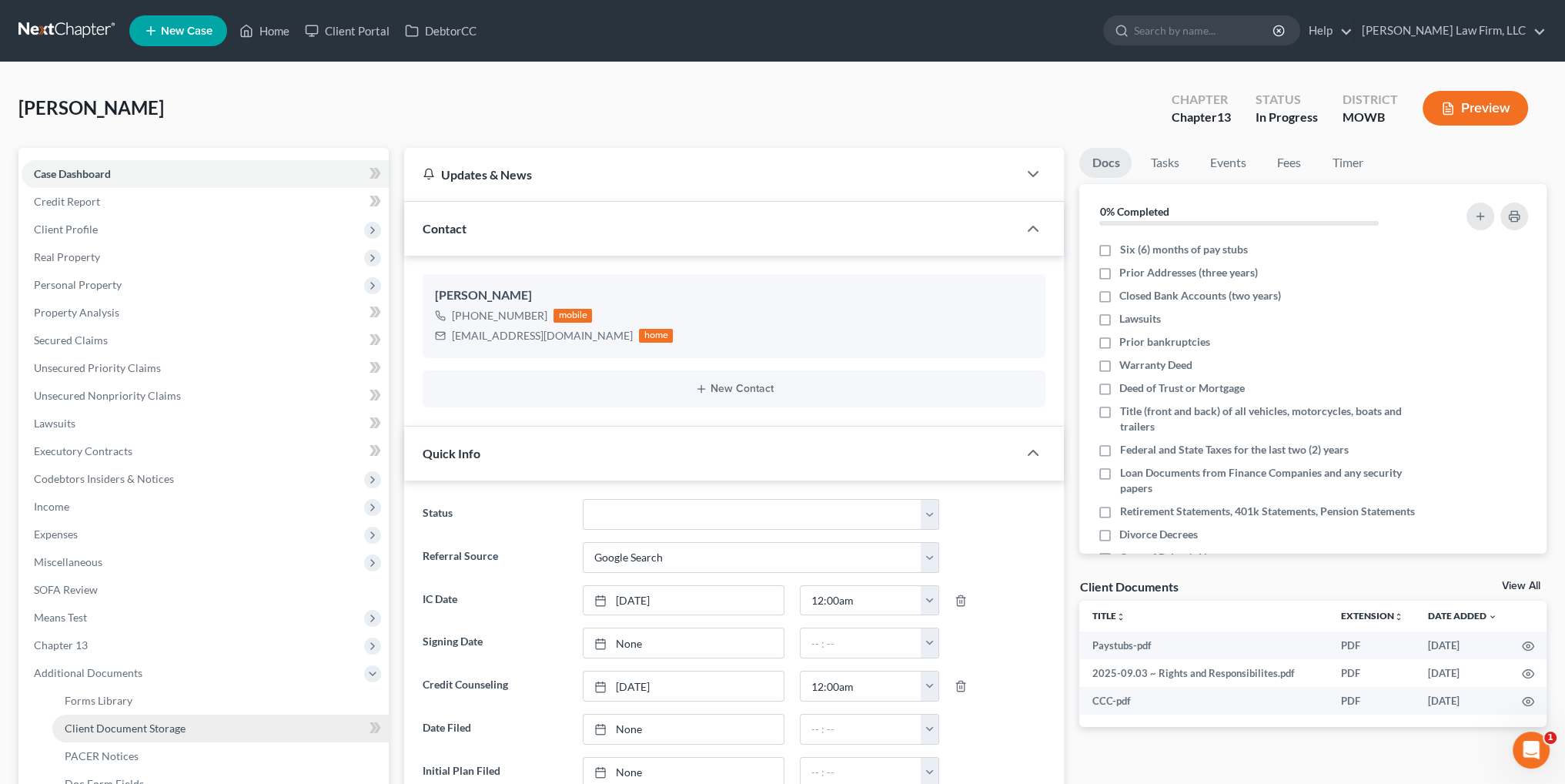
click at [80, 722] on span "Client Document Storage" at bounding box center [125, 727] width 121 height 13
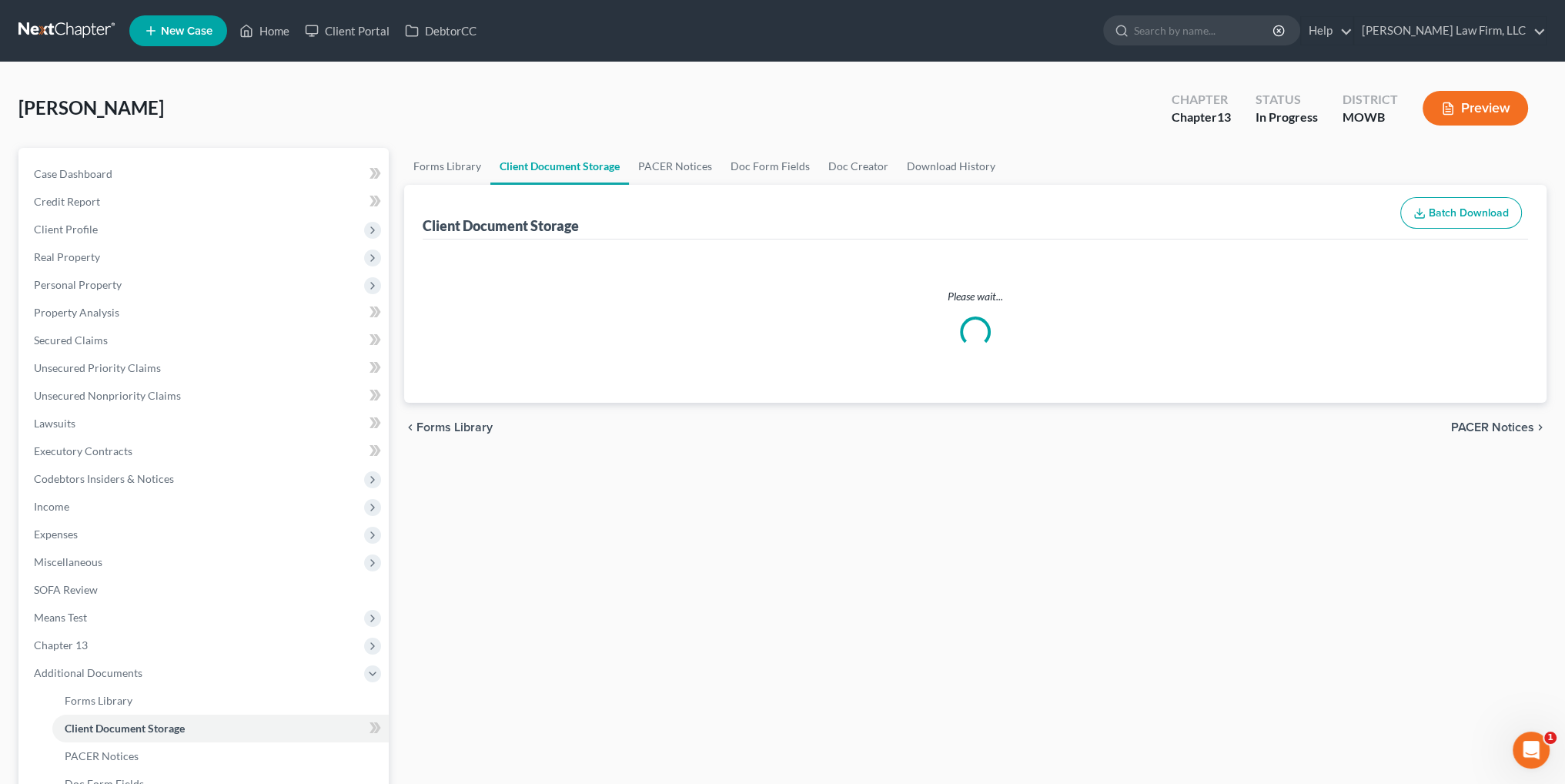
select select "5"
select select "9"
select select "21"
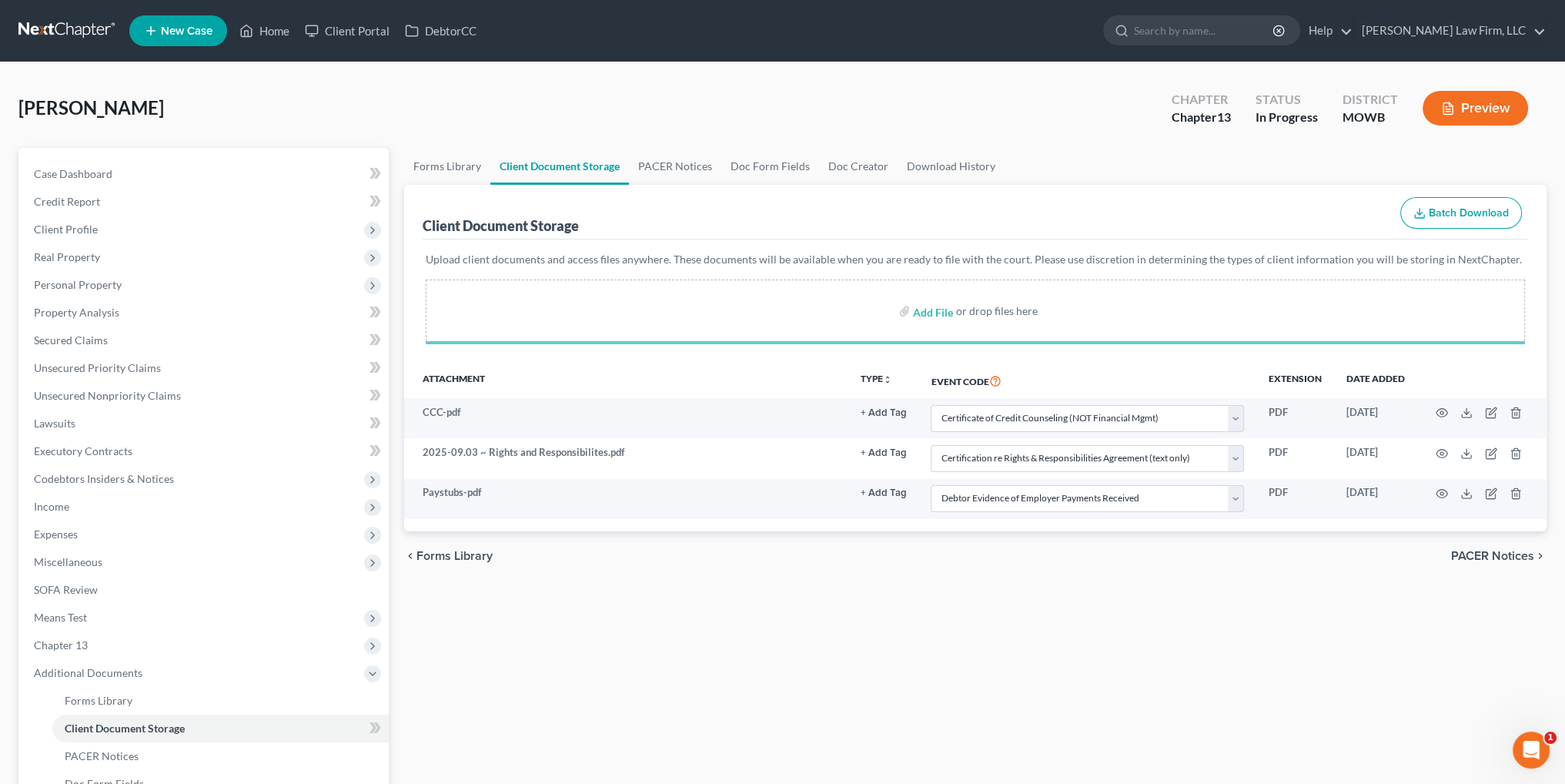
select select "5"
select select "9"
select select "21"
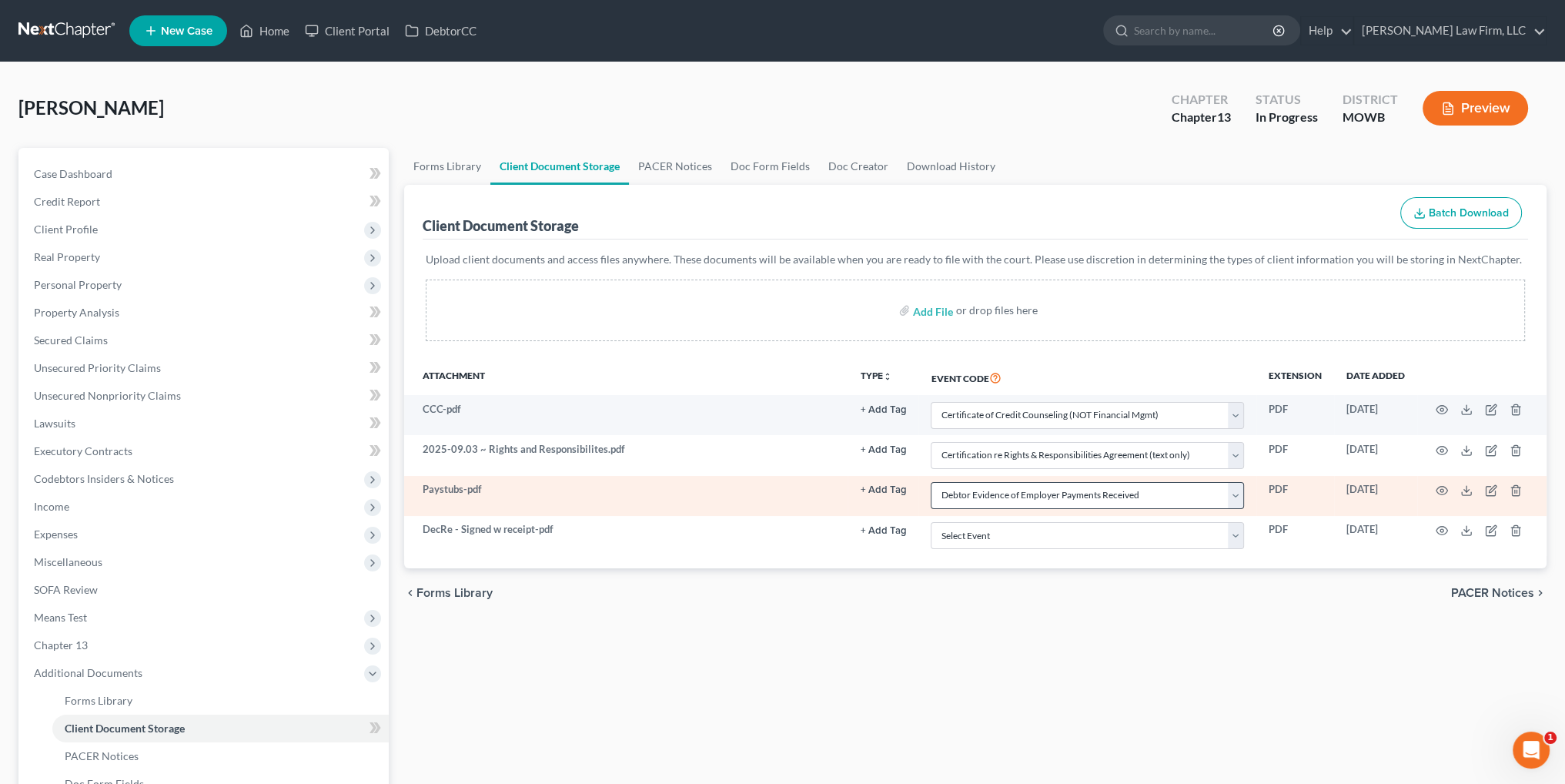
select select "5"
select select "9"
select select "21"
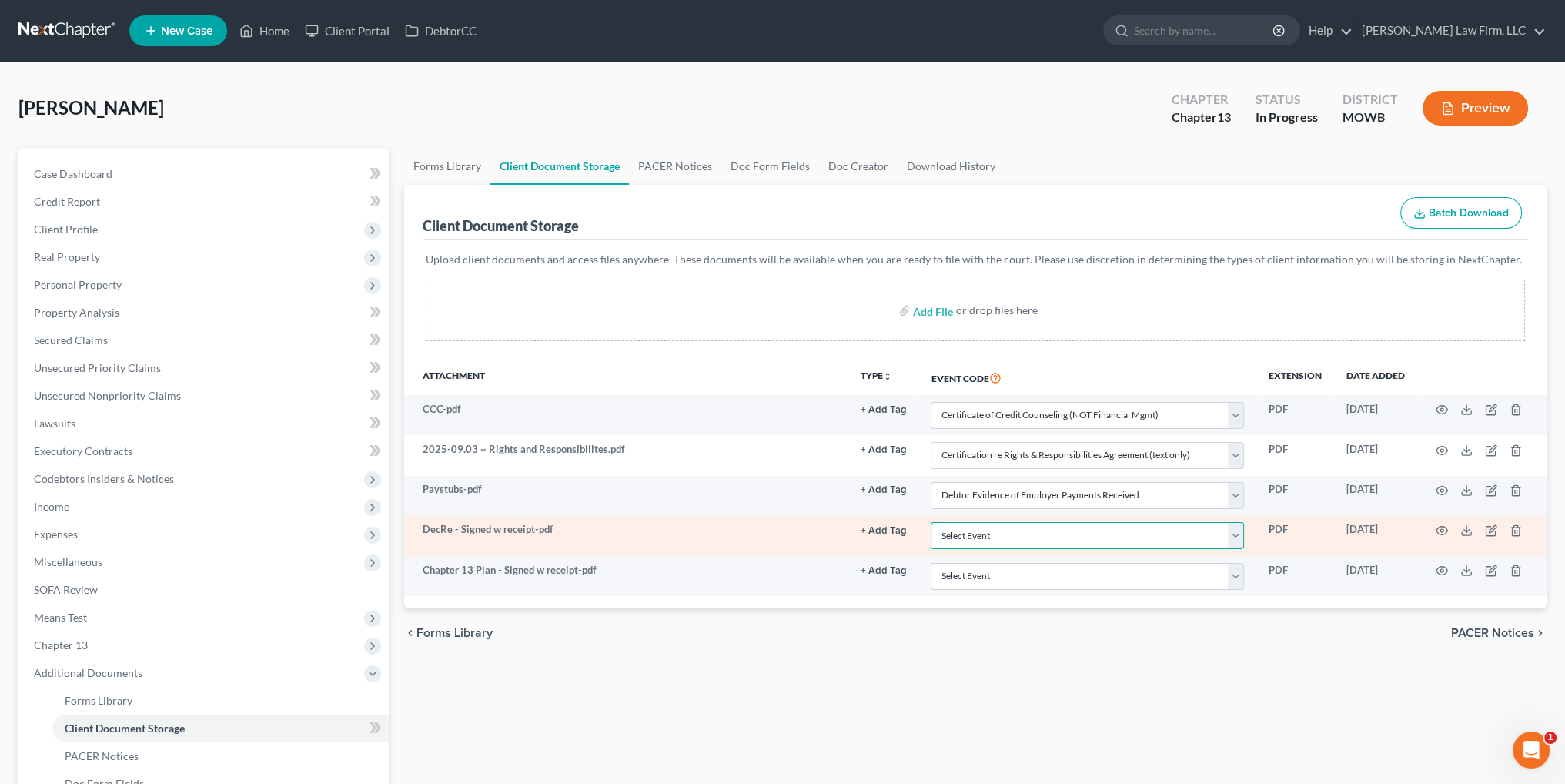
click at [998, 536] on select "Select Event 20 Largest Unsecured Creditors Affidavit re: NO Tax Returns Amende…" at bounding box center [1087, 535] width 313 height 27
select select "24"
click at [931, 522] on select "Select Event 20 Largest Unsecured Creditors Affidavit re: NO Tax Returns Amende…" at bounding box center [1087, 535] width 313 height 27
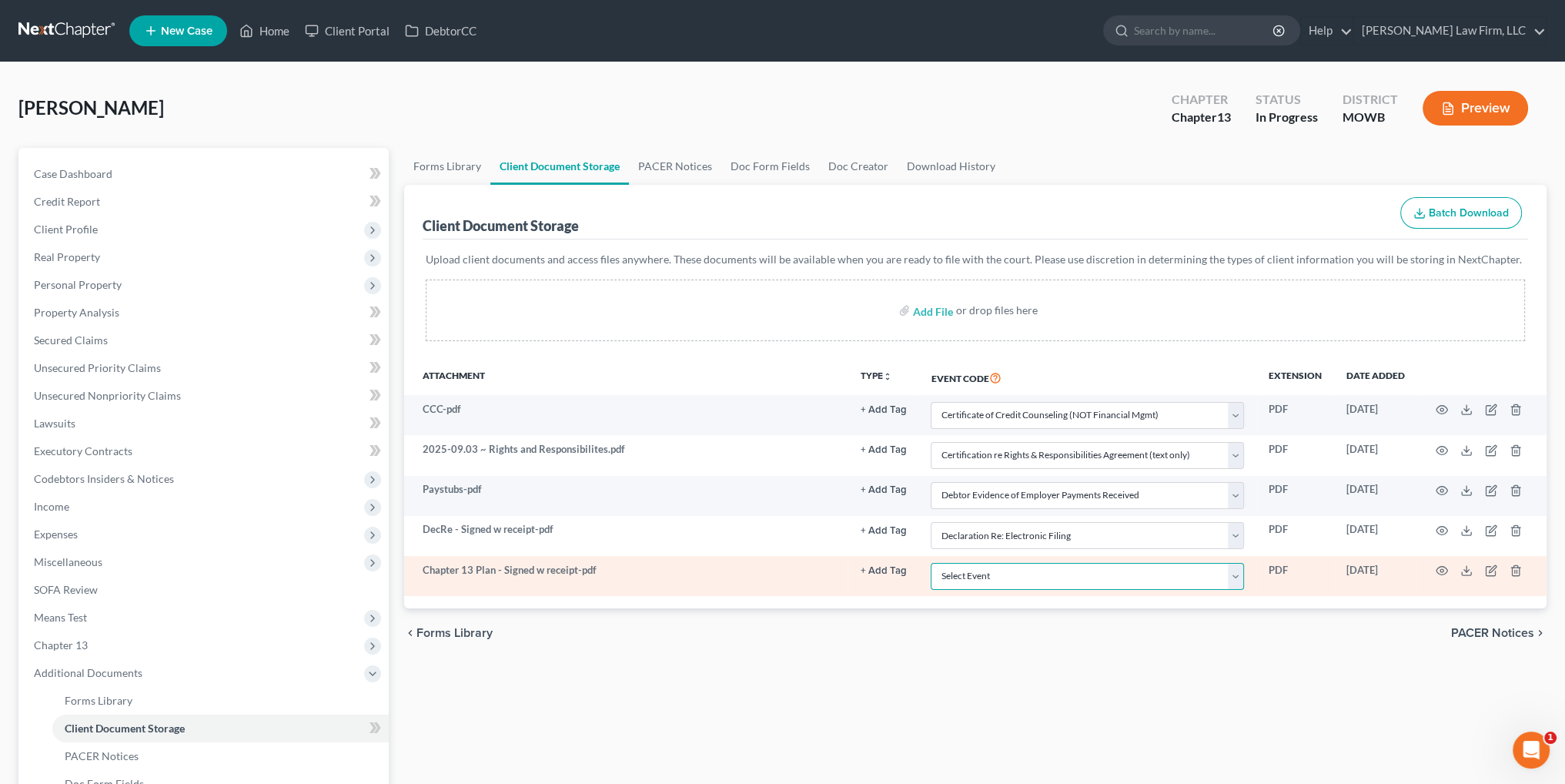
click at [987, 586] on select "Select Event 20 Largest Unsecured Creditors Affidavit re: NO Tax Returns Amende…" at bounding box center [1087, 576] width 313 height 27
select select "18"
click at [931, 563] on select "Select Event 20 Largest Unsecured Creditors Affidavit re: NO Tax Returns Amende…" at bounding box center [1087, 576] width 313 height 27
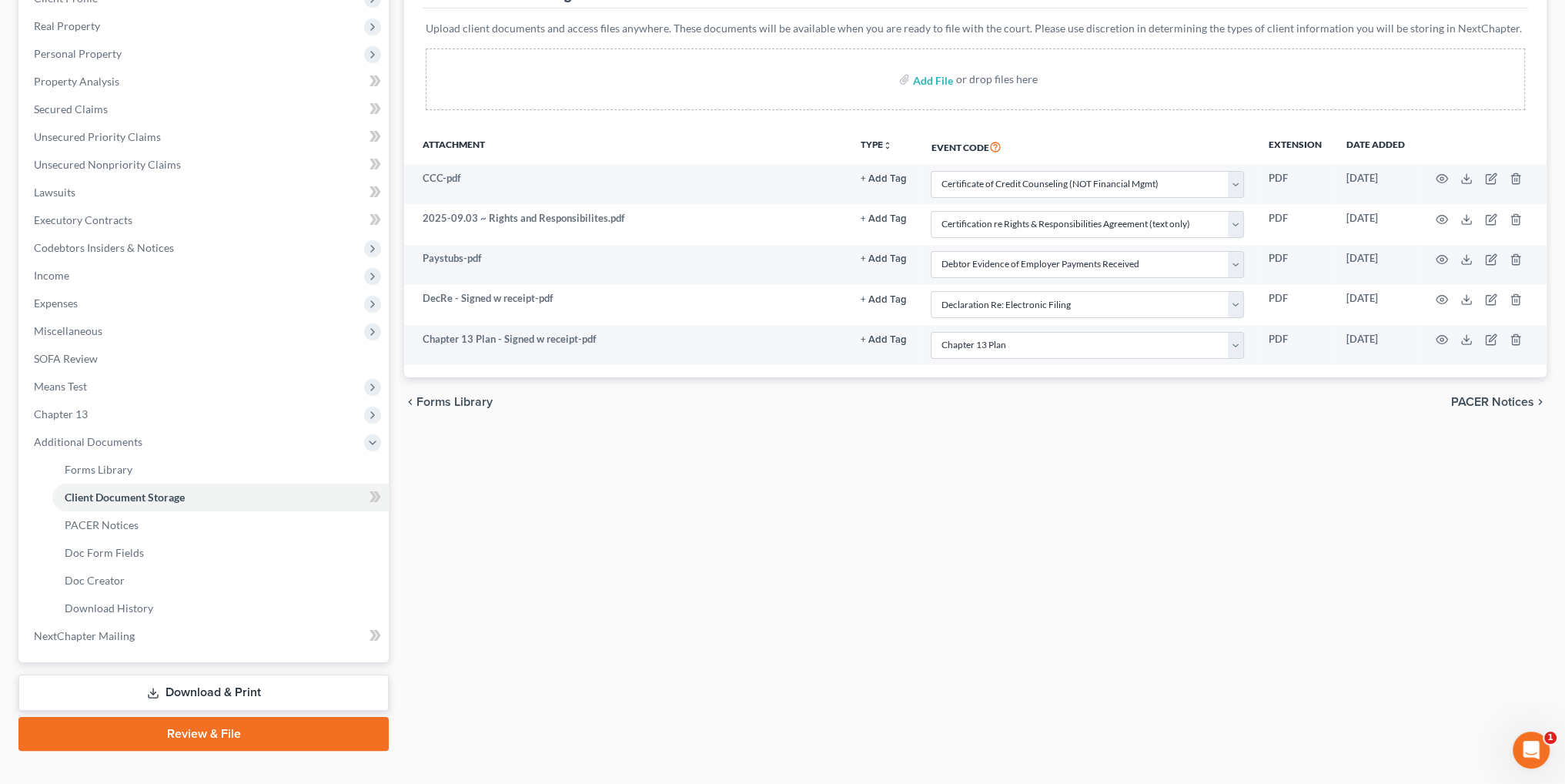
drag, startPoint x: 175, startPoint y: 688, endPoint x: 305, endPoint y: 689, distance: 130.0
click at [175, 688] on link "Download & Print" at bounding box center [204, 692] width 370 height 36
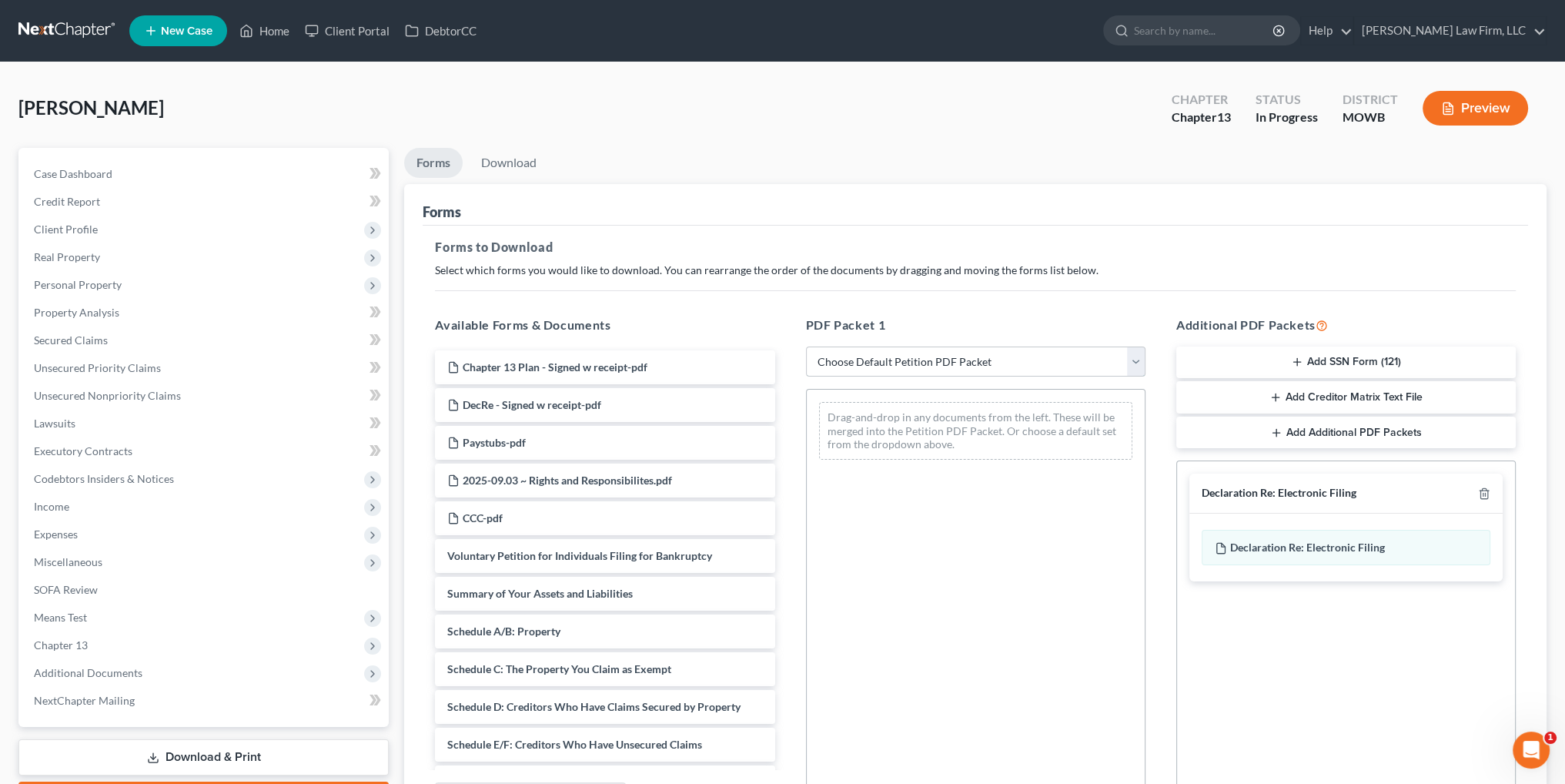
click at [936, 358] on select "Choose Default Petition PDF Packet Complete Bankruptcy Petition (all forms and …" at bounding box center [975, 361] width 339 height 31
select select "0"
click at [806, 346] on select "Choose Default Petition PDF Packet Complete Bankruptcy Petition (all forms and …" at bounding box center [975, 361] width 339 height 31
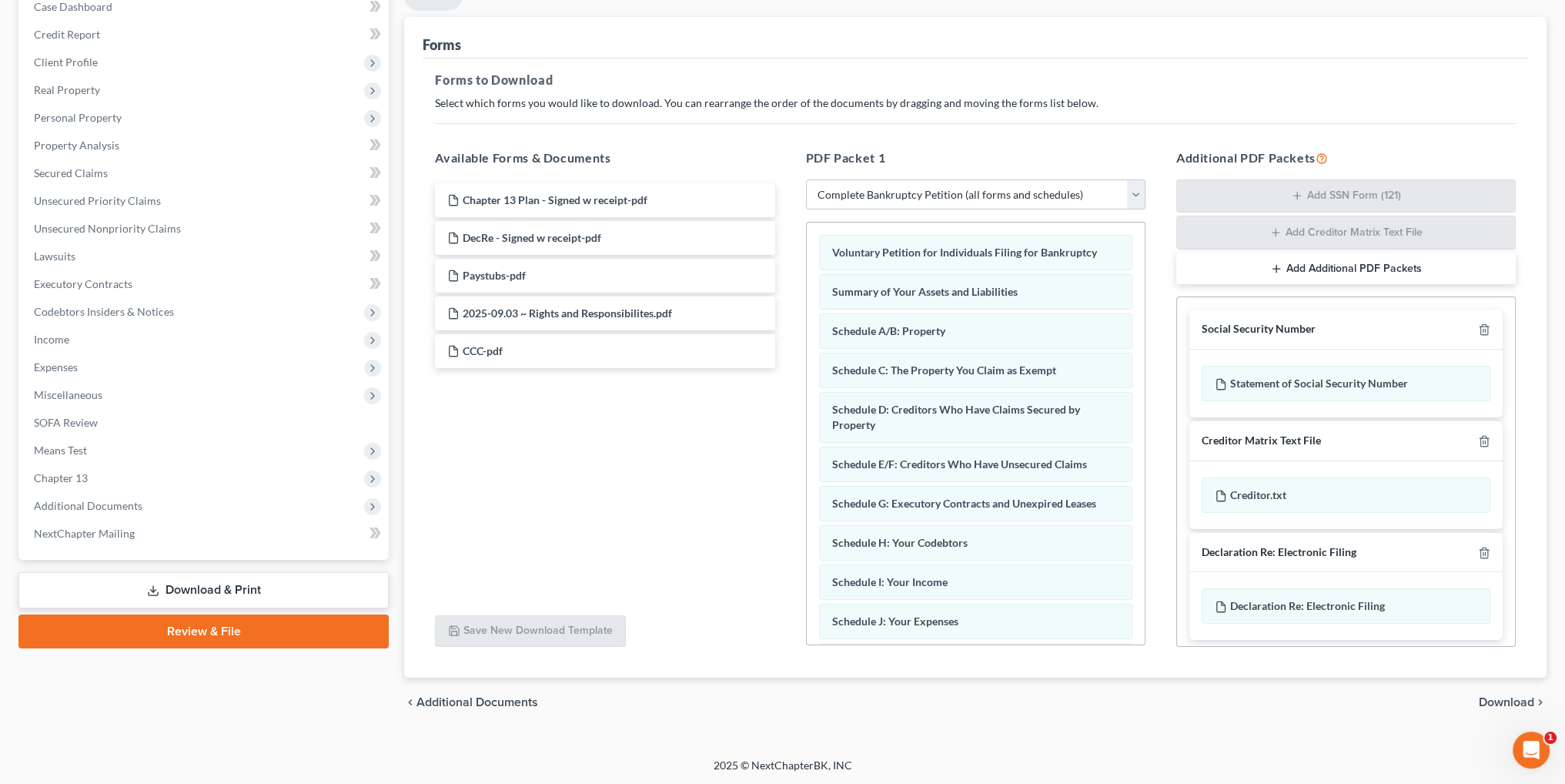
click at [215, 629] on link "Review & File" at bounding box center [204, 631] width 370 height 34
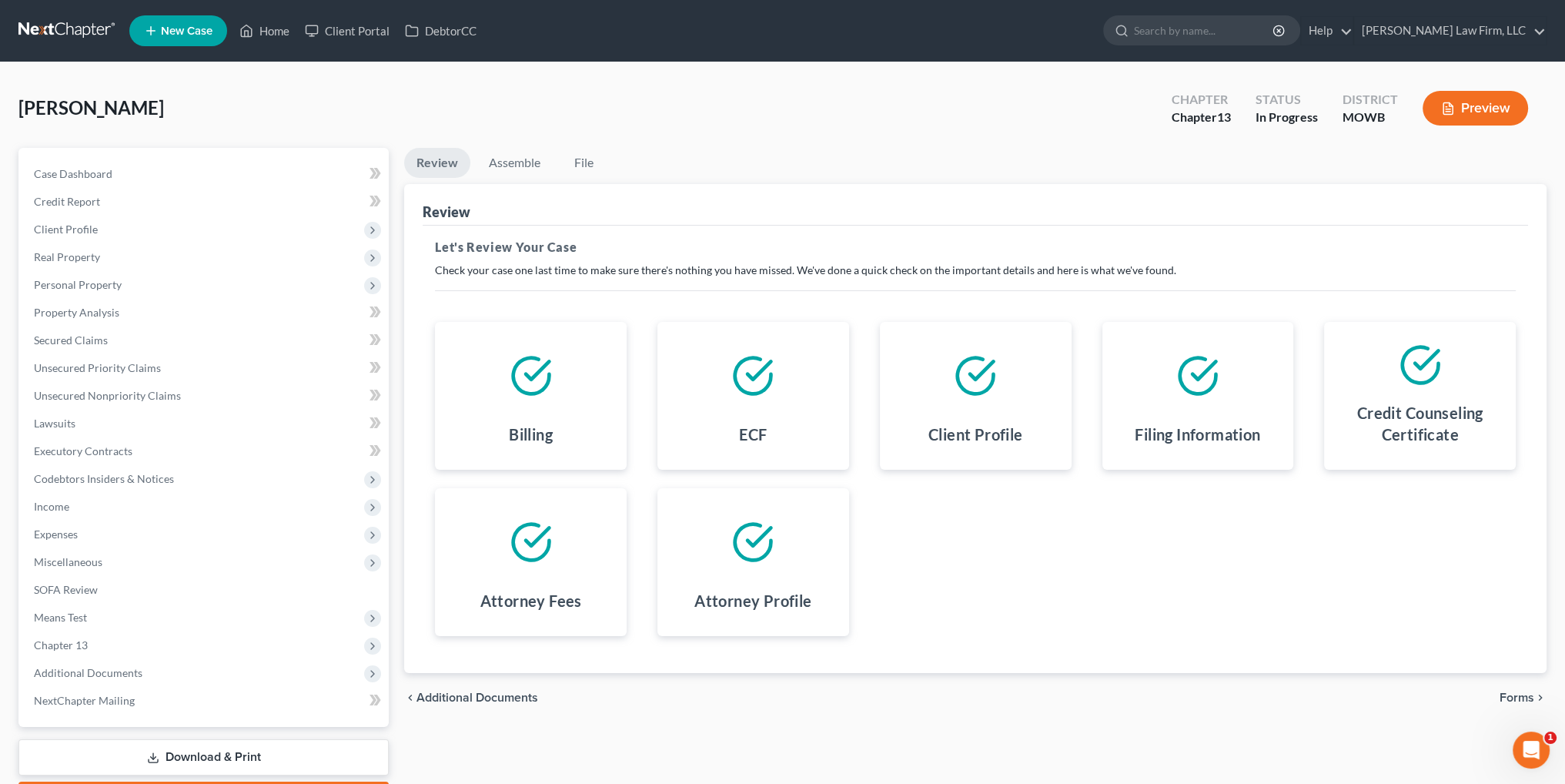
click at [1512, 695] on span "Forms" at bounding box center [1517, 697] width 34 height 12
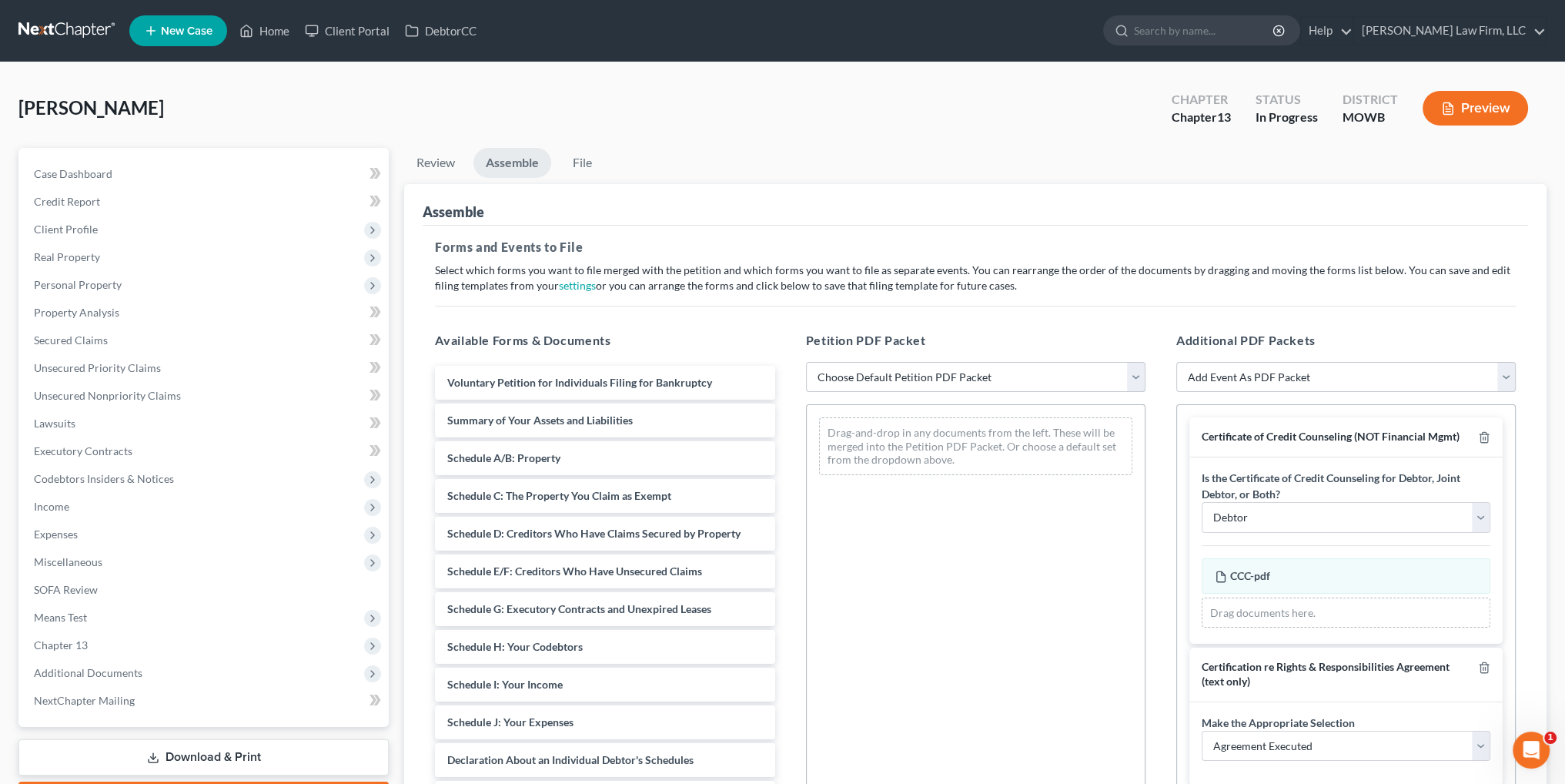
click at [941, 369] on select "Choose Default Petition PDF Packet Complete Bankruptcy Petition (all forms and …" at bounding box center [975, 377] width 339 height 31
select select "0"
click at [806, 362] on select "Choose Default Petition PDF Packet Complete Bankruptcy Petition (all forms and …" at bounding box center [975, 377] width 339 height 31
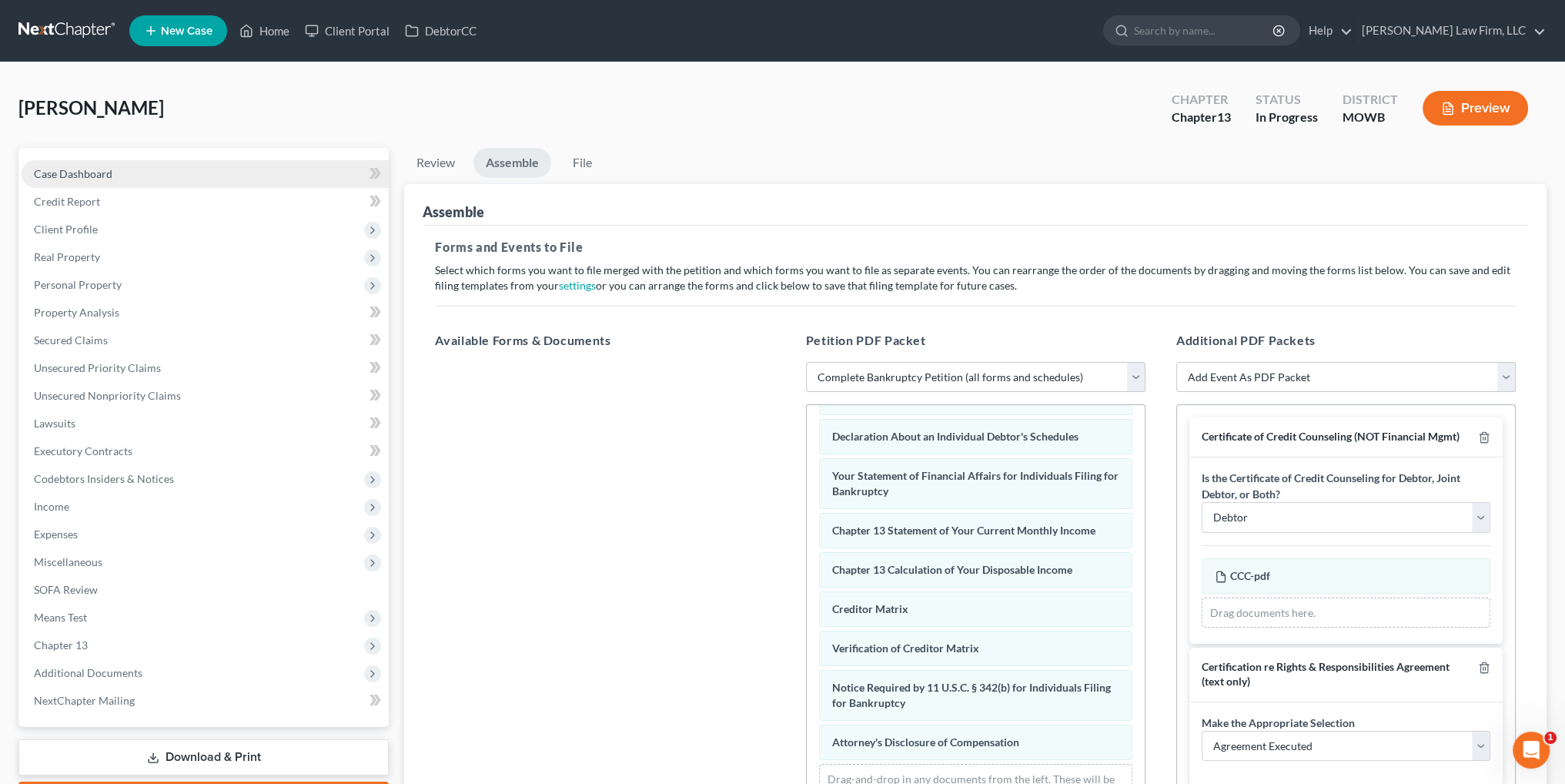
click at [53, 170] on span "Case Dashboard" at bounding box center [74, 173] width 79 height 13
select select "4"
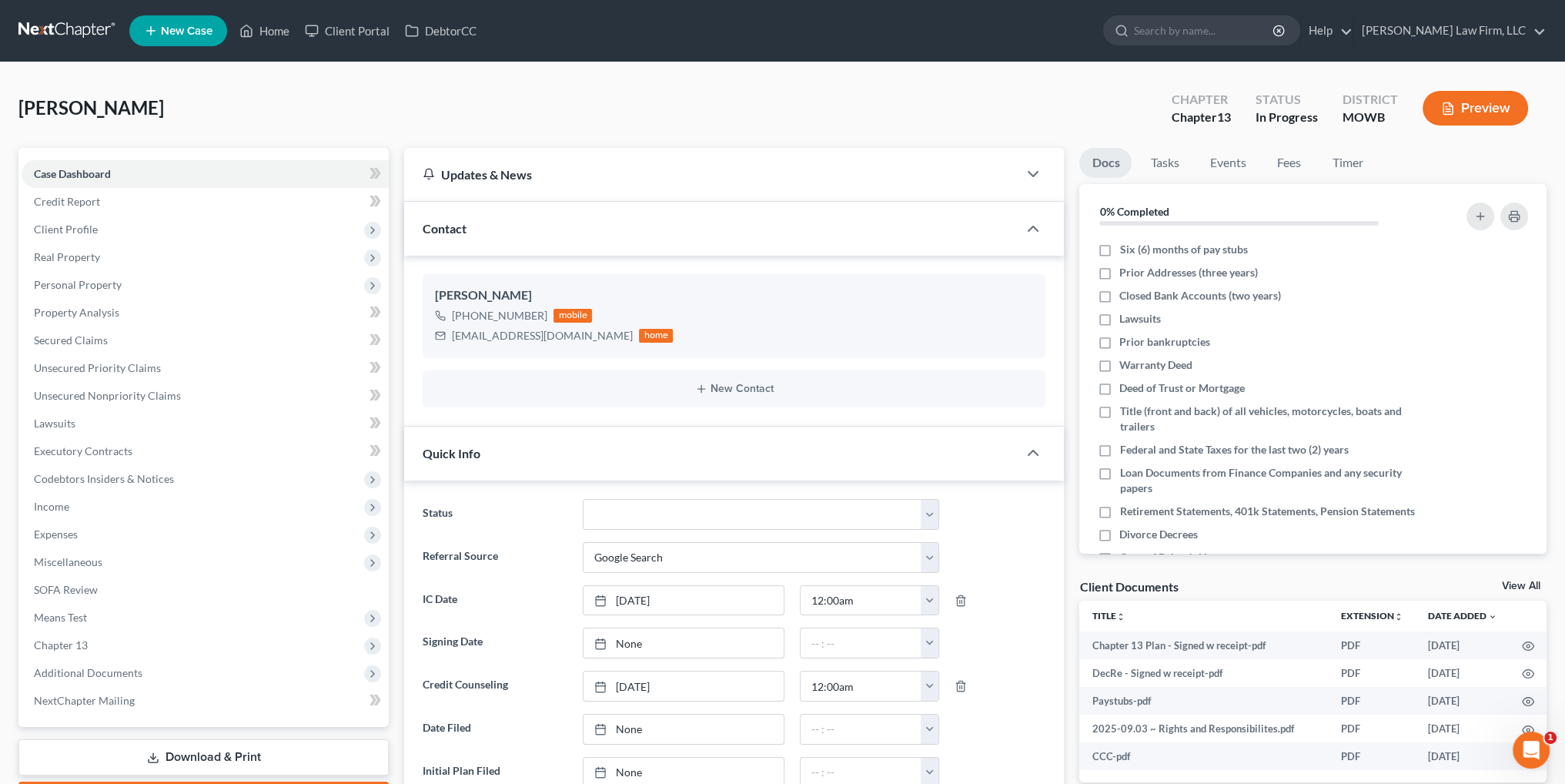
scroll to position [1869, 0]
drag, startPoint x: 68, startPoint y: 678, endPoint x: 1299, endPoint y: 582, distance: 1234.7
click at [68, 678] on span "Additional Documents" at bounding box center [89, 672] width 109 height 13
click at [117, 742] on link "PACER Notices" at bounding box center [221, 756] width 337 height 28
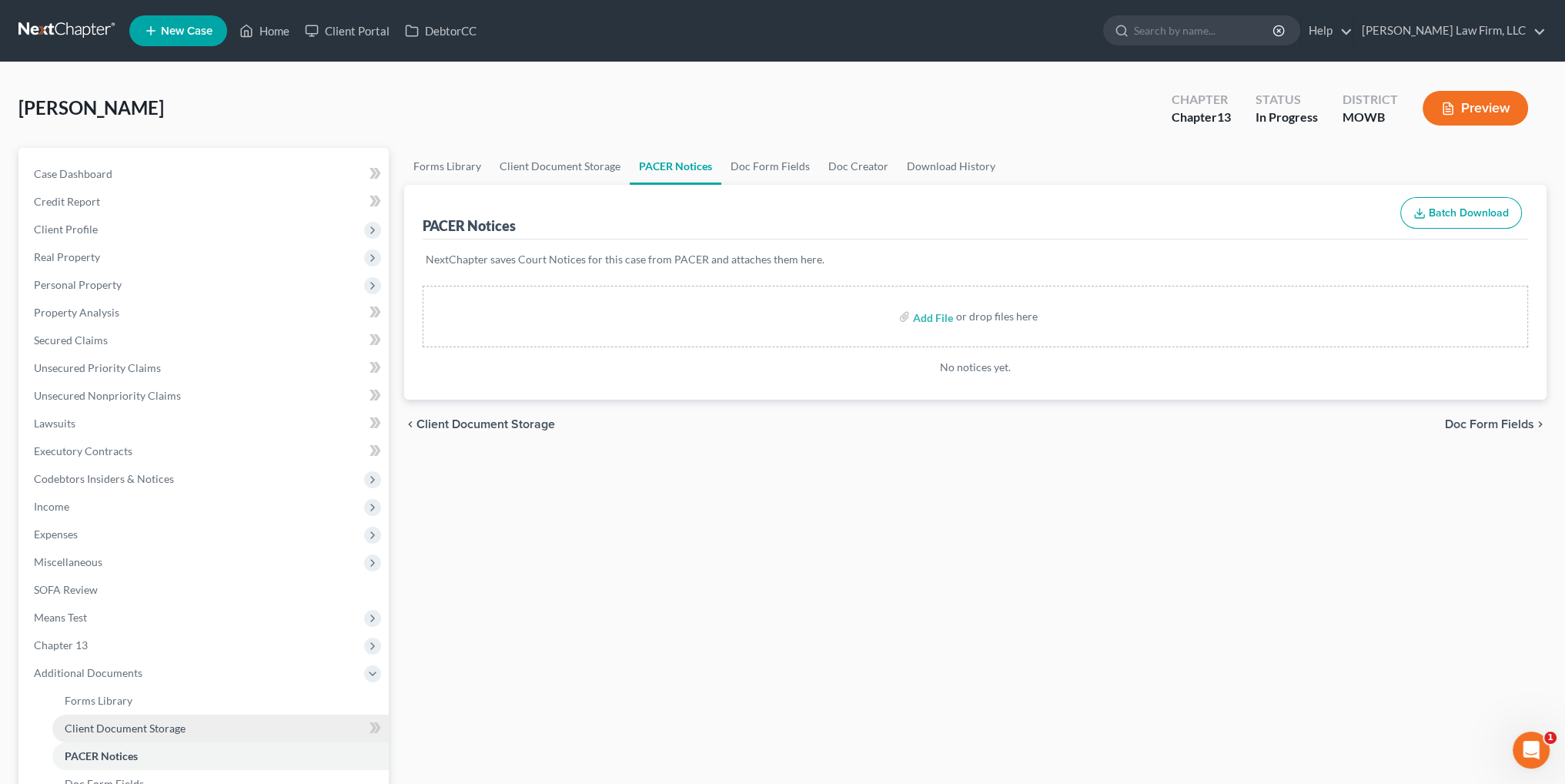
click at [126, 724] on span "Client Document Storage" at bounding box center [125, 727] width 121 height 13
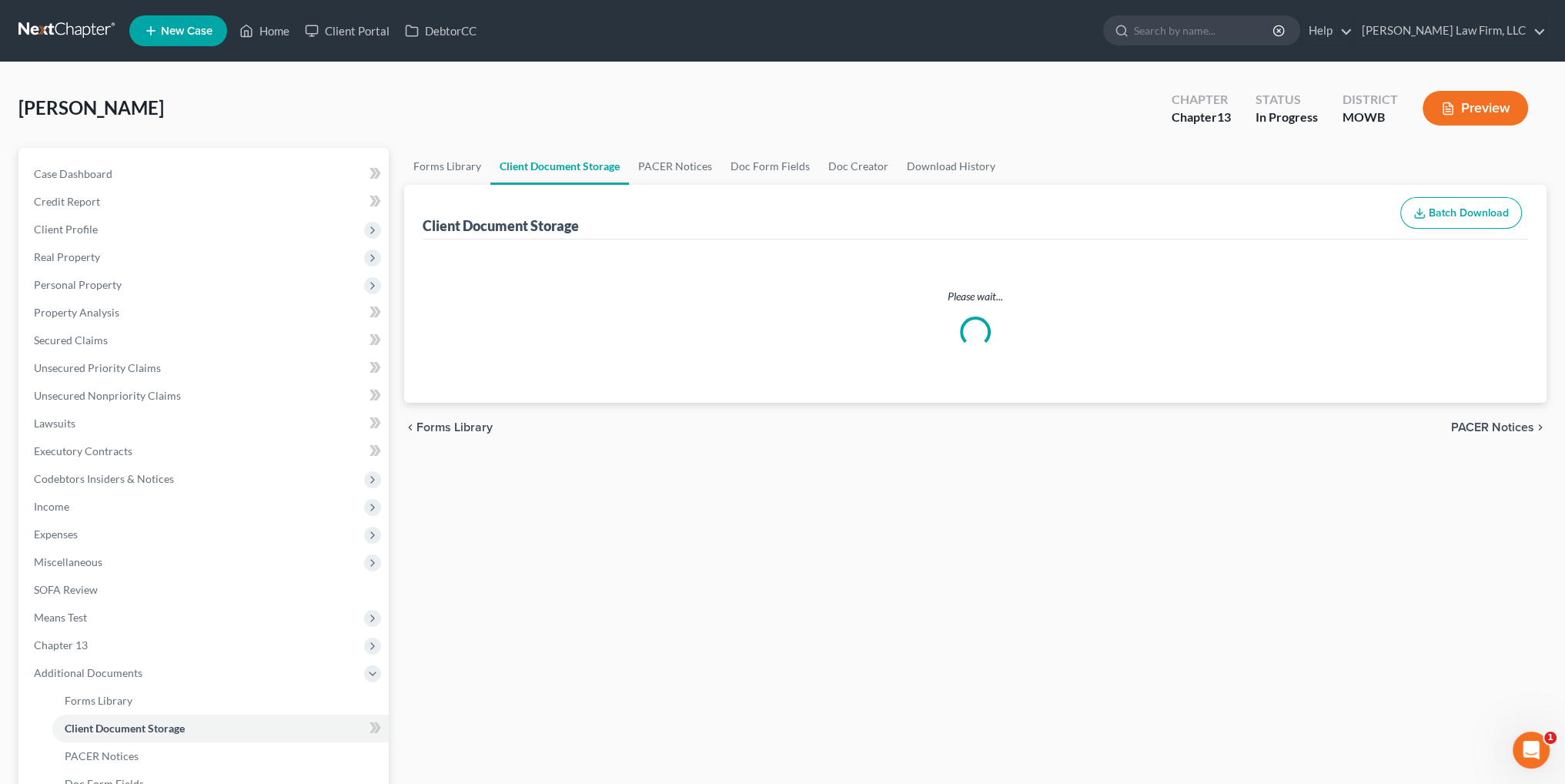
select select "5"
select select "9"
select select "21"
select select "24"
select select "18"
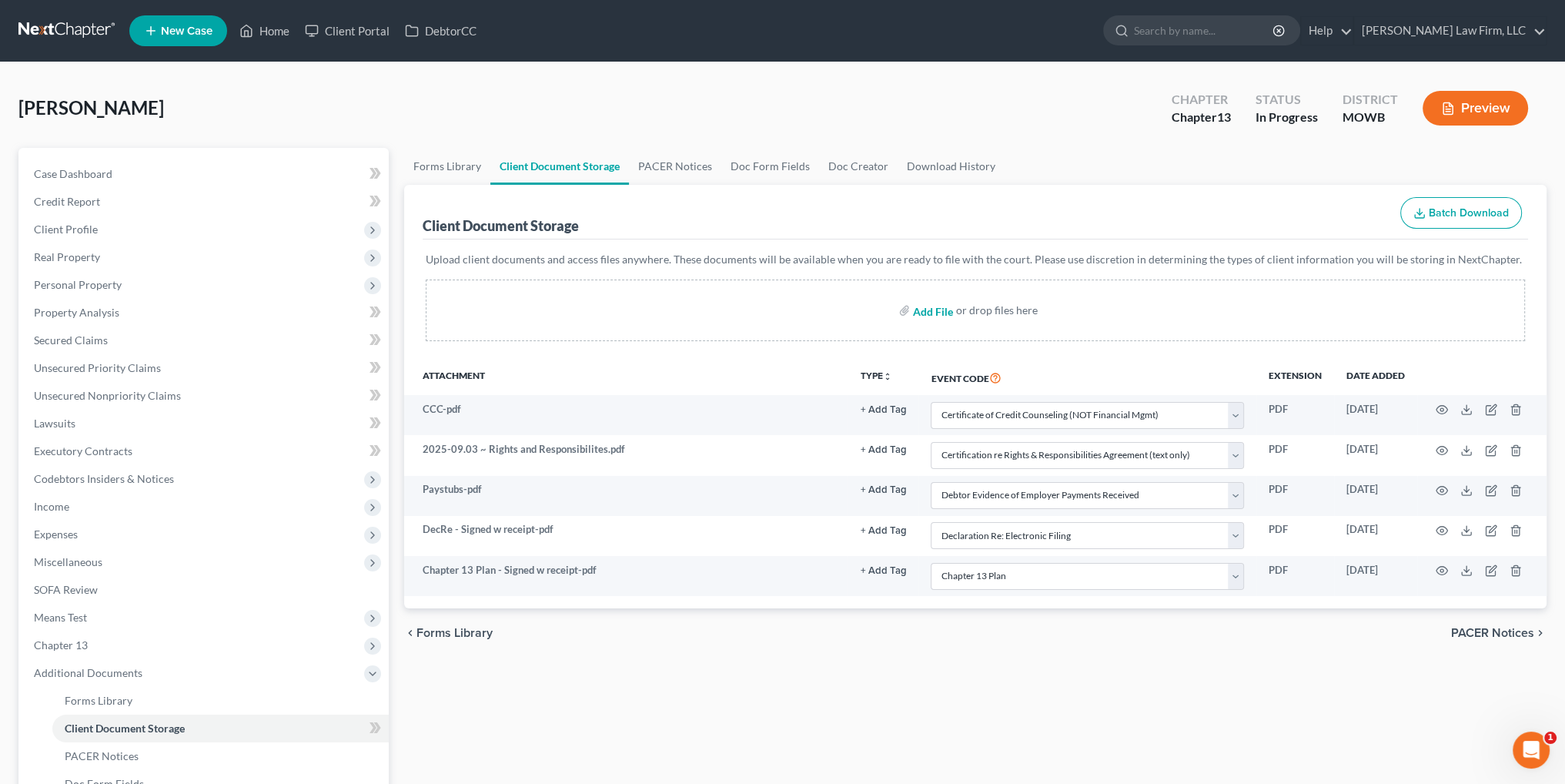
select select "5"
select select "9"
select select "21"
select select "24"
select select "18"
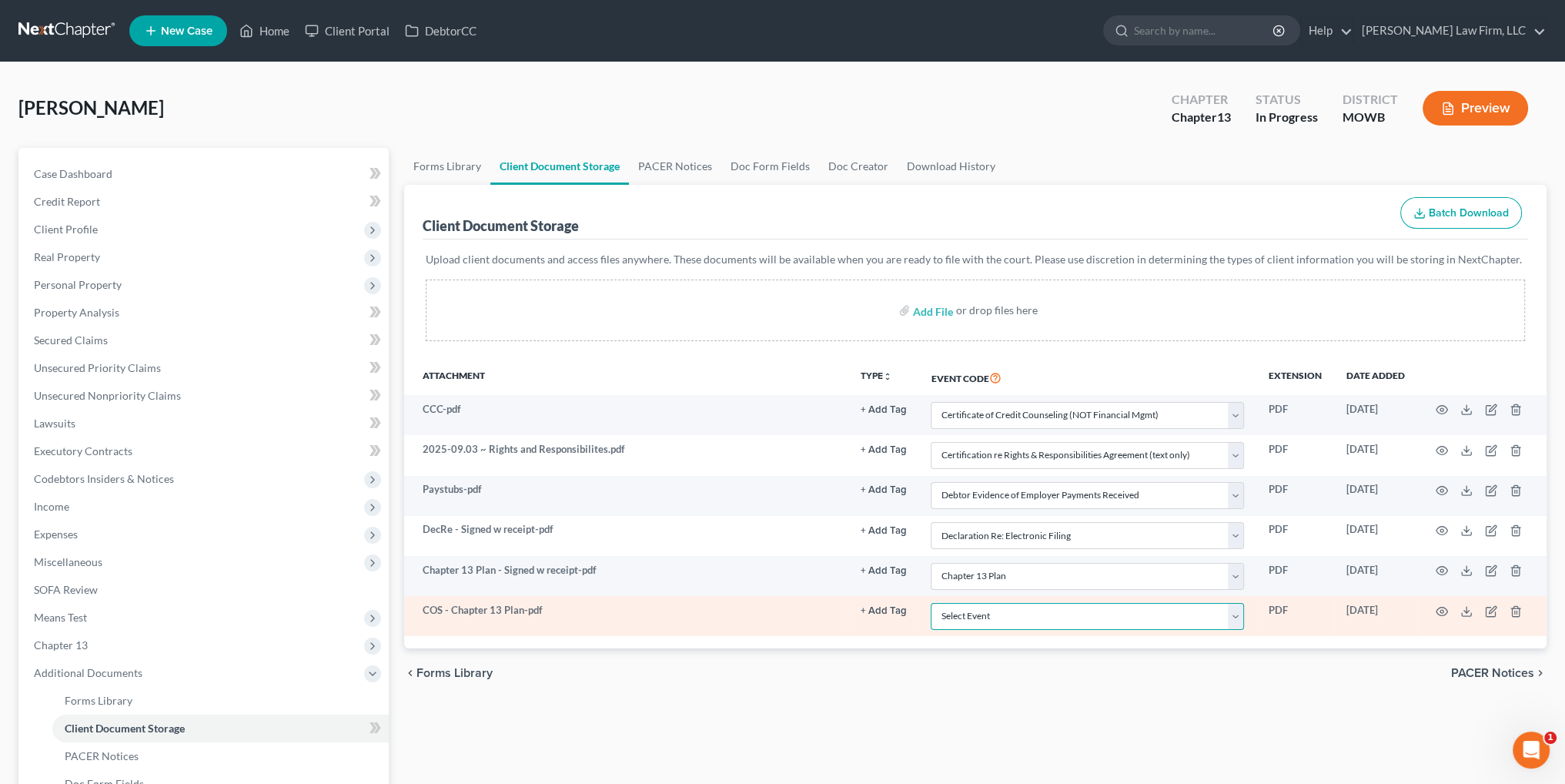
click at [960, 614] on select "Select Event 20 Largest Unsecured Creditors Affidavit re: NO Tax Returns Amende…" at bounding box center [1087, 616] width 313 height 27
select select "7"
click at [931, 602] on select "Select Event 20 Largest Unsecured Creditors Affidavit re: NO Tax Returns Amende…" at bounding box center [1087, 616] width 313 height 27
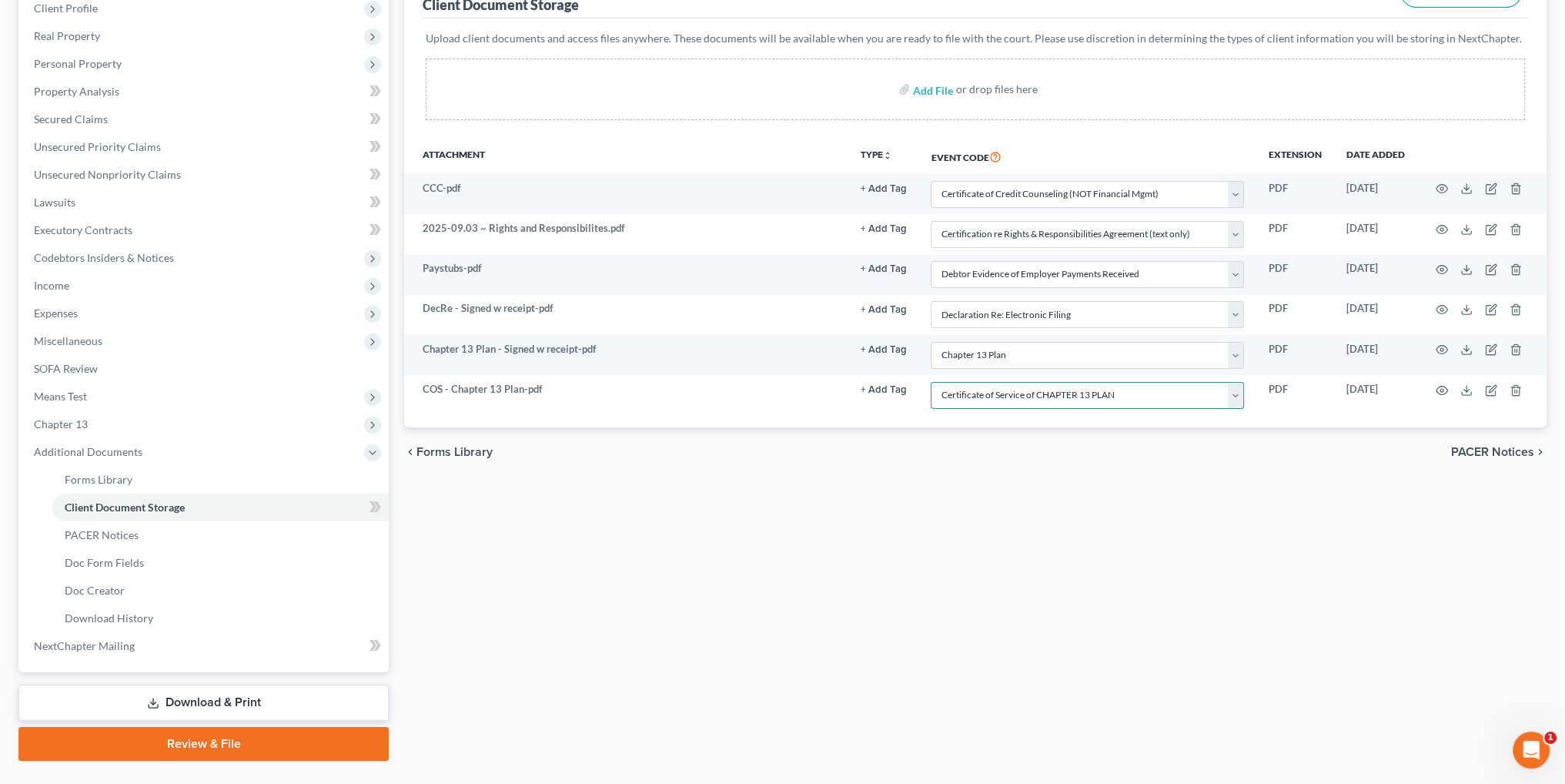
scroll to position [255, 0]
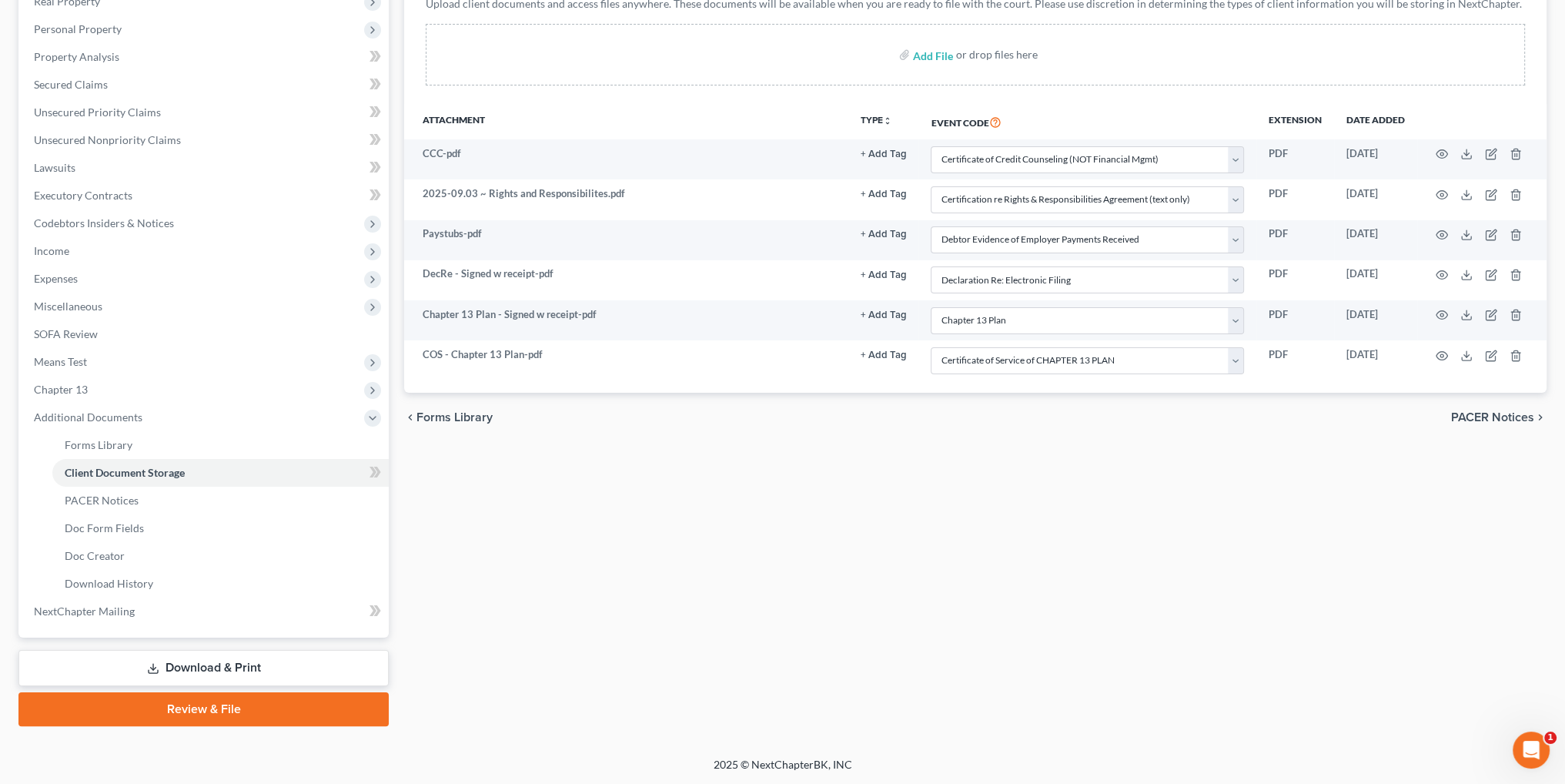
click at [213, 702] on link "Review & File" at bounding box center [204, 709] width 370 height 34
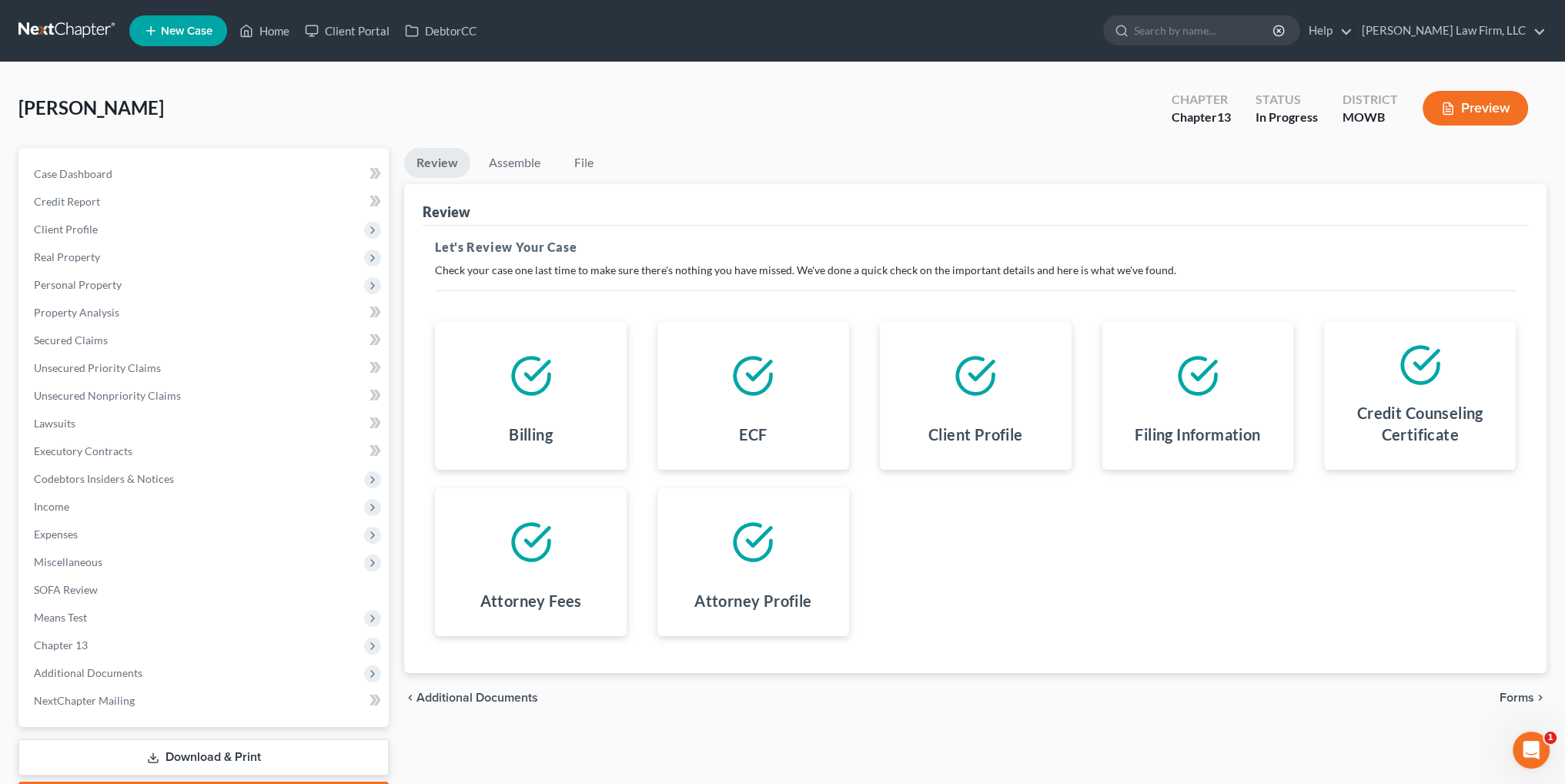
click at [1503, 695] on span "Forms" at bounding box center [1517, 697] width 34 height 12
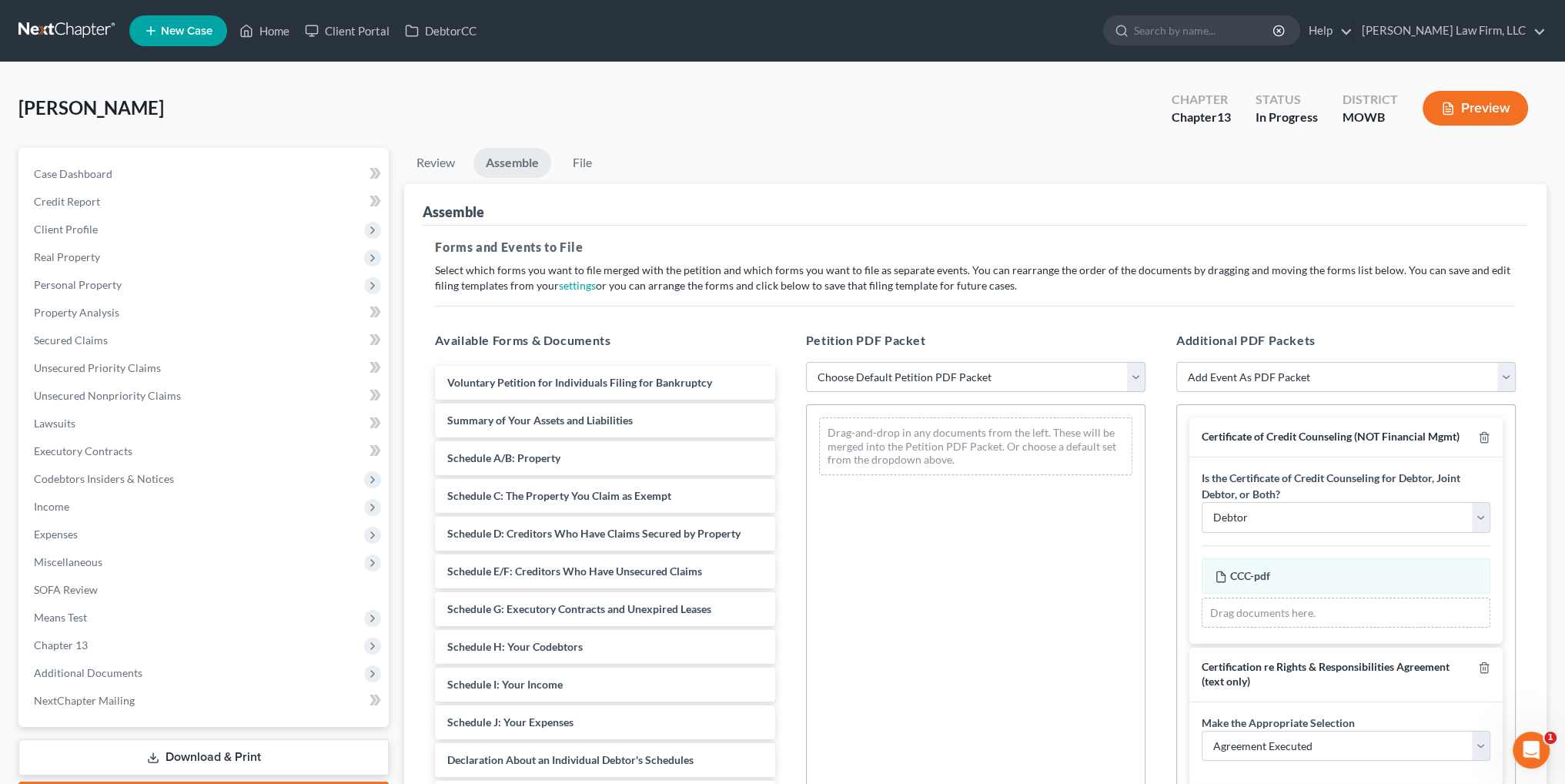
click at [995, 382] on select "Choose Default Petition PDF Packet Complete Bankruptcy Petition (all forms and …" at bounding box center [975, 377] width 339 height 31
select select "0"
click at [806, 362] on select "Choose Default Petition PDF Packet Complete Bankruptcy Petition (all forms and …" at bounding box center [975, 377] width 339 height 31
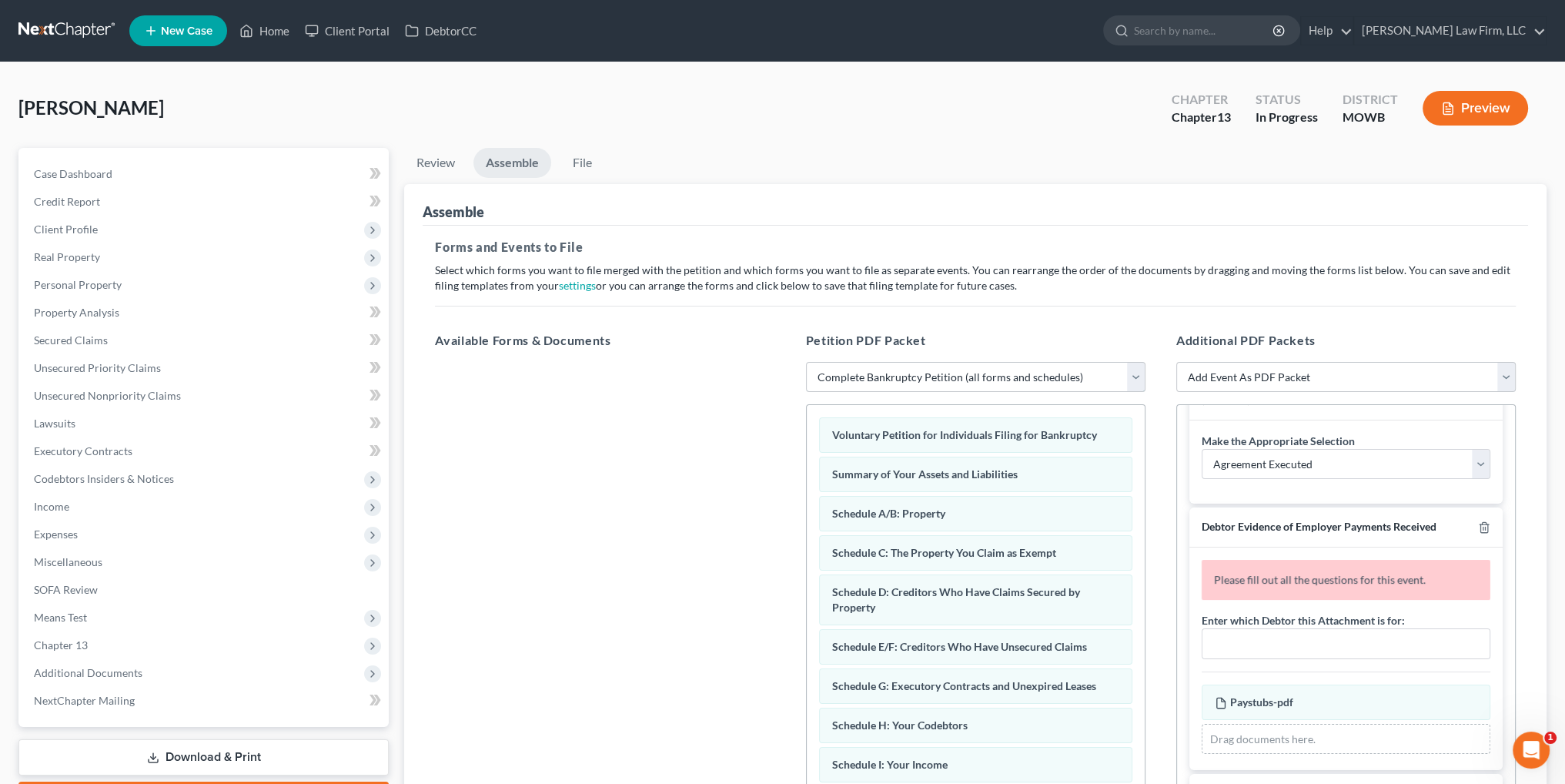
scroll to position [308, 0]
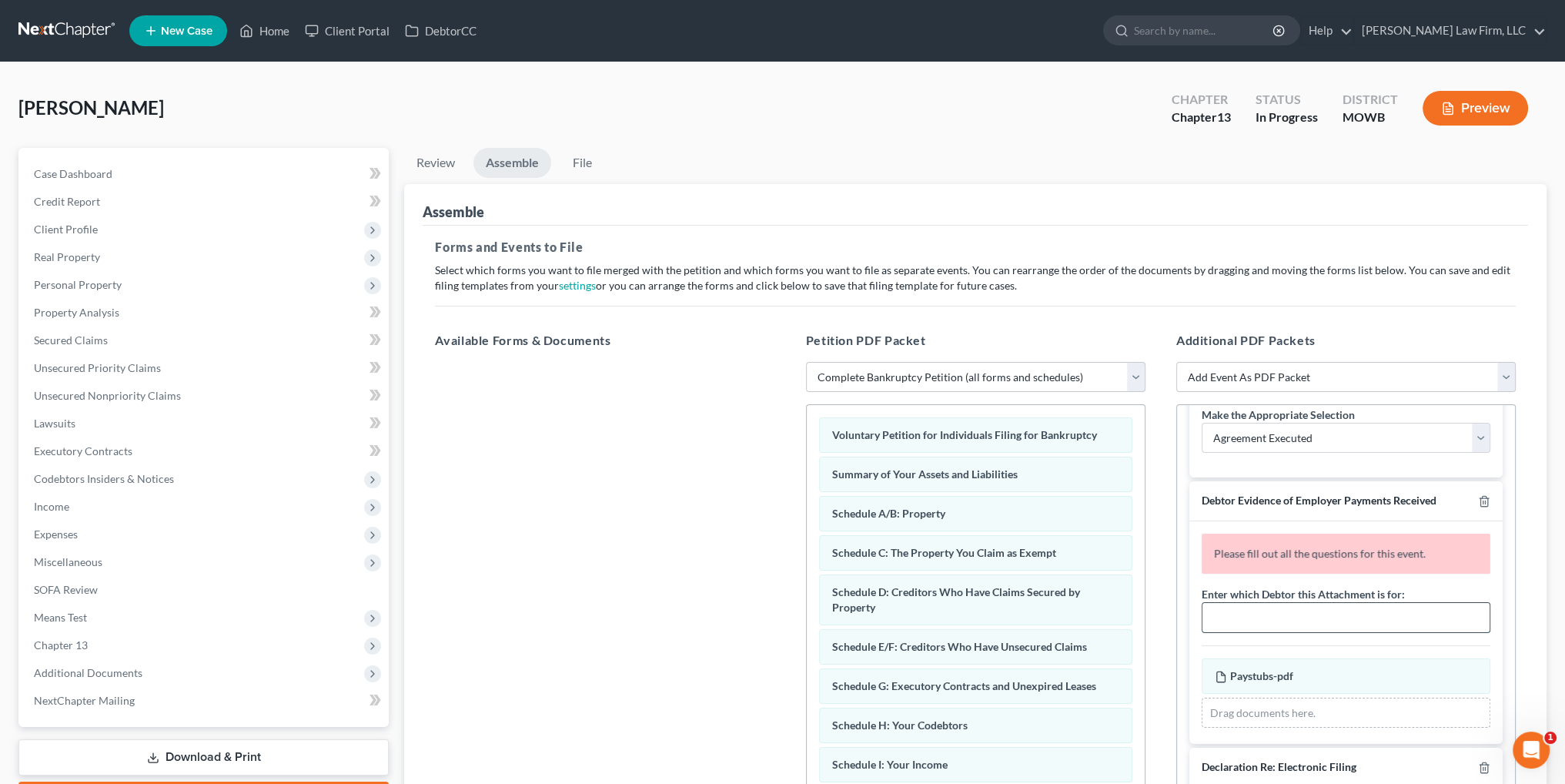
click at [1293, 628] on input "text" at bounding box center [1346, 617] width 287 height 29
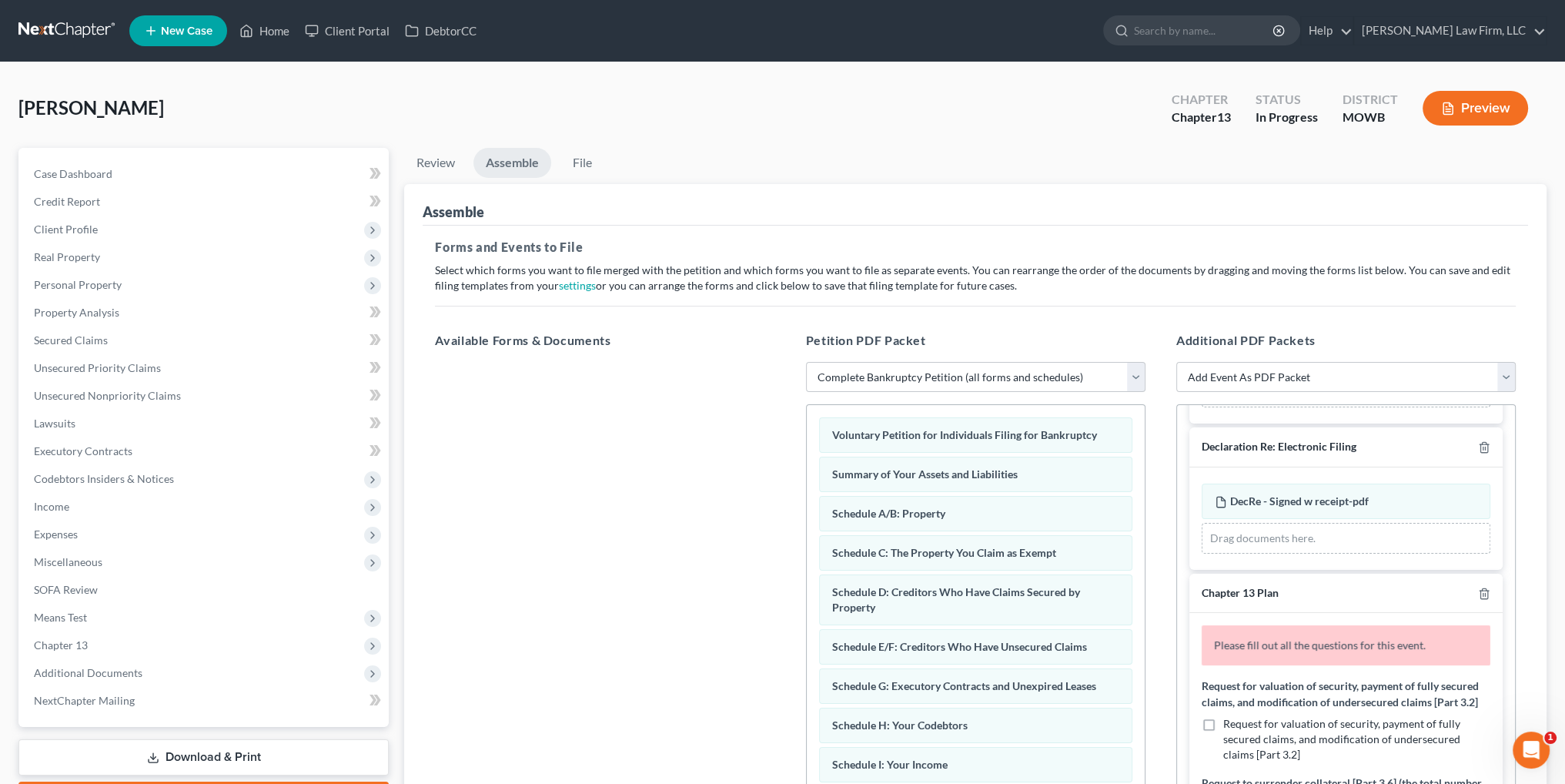
scroll to position [616, 0]
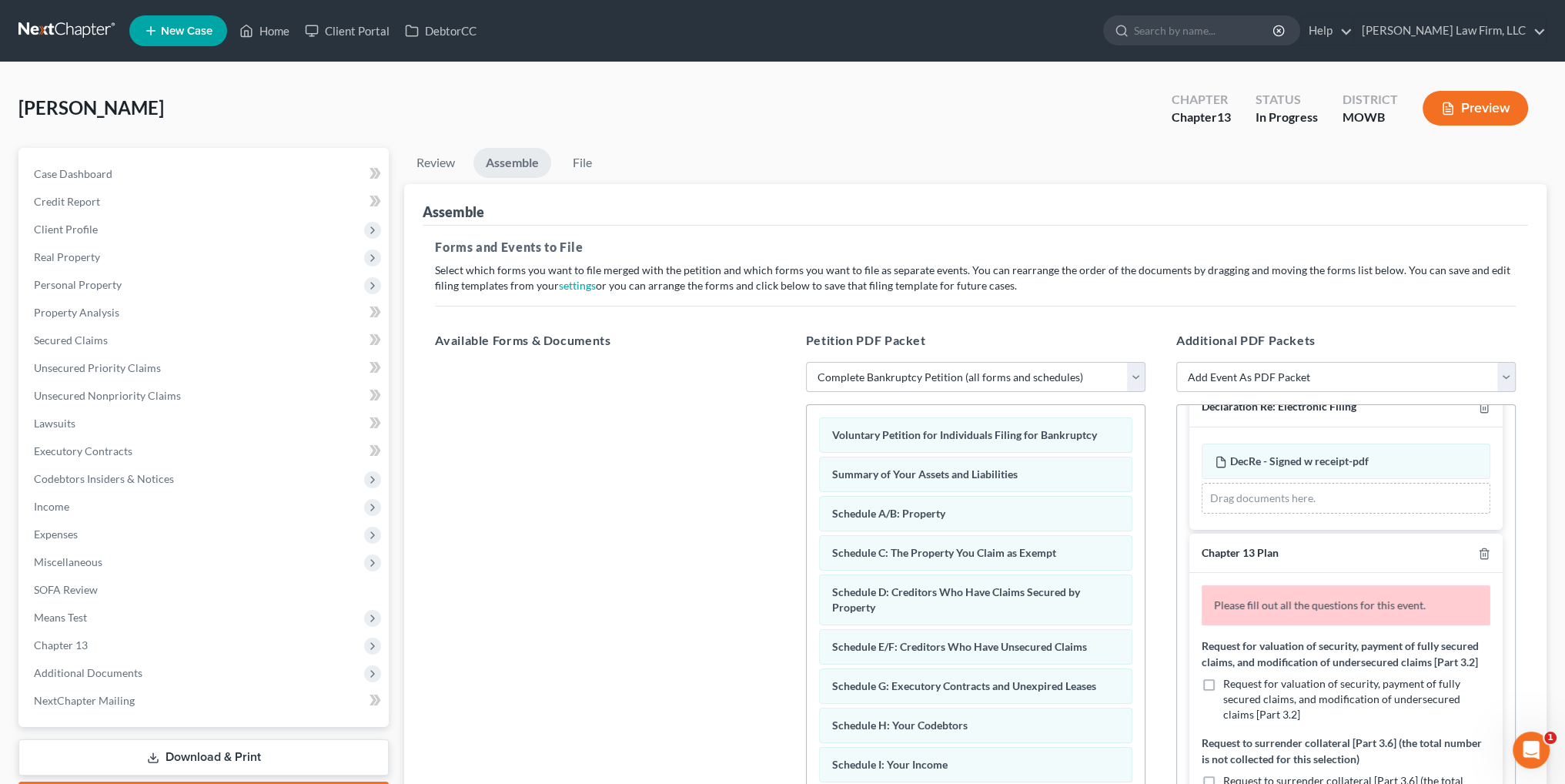
type input "[PERSON_NAME]"
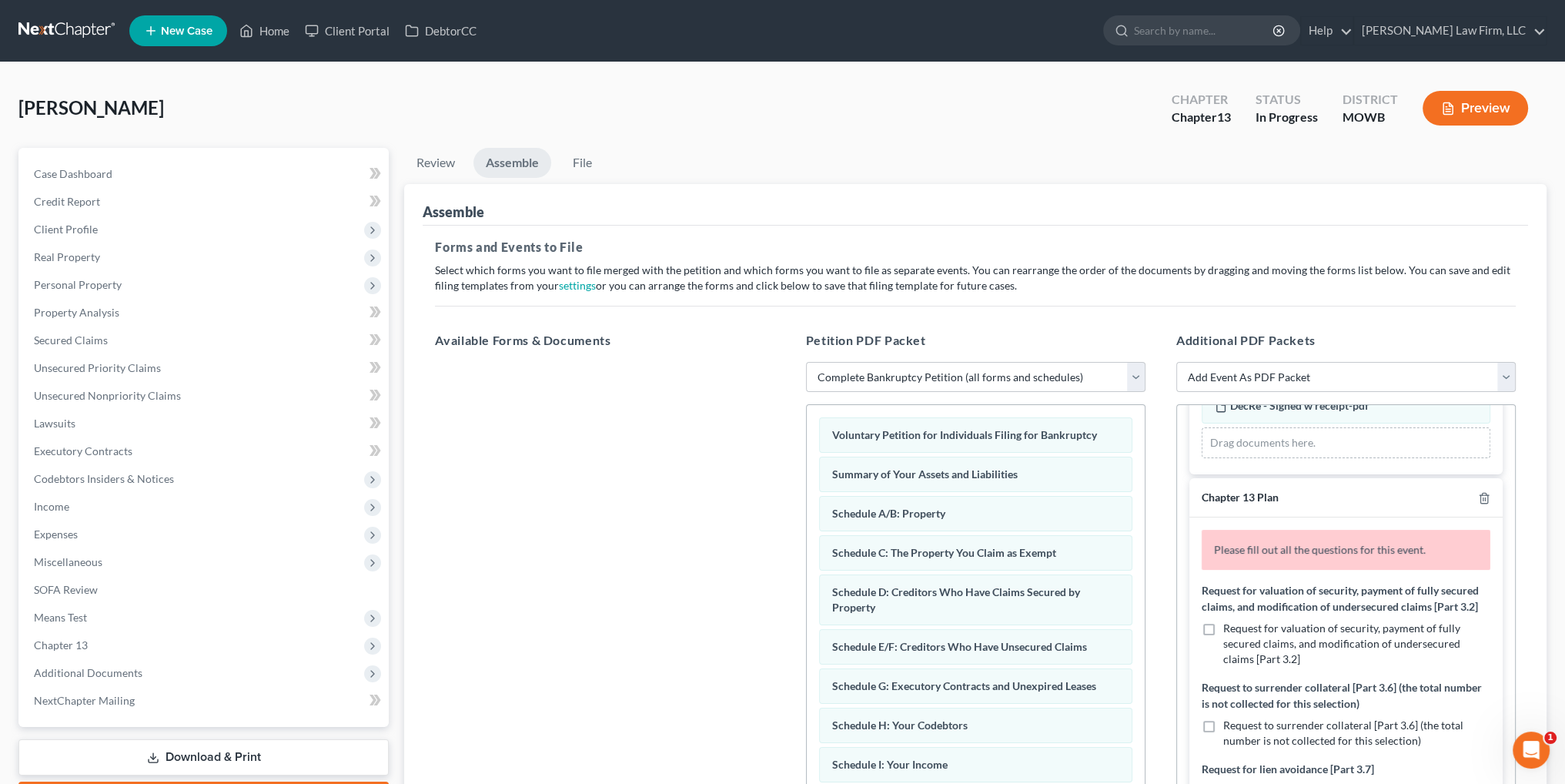
scroll to position [847, 0]
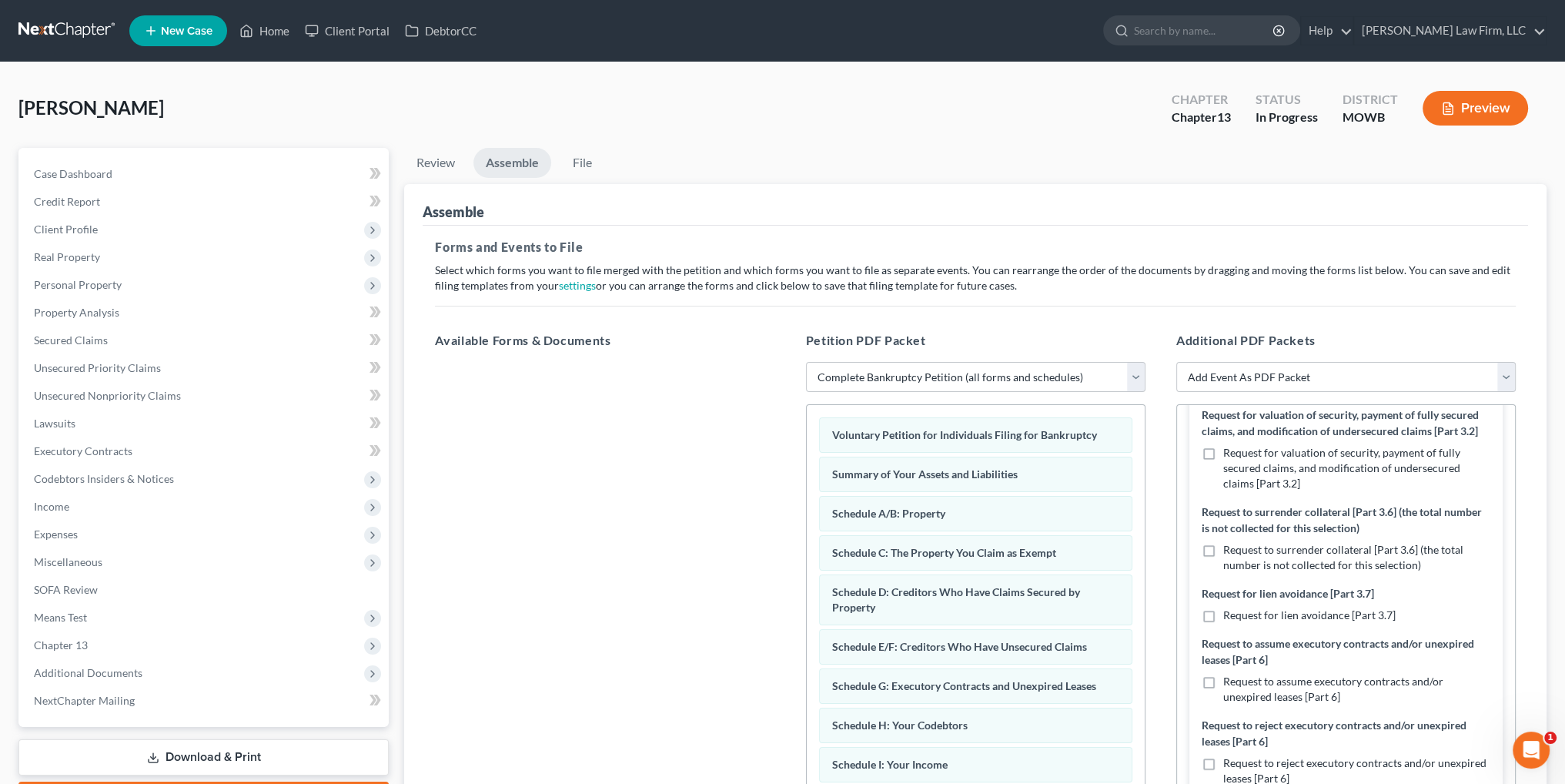
drag, startPoint x: 1206, startPoint y: 575, endPoint x: 1311, endPoint y: 568, distance: 105.2
click at [1224, 573] on label "Request to surrender collateral [Part 3.6] (the total number is not collected f…" at bounding box center [1357, 557] width 268 height 31
click at [1230, 552] on input "Request to surrender collateral [Part 3.6] (the total number is not collected f…" at bounding box center [1234, 546] width 10 height 10
checkbox input "true"
click at [1224, 704] on label "Request to assume executory contracts and/or unexpired leases [Part 6]" at bounding box center [1357, 688] width 268 height 31
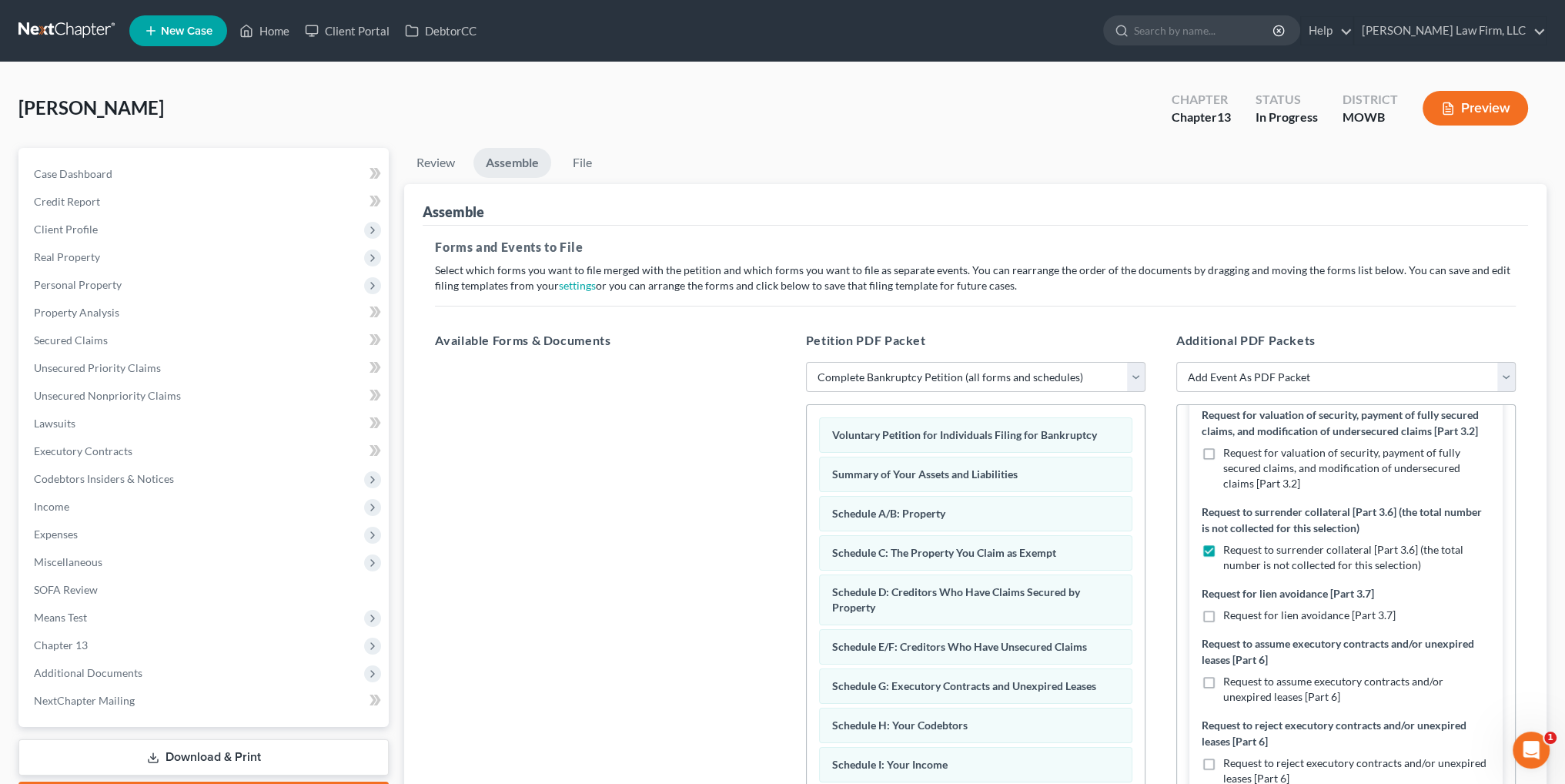
click at [1230, 683] on input "Request to assume executory contracts and/or unexpired leases [Part 6]" at bounding box center [1234, 678] width 10 height 10
checkbox input "true"
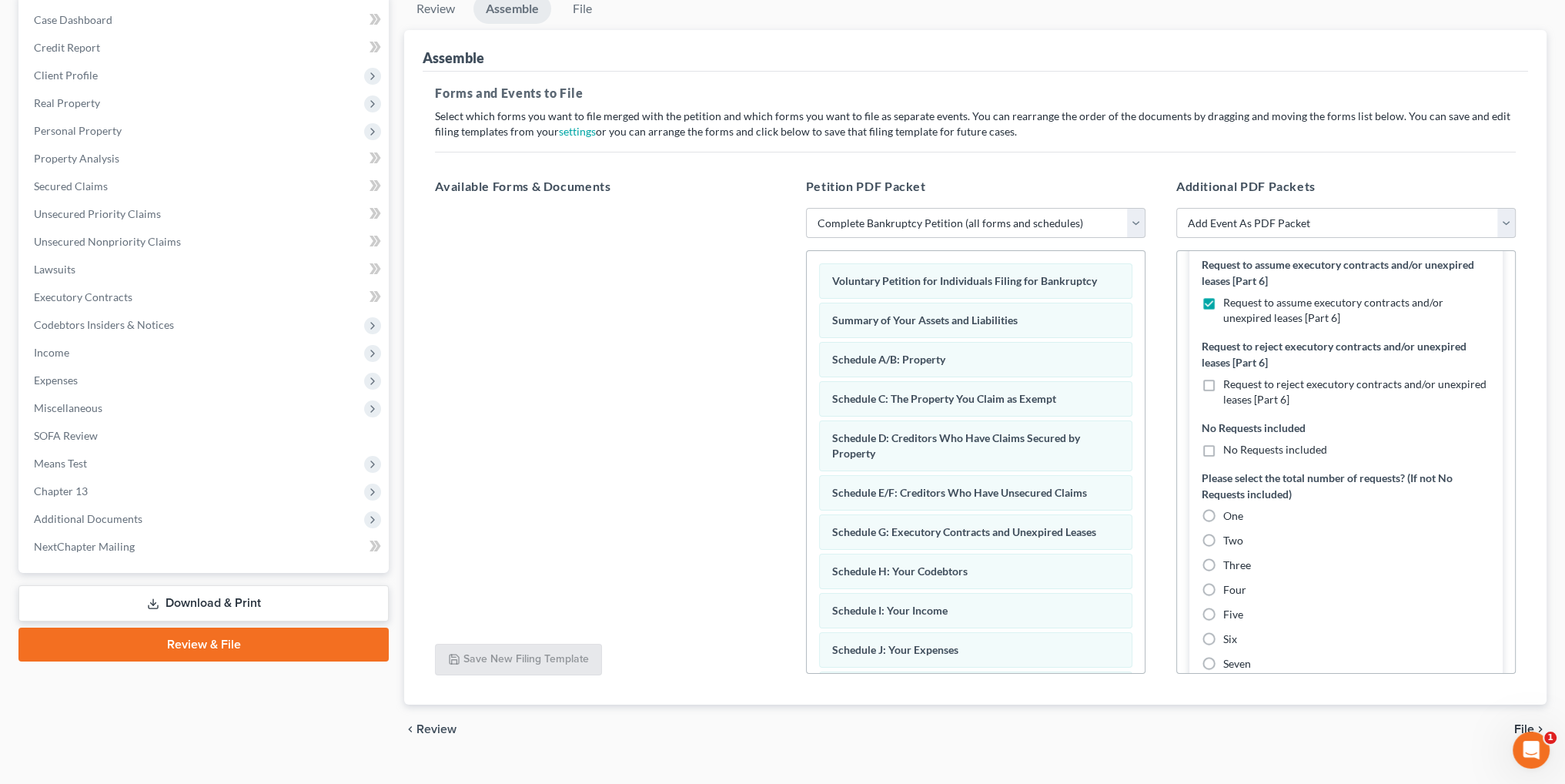
scroll to position [1155, 0]
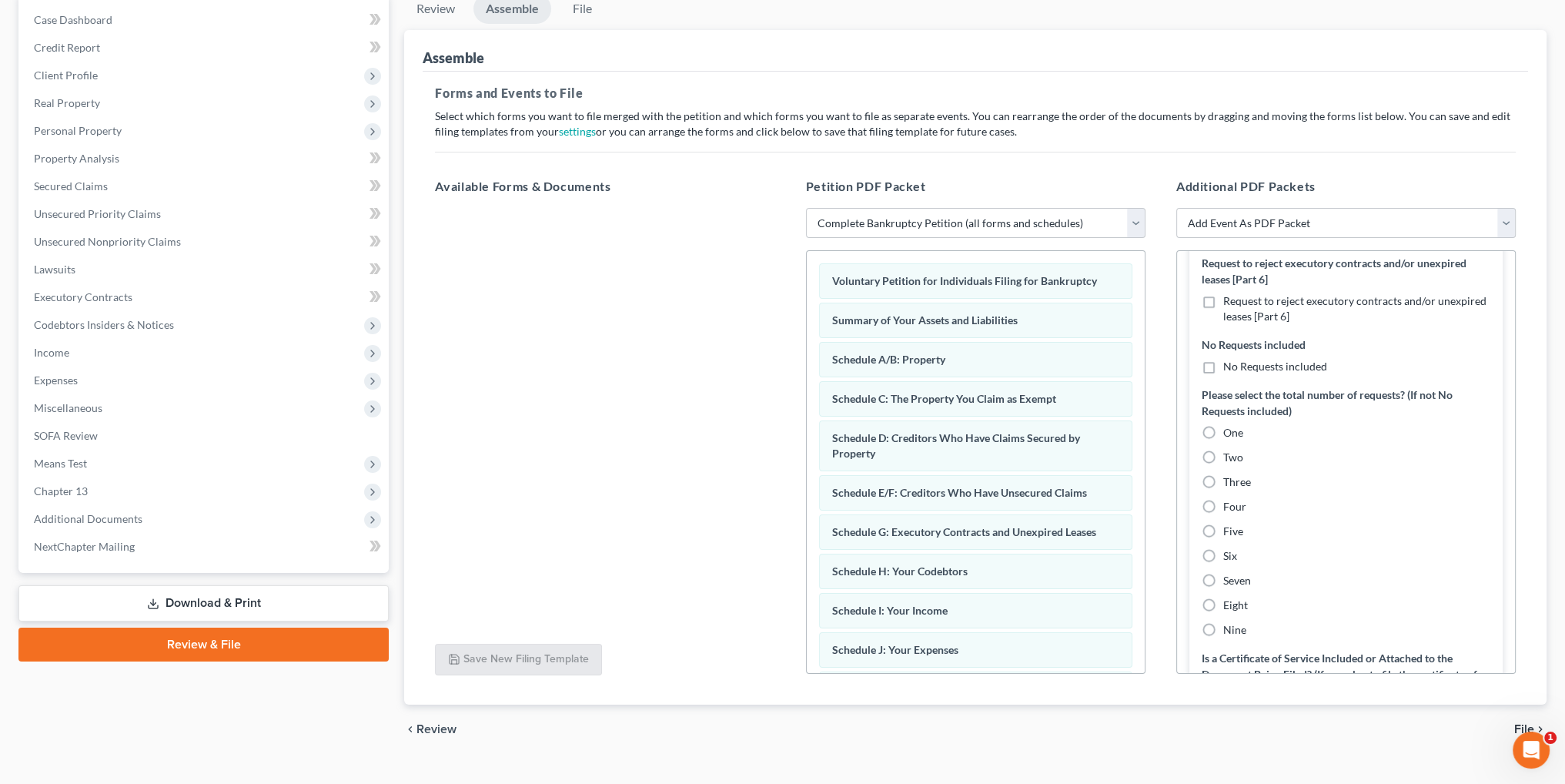
click at [1224, 465] on label "Two" at bounding box center [1233, 458] width 20 height 16
click at [1230, 460] on input "Two" at bounding box center [1234, 454] width 10 height 10
radio input "true"
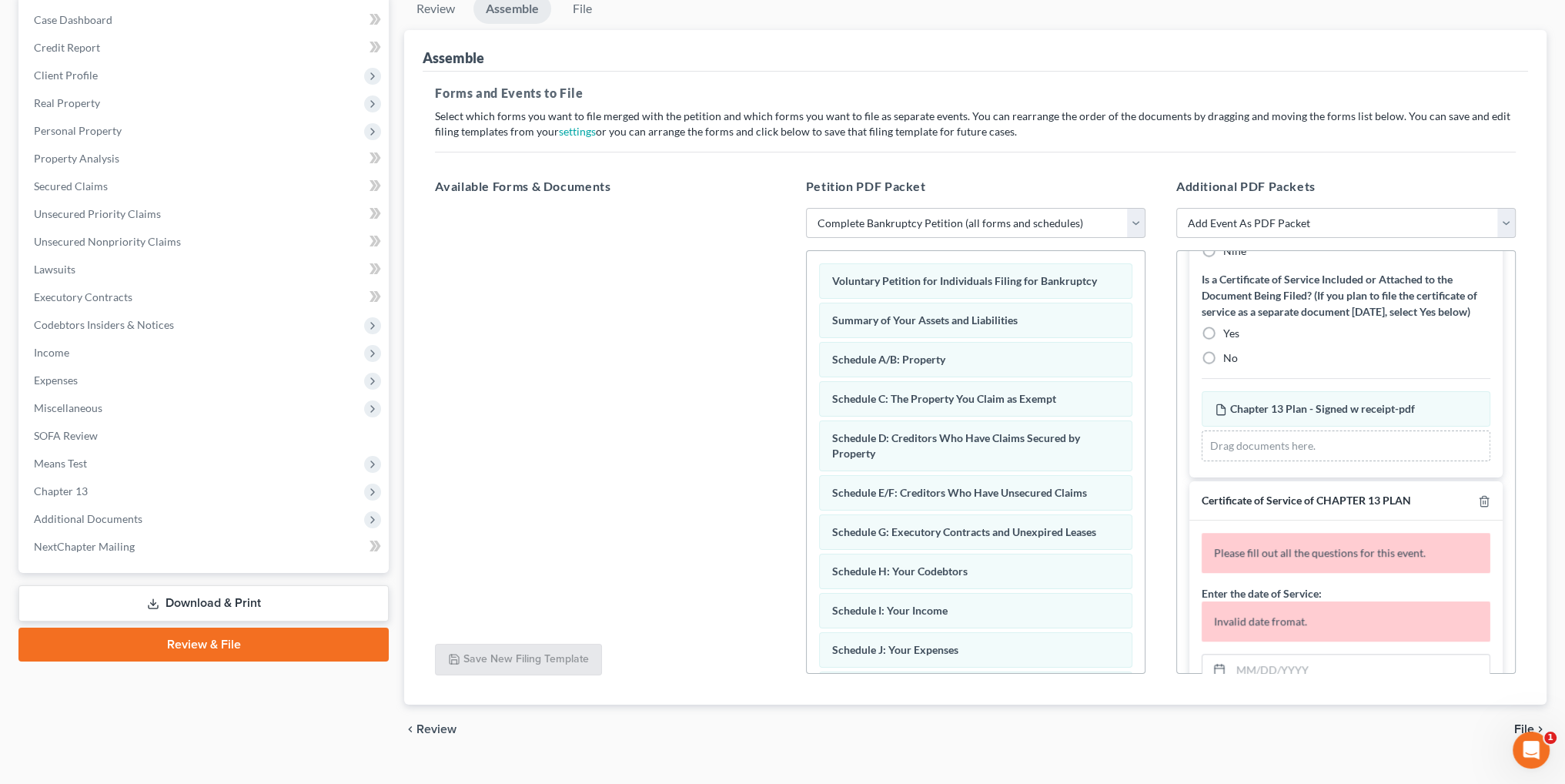
scroll to position [1539, 0]
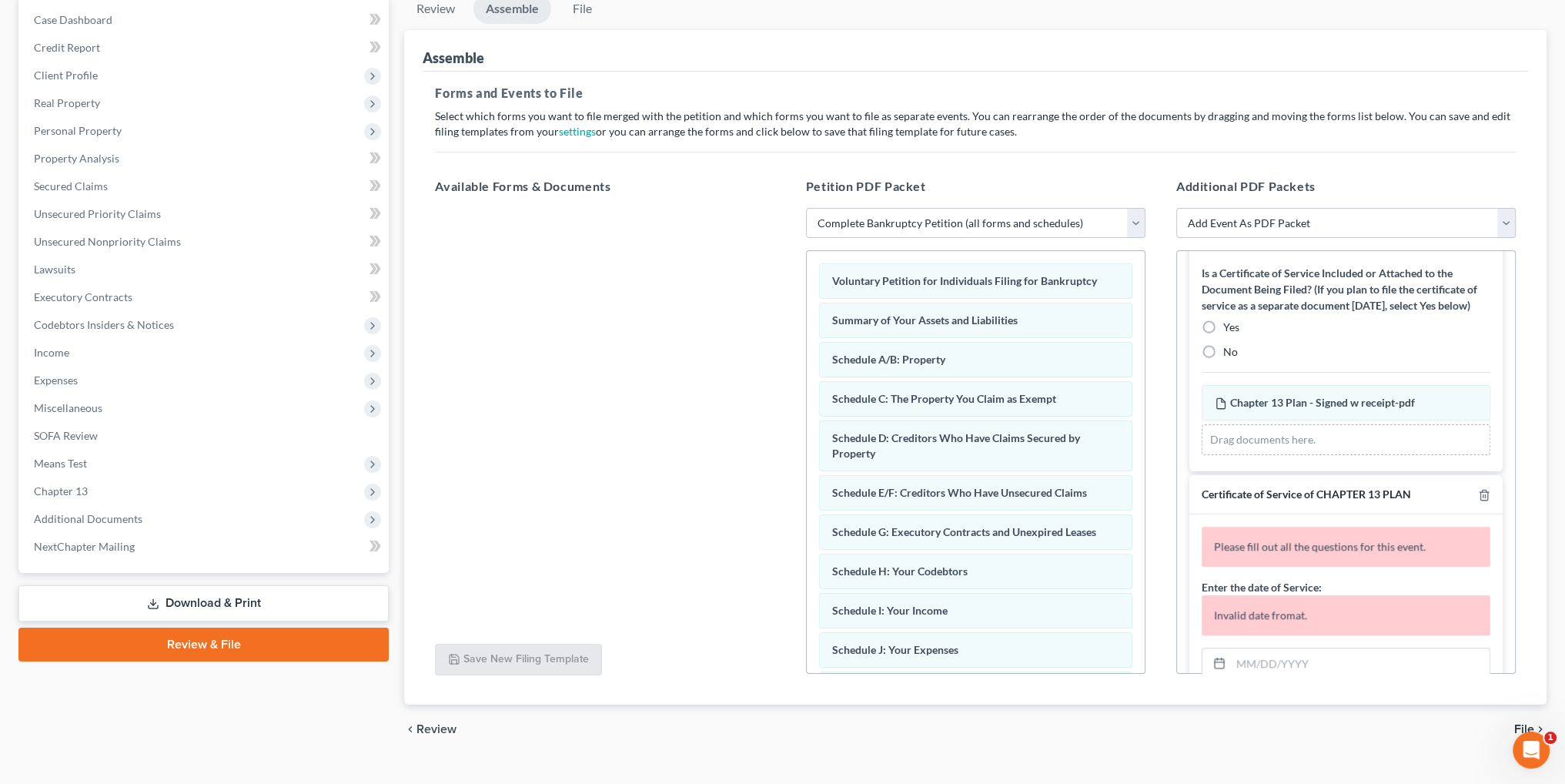
click at [1224, 335] on label "Yes" at bounding box center [1232, 327] width 16 height 16
click at [1230, 330] on input "Yes" at bounding box center [1234, 324] width 10 height 10
radio input "true"
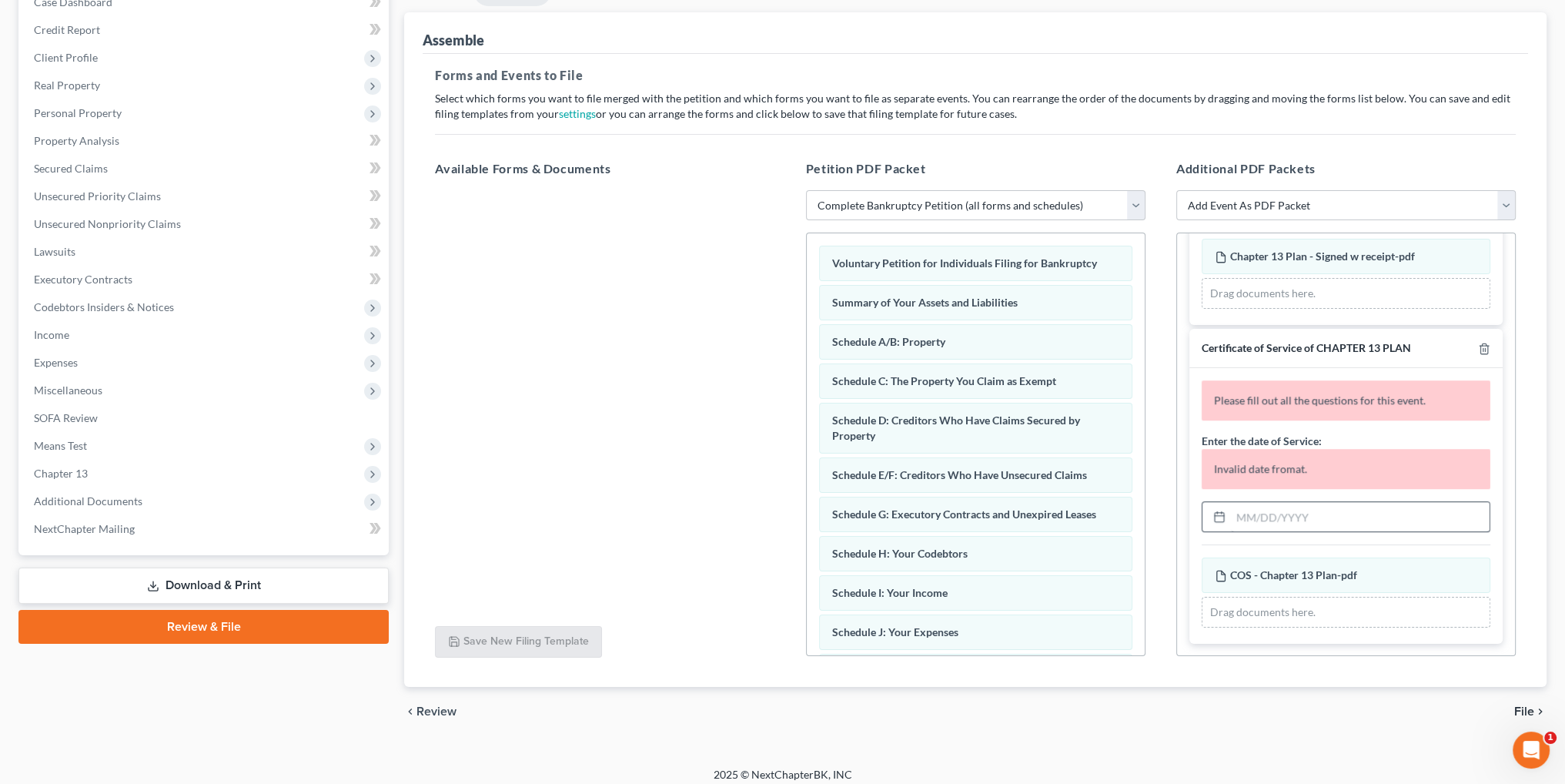
scroll to position [182, 0]
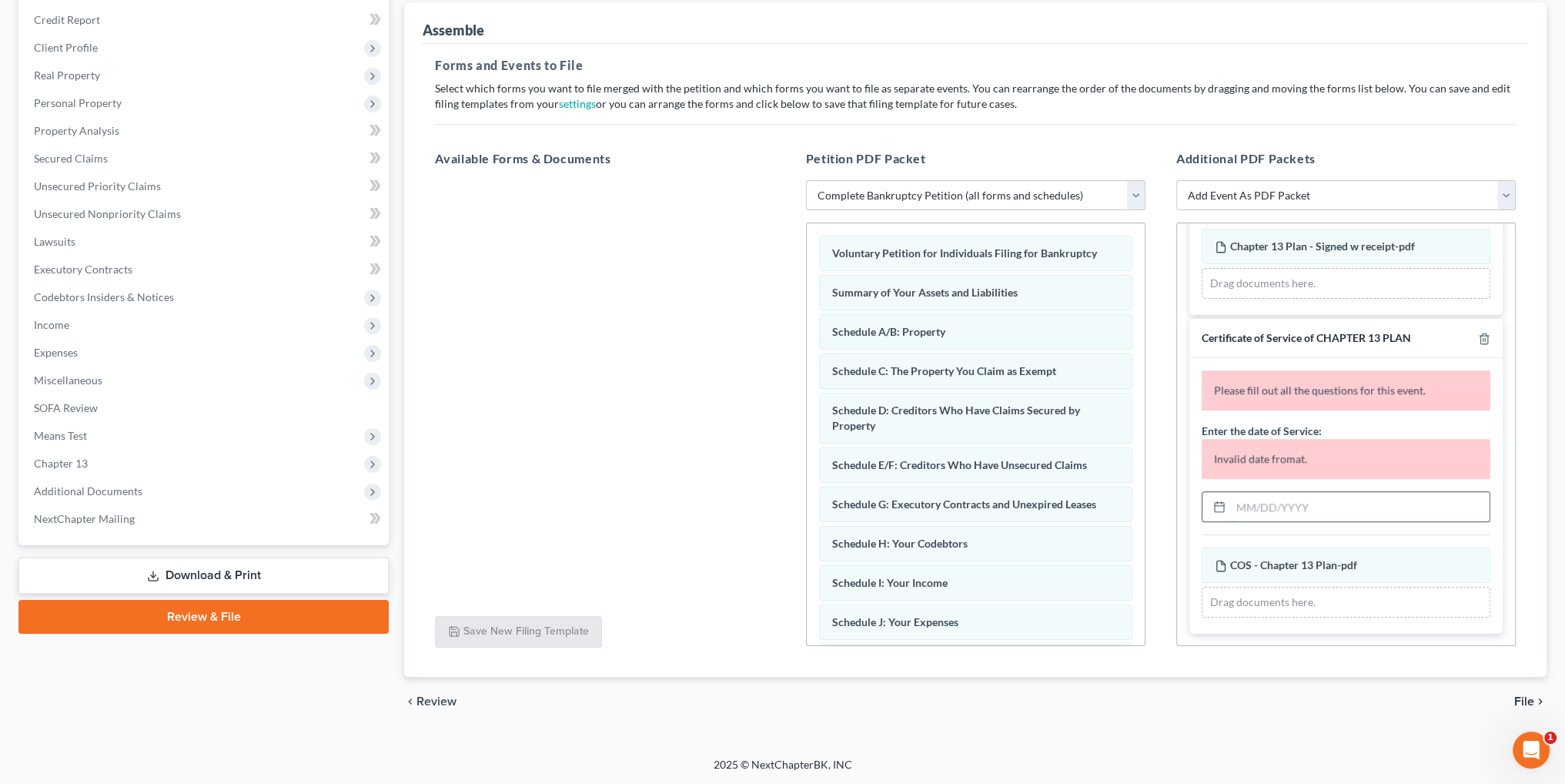
click at [1282, 509] on input "text" at bounding box center [1360, 506] width 259 height 29
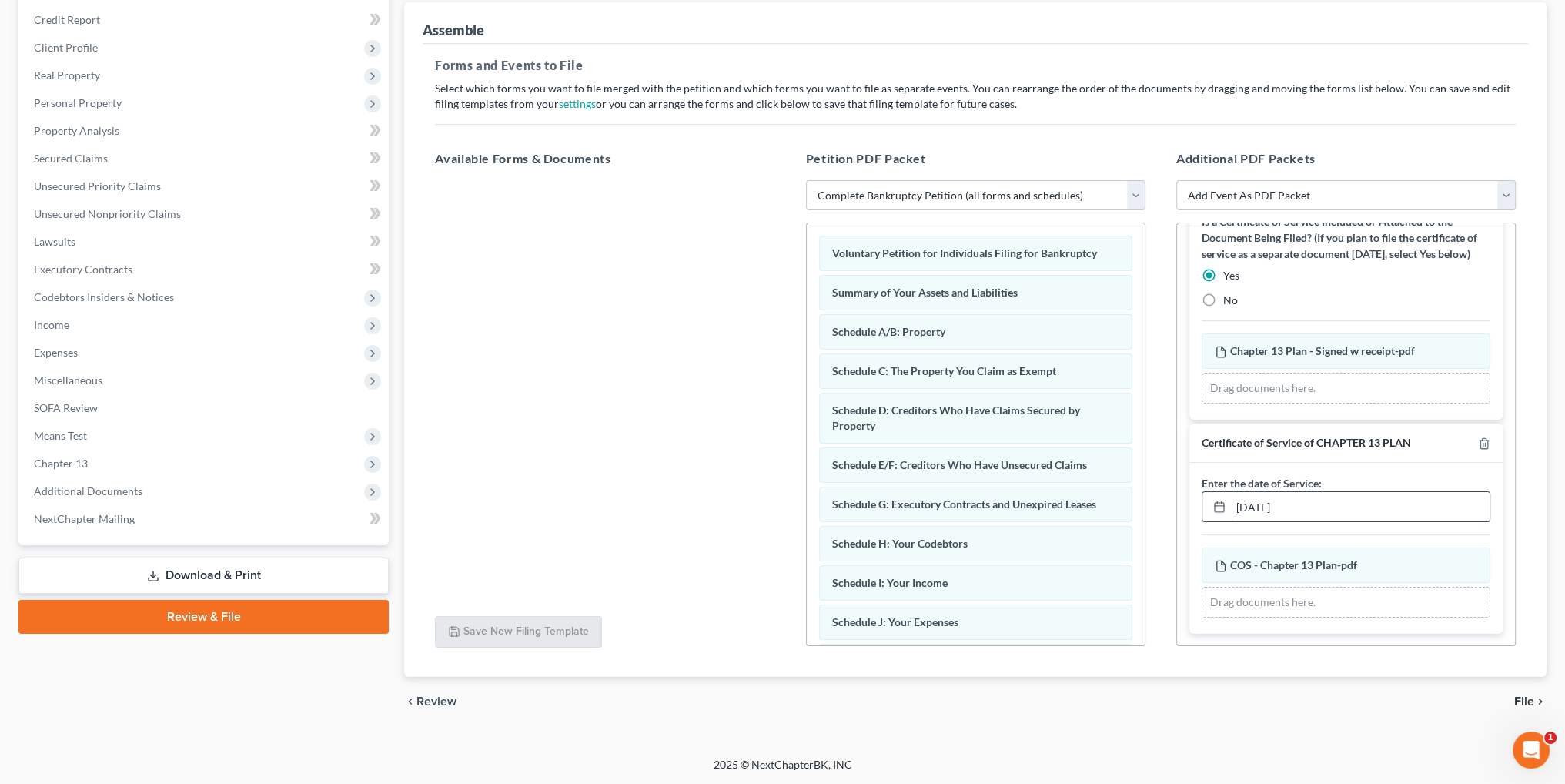
scroll to position [1535, 0]
type input "[DATE]"
click at [1521, 696] on span "File" at bounding box center [1524, 702] width 20 height 12
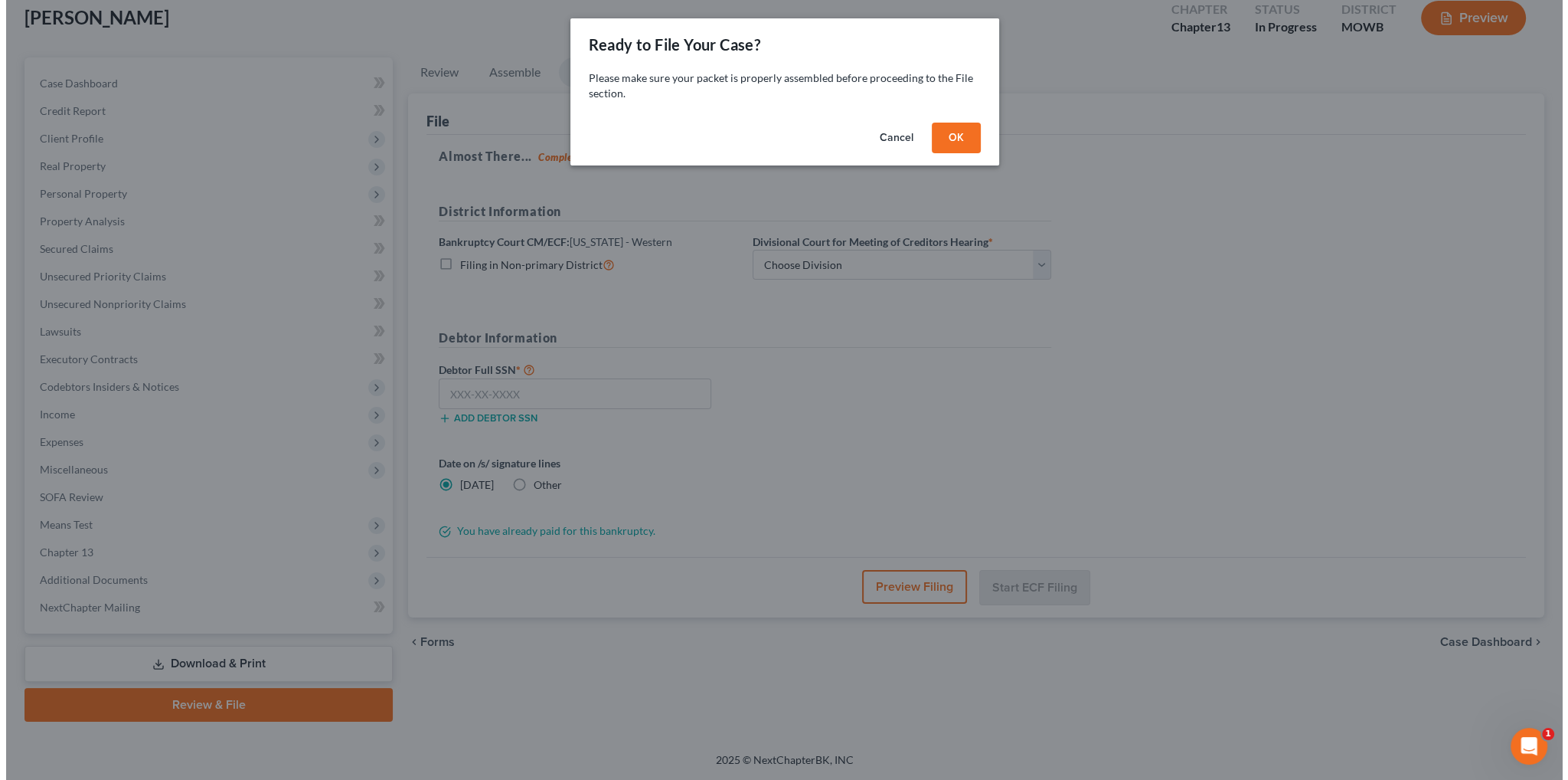
scroll to position [89, 0]
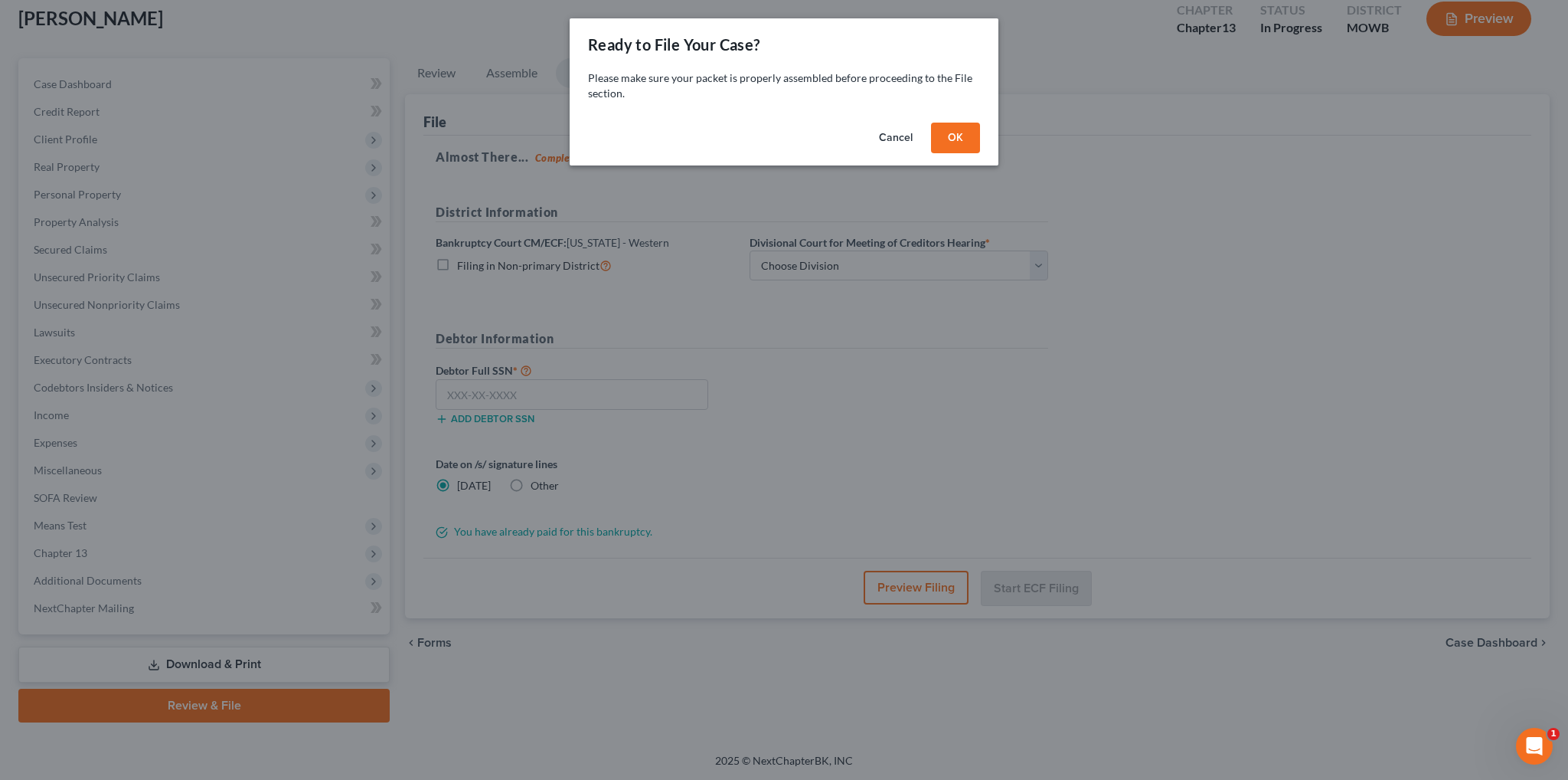
click at [954, 140] on button "OK" at bounding box center [955, 137] width 49 height 31
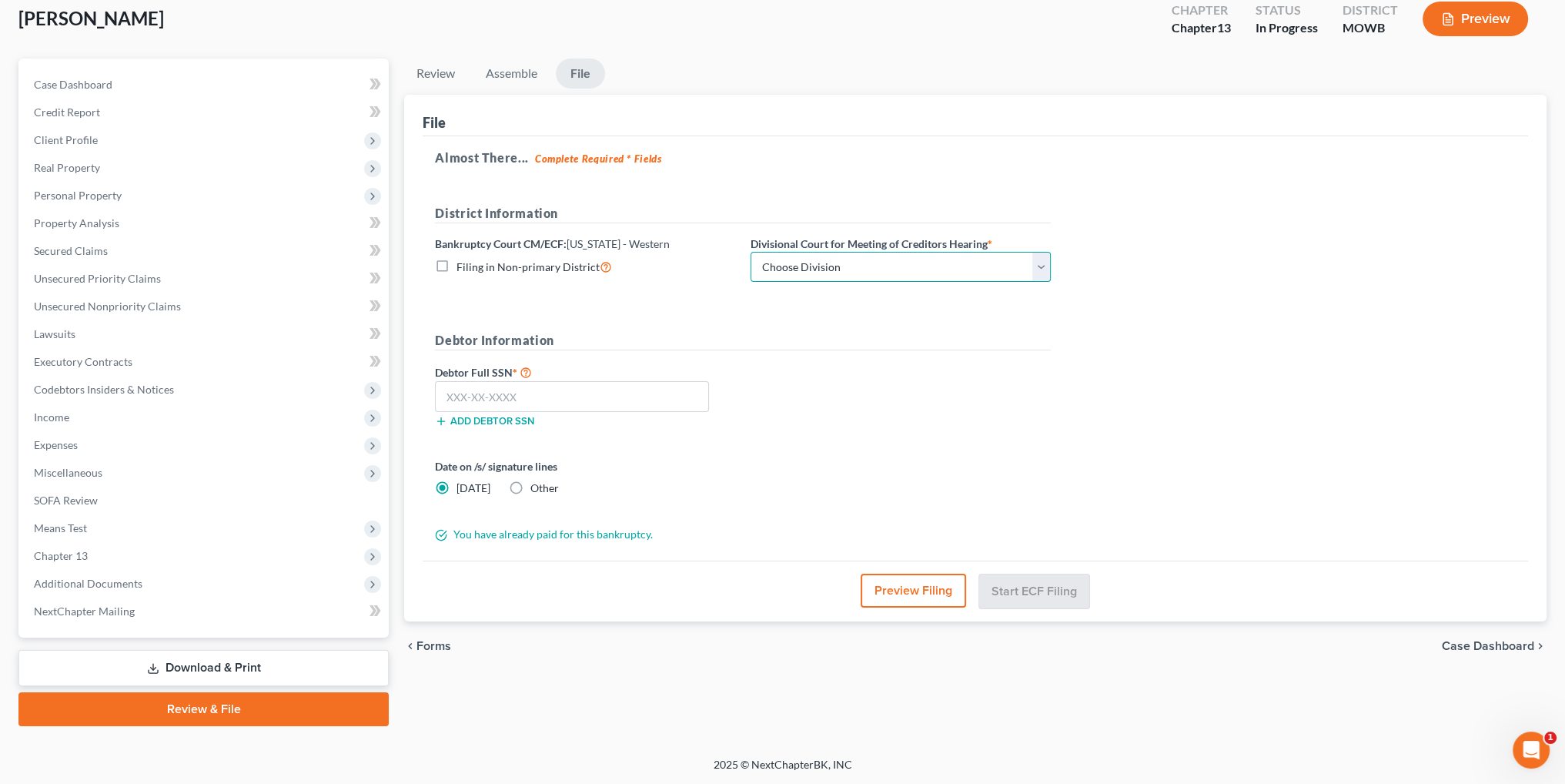
click at [840, 263] on select "Choose Division Central Southern Southwestern St. [PERSON_NAME]" at bounding box center [901, 267] width 300 height 31
select select "4"
click at [751, 252] on select "Choose Division Central Southern Southwestern St. [PERSON_NAME]" at bounding box center [901, 267] width 300 height 31
click at [497, 393] on input "text" at bounding box center [572, 396] width 274 height 31
type input "462-29-6085"
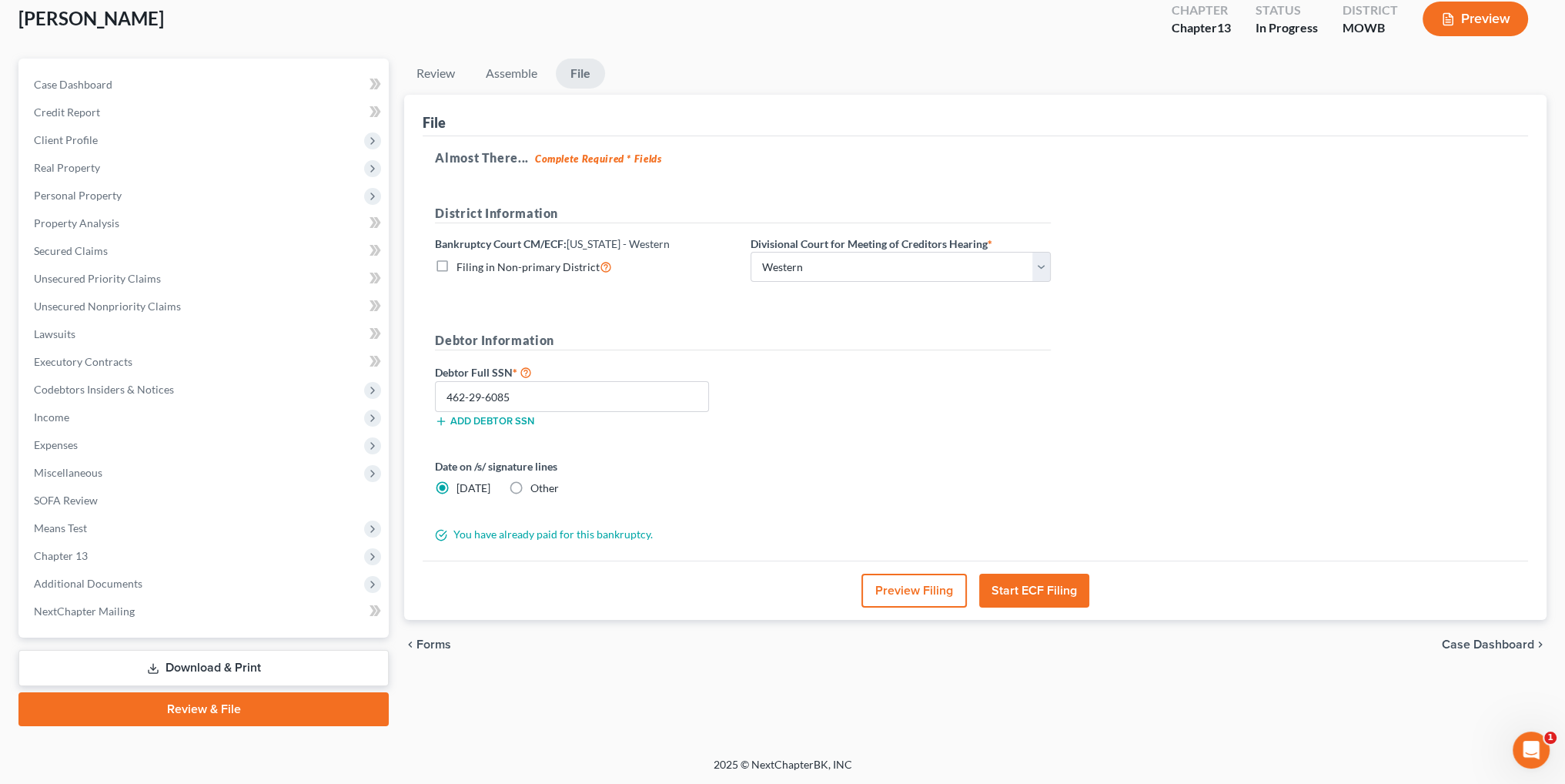
click at [894, 595] on button "Preview Filing" at bounding box center [914, 590] width 105 height 34
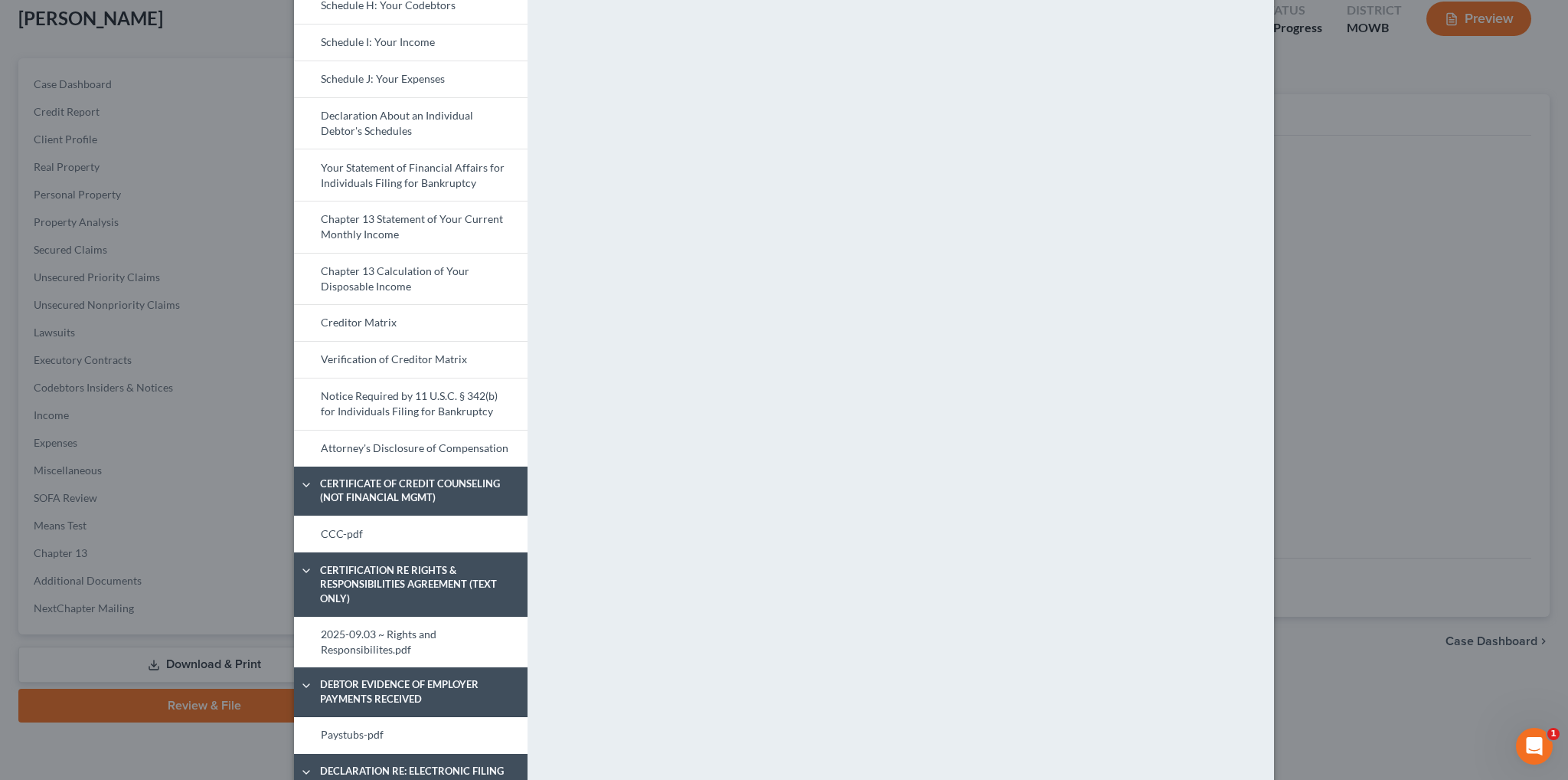
scroll to position [460, 0]
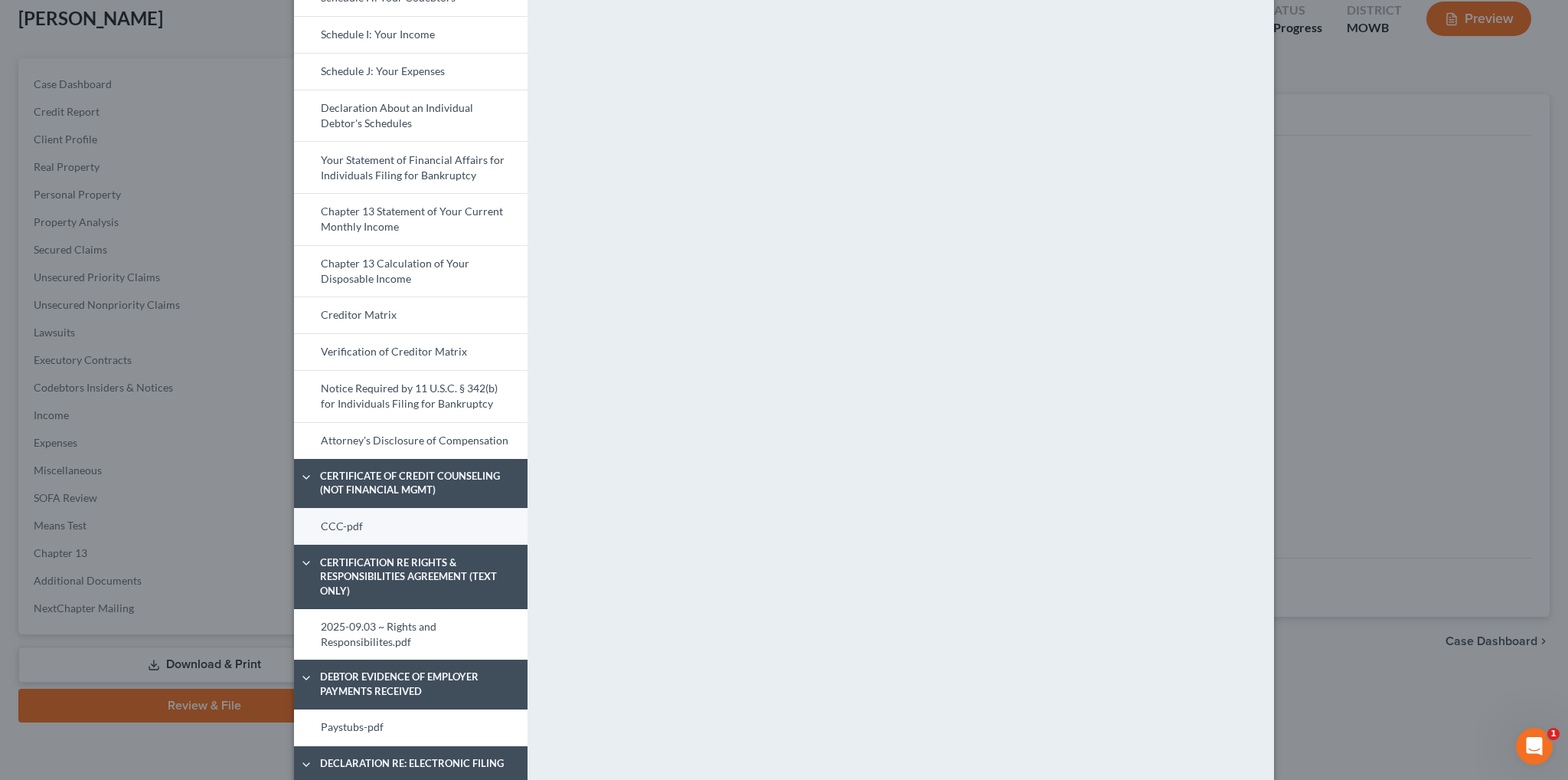
click at [329, 522] on link "CCC-pdf" at bounding box center [411, 526] width 234 height 37
click at [339, 527] on link "CCC-pdf" at bounding box center [411, 526] width 234 height 37
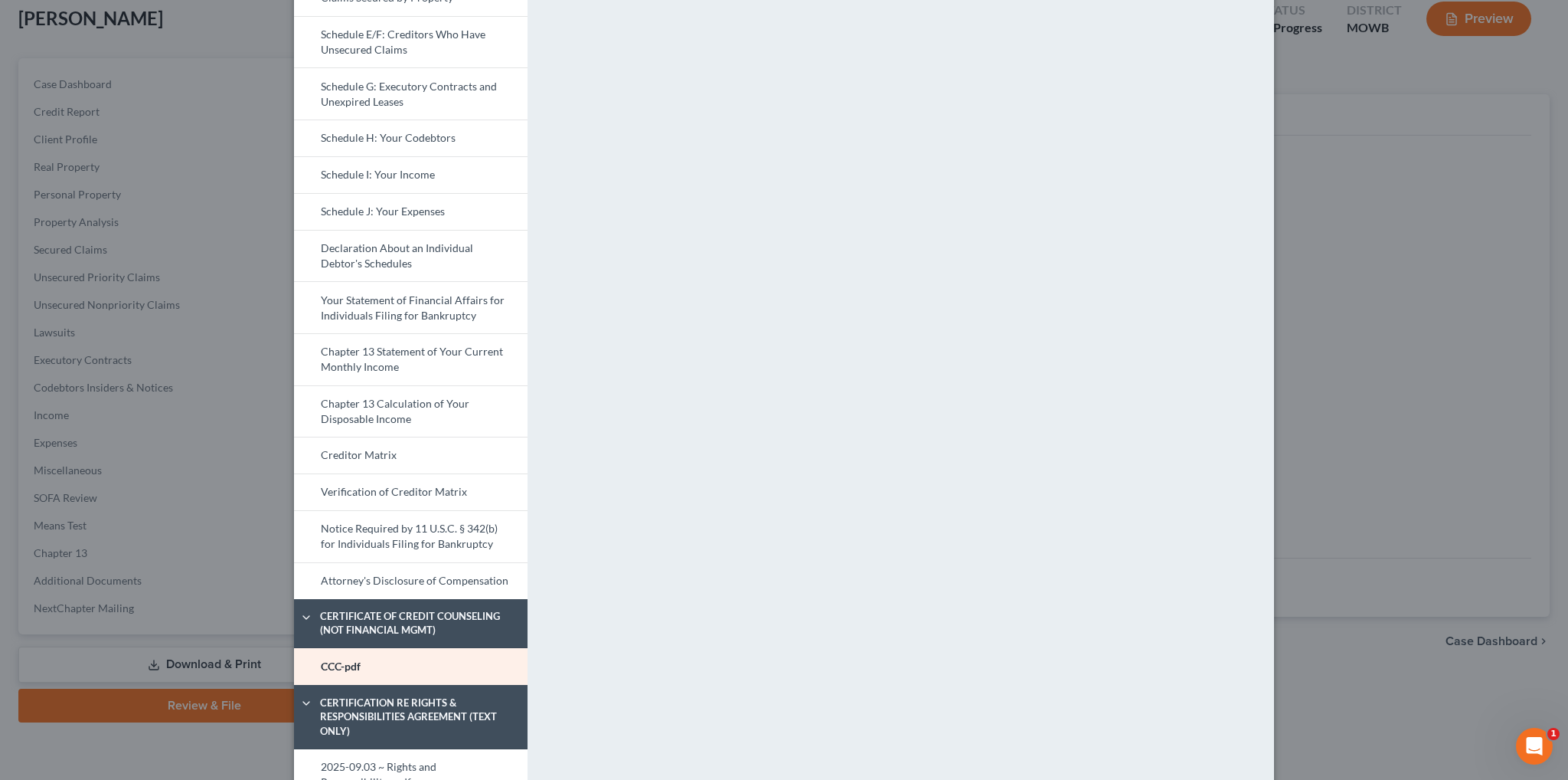
scroll to position [383, 0]
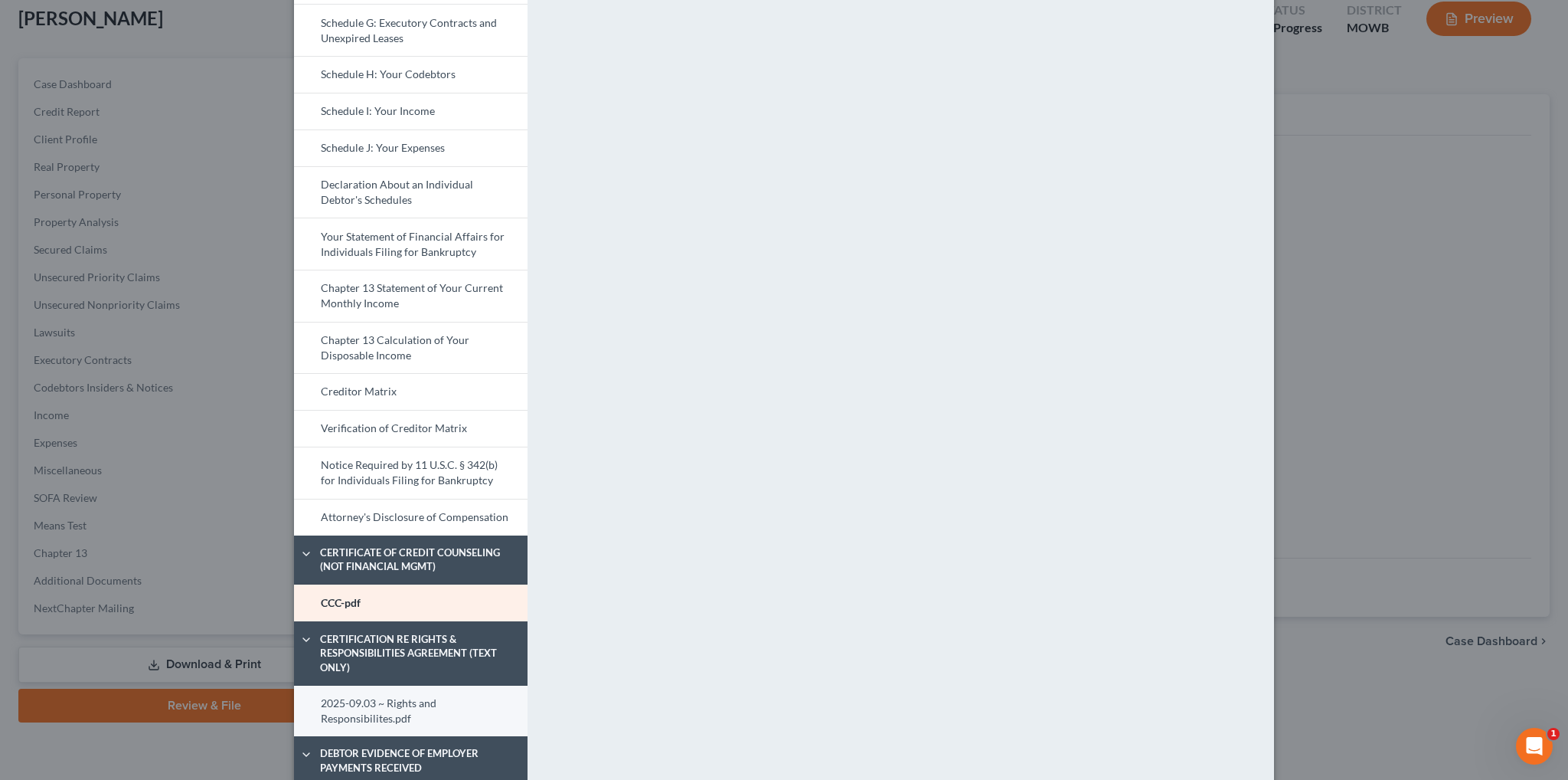
click at [364, 710] on link "2025-09.03 ~ Rights and Responsibilites.pdf" at bounding box center [411, 711] width 234 height 51
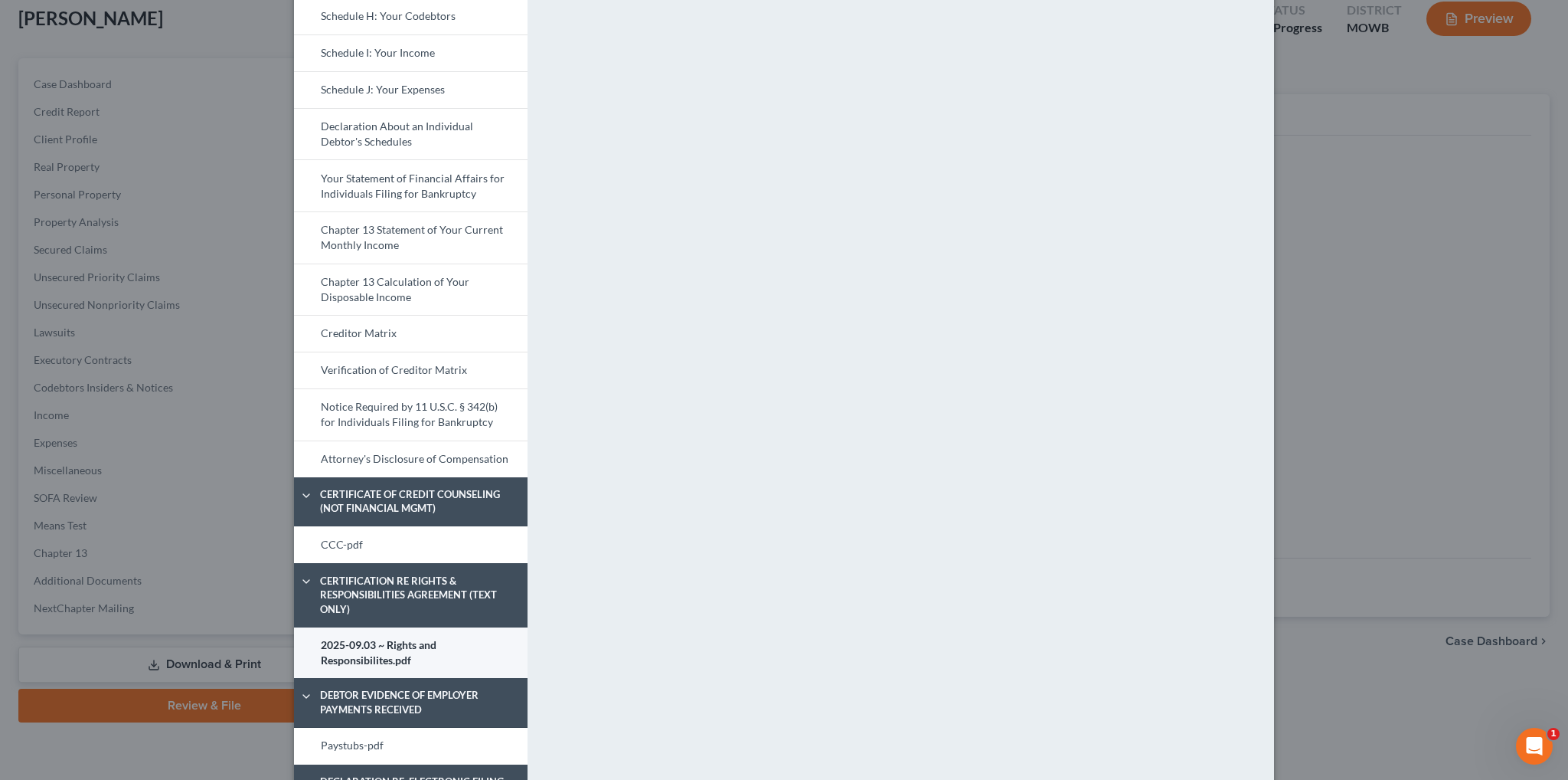
scroll to position [536, 0]
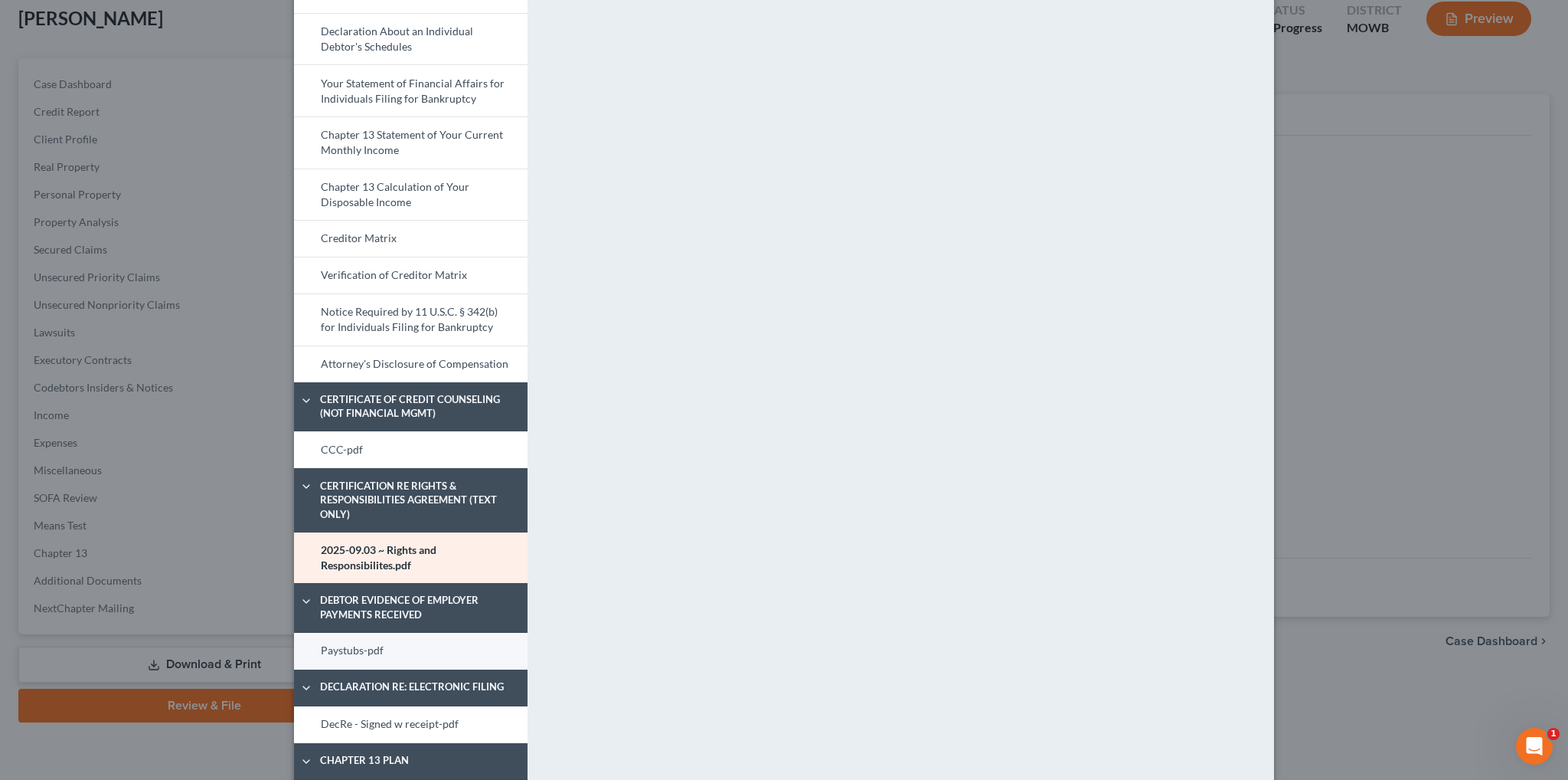
click at [361, 647] on link "Paystubs-pdf" at bounding box center [411, 651] width 234 height 37
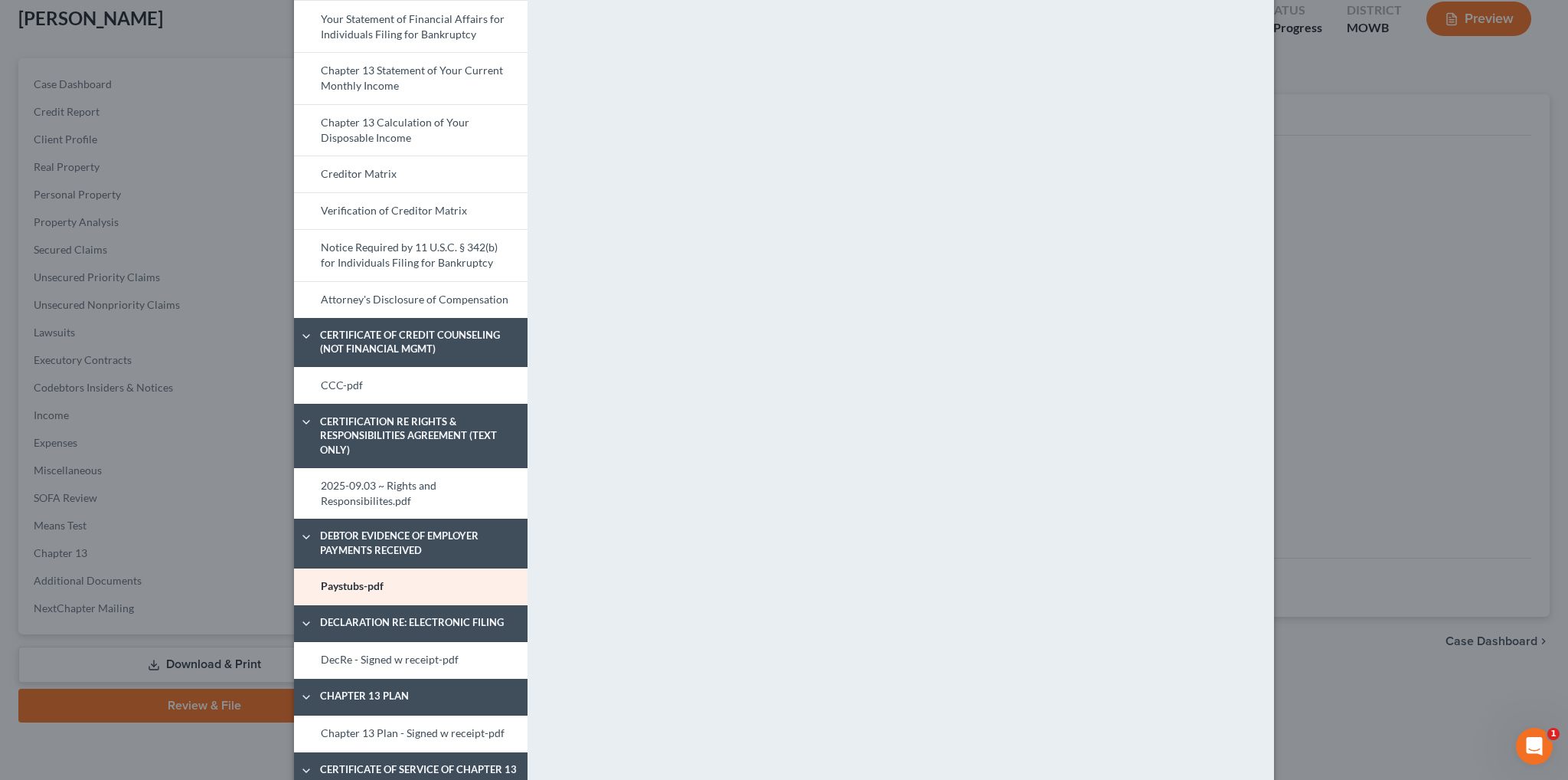
scroll to position [612, 0]
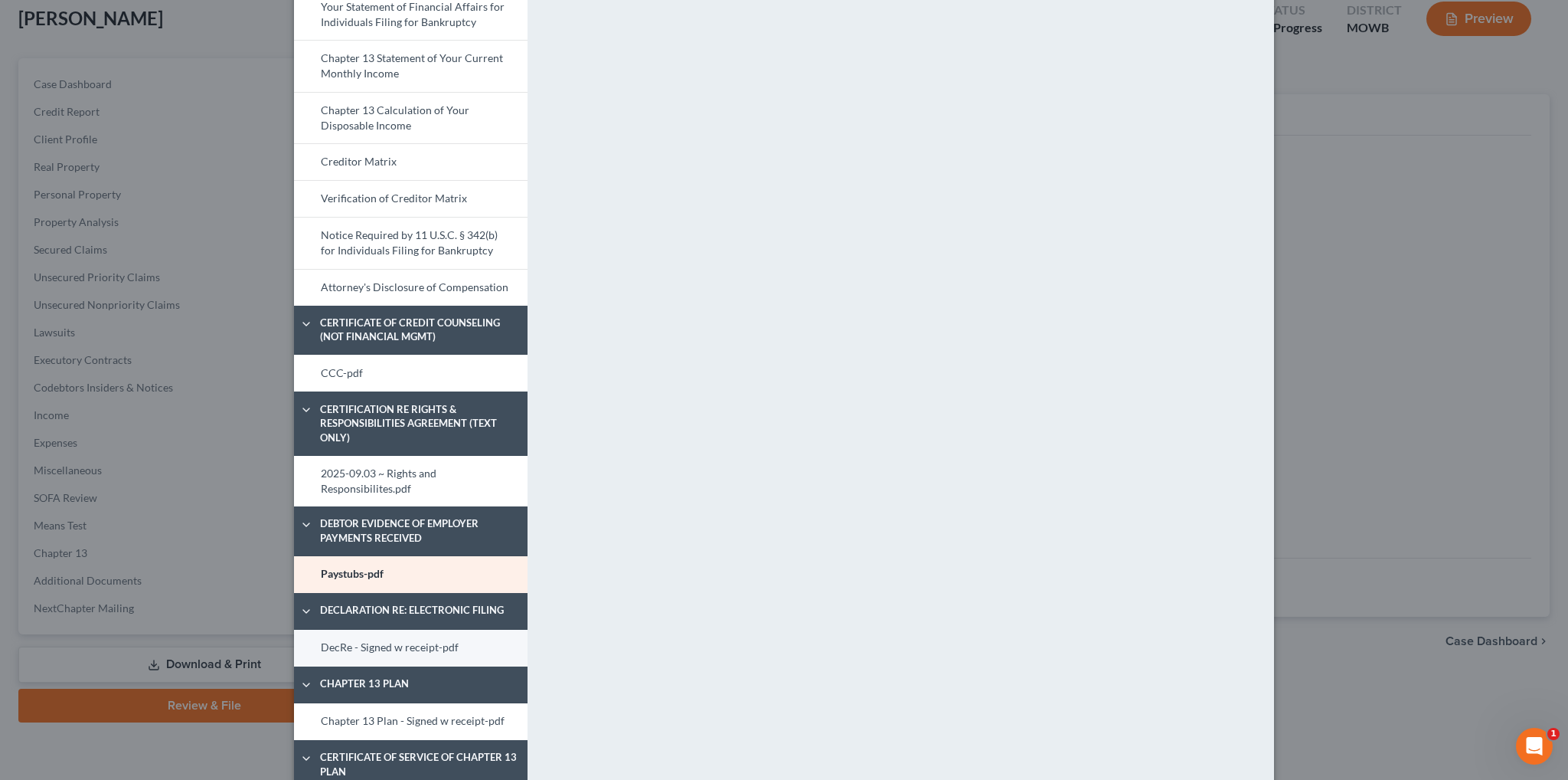
click at [362, 645] on link "DecRe - Signed w receipt-pdf" at bounding box center [411, 647] width 234 height 37
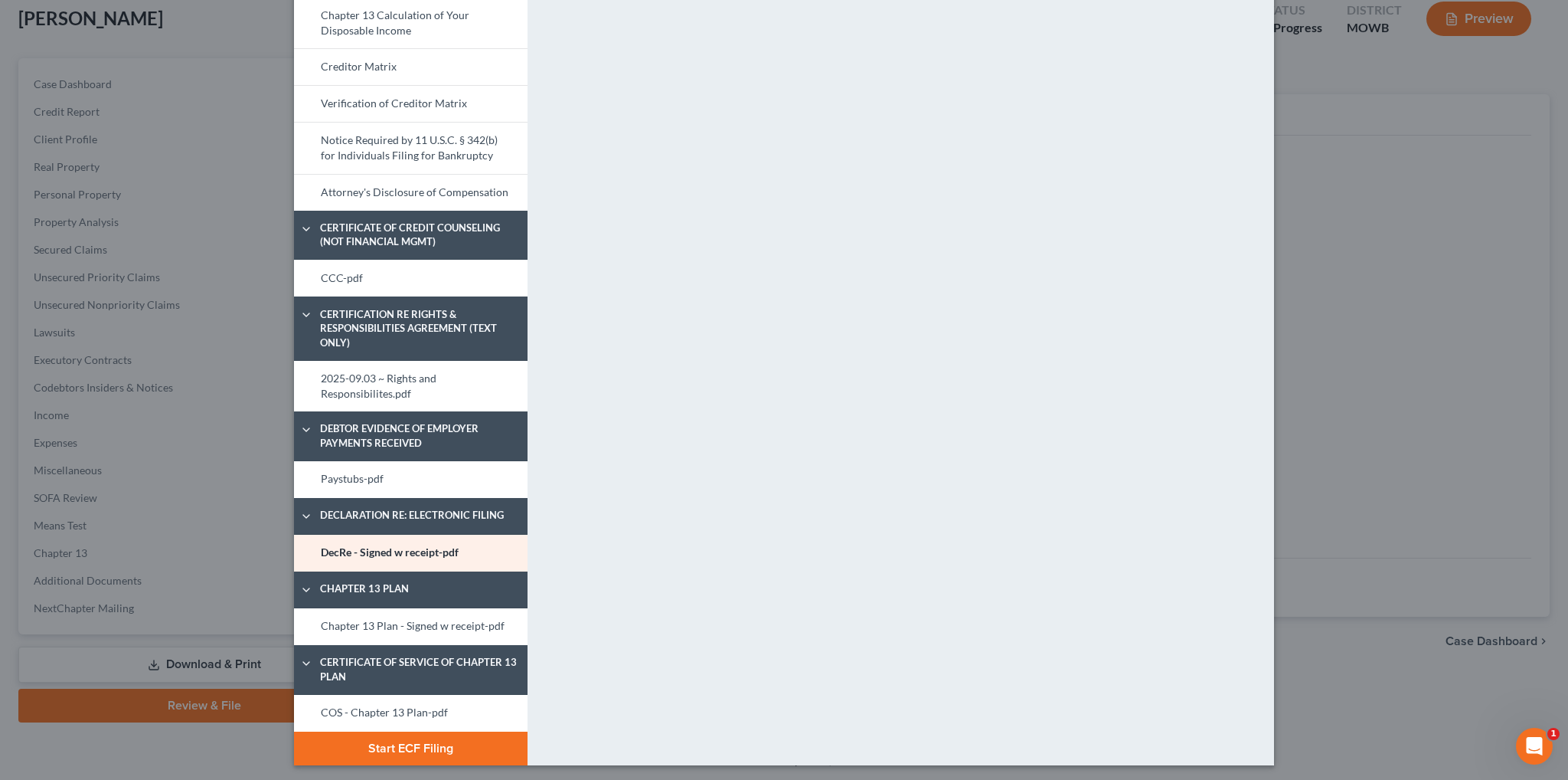
scroll to position [709, 0]
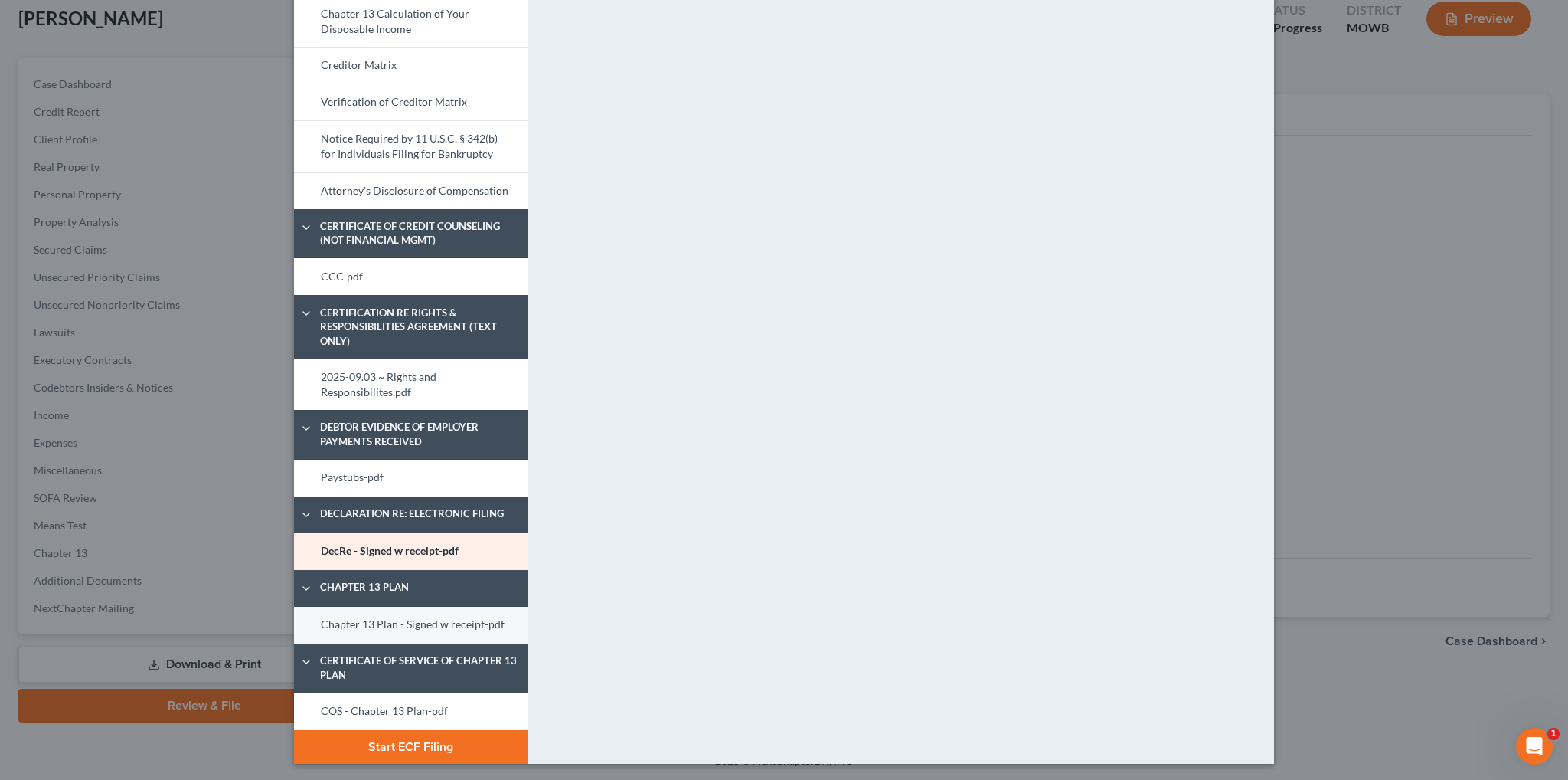
click at [406, 619] on link "Chapter 13 Plan - Signed w receipt-pdf" at bounding box center [411, 625] width 234 height 37
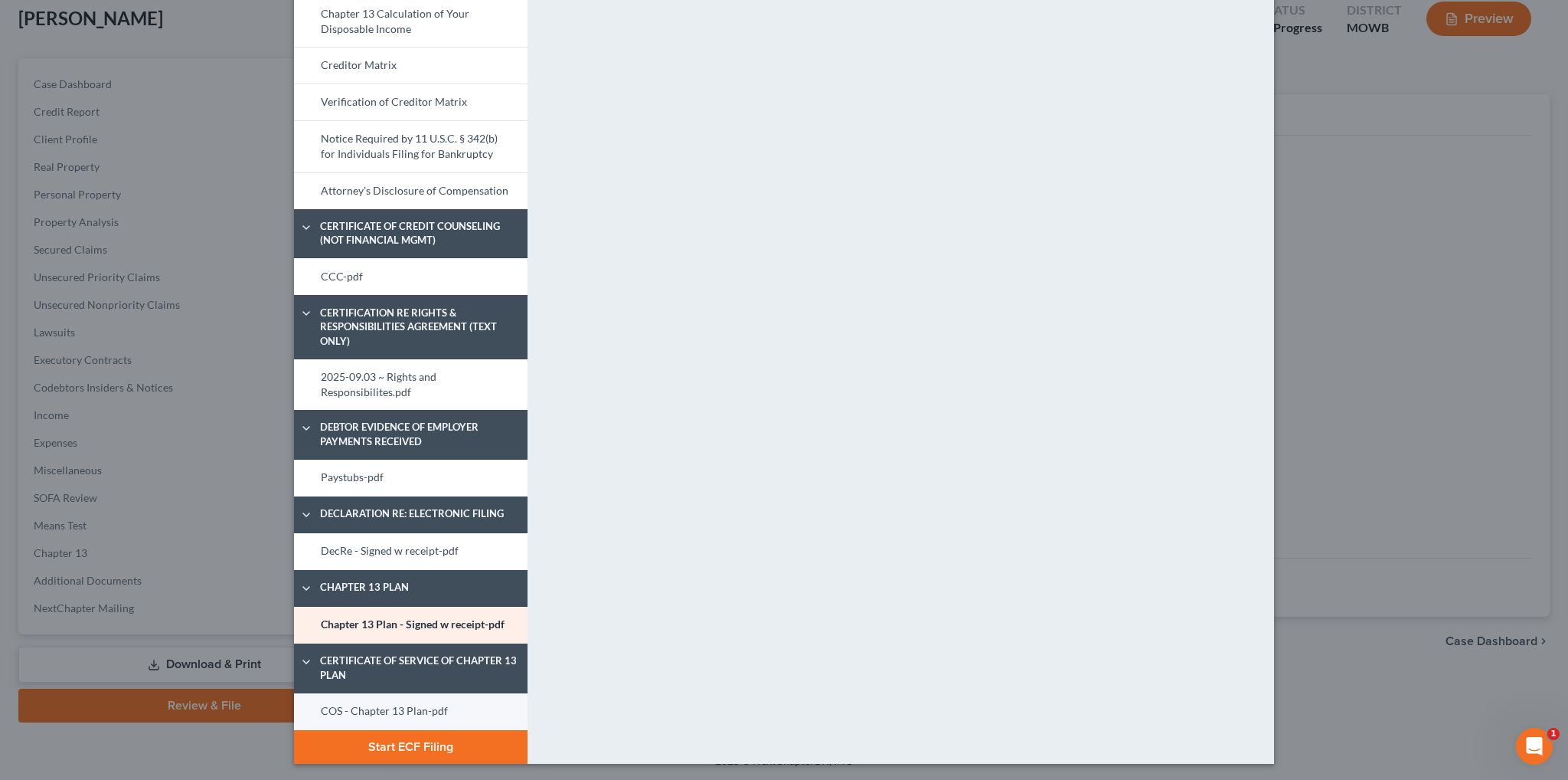
click at [423, 709] on link "COS - Chapter 13 Plan-pdf" at bounding box center [411, 711] width 234 height 37
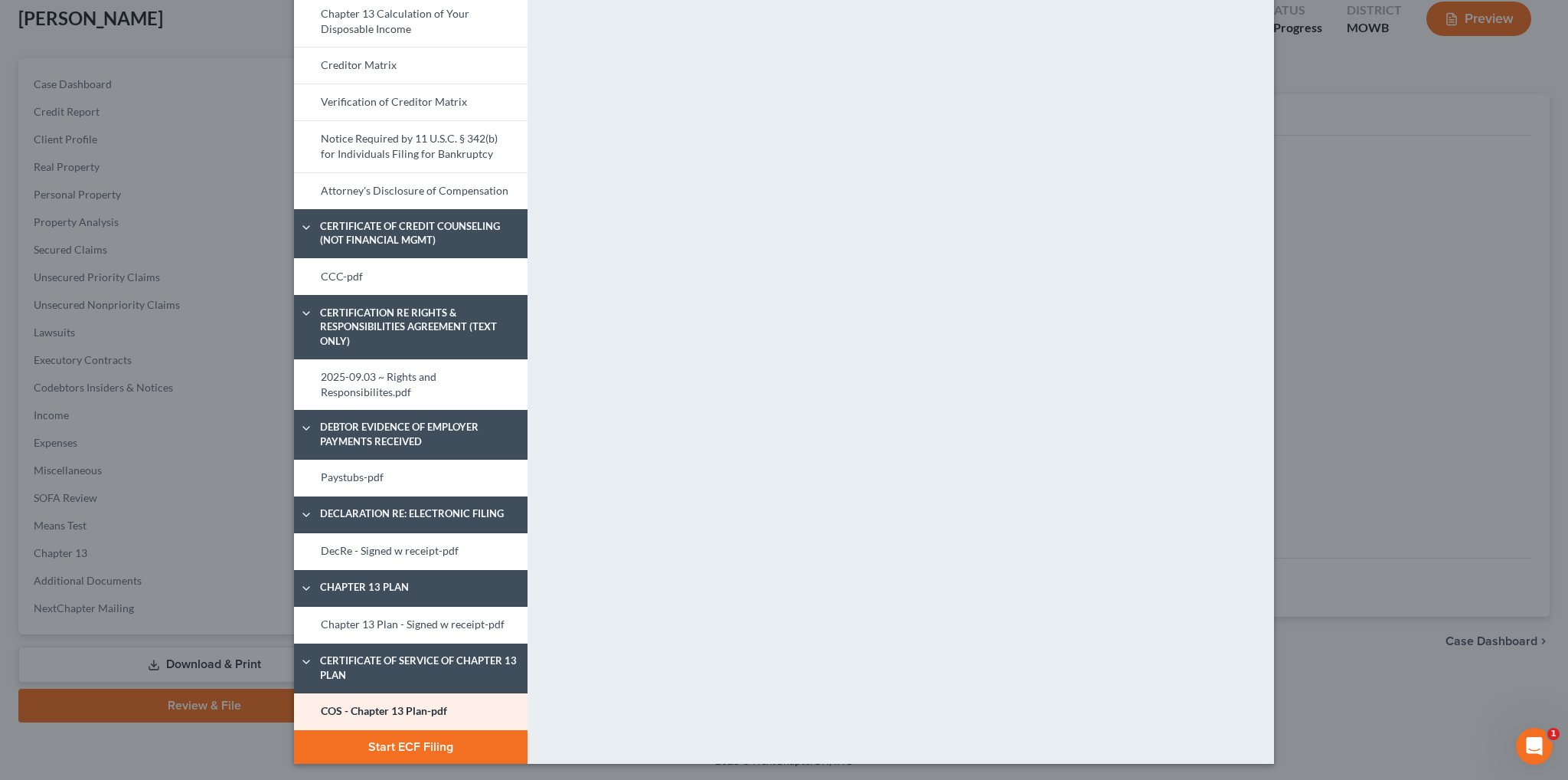
click at [417, 743] on button "Start ECF Filing" at bounding box center [411, 746] width 234 height 34
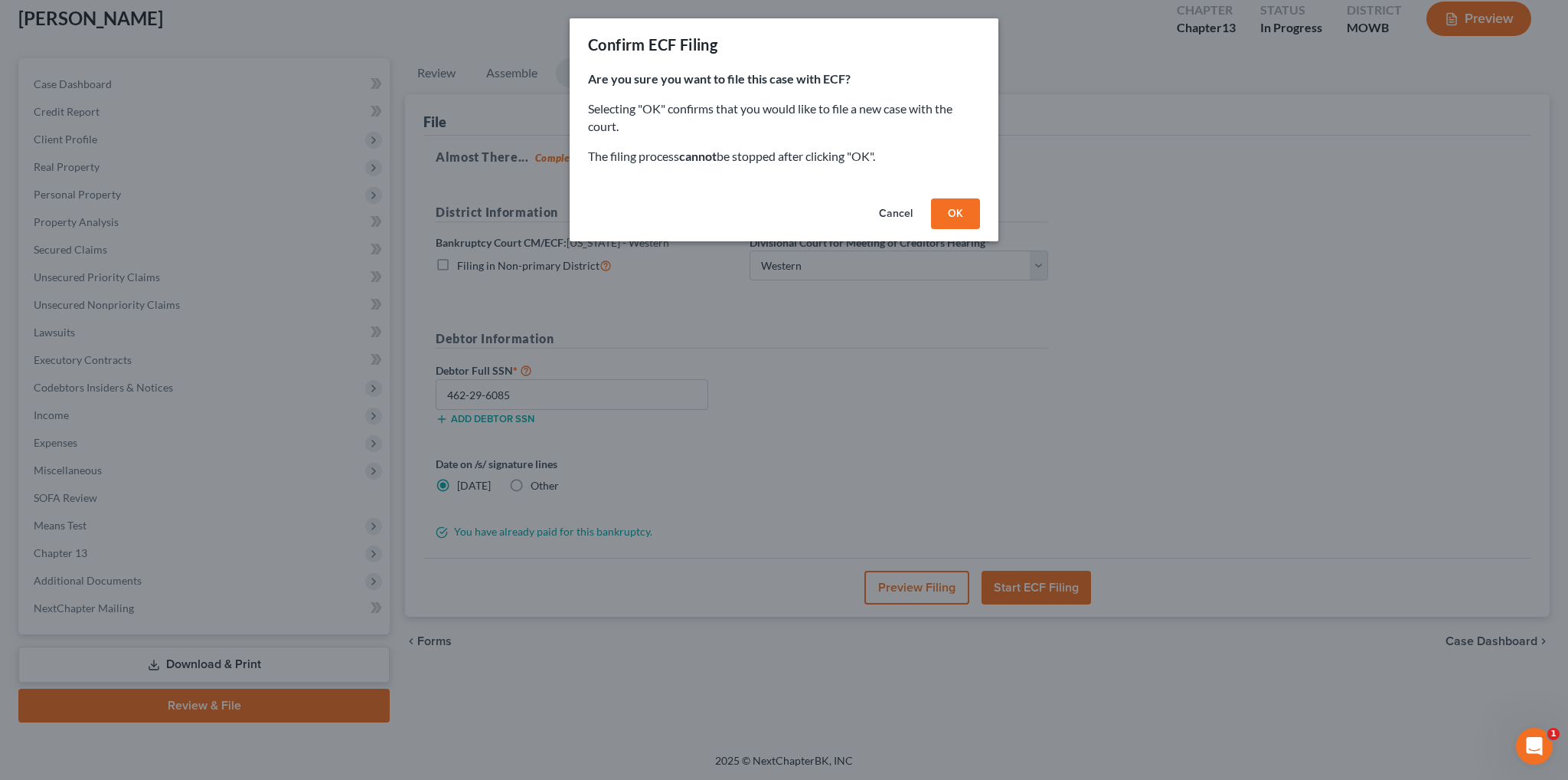
click at [946, 212] on button "OK" at bounding box center [955, 213] width 49 height 31
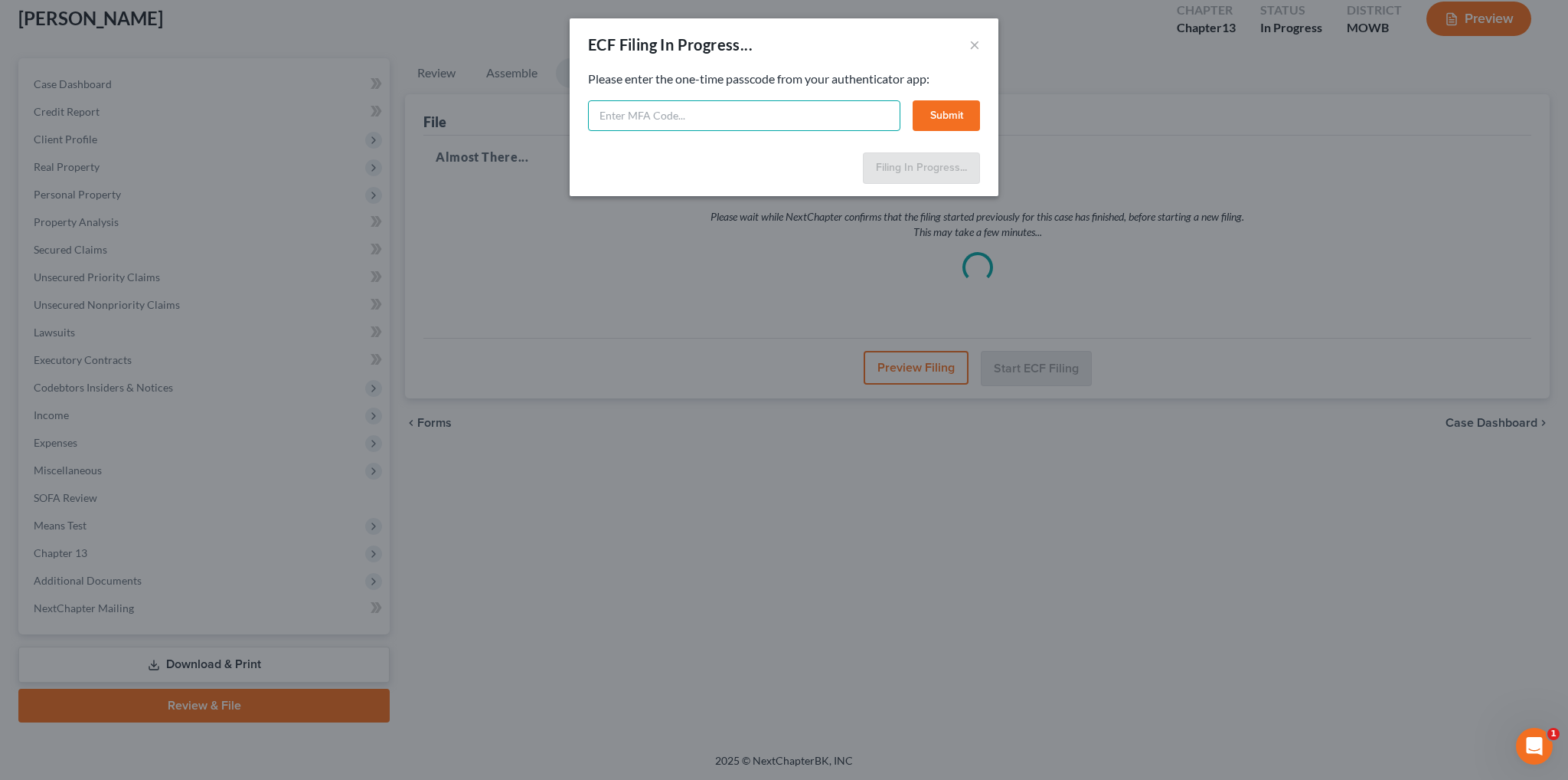
click at [635, 116] on input "text" at bounding box center [744, 115] width 312 height 31
type input "318203"
click at [949, 122] on button "Submit" at bounding box center [945, 115] width 67 height 31
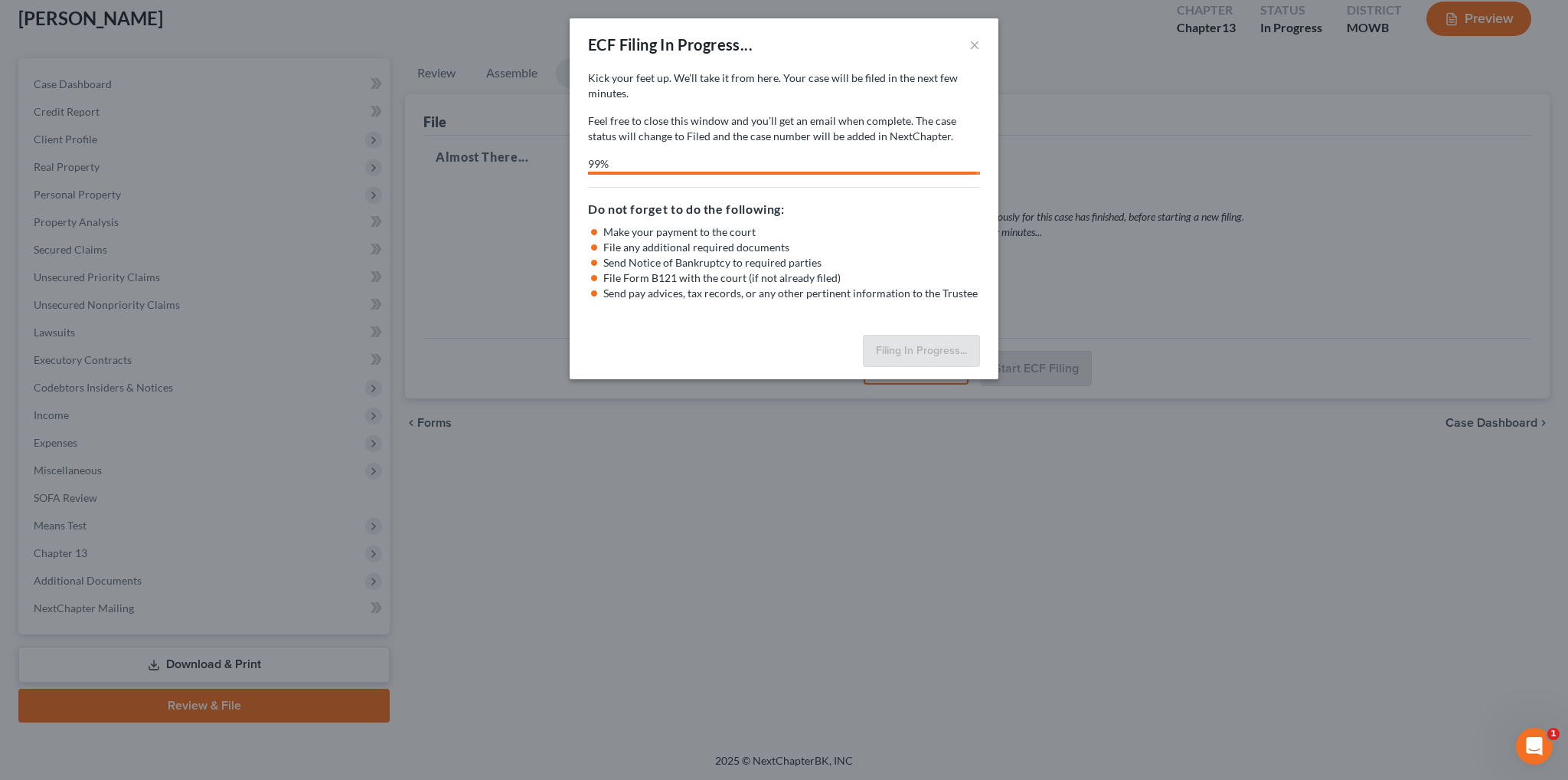
select select "4"
